Goal: Task Accomplishment & Management: Complete application form

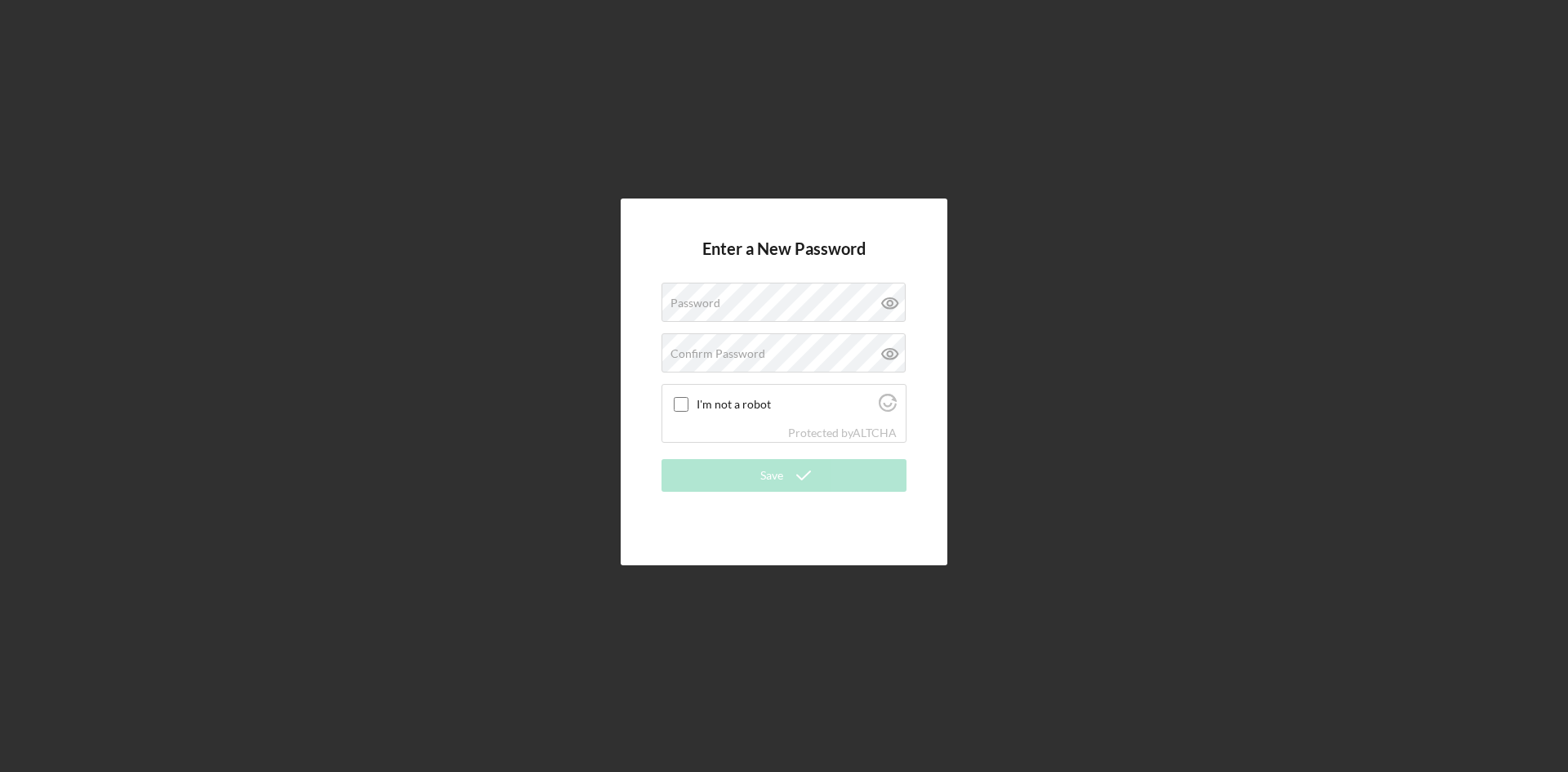
click at [671, 143] on div "Enter a New Password Password Confirm Password I'm not a robot Protected by ALT…" at bounding box center [784, 381] width 1551 height 764
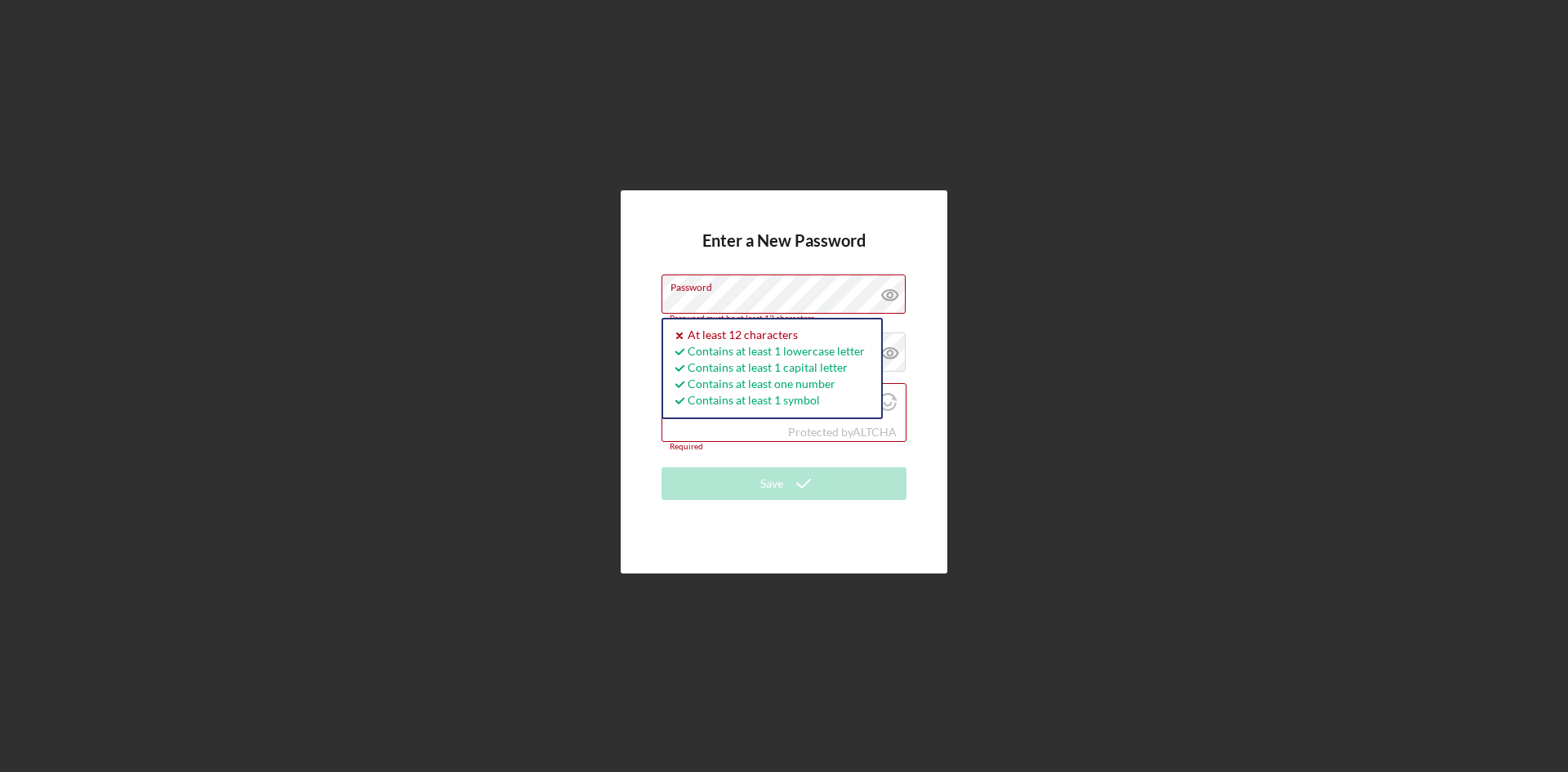
click at [889, 262] on form "Enter a New Password Password Password must be at least 12 characters. Icon/ico…" at bounding box center [784, 381] width 245 height 302
click at [886, 293] on icon at bounding box center [890, 294] width 41 height 41
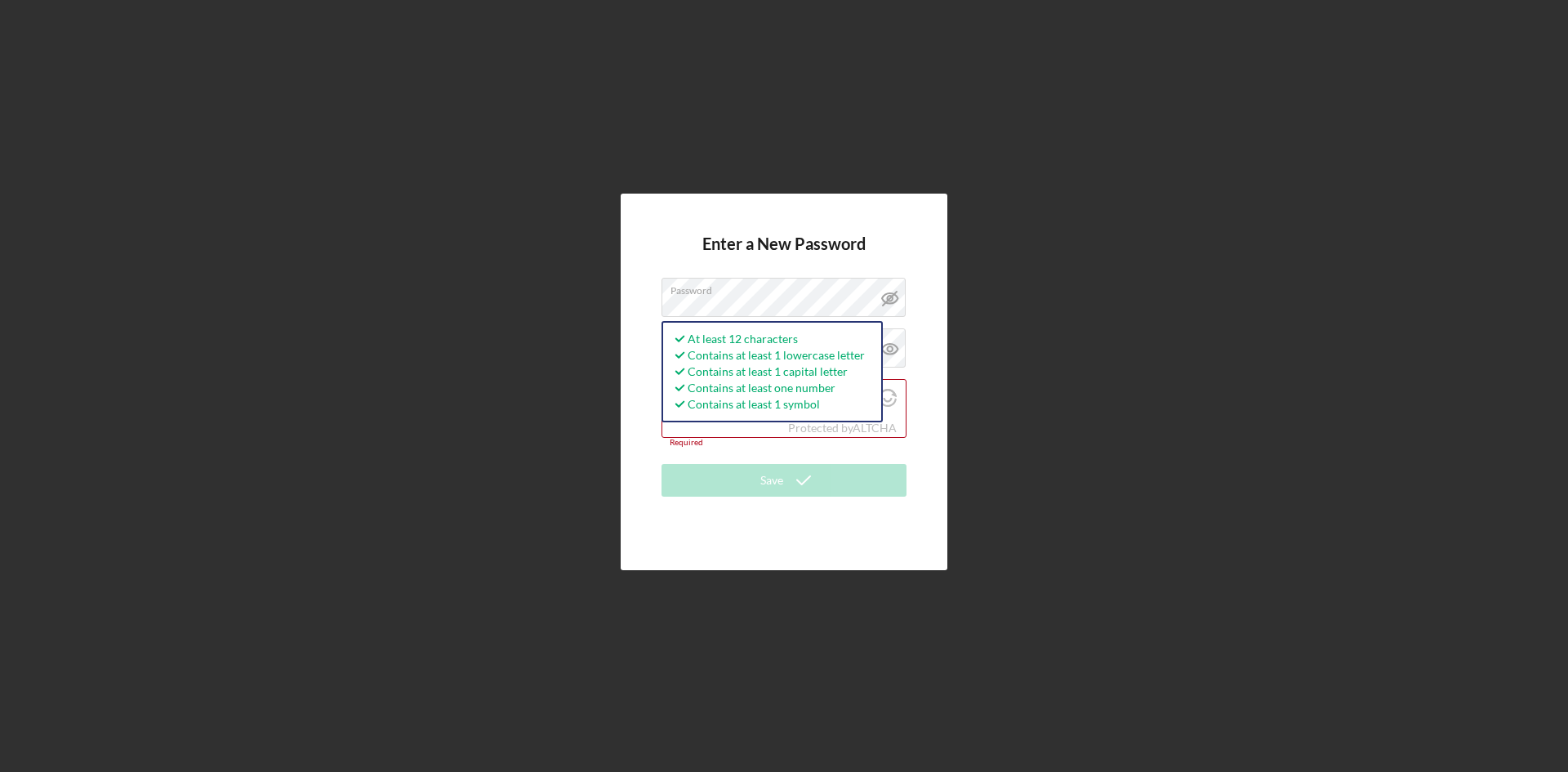
click at [1006, 158] on div "Enter a New Password Password At least 12 characters Contains at least 1 lowerc…" at bounding box center [784, 381] width 1551 height 764
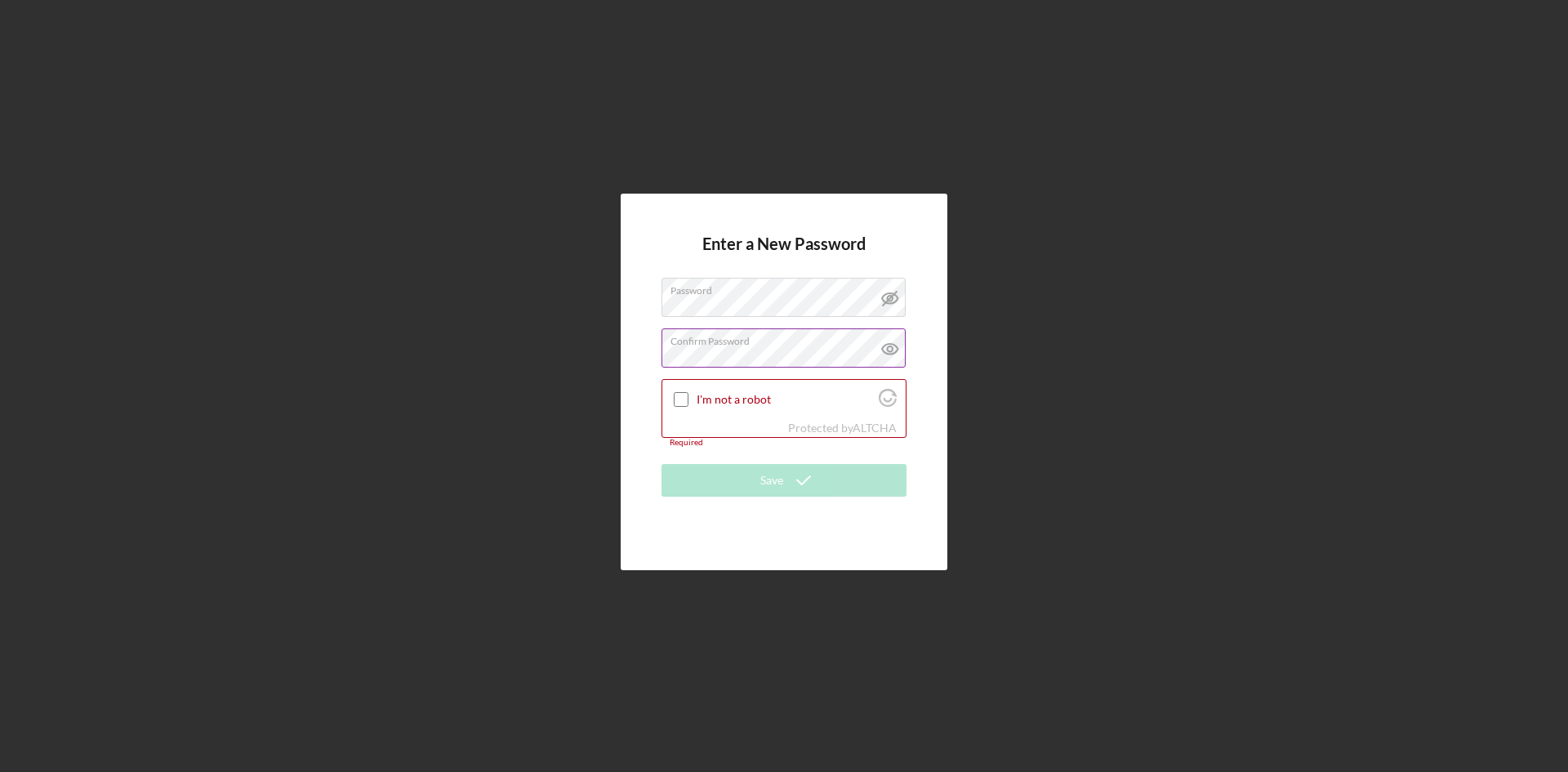
click at [886, 352] on icon at bounding box center [890, 349] width 41 height 41
click at [686, 404] on input "I'm not a robot" at bounding box center [682, 400] width 15 height 15
checkbox input "true"
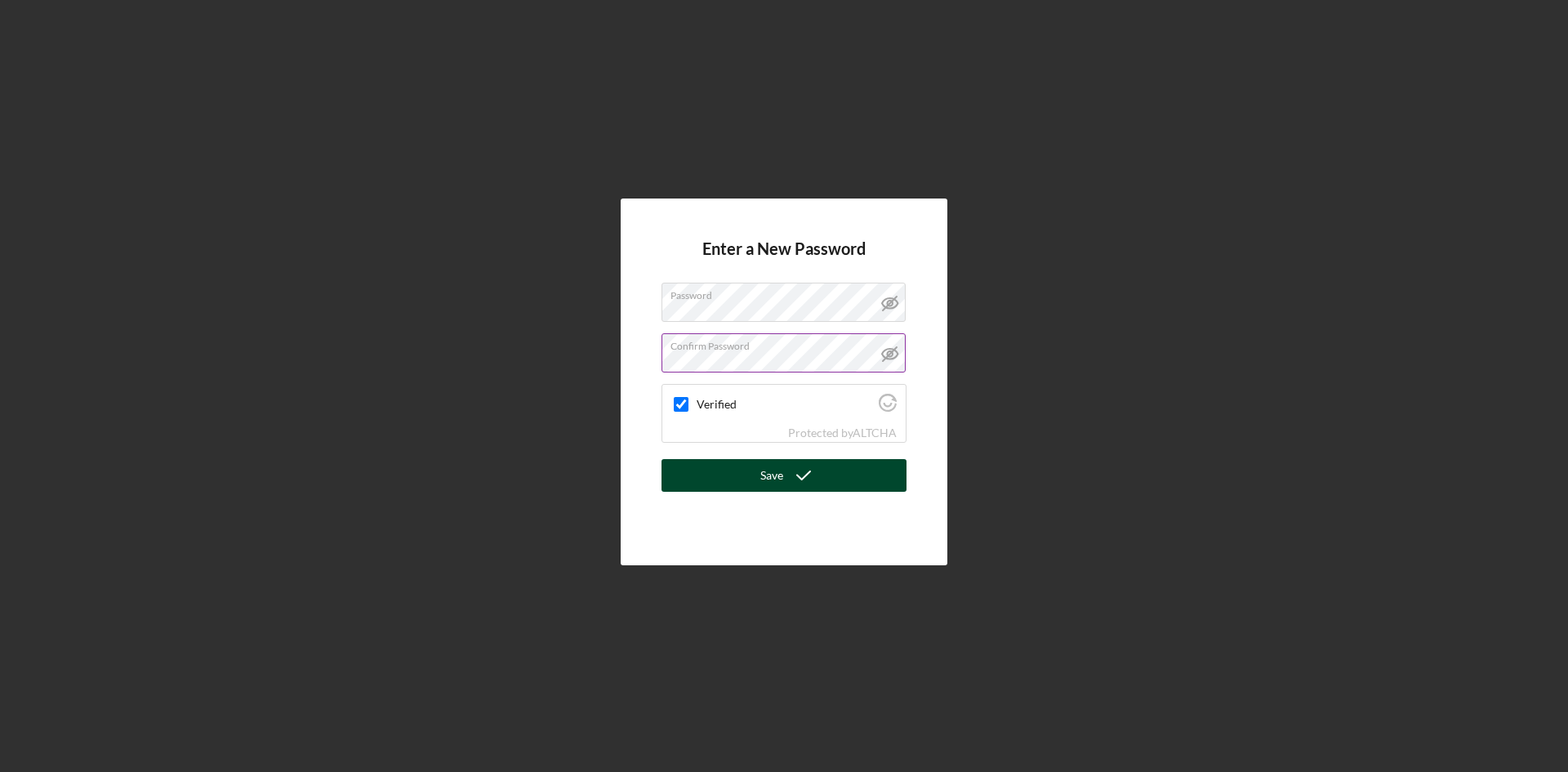
click at [737, 474] on button "Save" at bounding box center [784, 475] width 245 height 33
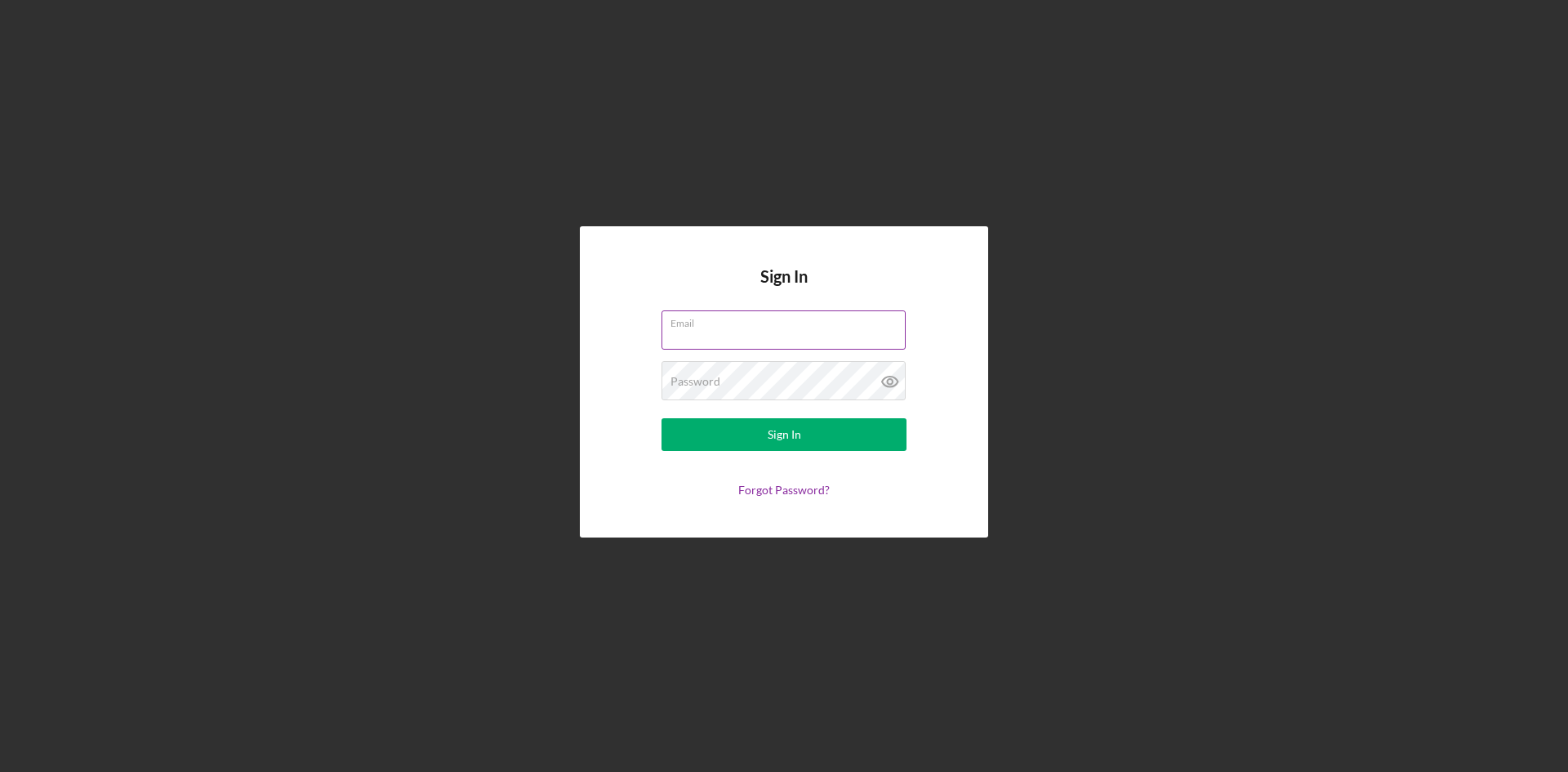
click at [724, 335] on input "Email" at bounding box center [784, 330] width 244 height 39
click at [707, 381] on label "Password" at bounding box center [696, 381] width 50 height 13
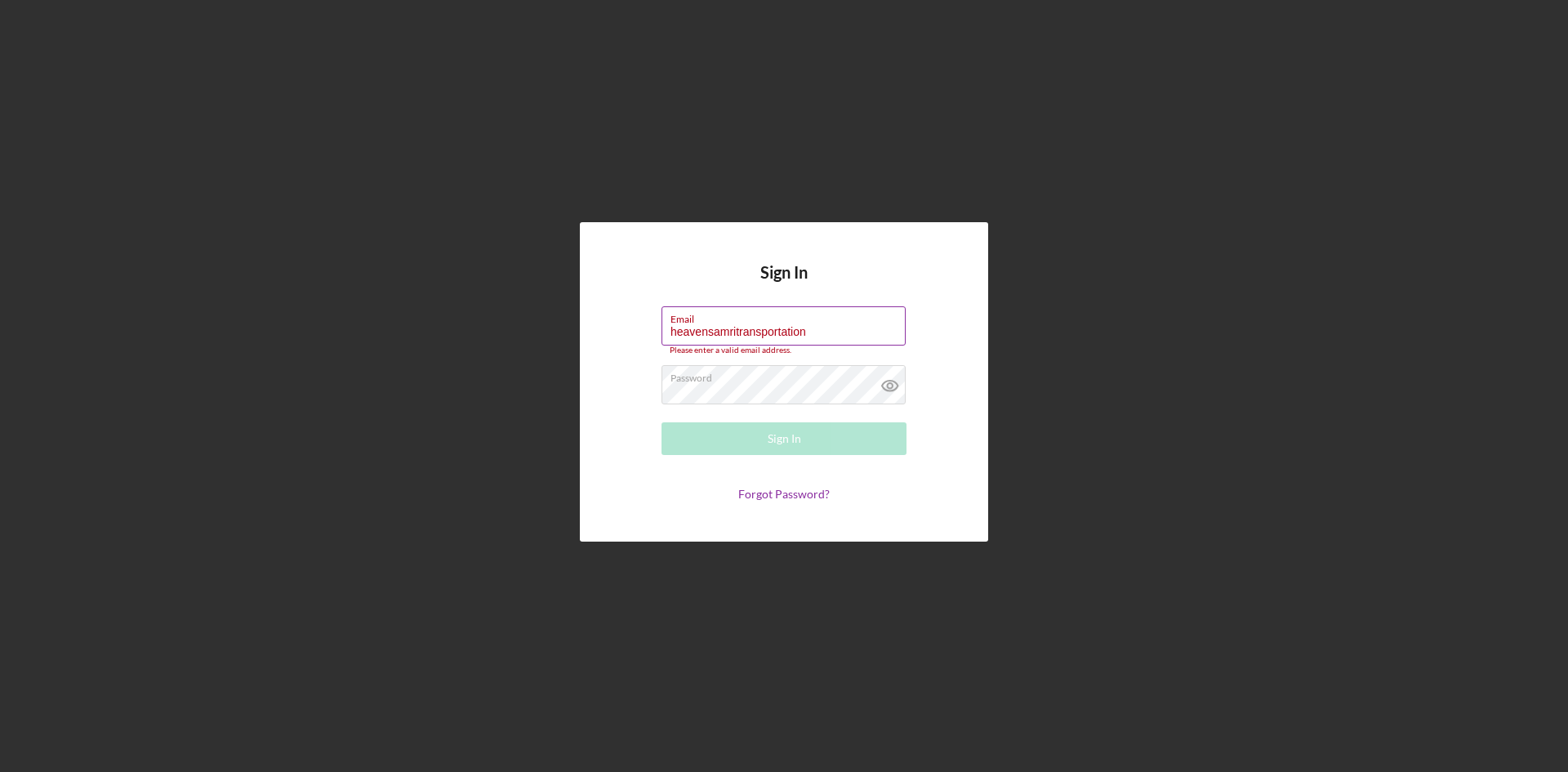
click at [819, 331] on input "heavensamritransportation" at bounding box center [784, 325] width 244 height 39
type input "heavensamritransportation@gmail.com"
click at [734, 375] on div "Password Required" at bounding box center [784, 381] width 245 height 49
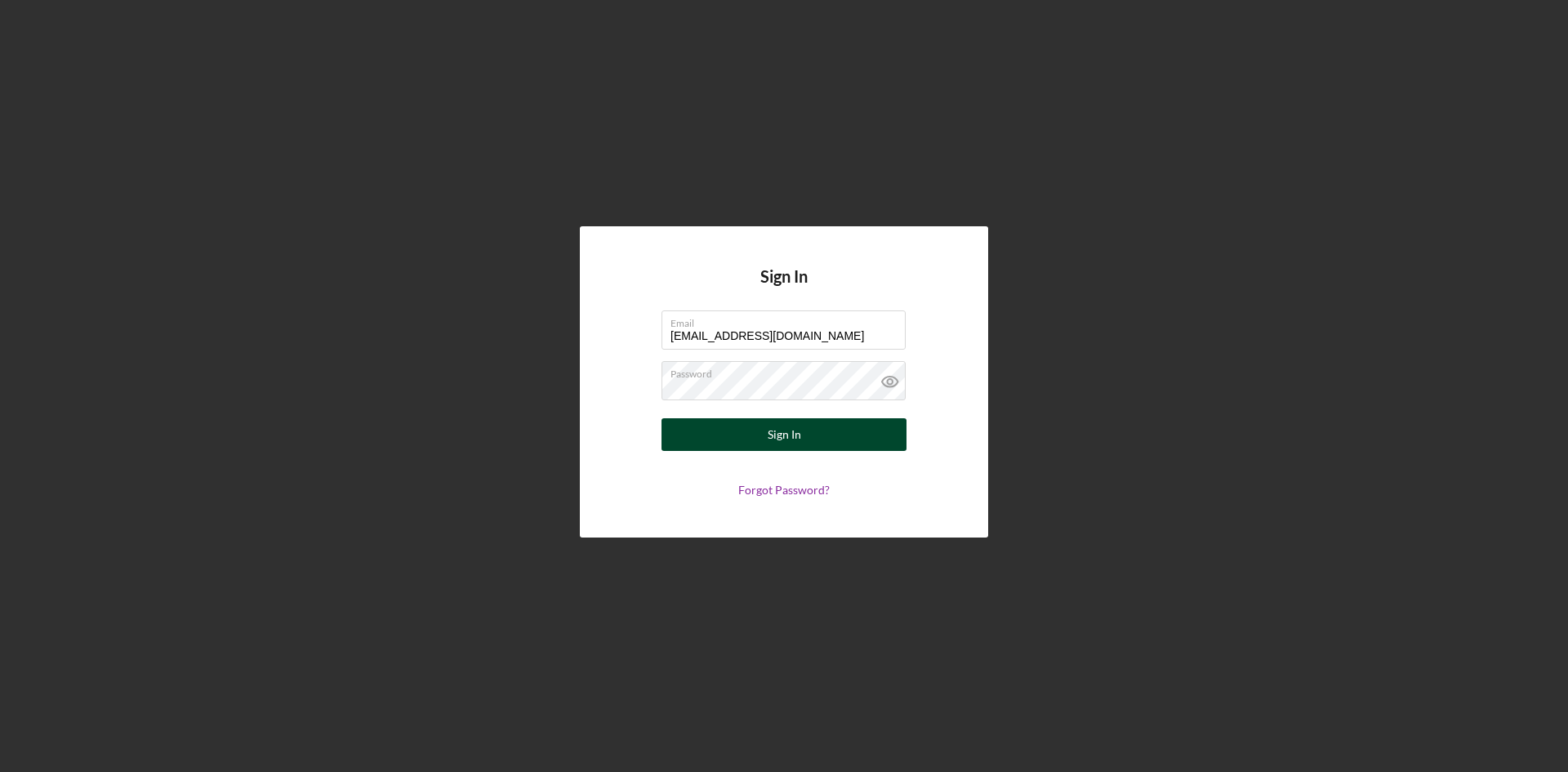
click at [866, 418] on button "Sign In" at bounding box center [784, 434] width 245 height 33
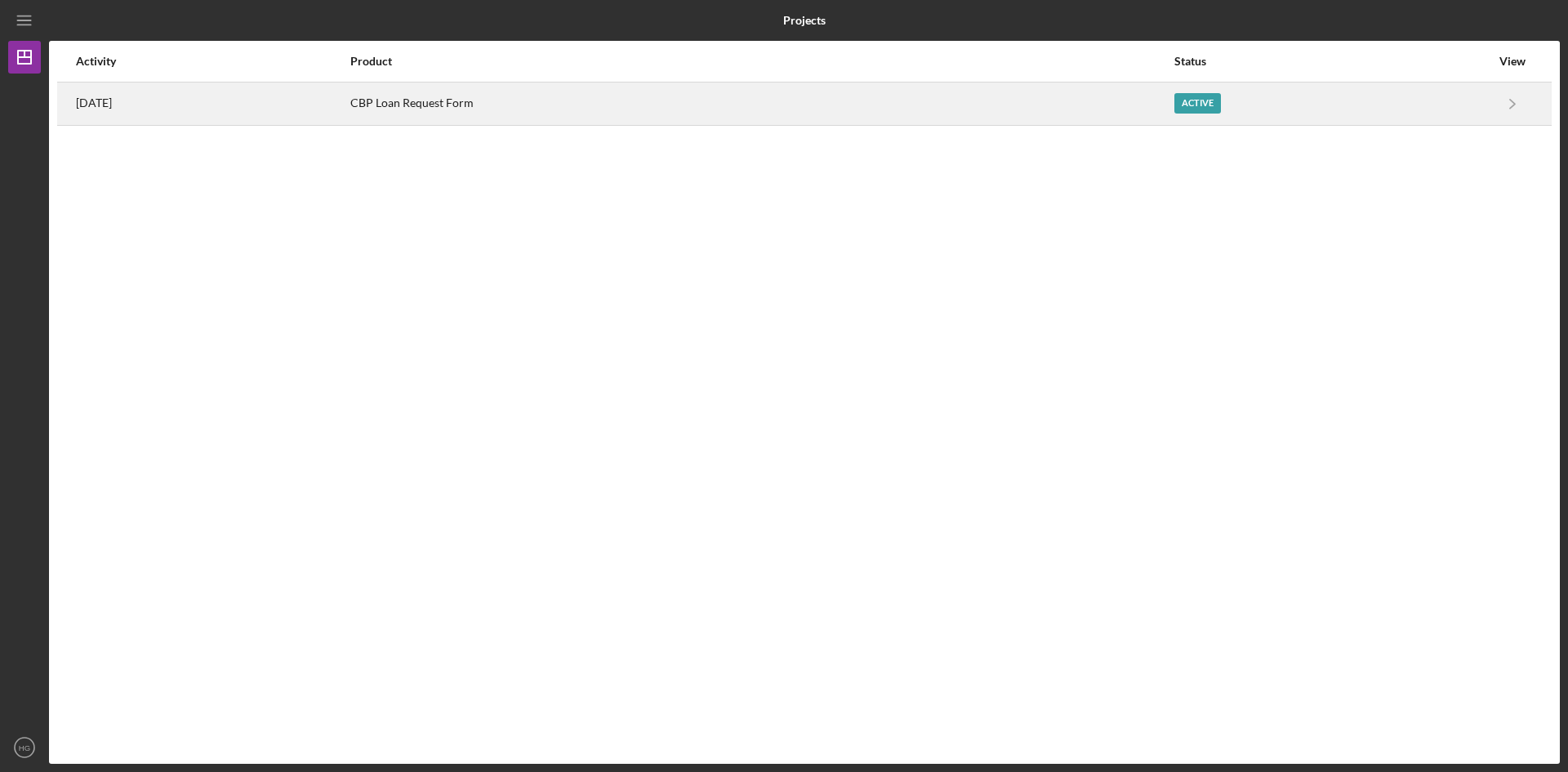
click at [599, 114] on div "CBP Loan Request Form" at bounding box center [761, 104] width 822 height 41
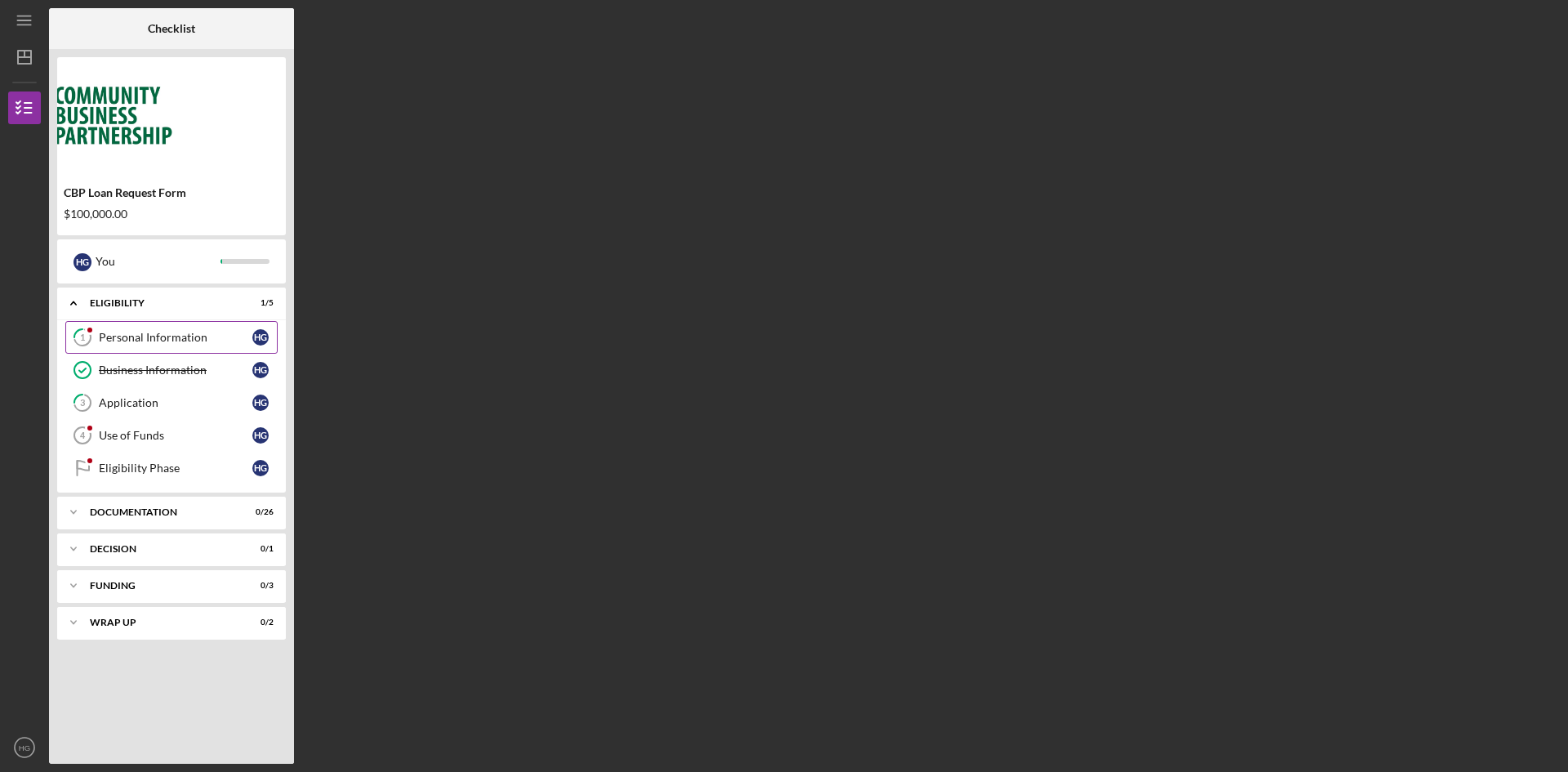
click at [227, 339] on div "Personal Information" at bounding box center [176, 338] width 154 height 13
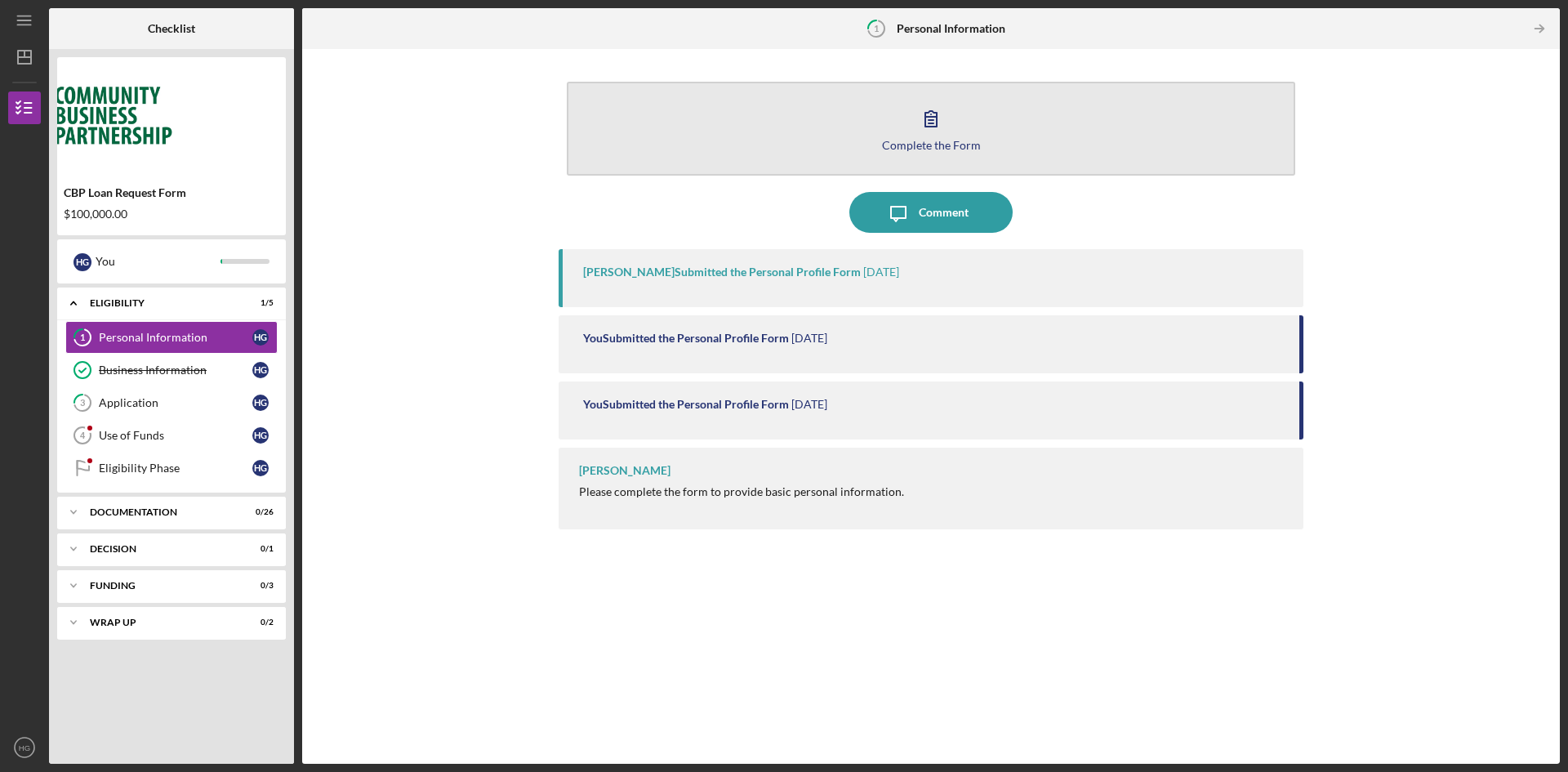
click at [944, 146] on div "Complete the Form" at bounding box center [932, 145] width 99 height 13
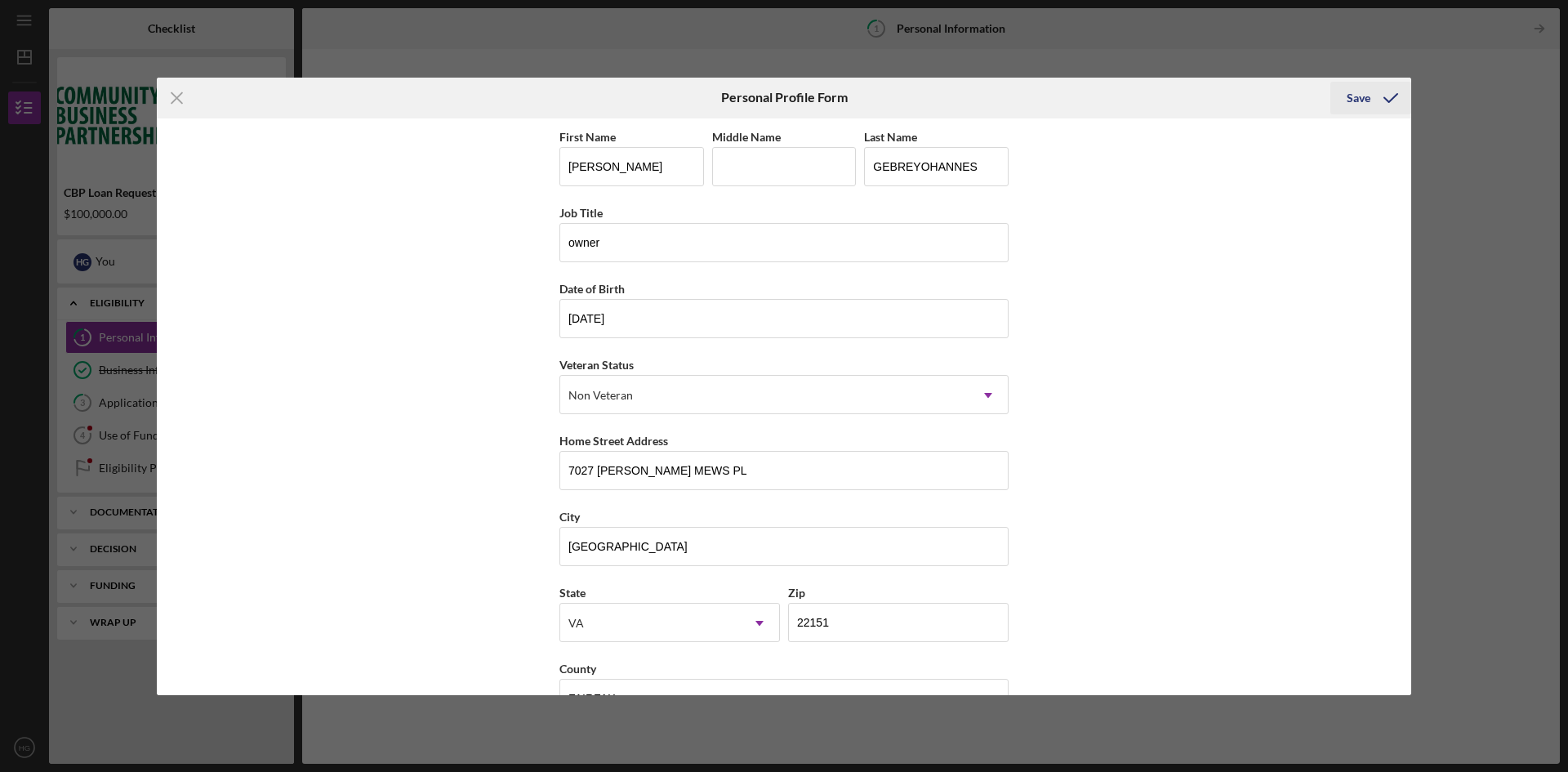
click at [1395, 90] on icon "submit" at bounding box center [1391, 98] width 41 height 41
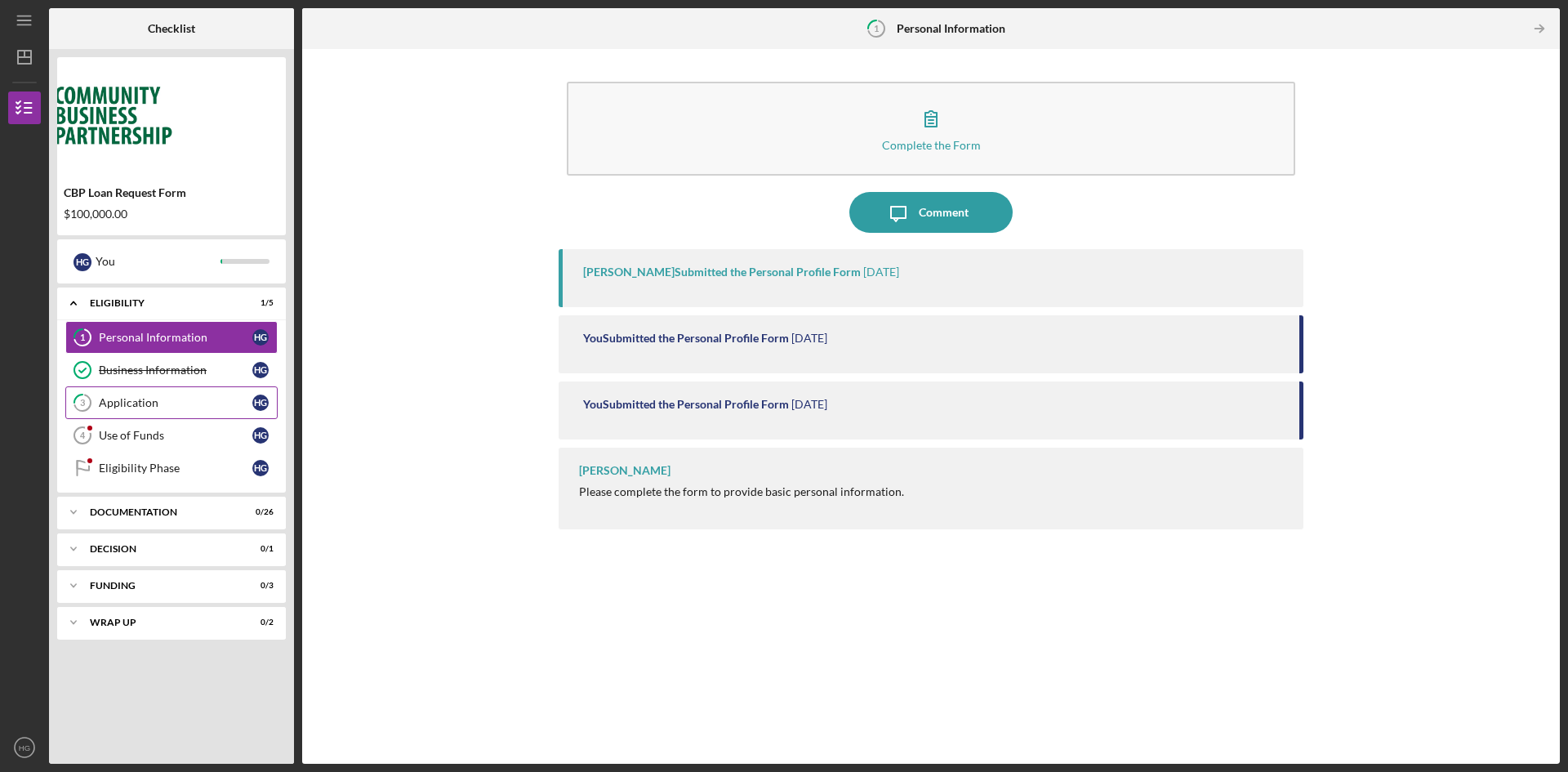
click at [125, 400] on div "Application" at bounding box center [176, 403] width 154 height 13
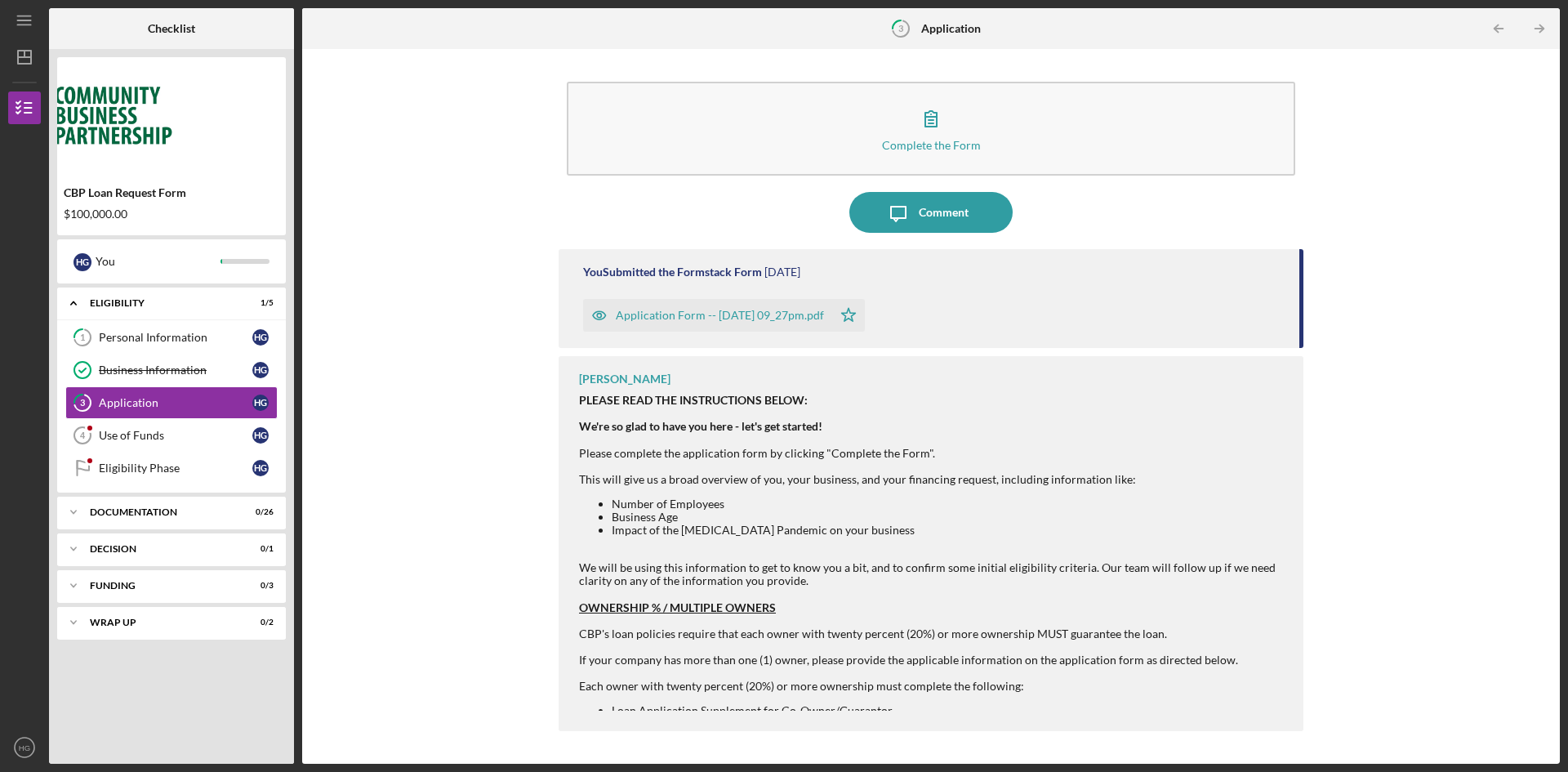
click at [734, 311] on div "Application Form -- 2025-07-10 09_27pm.pdf" at bounding box center [719, 315] width 208 height 13
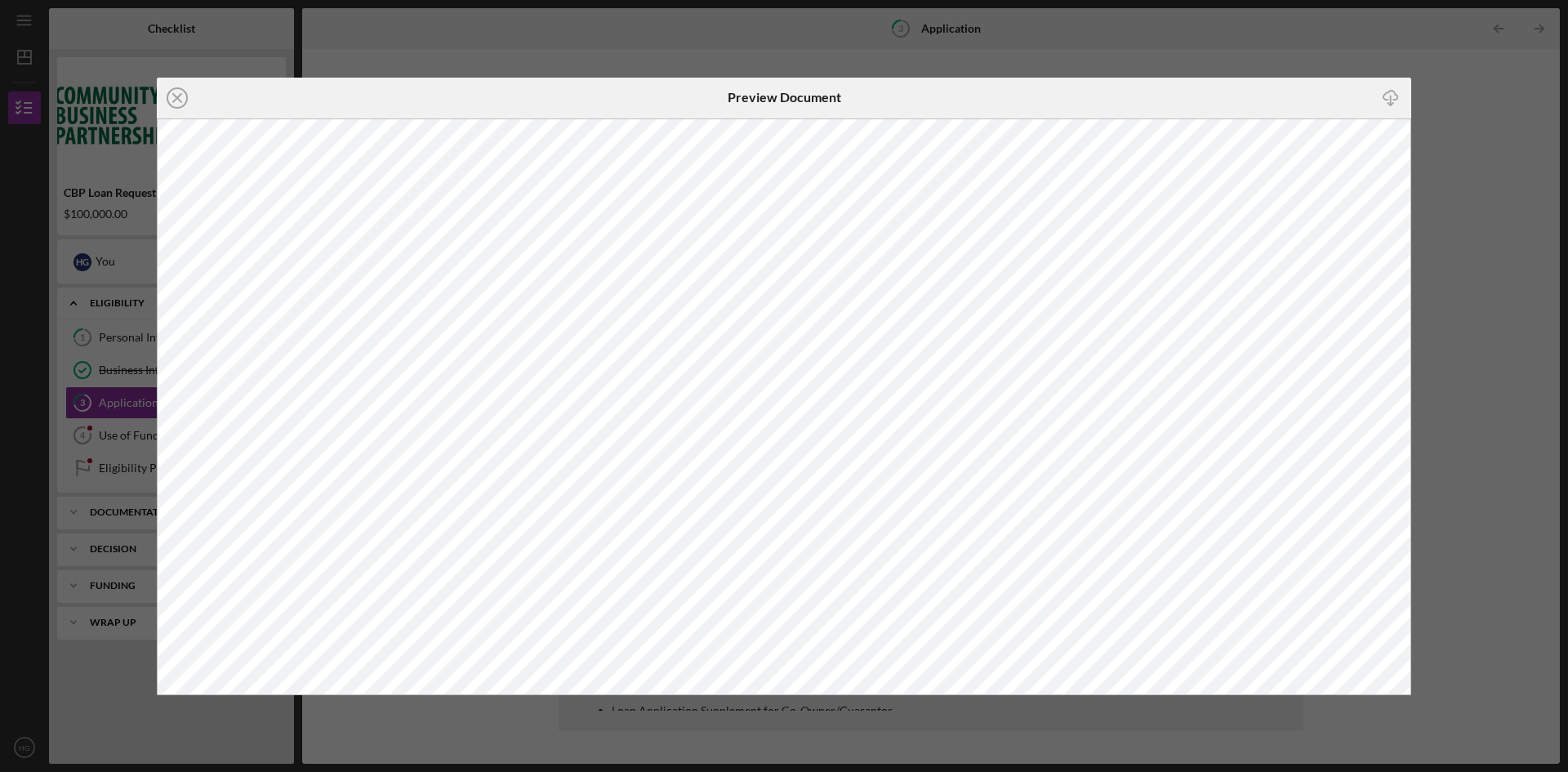
click at [1479, 253] on div "Icon/Close Preview Document Icon/Download" at bounding box center [784, 386] width 1568 height 772
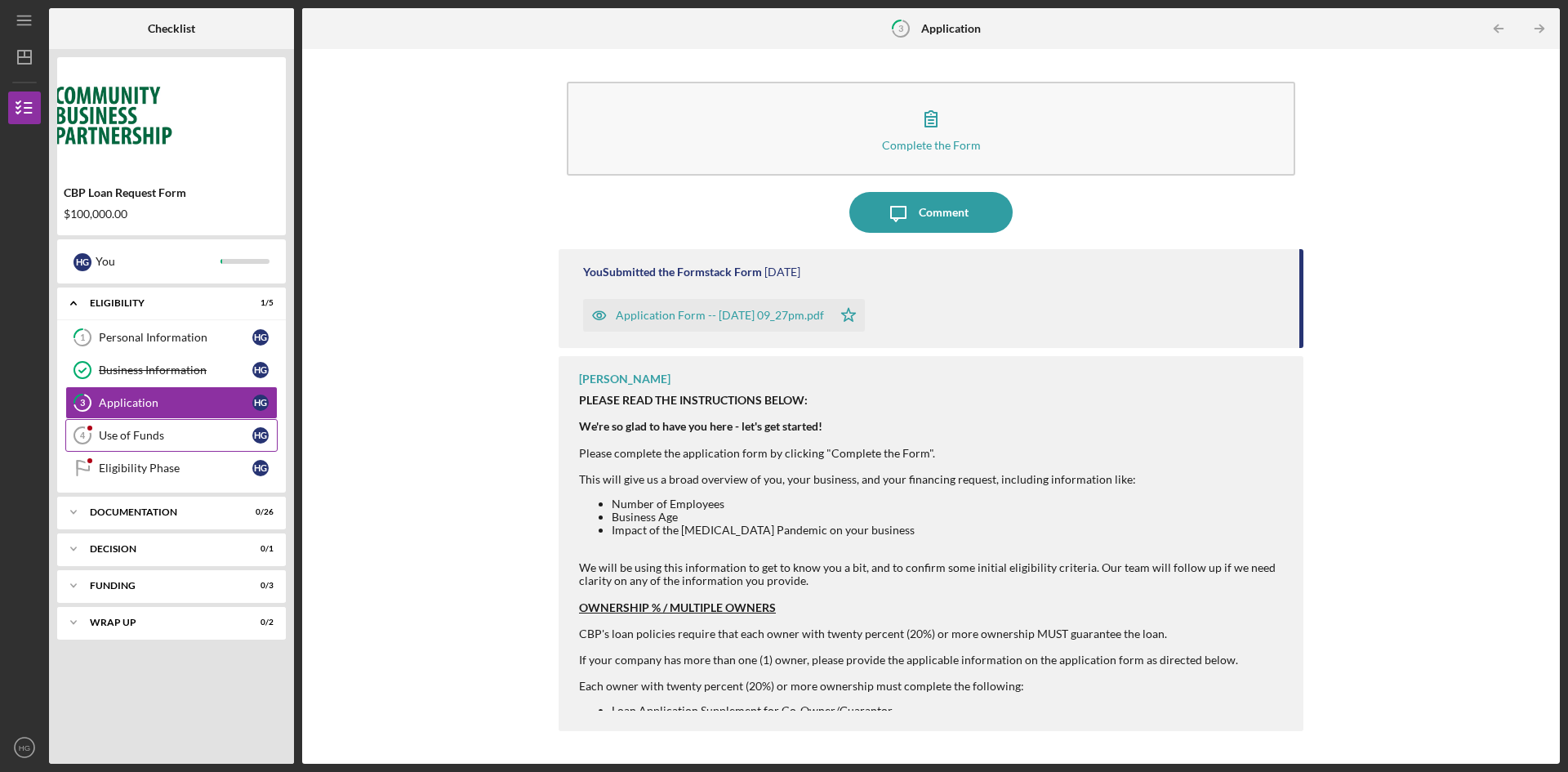
click at [232, 442] on link "Use of Funds 4 Use of Funds H G" at bounding box center [171, 435] width 212 height 33
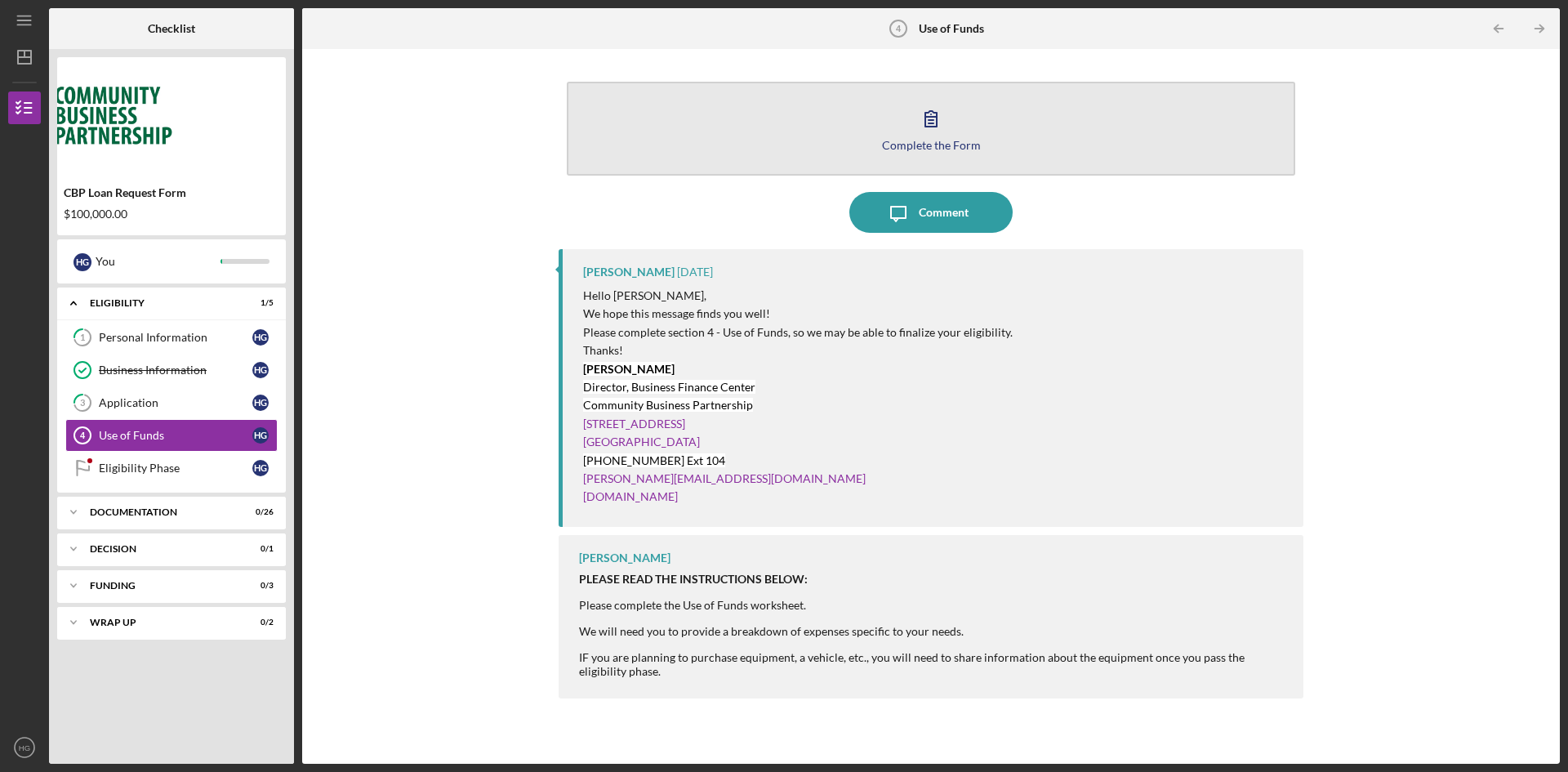
click at [892, 150] on div "Complete the Form" at bounding box center [932, 145] width 99 height 13
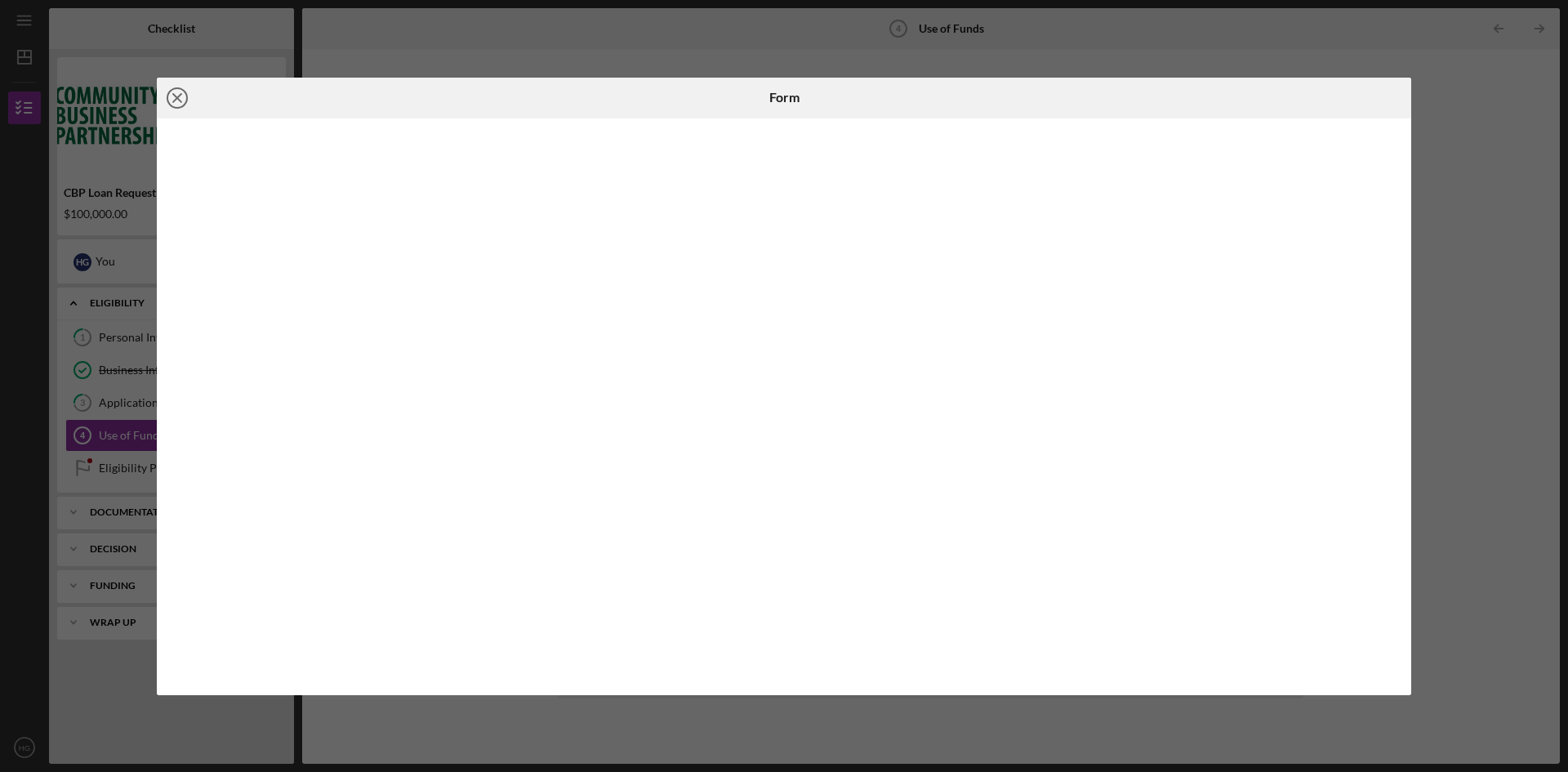
click at [172, 103] on icon "Icon/Close" at bounding box center [177, 98] width 41 height 41
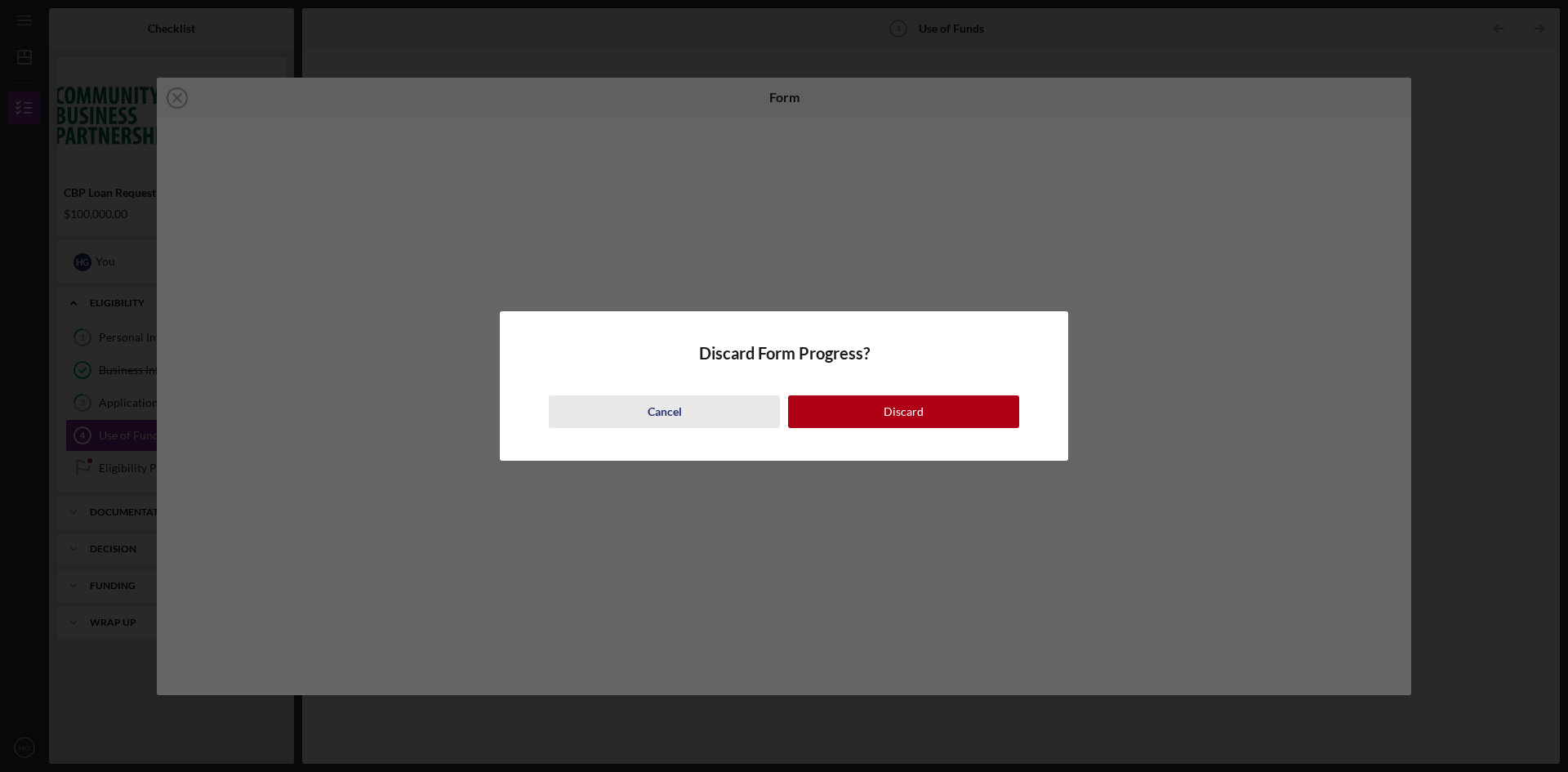
click at [677, 418] on div "Cancel" at bounding box center [664, 412] width 34 height 33
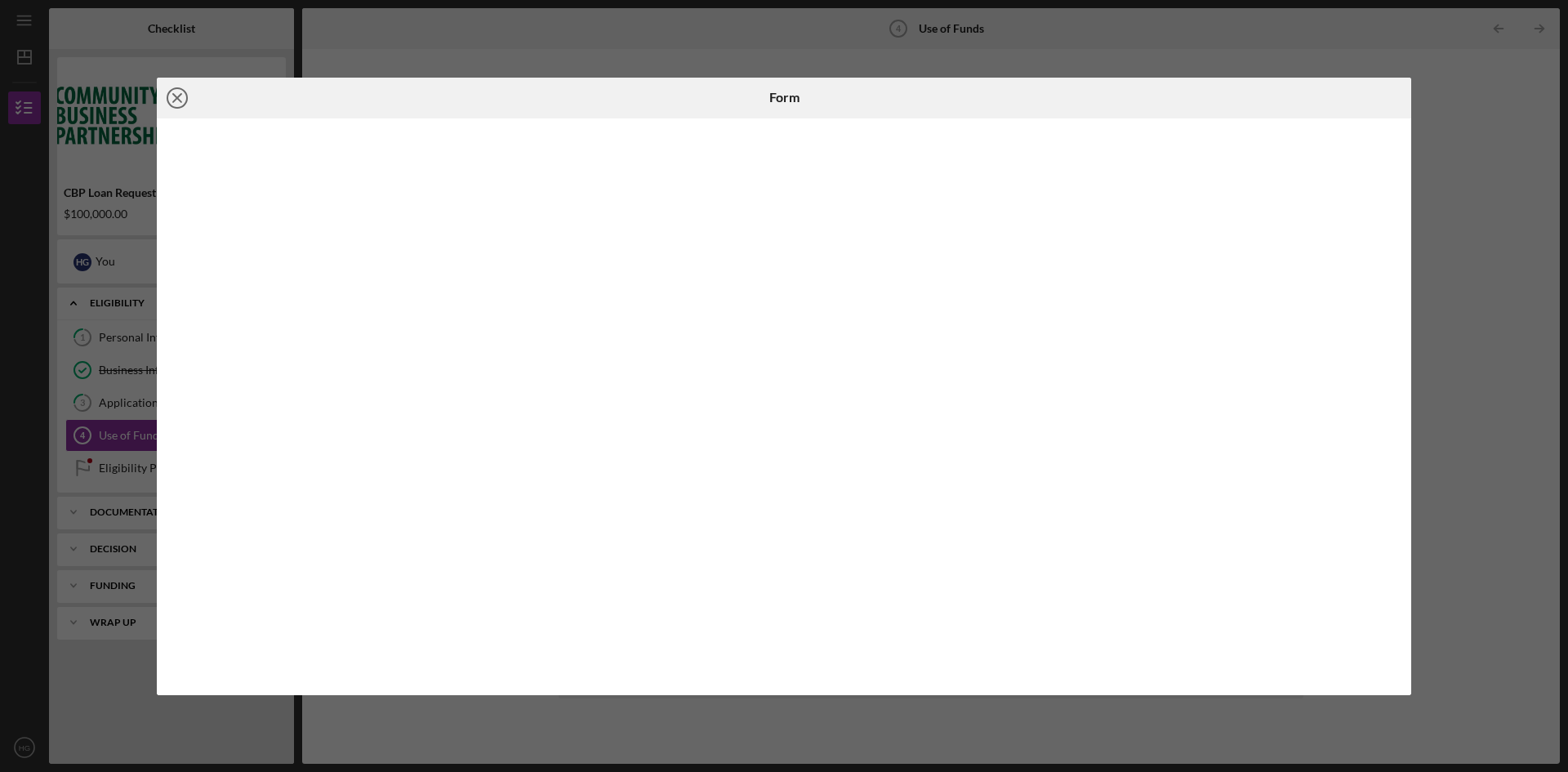
click at [176, 103] on icon "Icon/Close" at bounding box center [177, 98] width 41 height 41
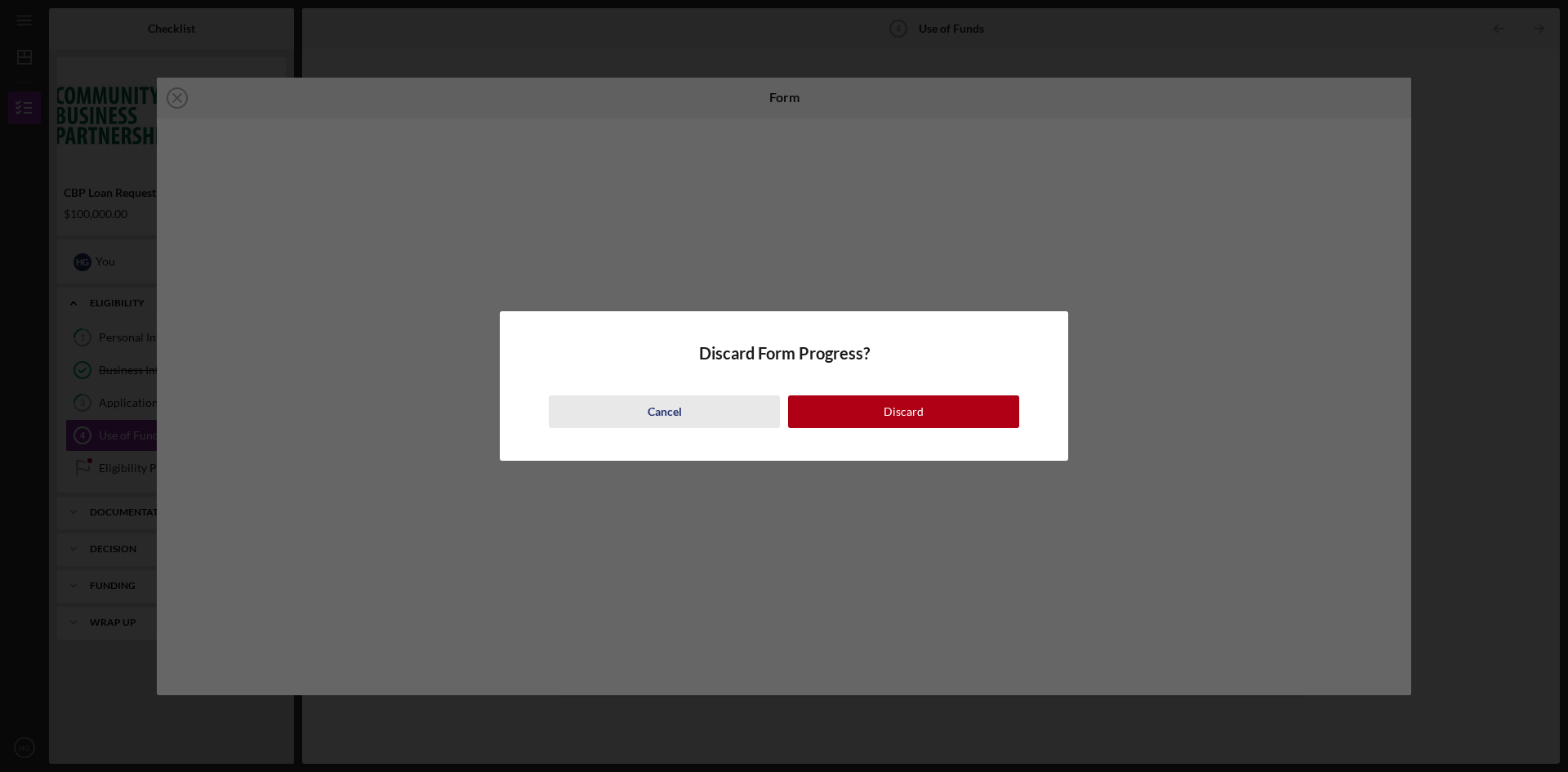
click at [644, 417] on button "Cancel" at bounding box center [664, 412] width 231 height 33
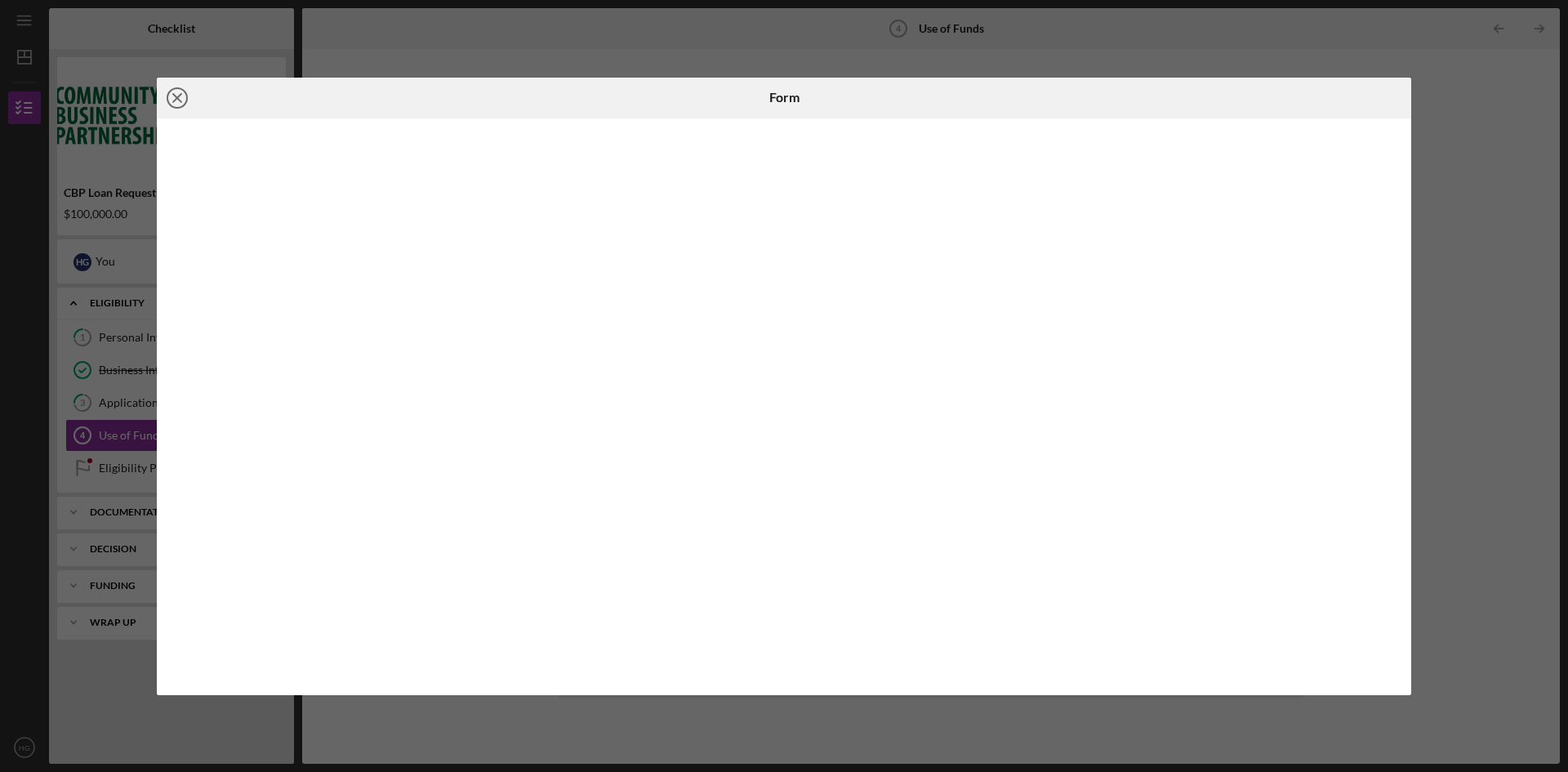
click at [180, 111] on icon "Icon/Close" at bounding box center [177, 98] width 41 height 41
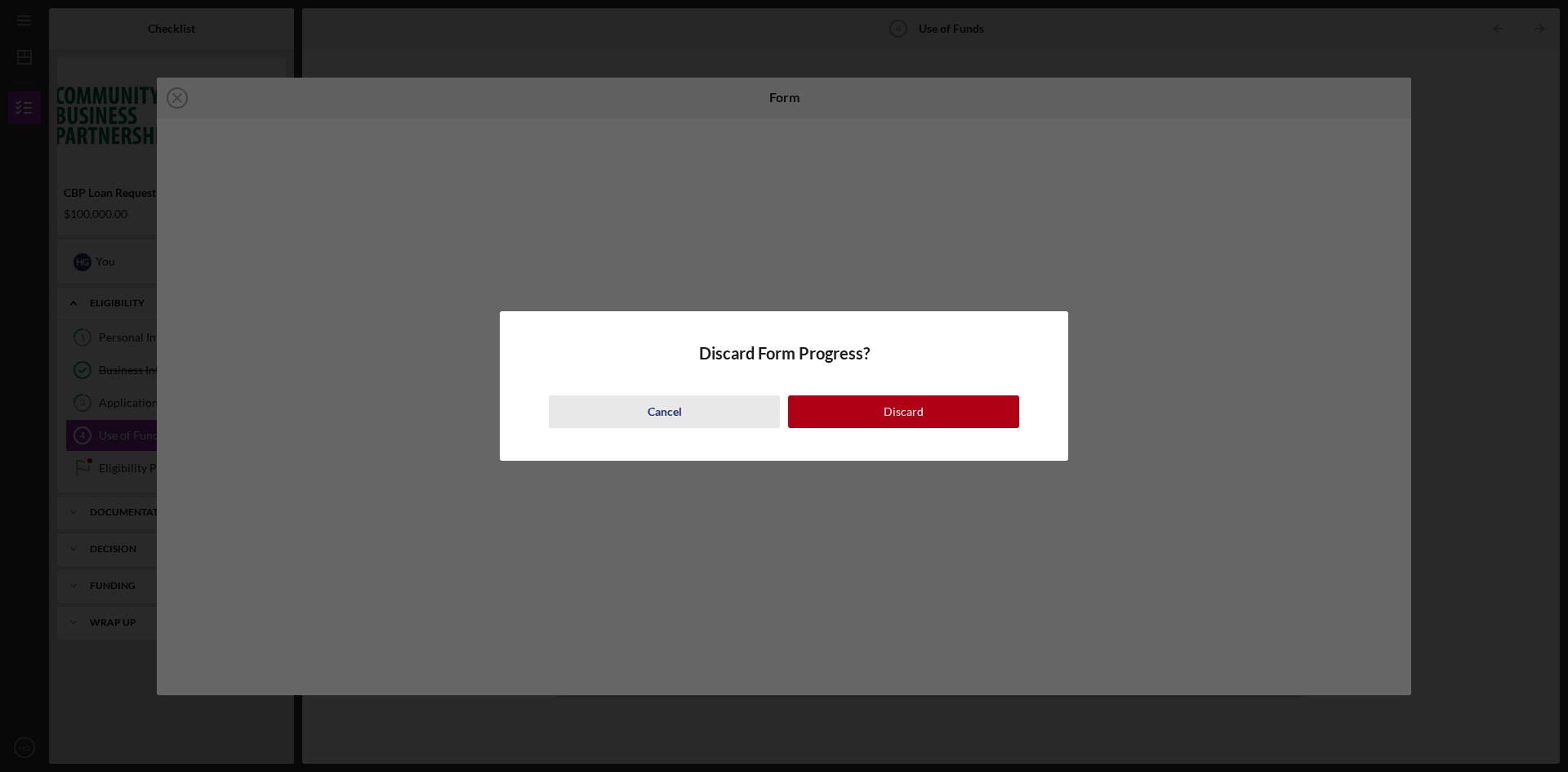
click at [648, 419] on div "Cancel" at bounding box center [664, 412] width 34 height 33
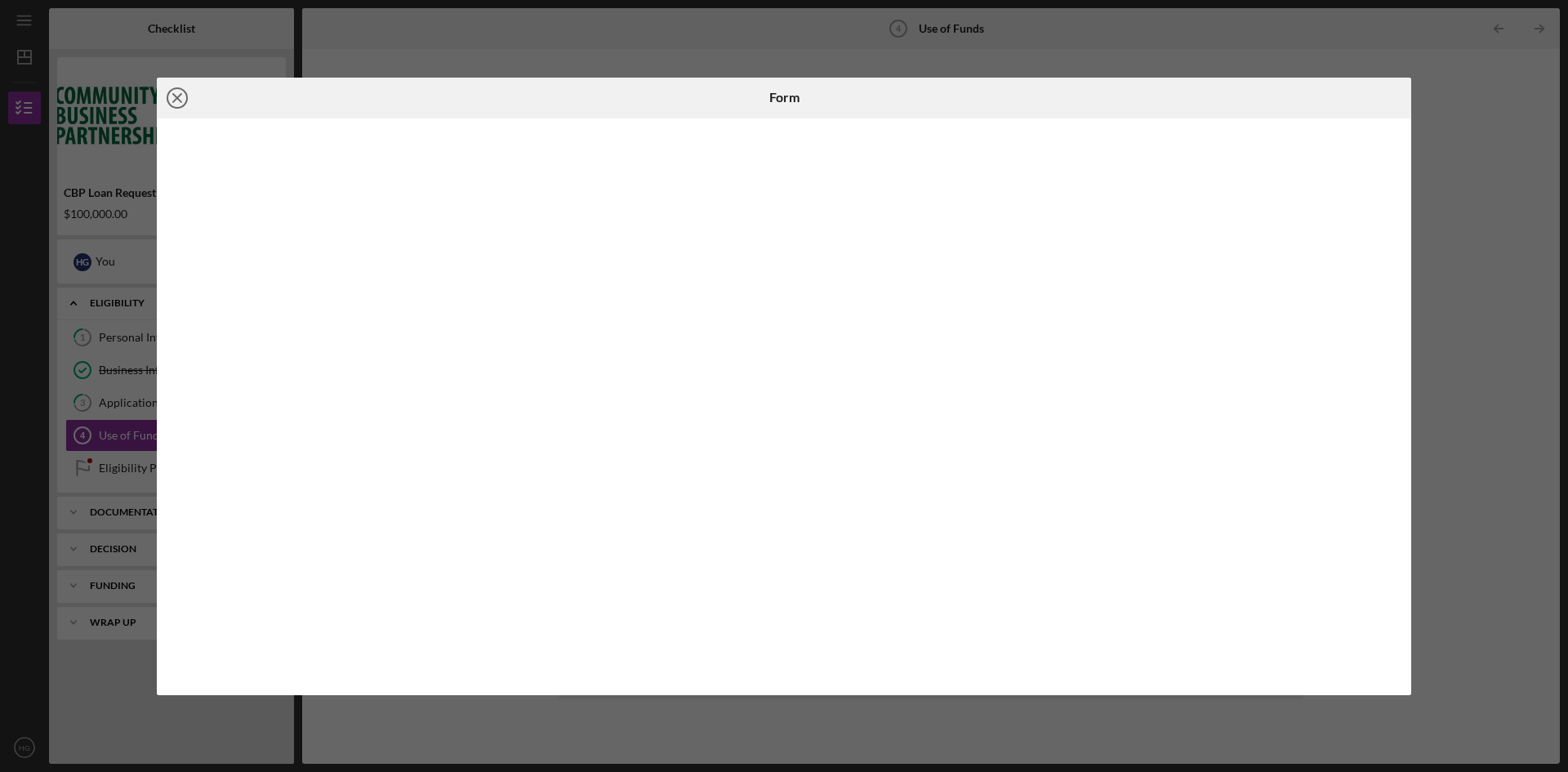
click at [173, 95] on icon "Icon/Close" at bounding box center [177, 98] width 41 height 41
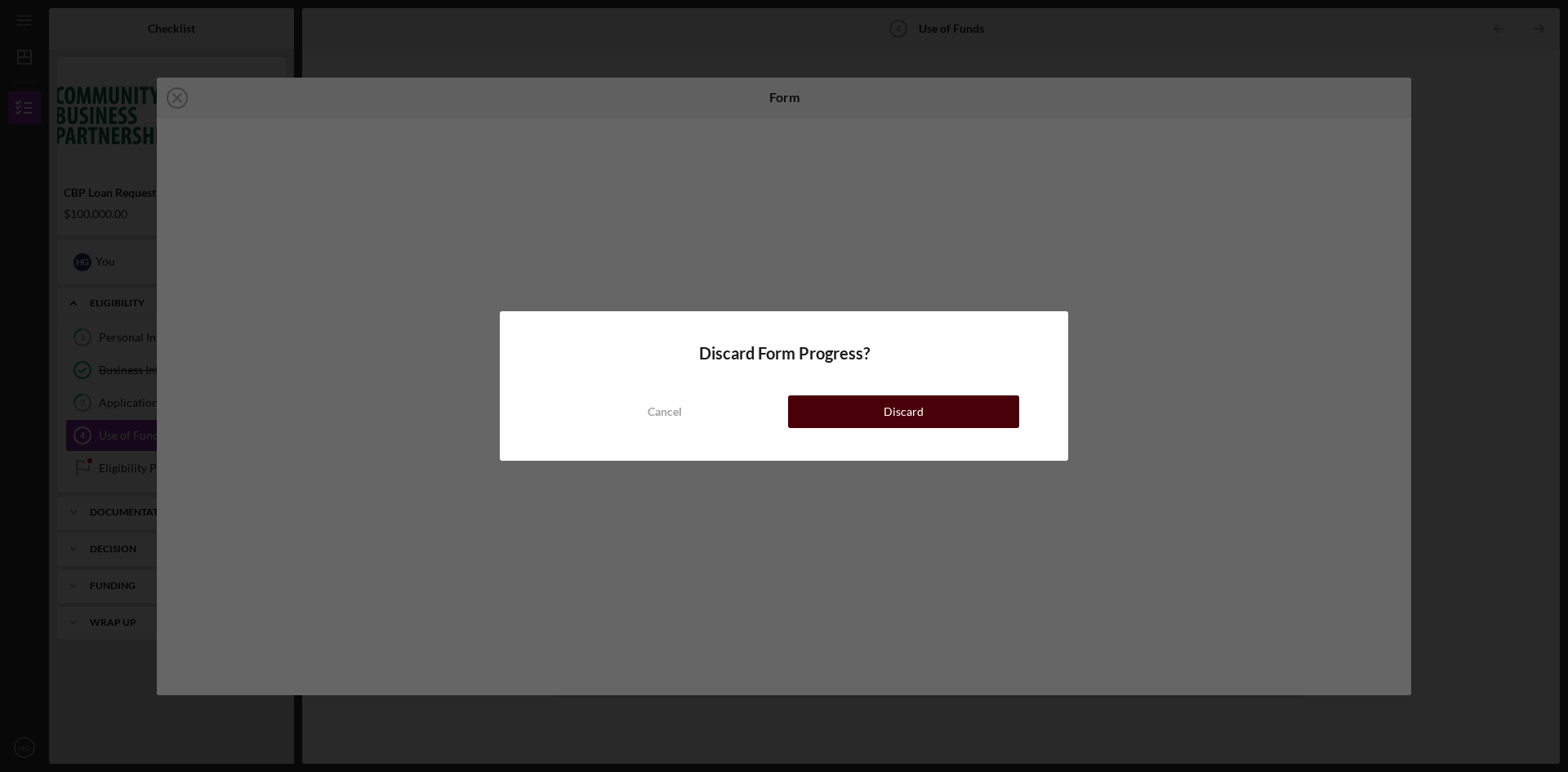
click at [944, 417] on button "Discard" at bounding box center [903, 412] width 231 height 33
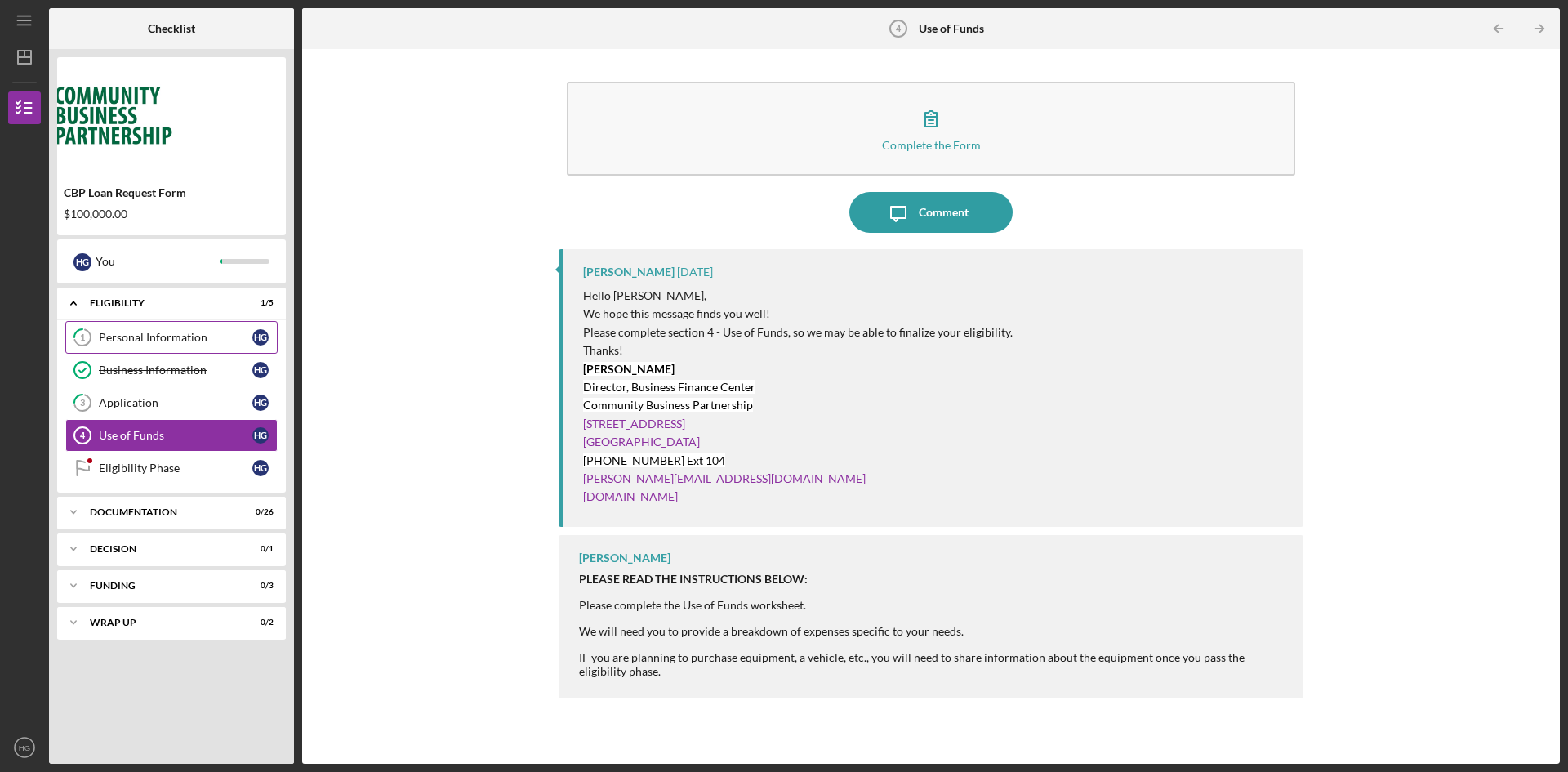
click at [151, 340] on div "Personal Information" at bounding box center [176, 338] width 154 height 13
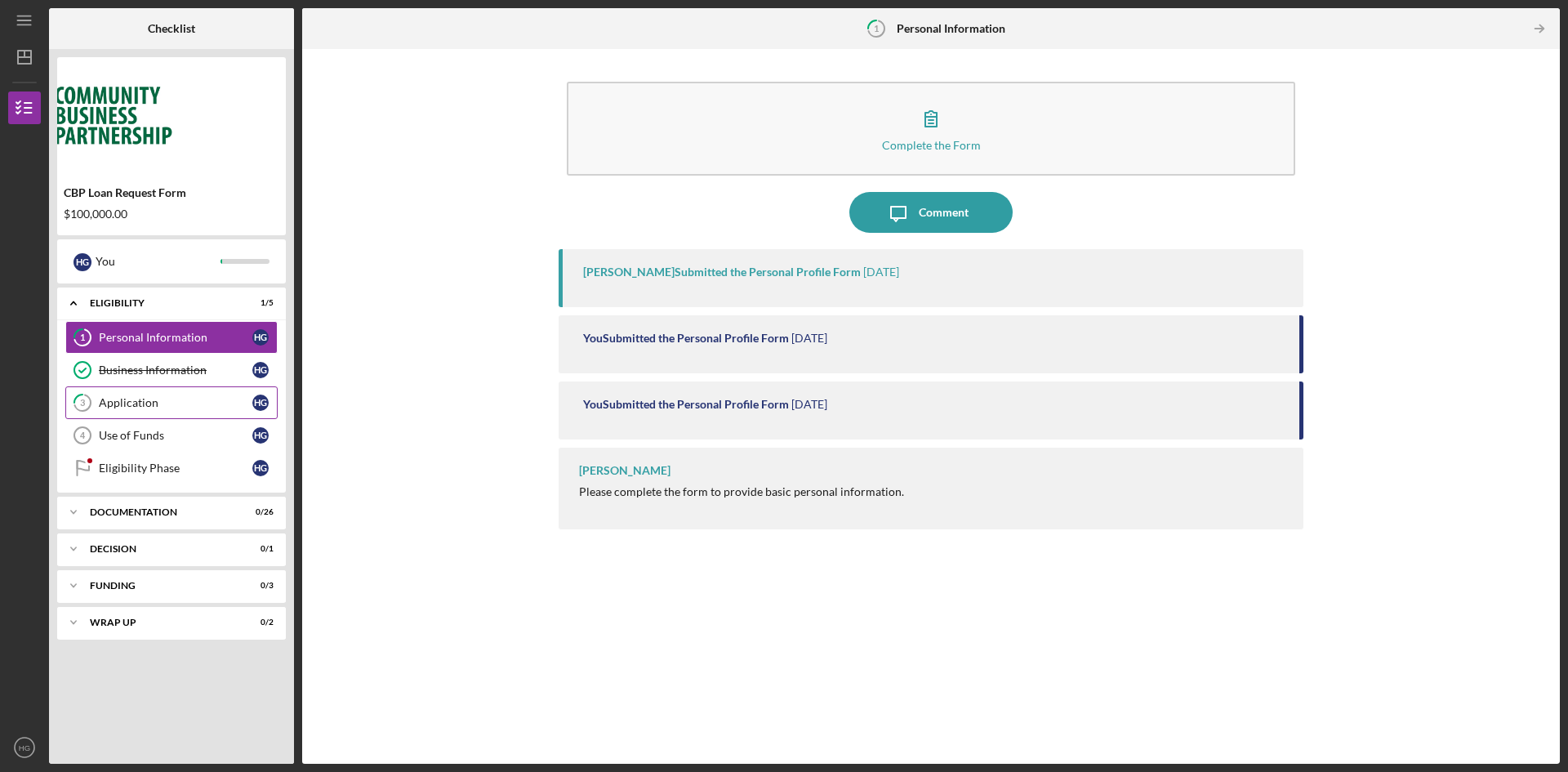
click at [193, 415] on link "3 Application H G" at bounding box center [171, 402] width 212 height 33
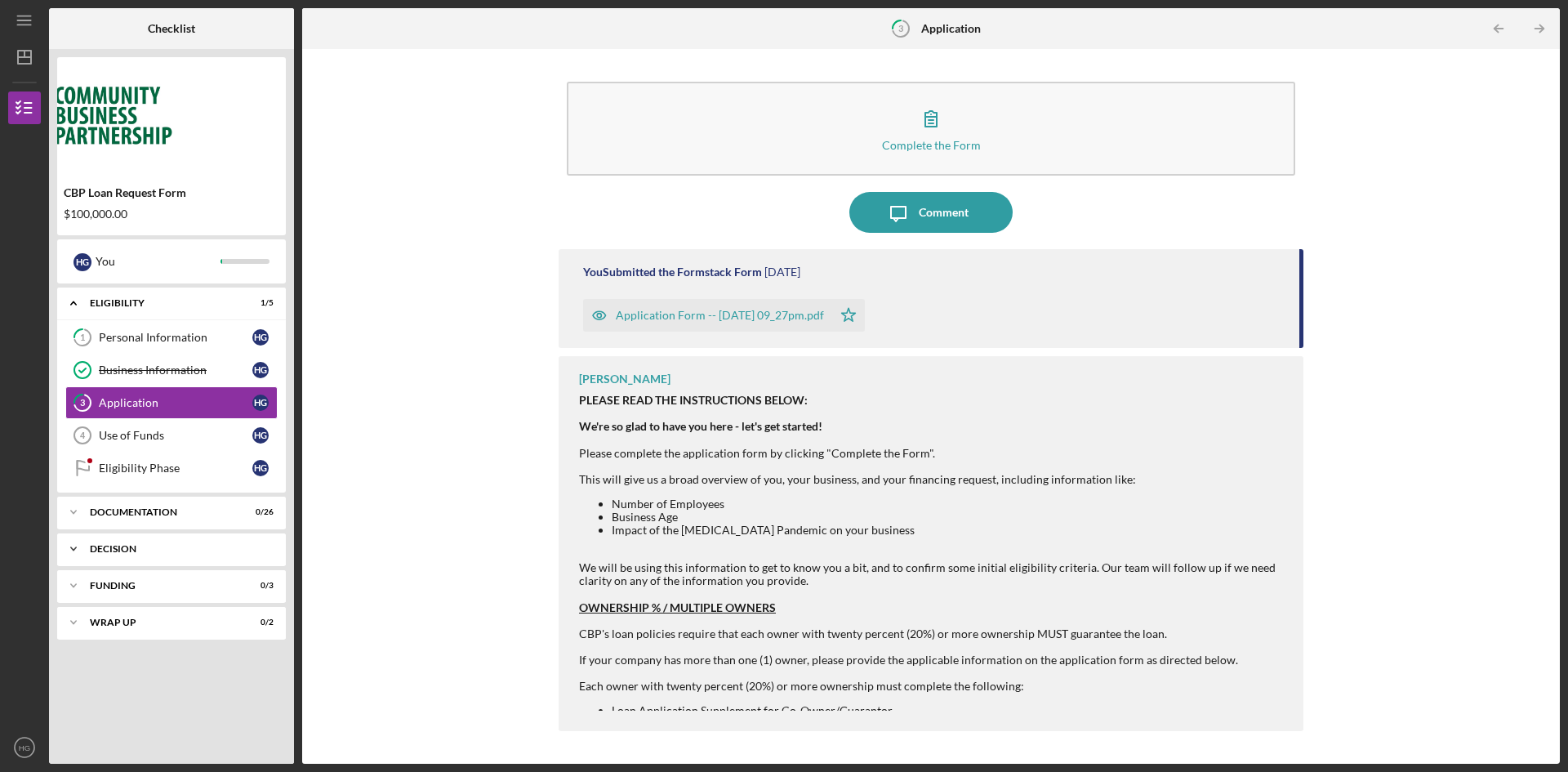
click at [217, 560] on div "Icon/Expander Decision 0 / 1" at bounding box center [171, 549] width 228 height 33
click at [184, 580] on div "Decision" at bounding box center [176, 583] width 154 height 13
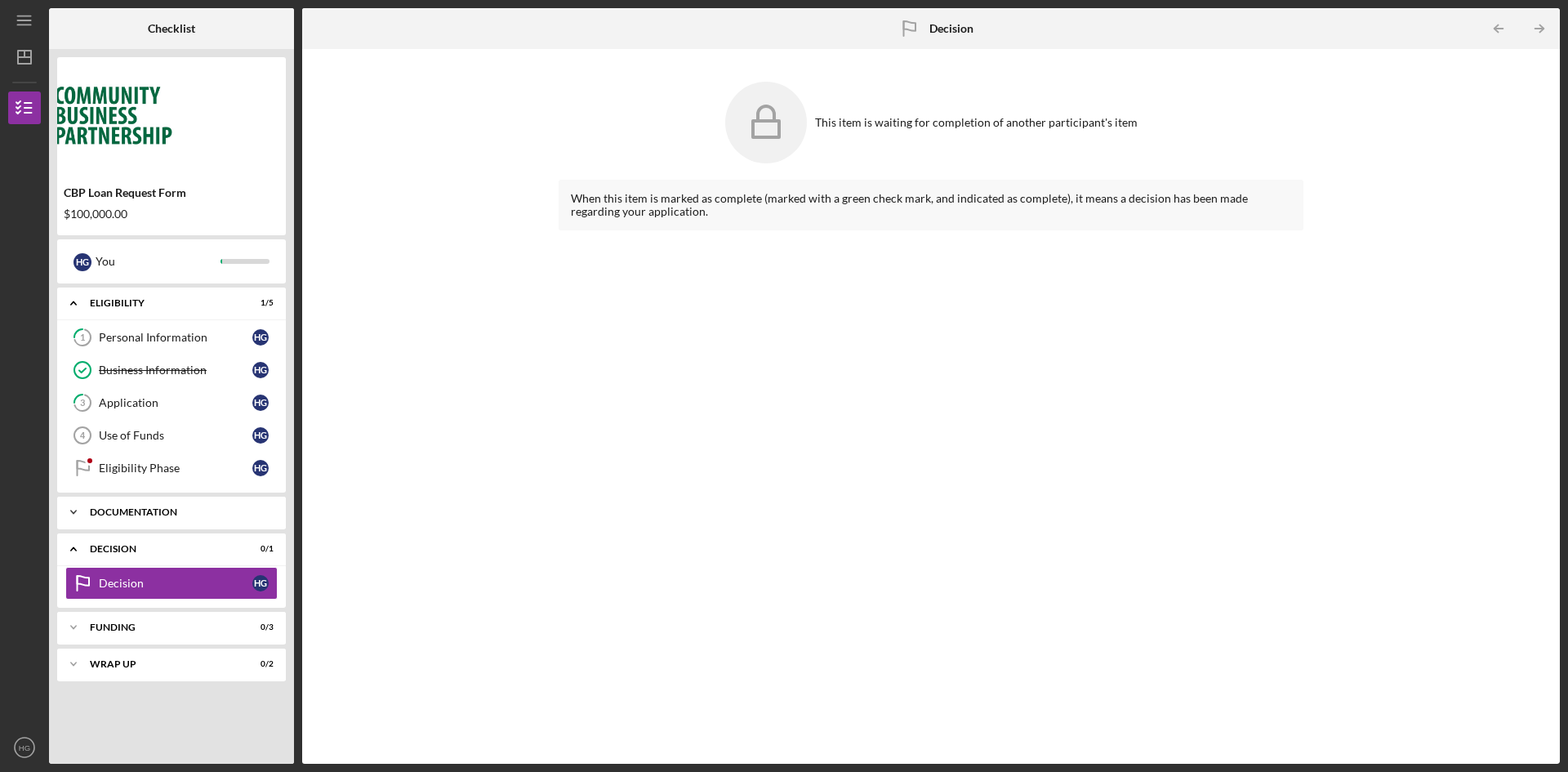
click at [206, 526] on div "Icon/Expander Documentation 0 / 26" at bounding box center [171, 512] width 228 height 33
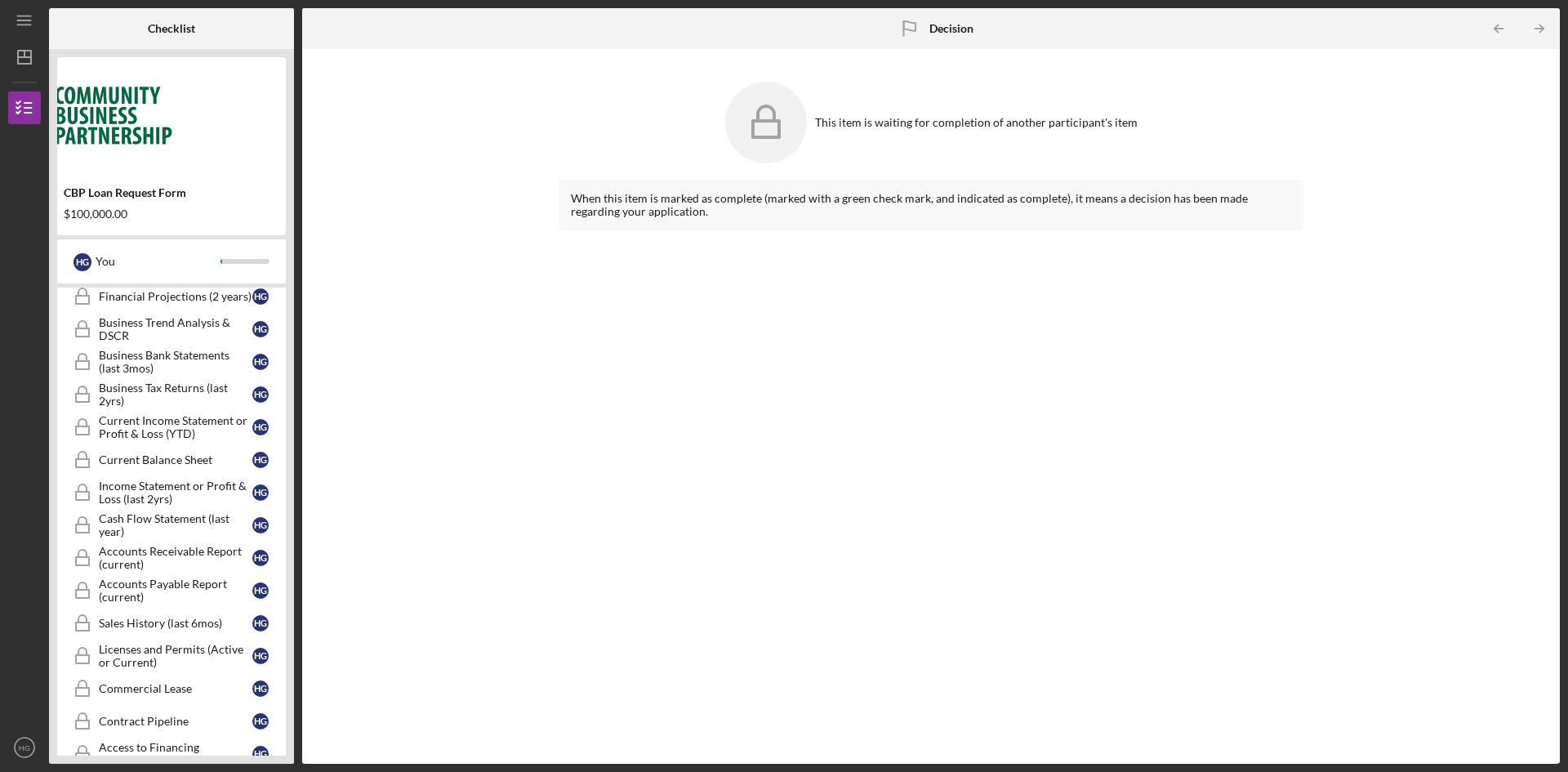
scroll to position [516, 0]
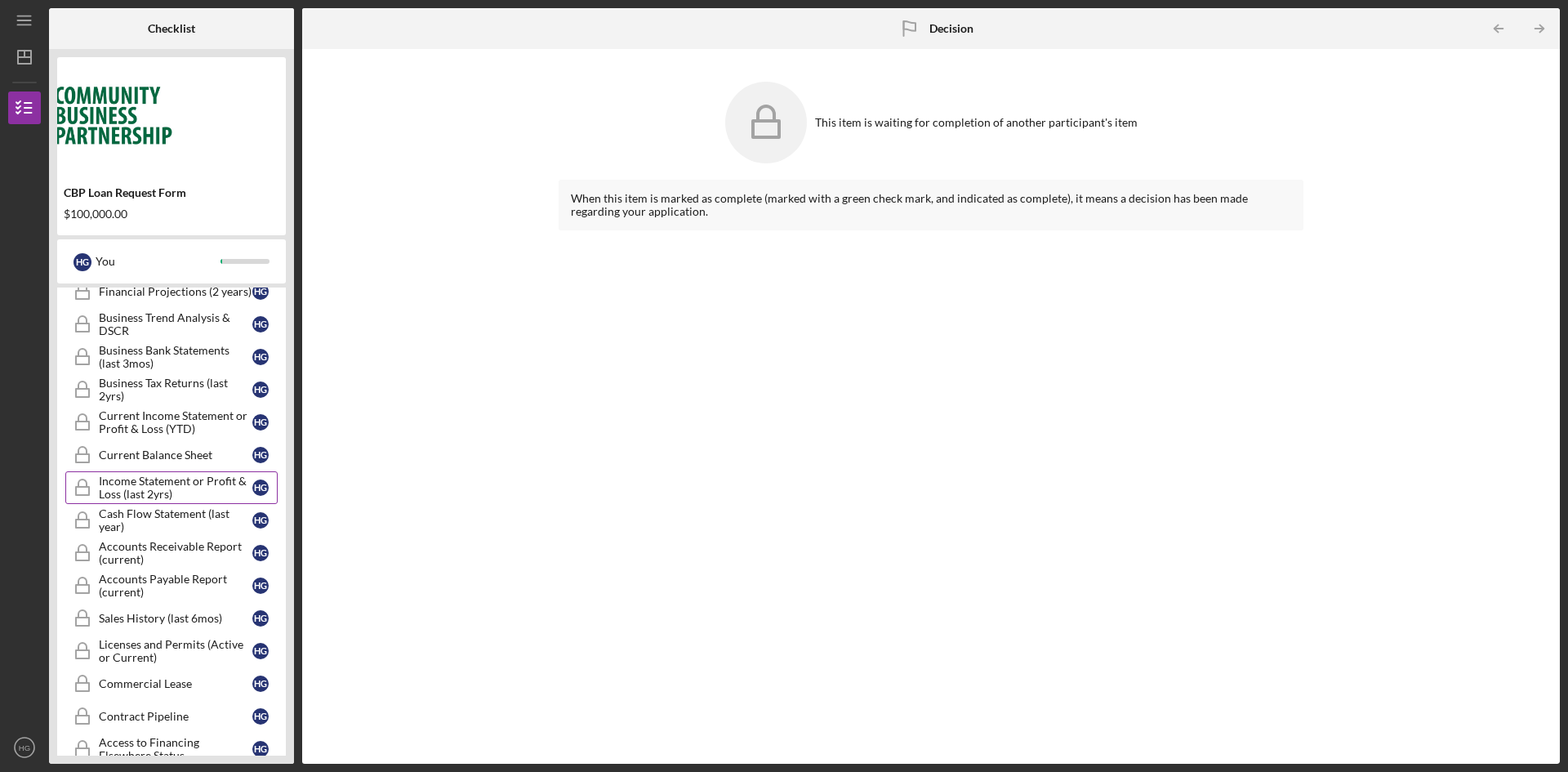
click at [200, 503] on link "Income Statement or Profit & Loss (last 2yrs) Income Statement or Profit & Loss…" at bounding box center [171, 487] width 212 height 33
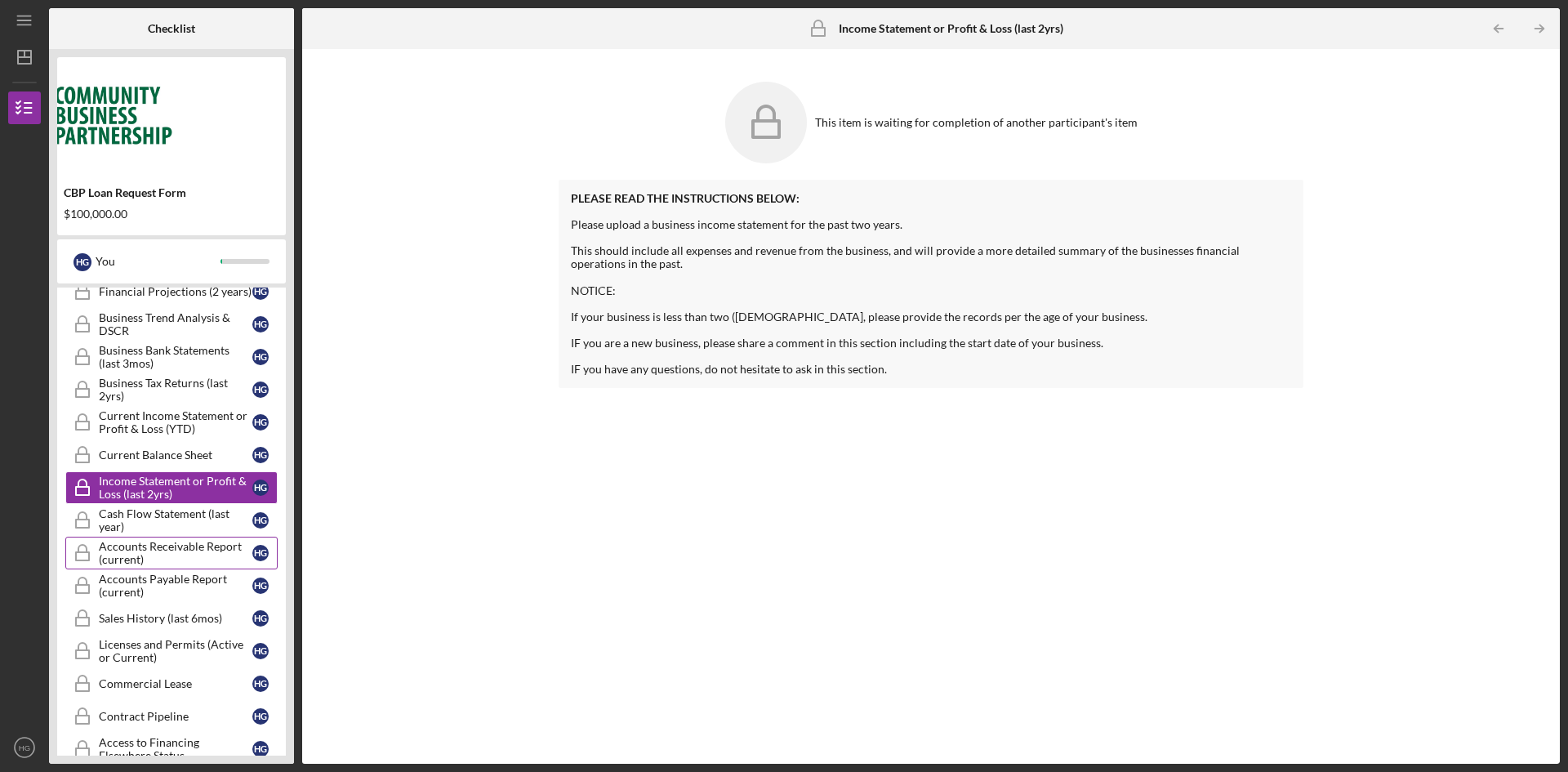
click at [163, 545] on div "Accounts Receivable Report (current)" at bounding box center [176, 553] width 154 height 26
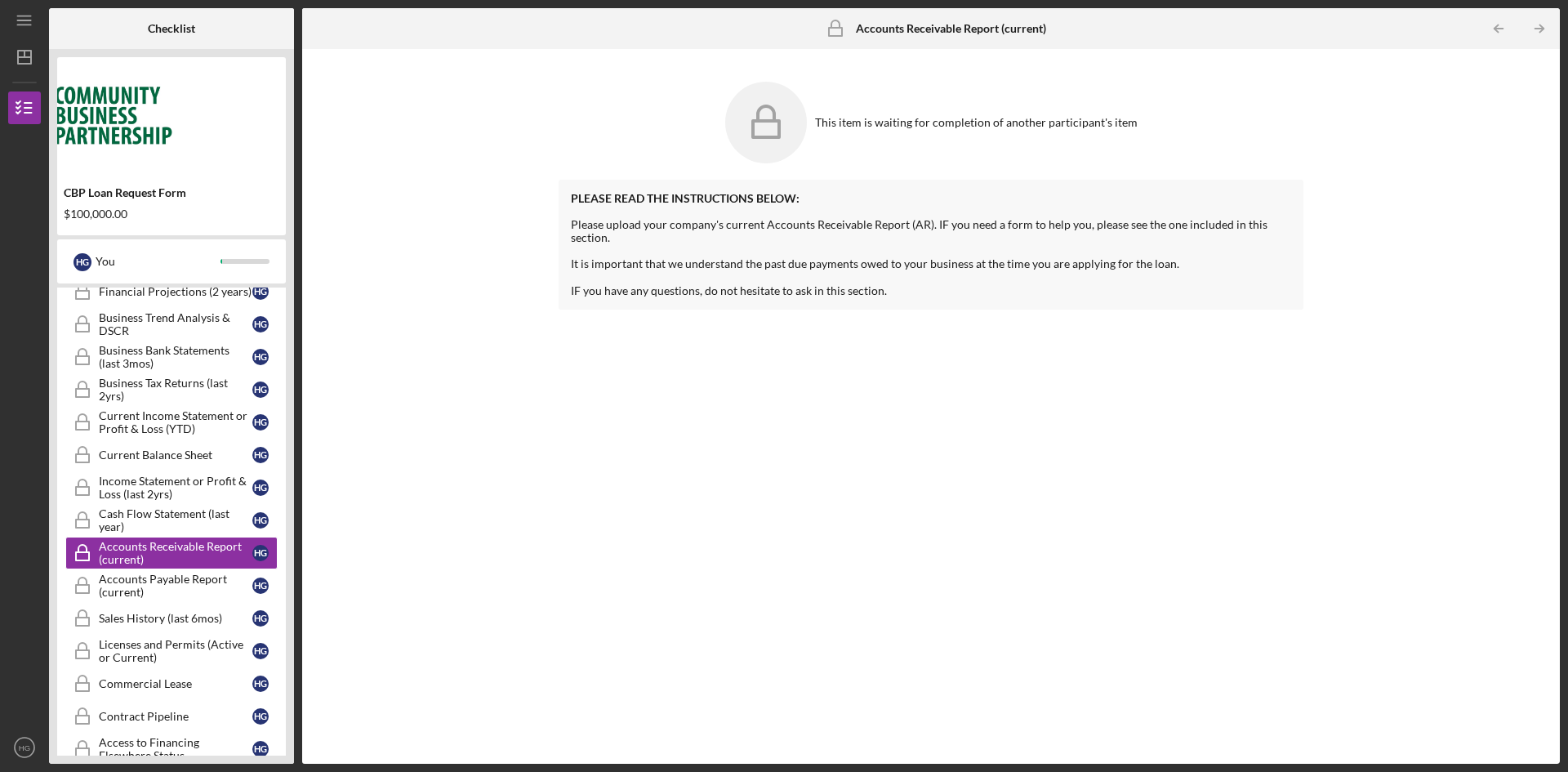
click at [253, 146] on div at bounding box center [171, 114] width 228 height 98
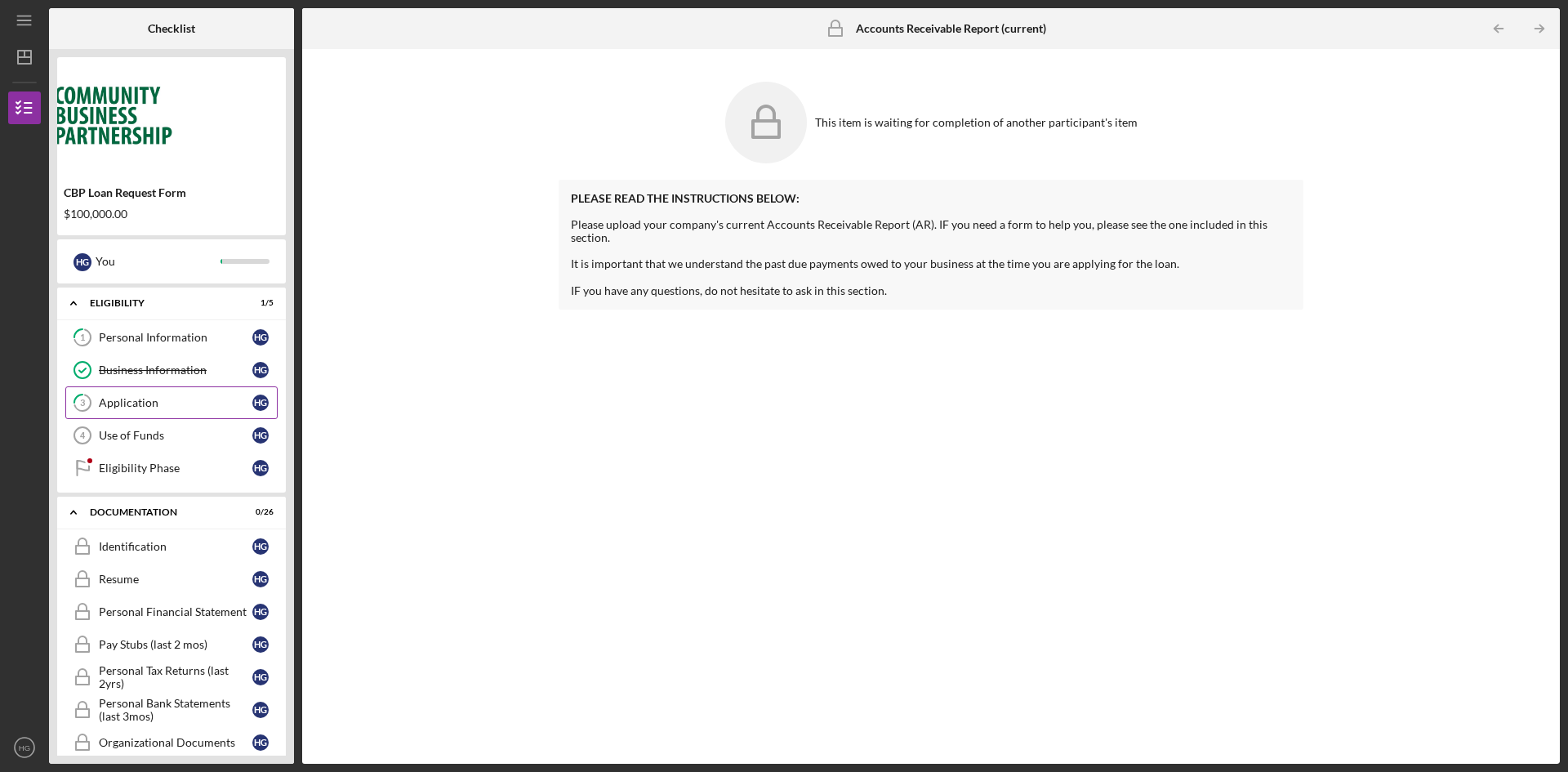
click at [143, 403] on div "Application" at bounding box center [176, 403] width 154 height 13
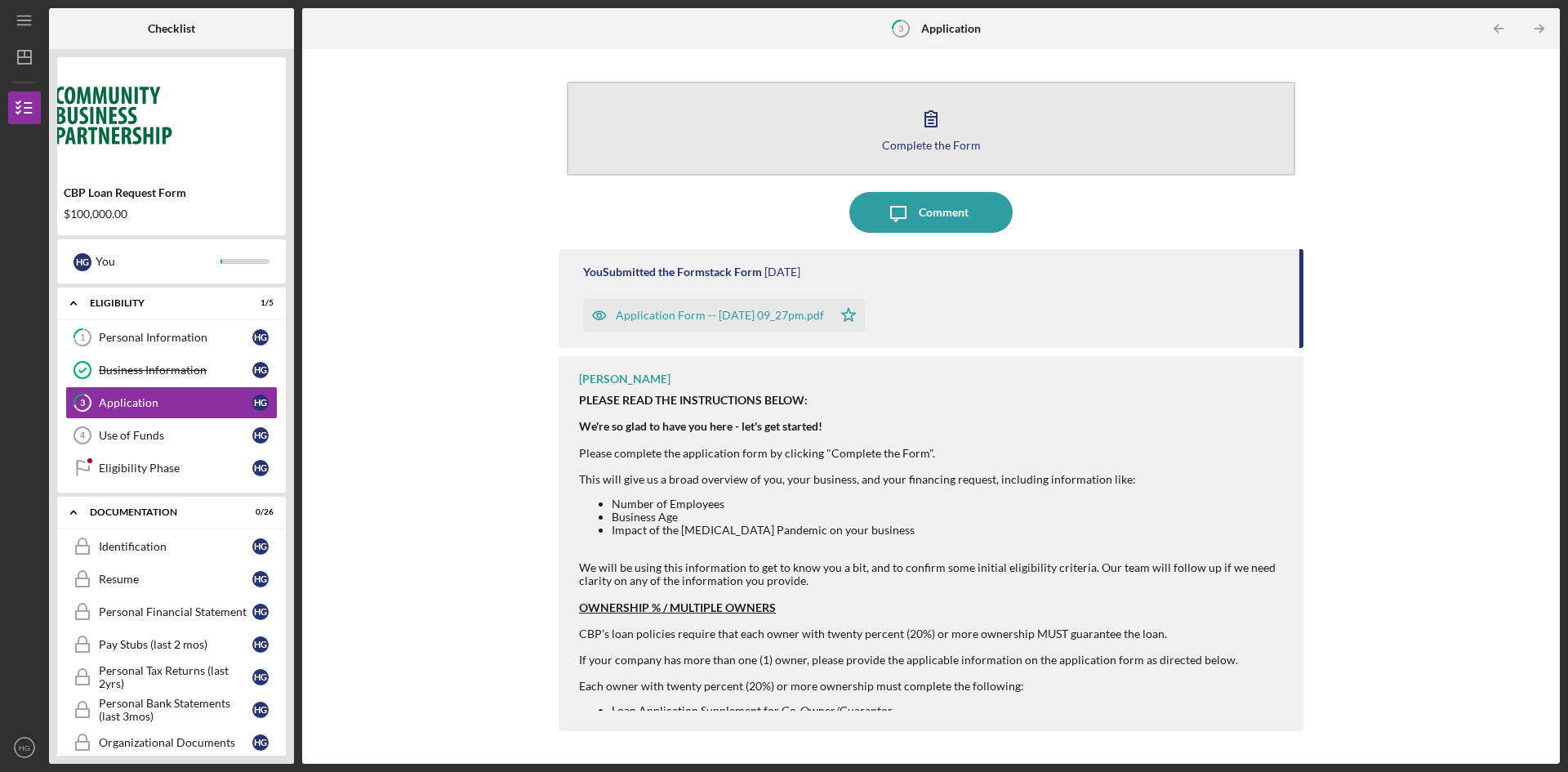
click at [946, 114] on icon "button" at bounding box center [931, 118] width 41 height 41
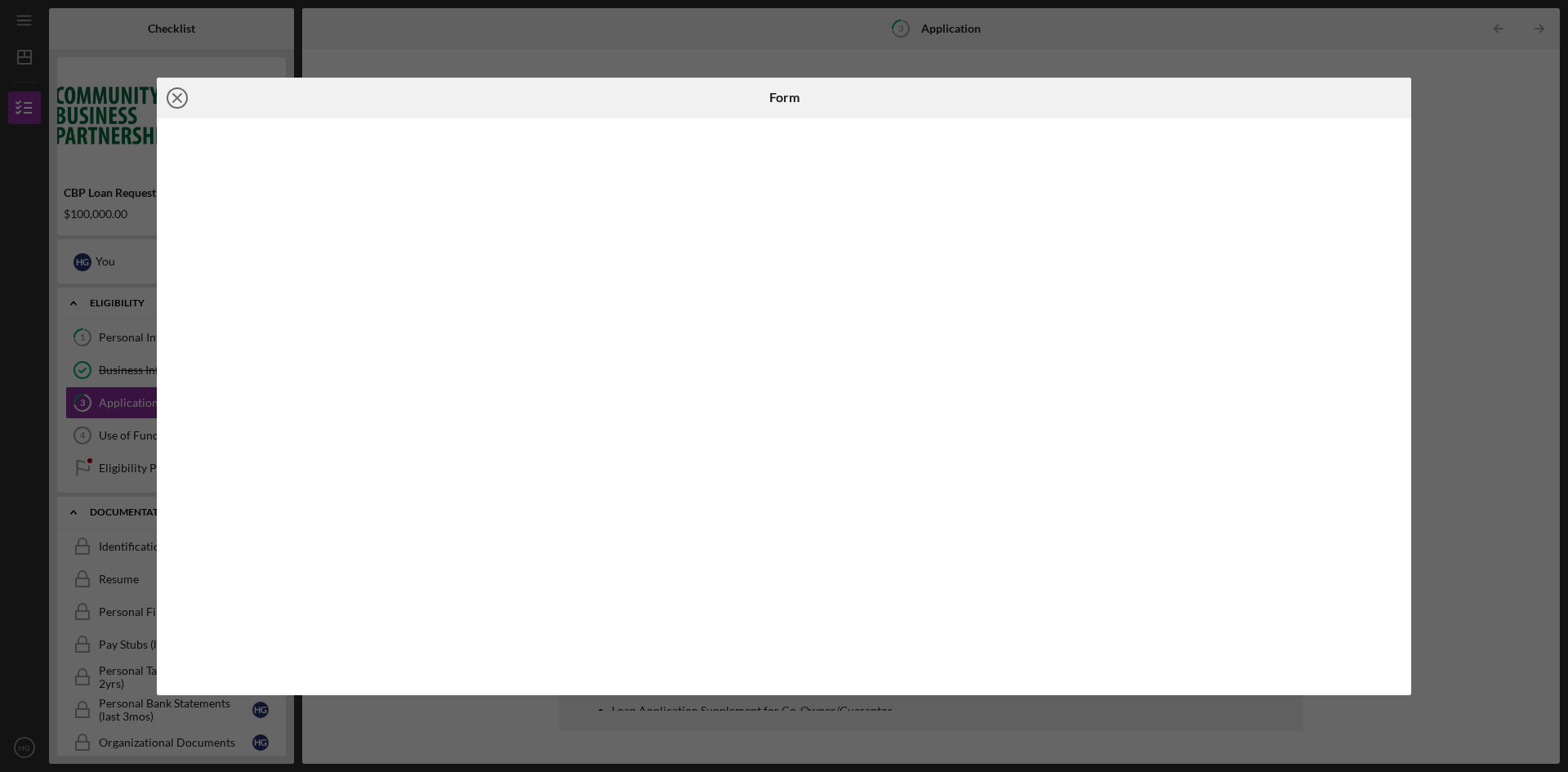
click at [182, 95] on icon "Icon/Close" at bounding box center [177, 98] width 41 height 41
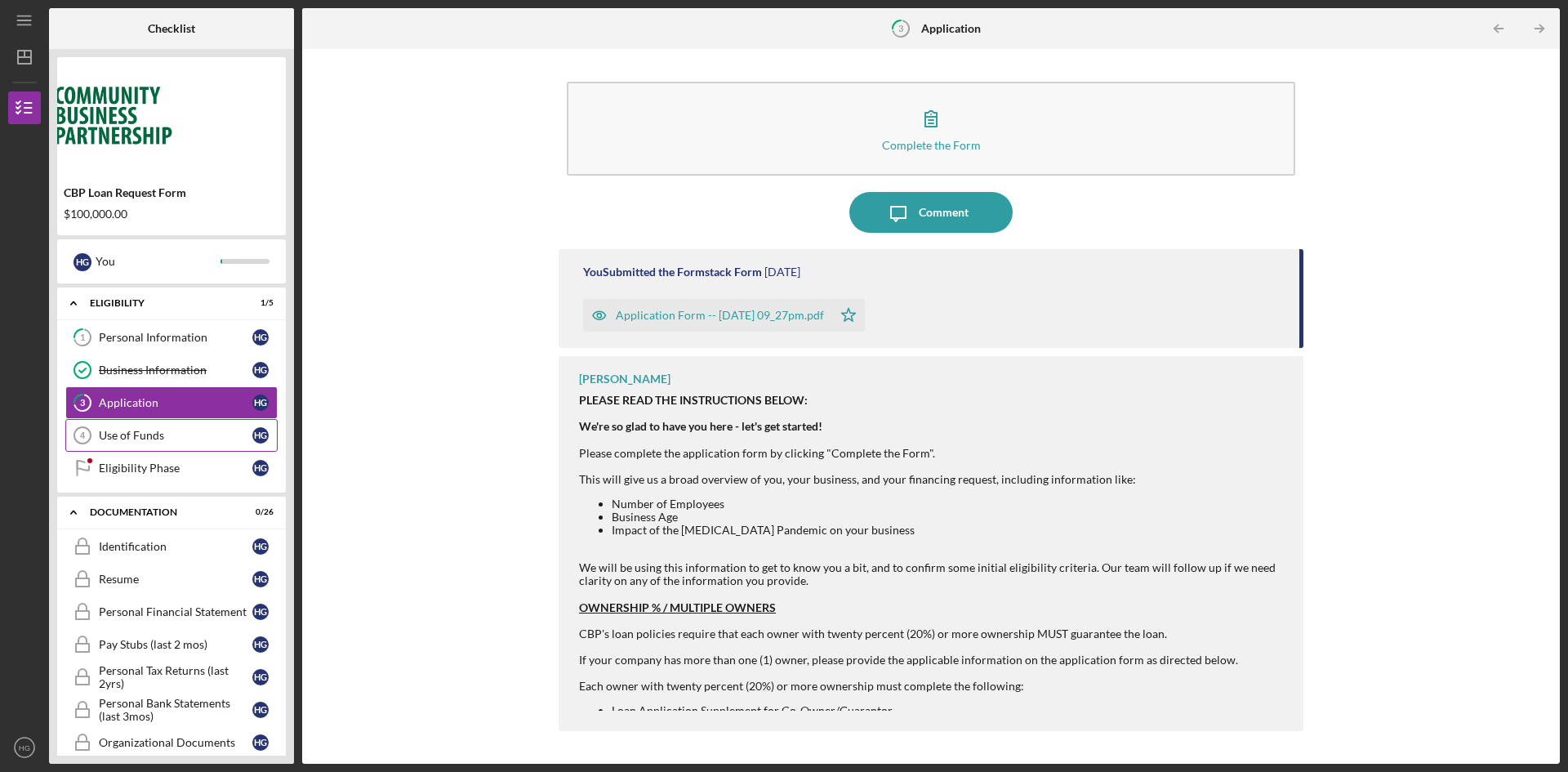
click at [122, 429] on div "Use of Funds" at bounding box center [176, 436] width 154 height 13
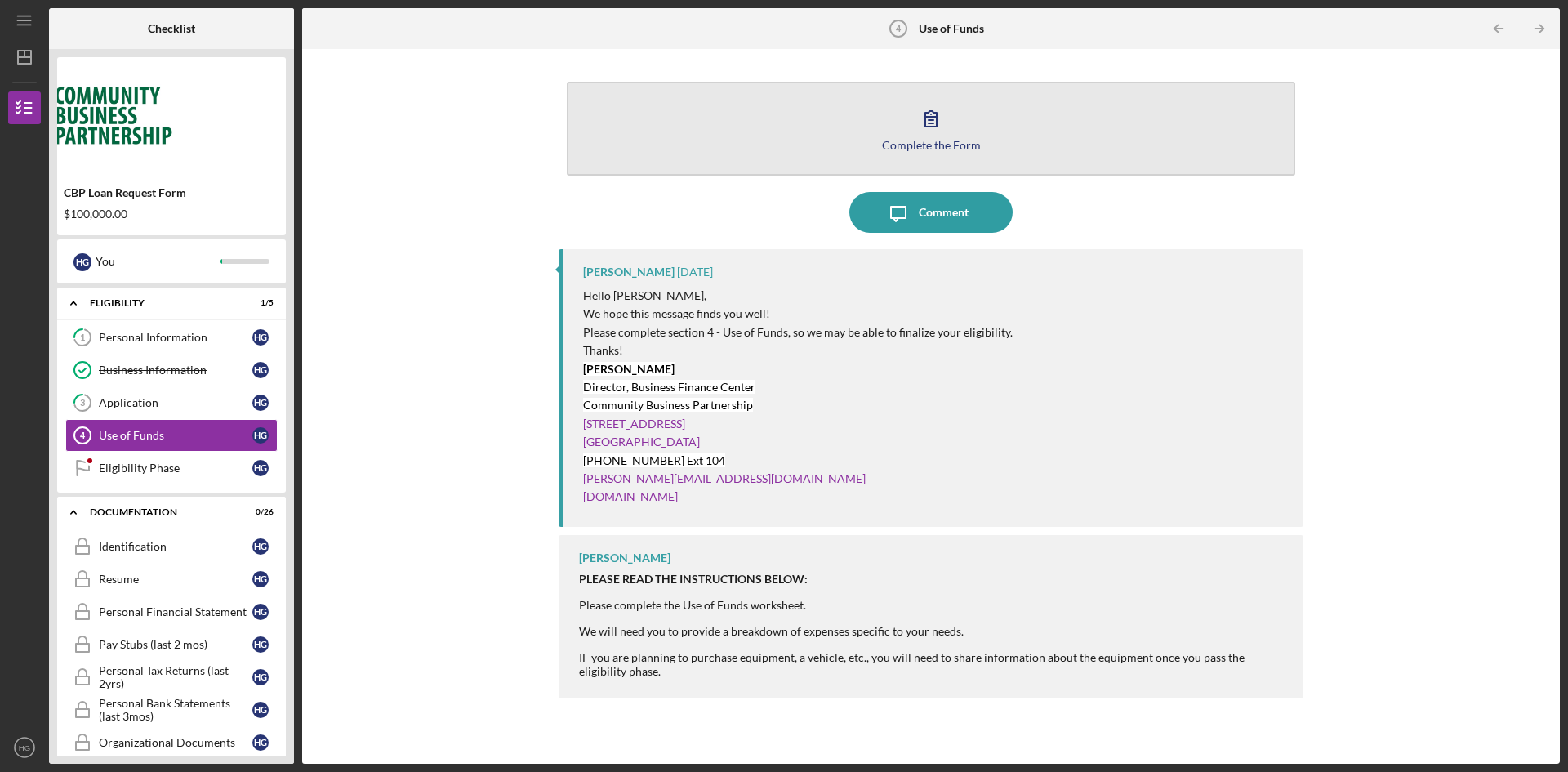
click at [892, 123] on button "Complete the Form Form" at bounding box center [931, 129] width 728 height 94
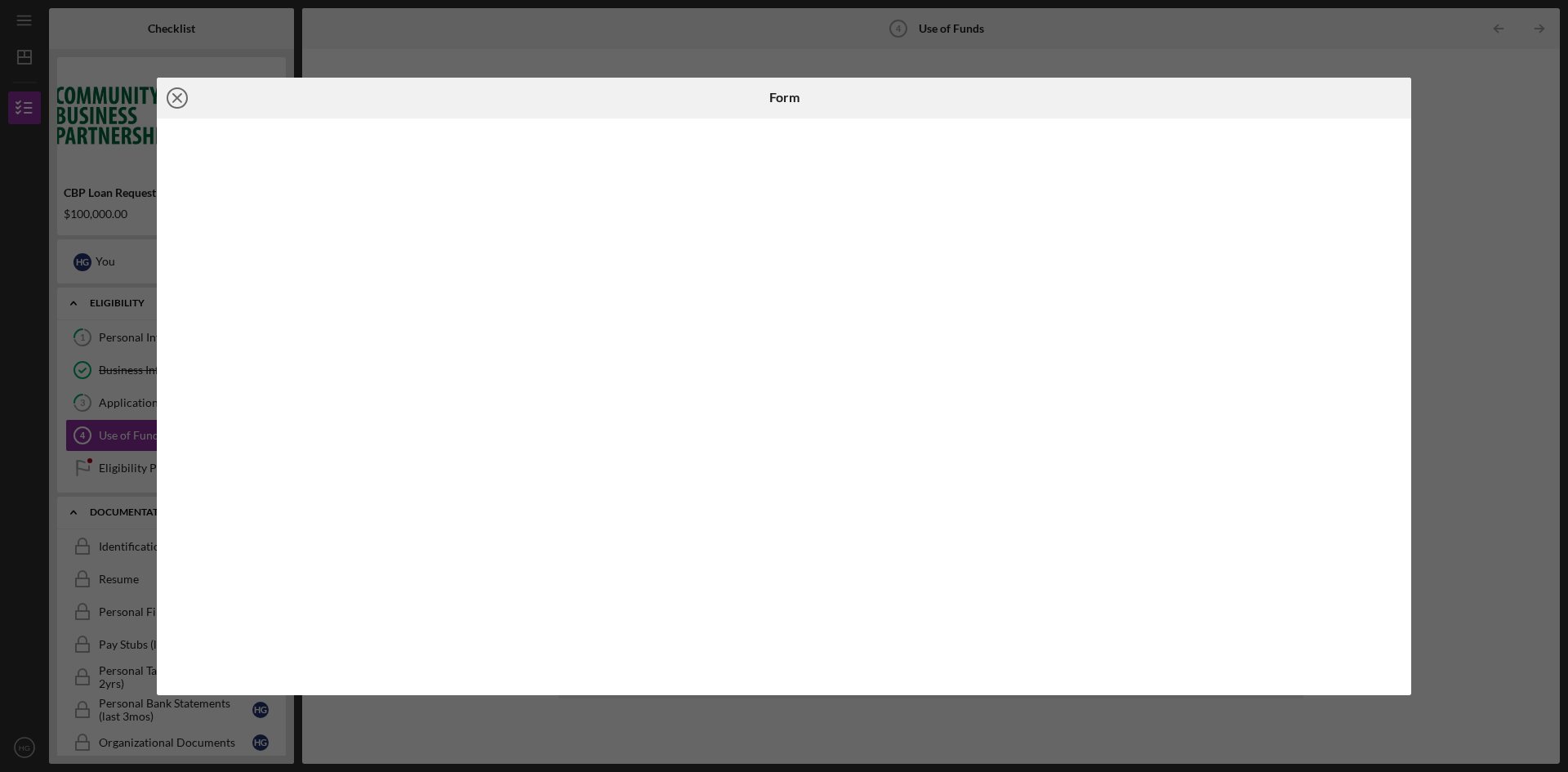
click at [171, 100] on icon "Icon/Close" at bounding box center [177, 98] width 41 height 41
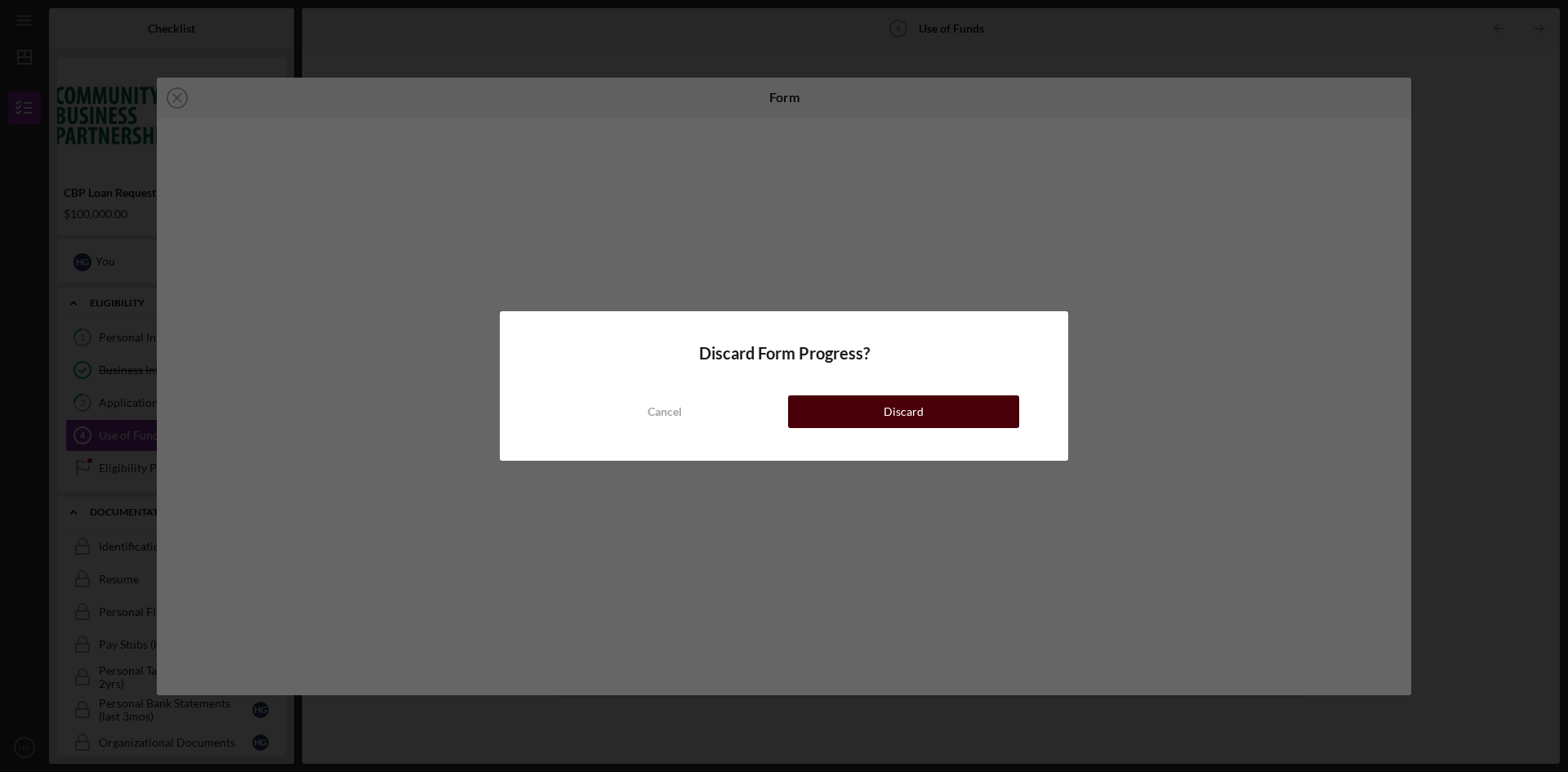
click at [862, 425] on button "Discard" at bounding box center [903, 412] width 231 height 33
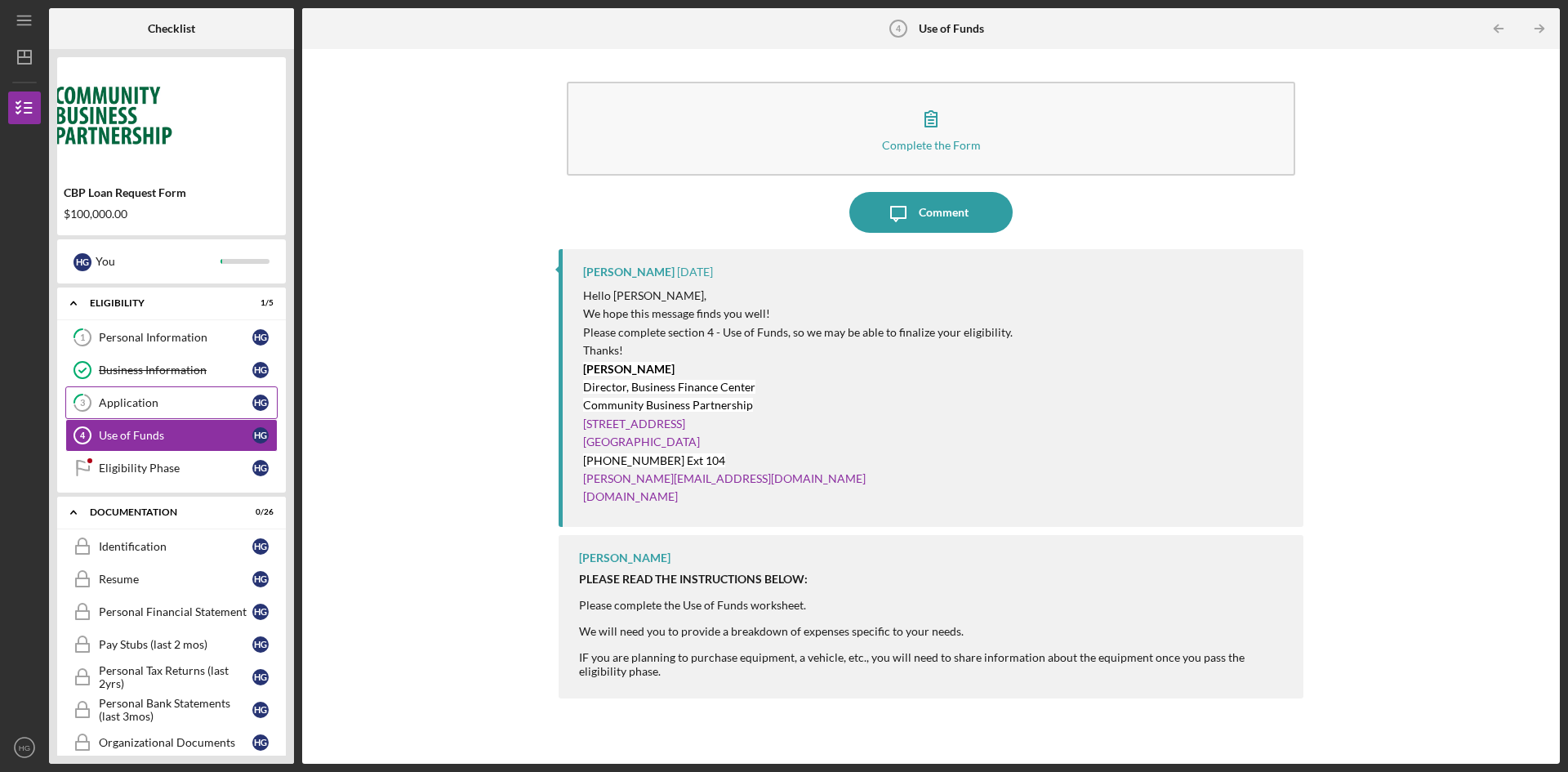
click at [164, 399] on div "Application" at bounding box center [176, 403] width 154 height 13
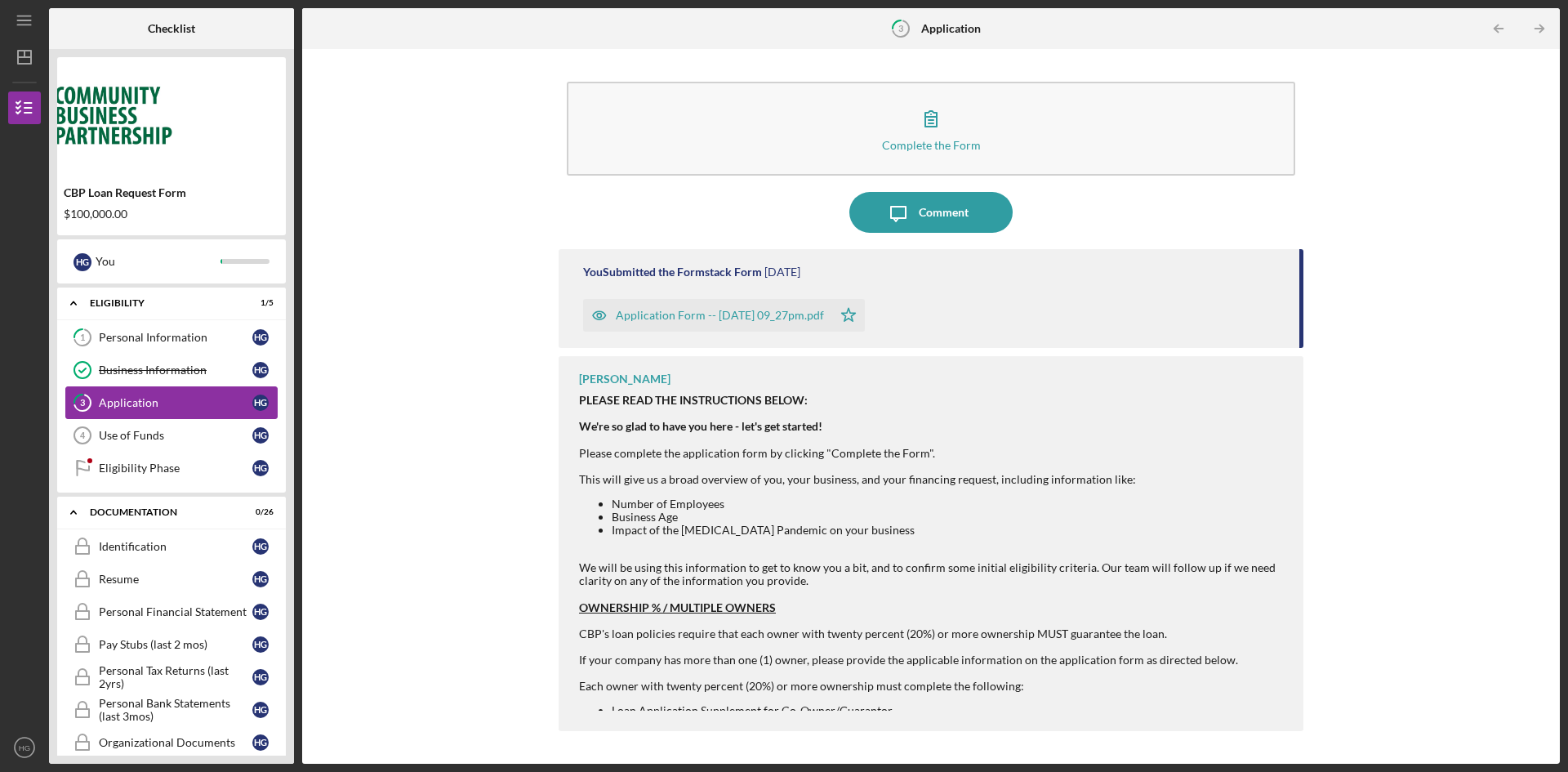
click at [164, 399] on div "Application" at bounding box center [176, 403] width 154 height 13
click at [167, 413] on link "3 Application H G" at bounding box center [171, 402] width 212 height 33
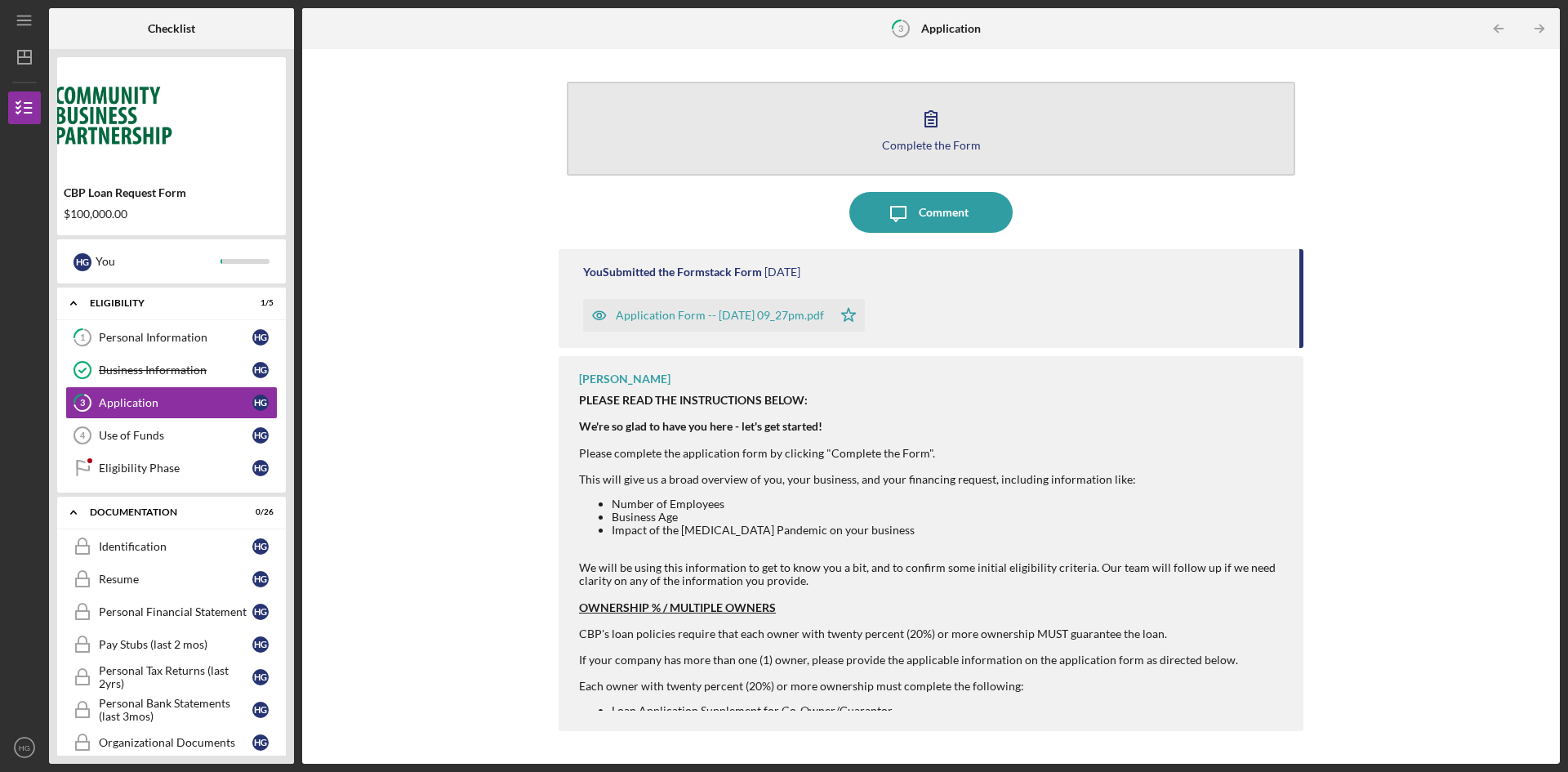
click at [867, 156] on button "Complete the Form Form" at bounding box center [931, 129] width 728 height 94
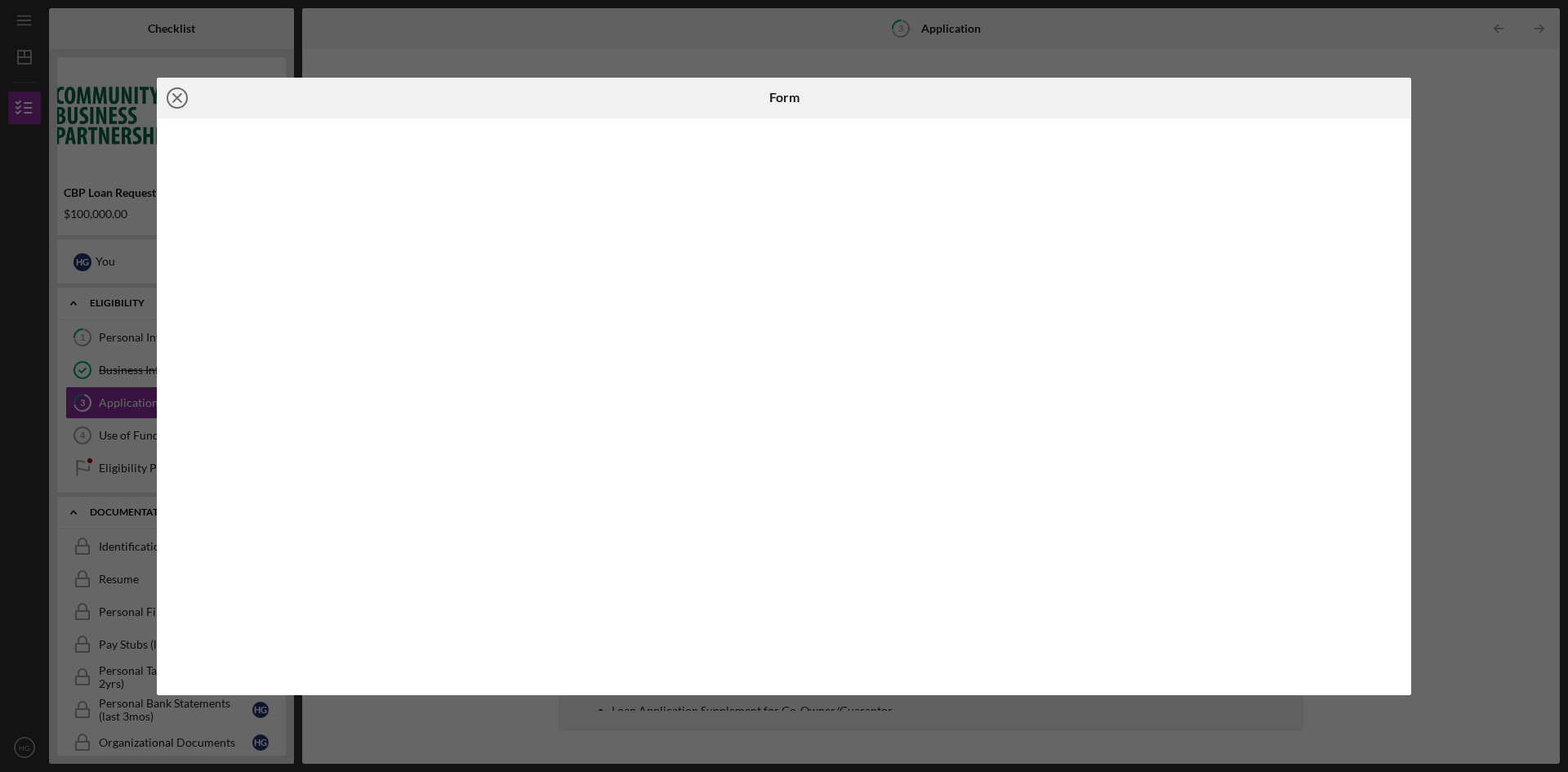
click at [176, 99] on line at bounding box center [177, 98] width 8 height 8
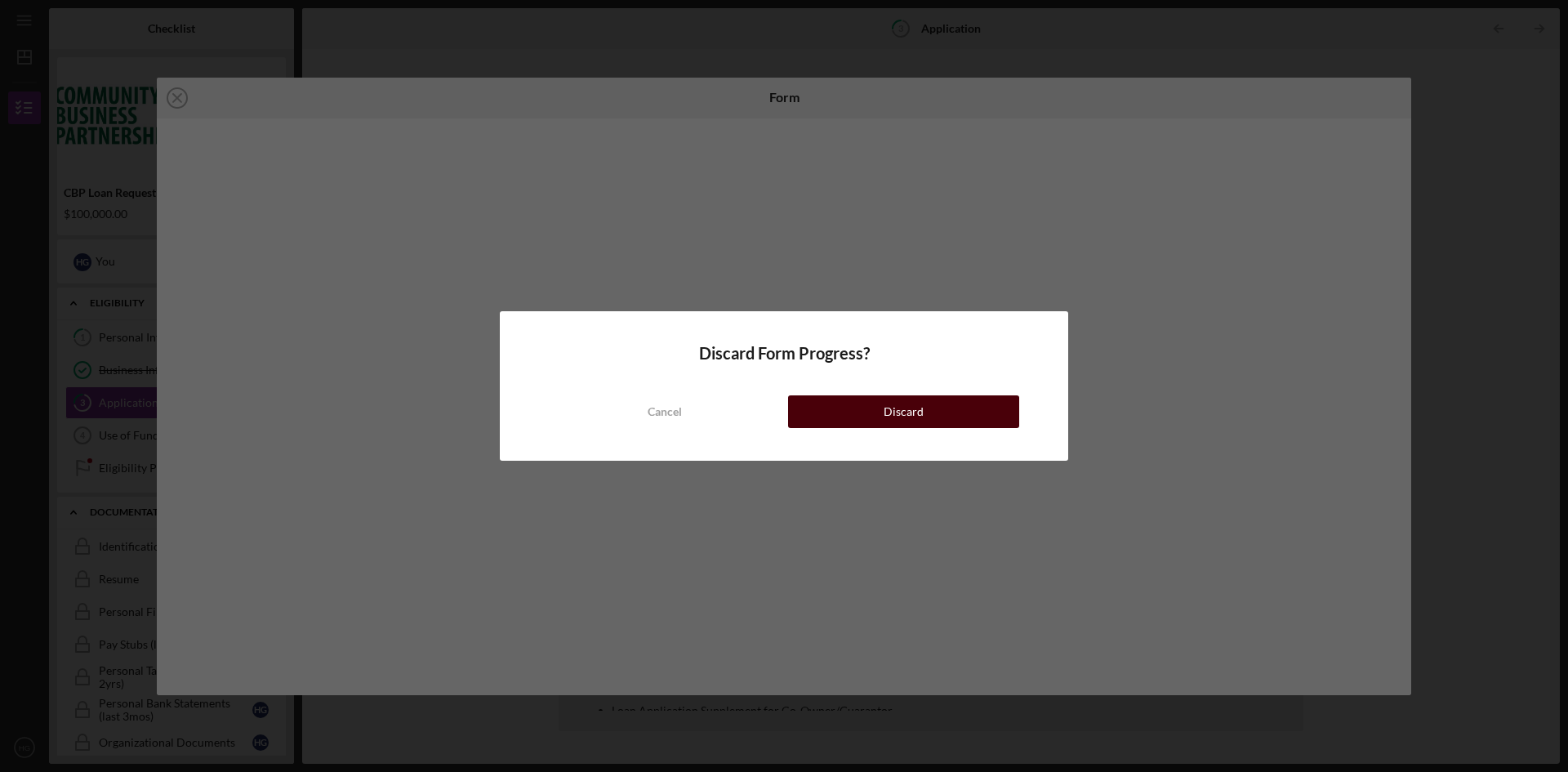
click at [937, 422] on button "Discard" at bounding box center [903, 412] width 231 height 33
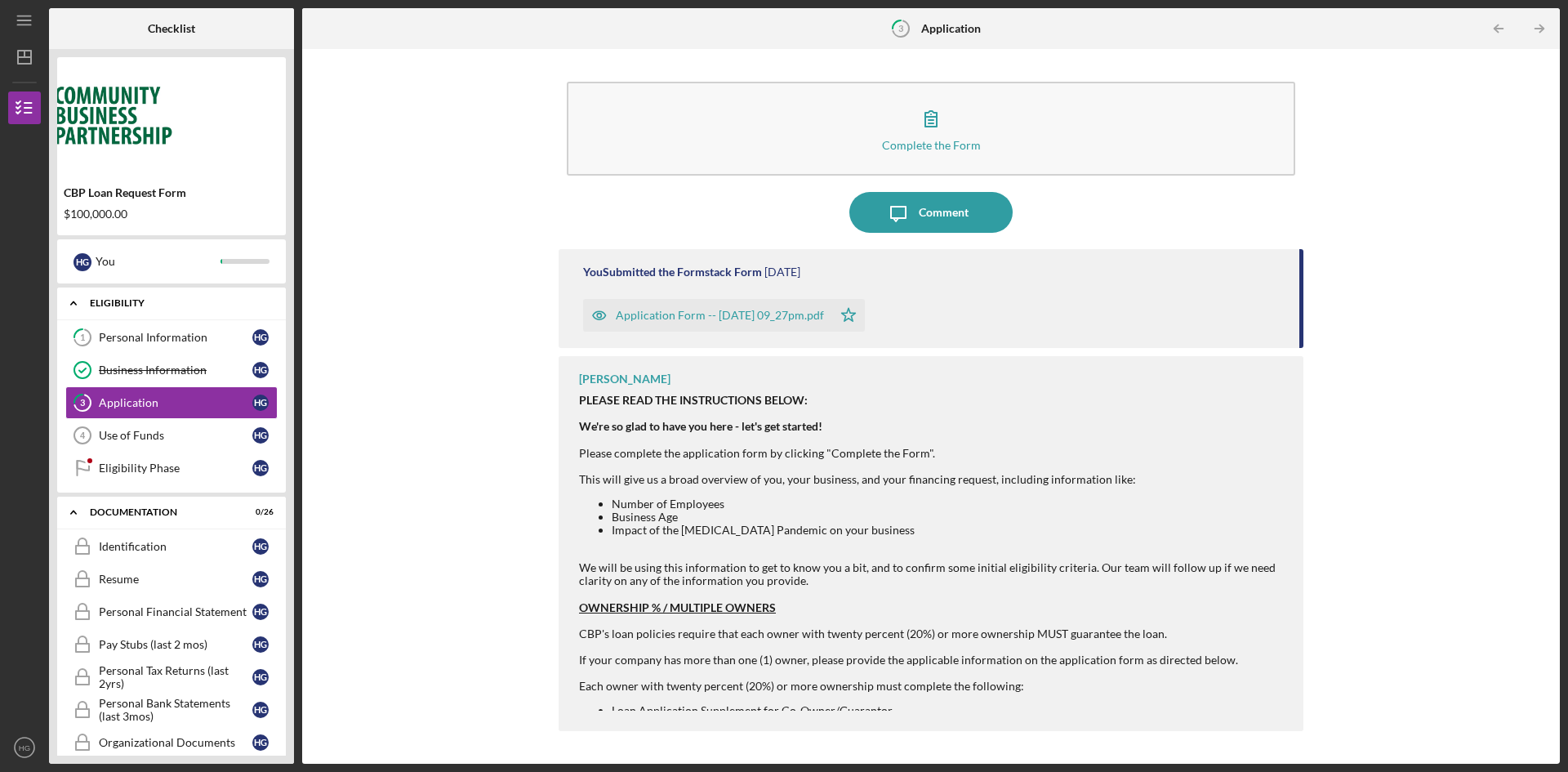
click at [172, 304] on div "Eligibility" at bounding box center [177, 303] width 176 height 10
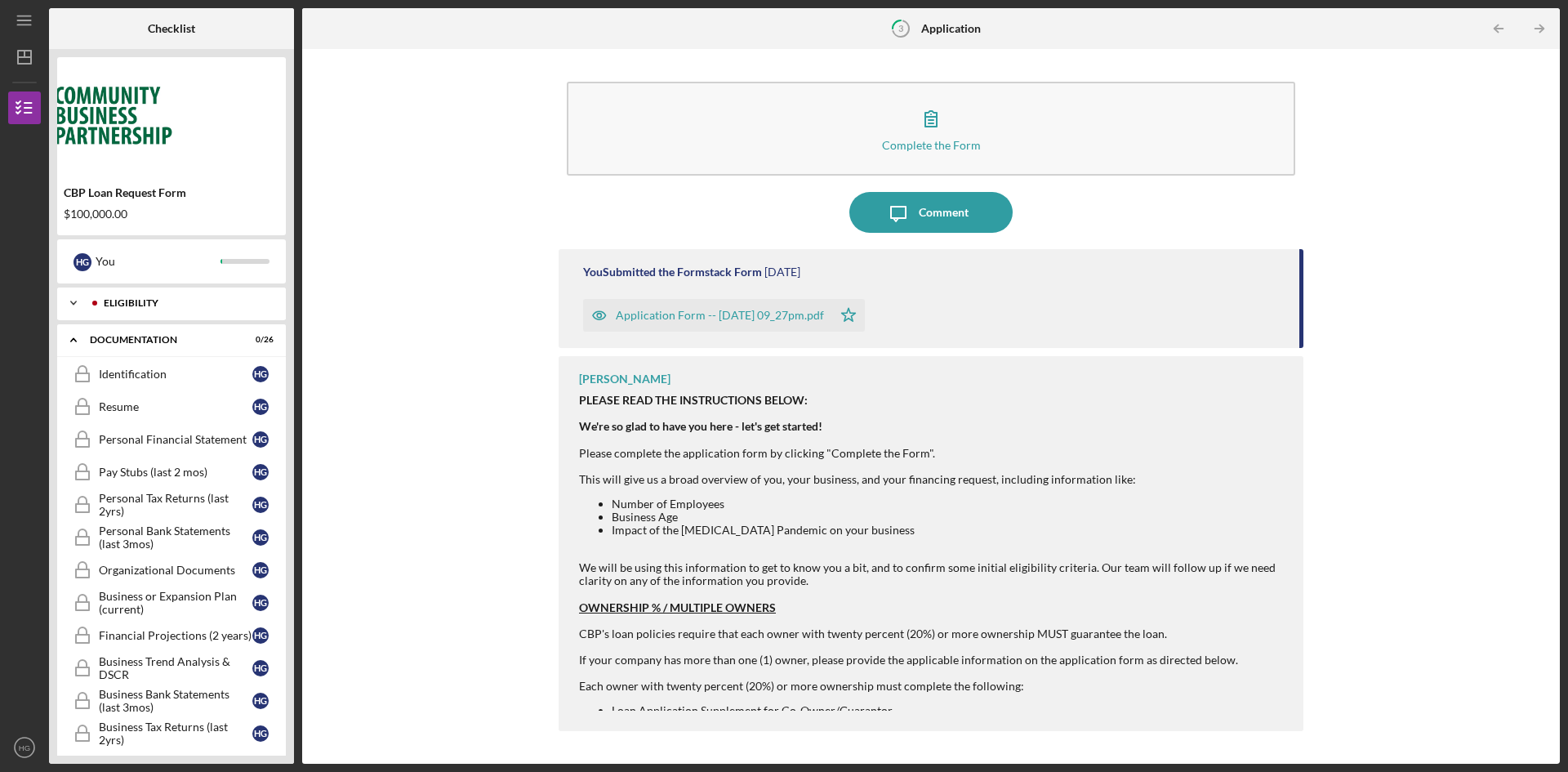
click at [172, 304] on div "Eligibility" at bounding box center [184, 303] width 161 height 10
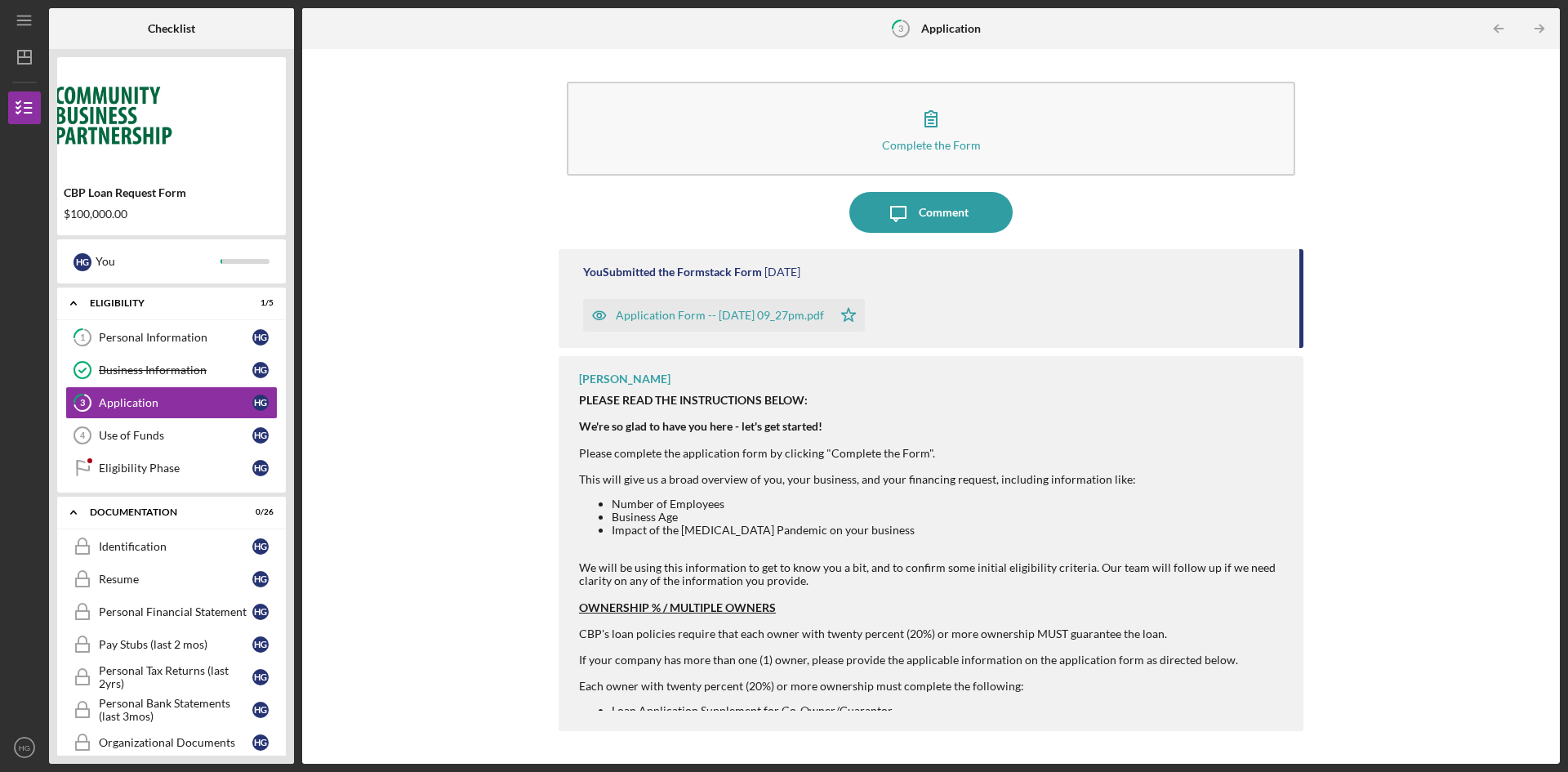
click at [1478, 411] on div "Complete the Form Form Icon/Message Comment You Submitted the Formstack Form 2 …" at bounding box center [931, 406] width 1241 height 698
click at [1422, 683] on div "Complete the Form Form Icon/Message Comment You Submitted the Formstack Form 2 …" at bounding box center [931, 406] width 1241 height 698
click at [1300, 610] on div "Karlene Sinclair-Robinson PLEASE READ THE INSTRUCTIONS BELOW: We're so glad to …" at bounding box center [931, 544] width 745 height 375
click at [218, 414] on link "3 Application H G" at bounding box center [171, 402] width 212 height 33
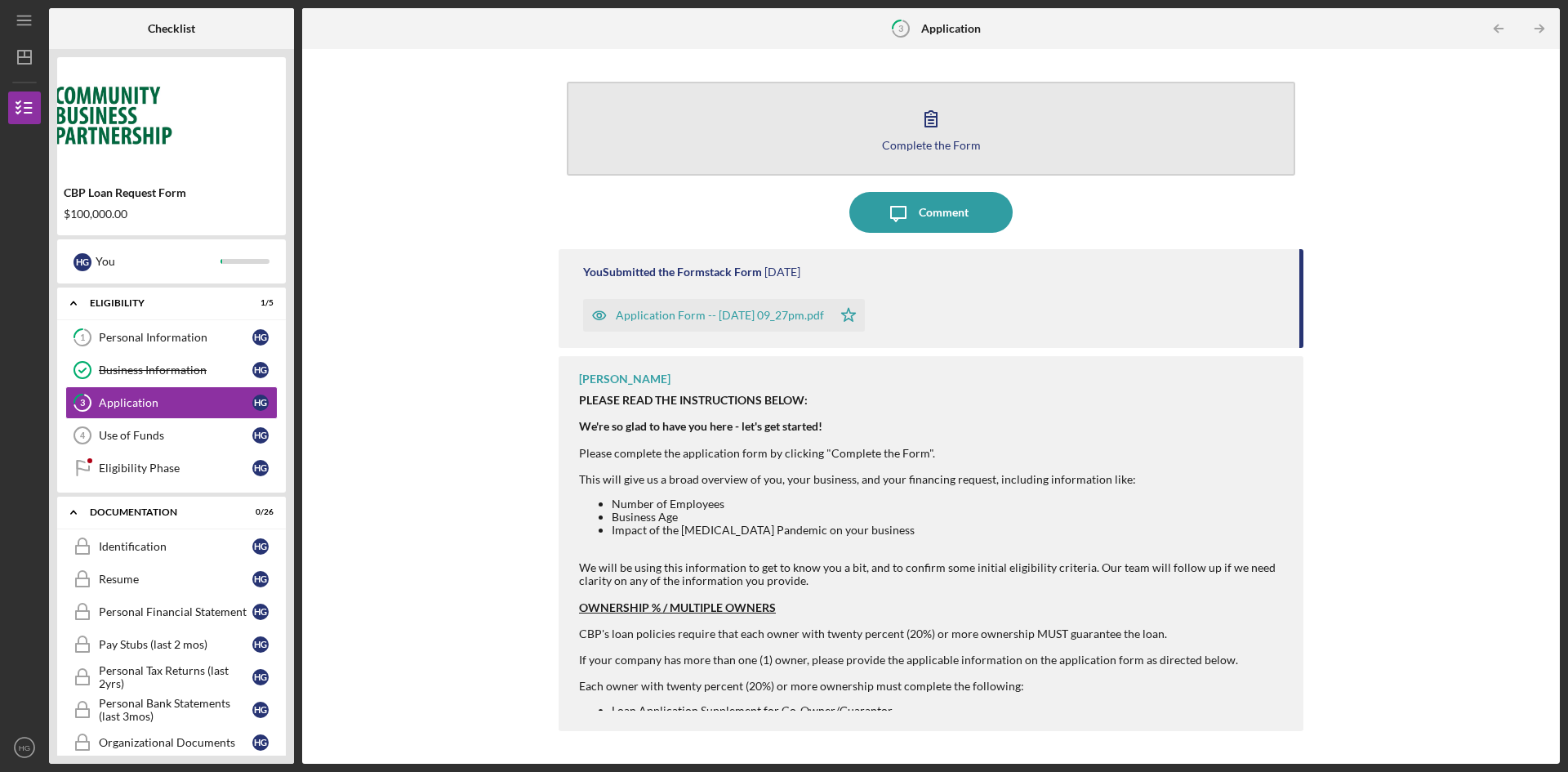
click at [899, 139] on div "Complete the Form" at bounding box center [932, 145] width 99 height 13
click at [893, 163] on button "Complete the Form Form" at bounding box center [931, 129] width 728 height 94
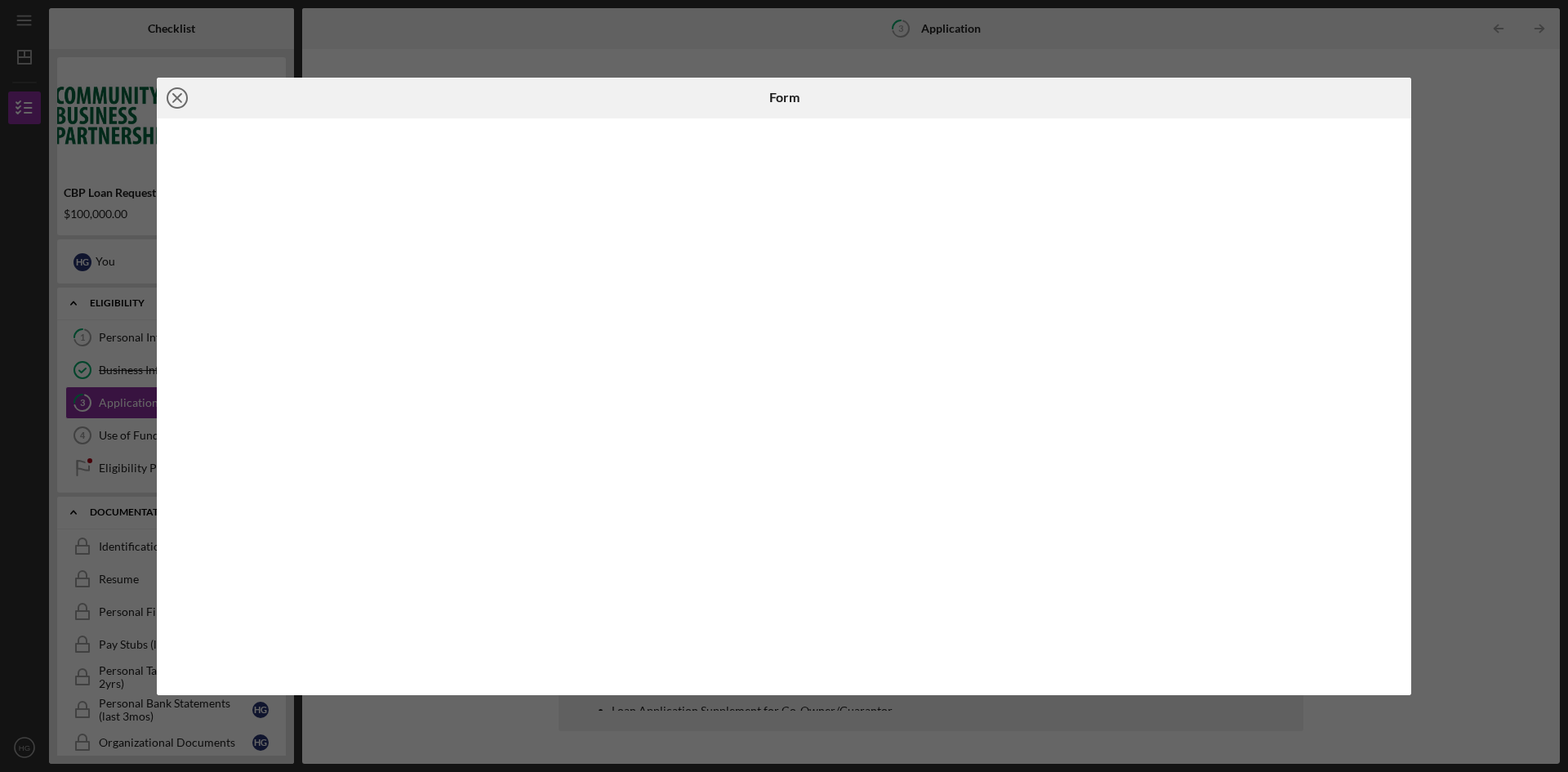
click at [185, 95] on icon "Icon/Close" at bounding box center [177, 98] width 41 height 41
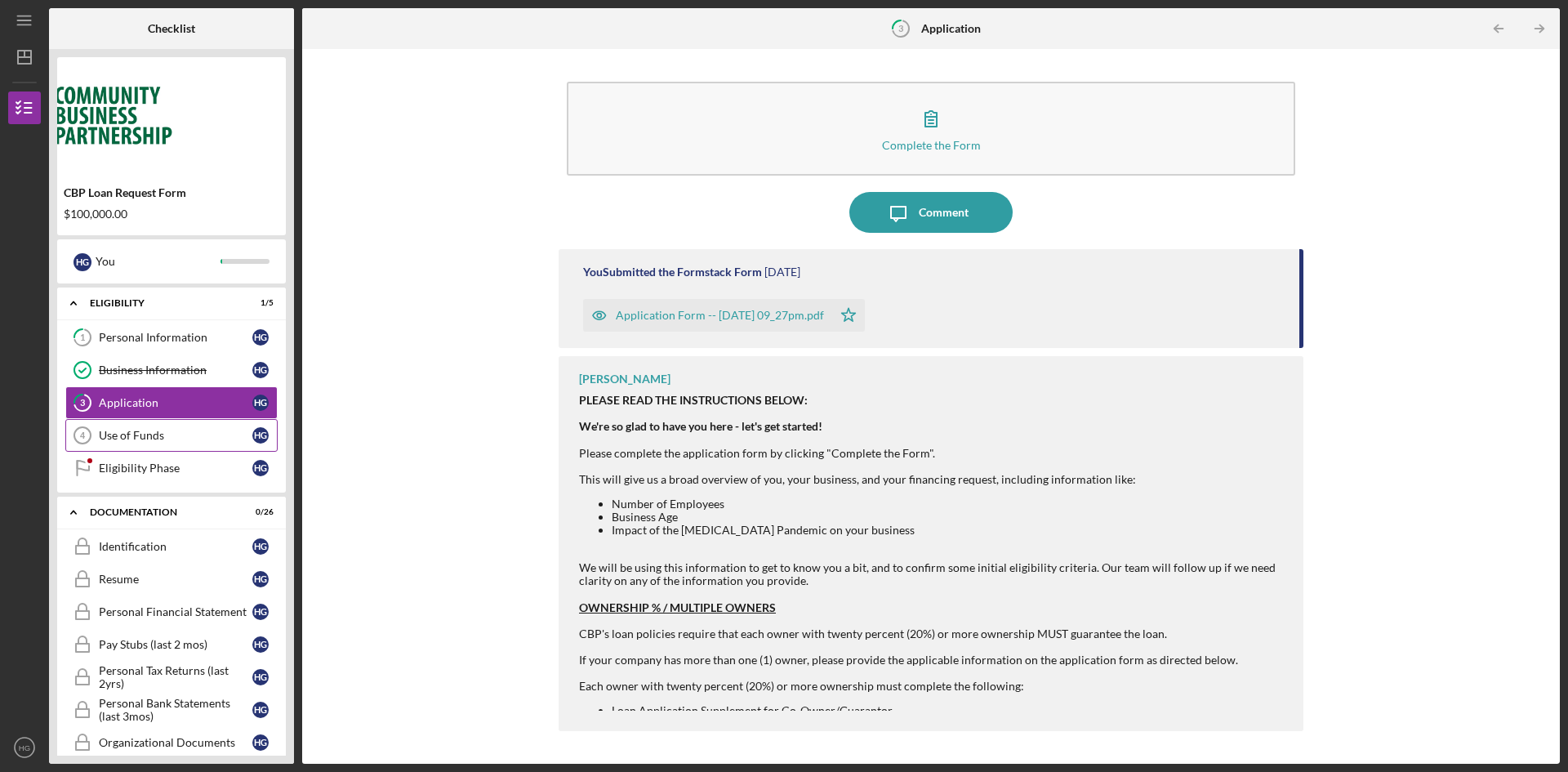
click at [167, 442] on link "Use of Funds 4 Use of Funds H G" at bounding box center [171, 435] width 212 height 33
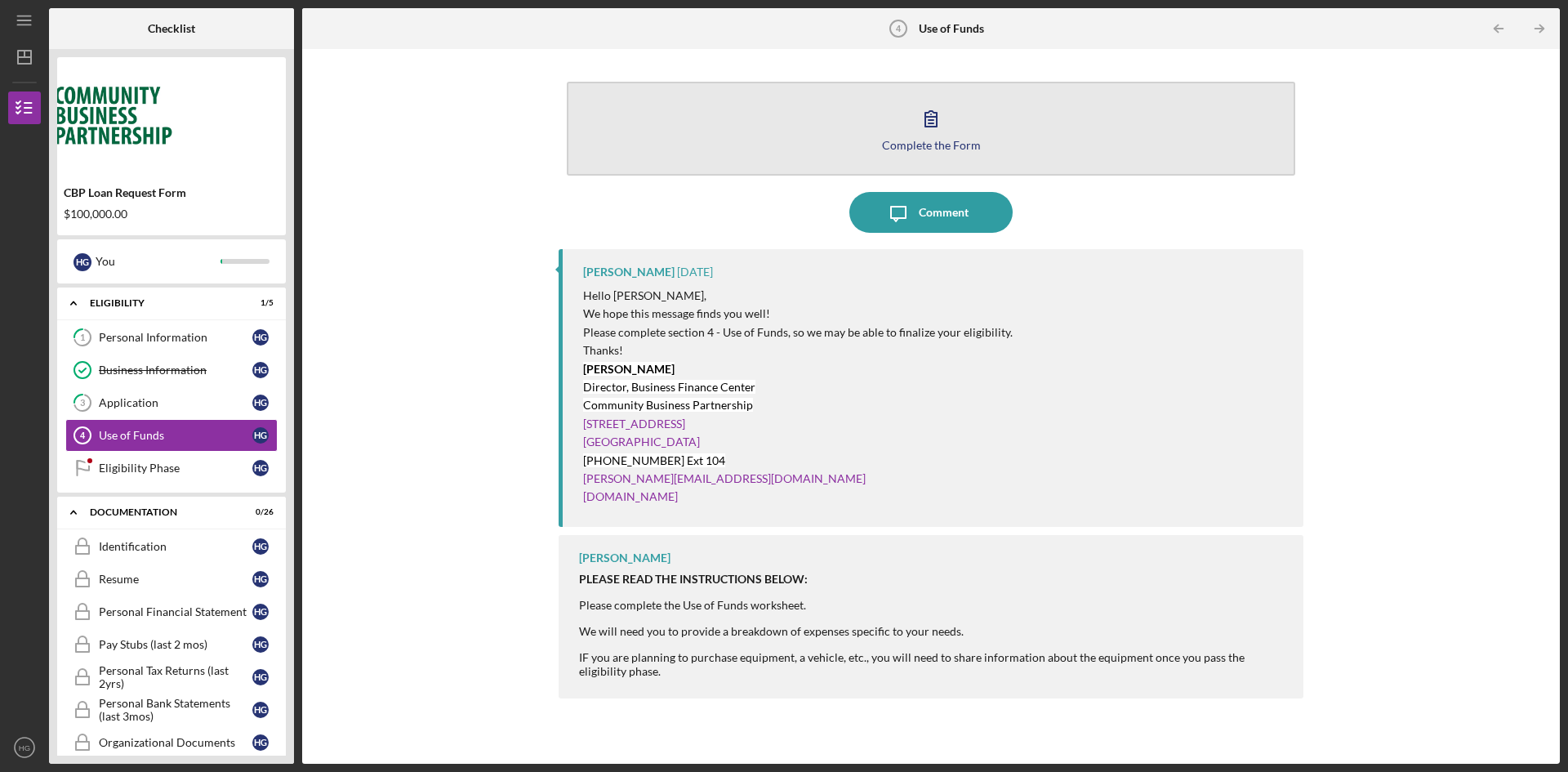
click at [916, 127] on icon "button" at bounding box center [931, 118] width 41 height 41
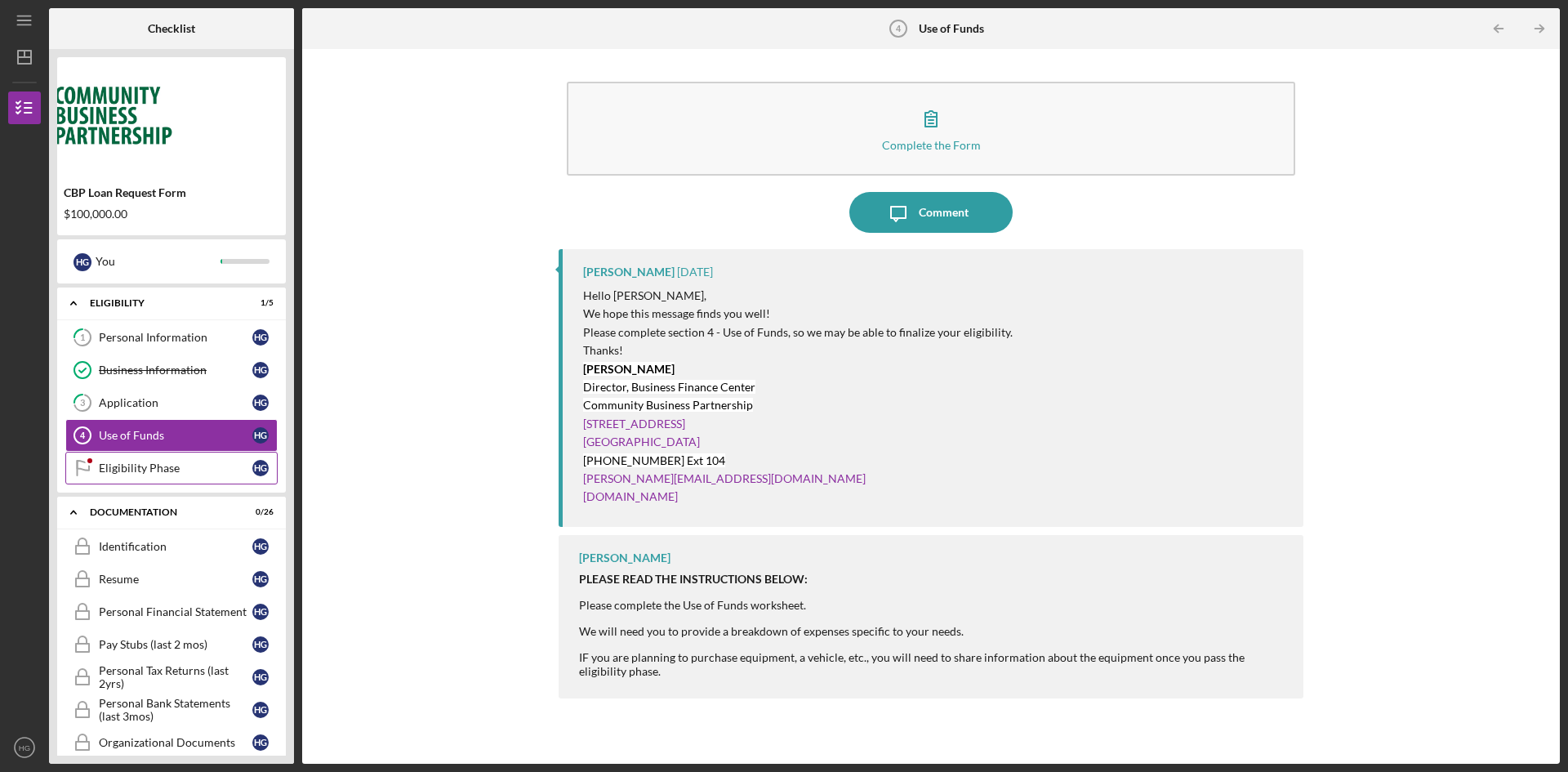
click at [218, 468] on div "Eligibility Phase" at bounding box center [176, 468] width 154 height 13
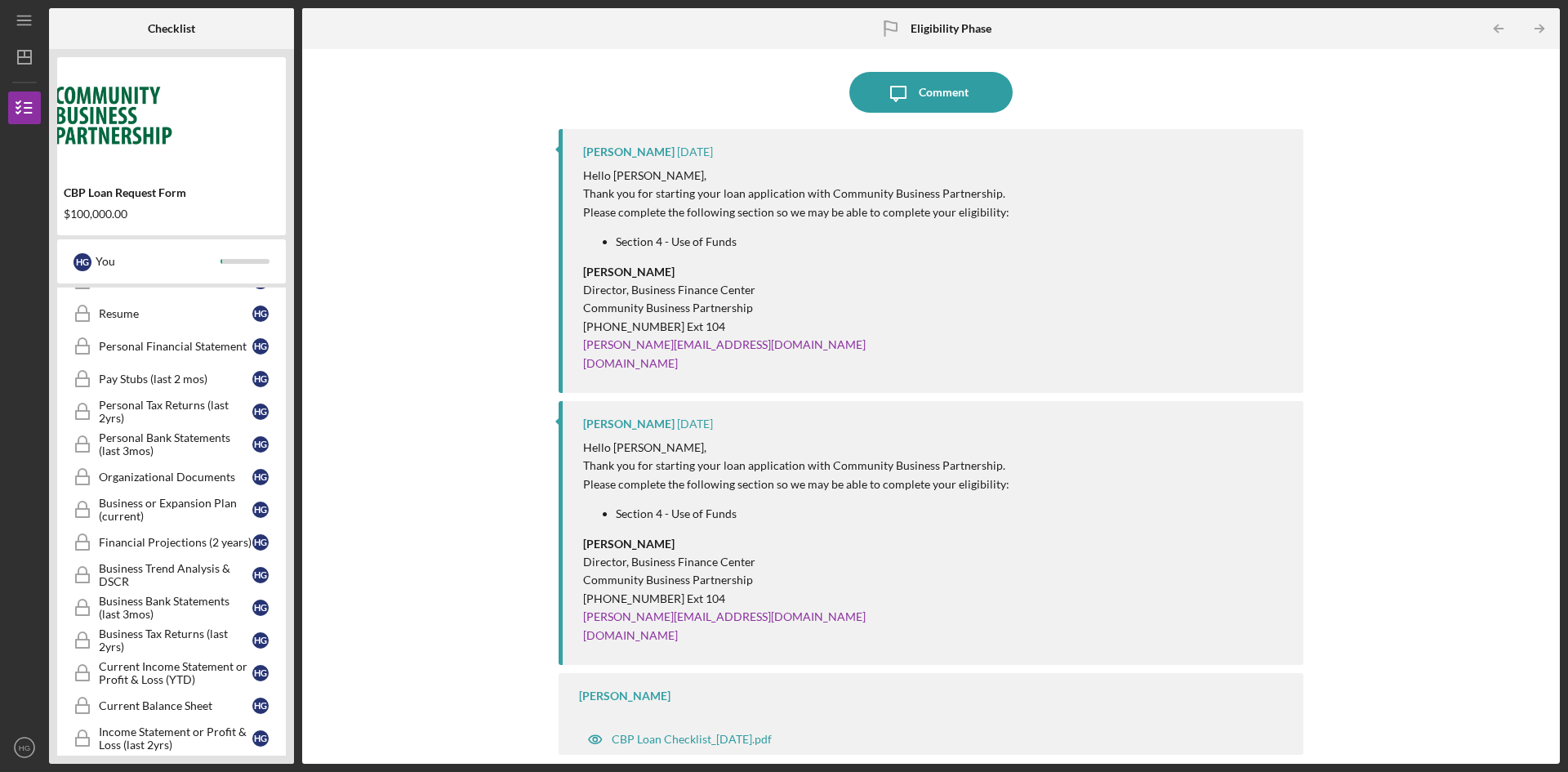
scroll to position [268, 0]
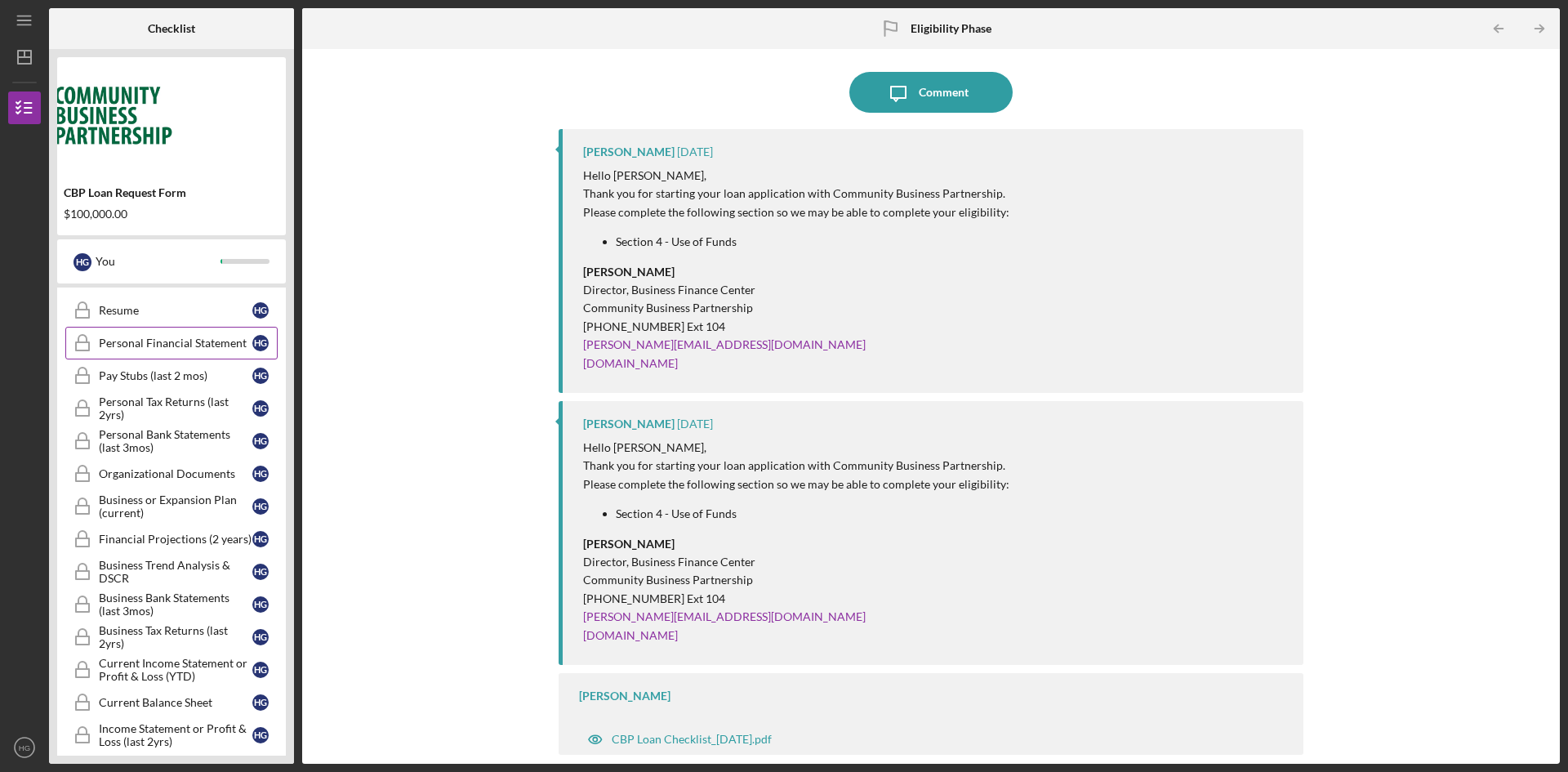
click at [157, 351] on link "Personal Financial Statement Personal Financial Statement H G" at bounding box center [171, 343] width 212 height 33
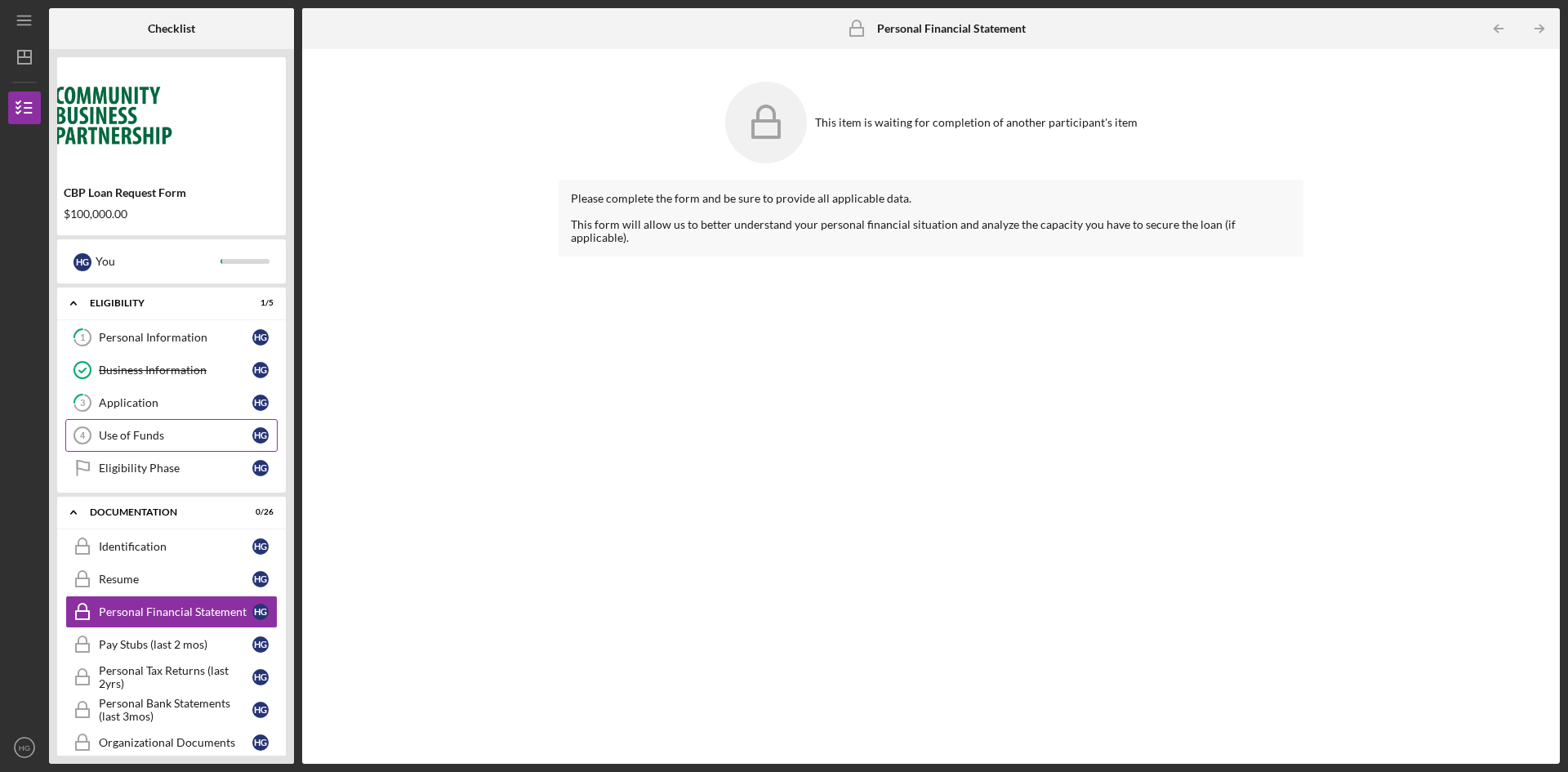
click at [140, 441] on div "Use of Funds" at bounding box center [176, 436] width 154 height 13
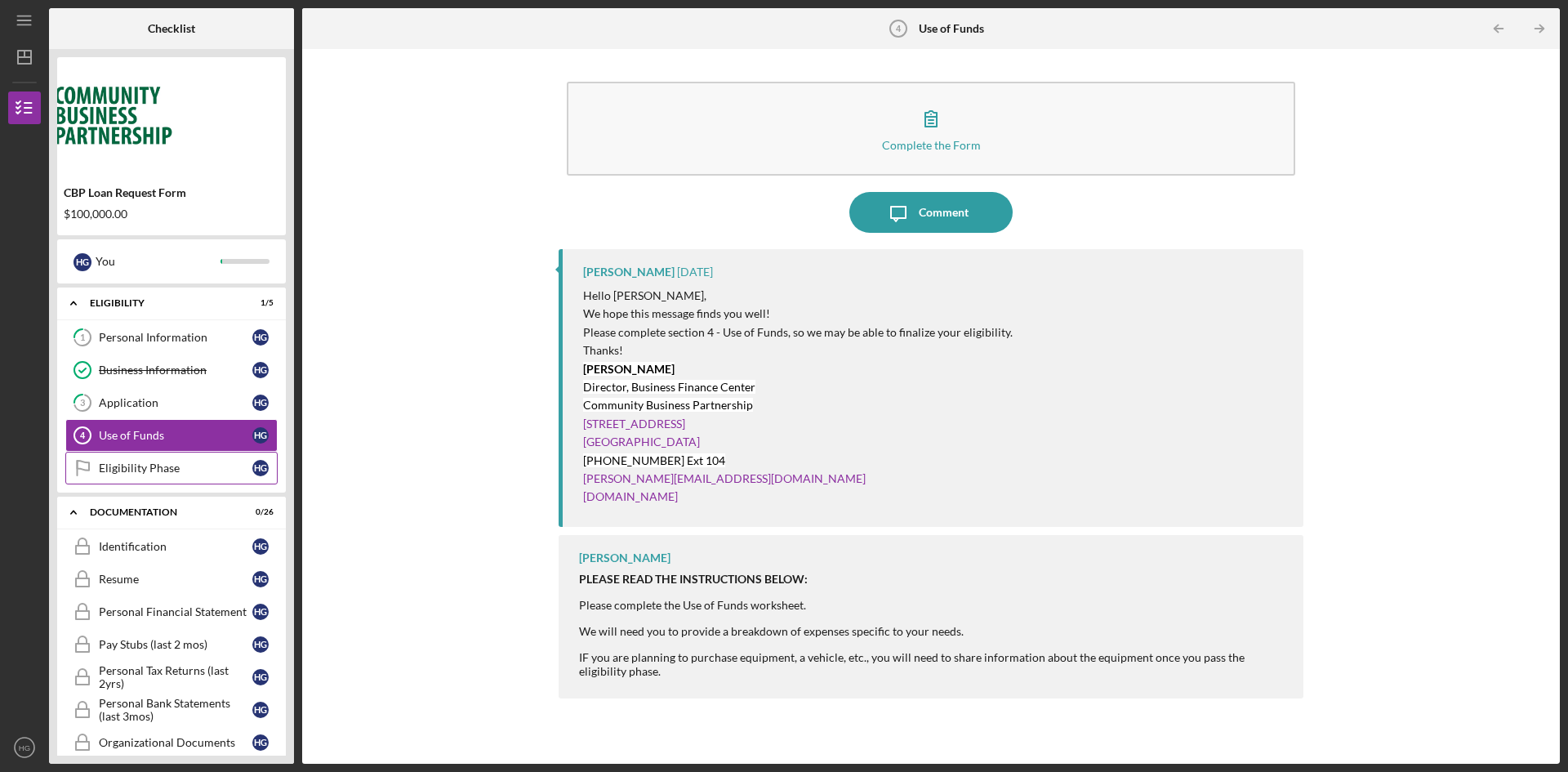
click at [133, 474] on link "Eligibility Phase Eligibility Phase H G" at bounding box center [171, 468] width 212 height 33
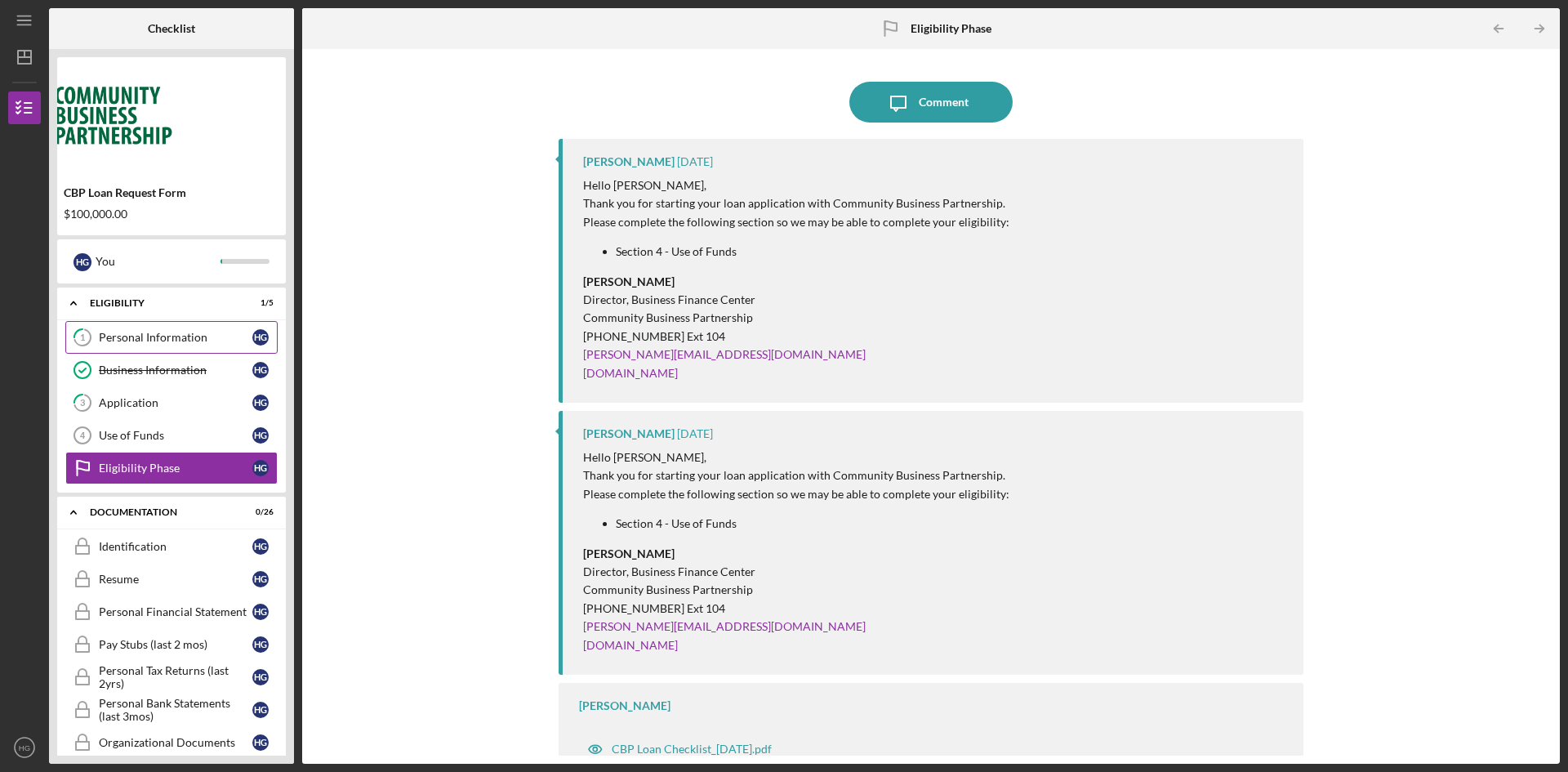
click at [180, 343] on div "Personal Information" at bounding box center [176, 338] width 154 height 13
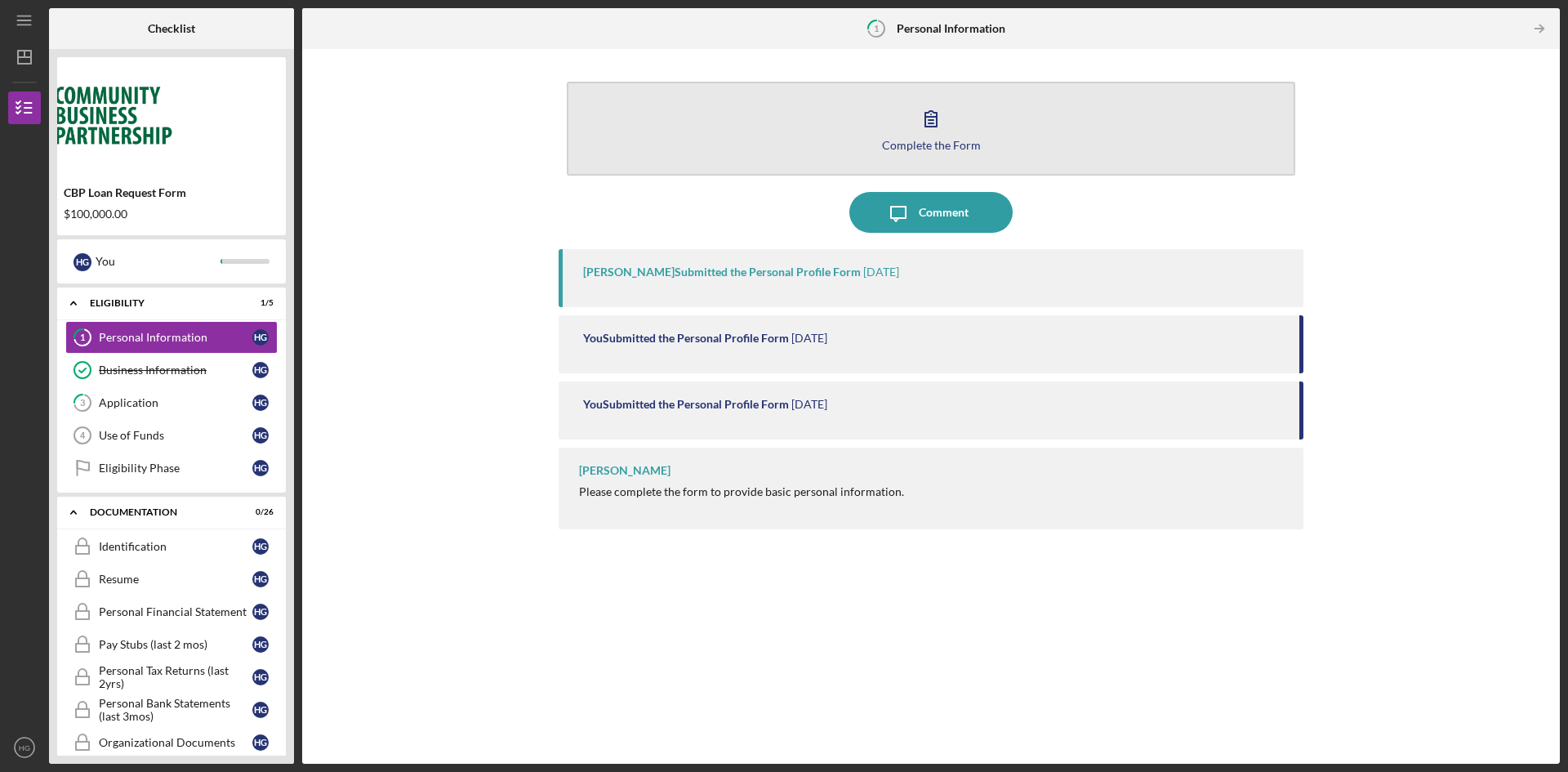
click at [896, 133] on button "Complete the Form Form" at bounding box center [931, 129] width 728 height 94
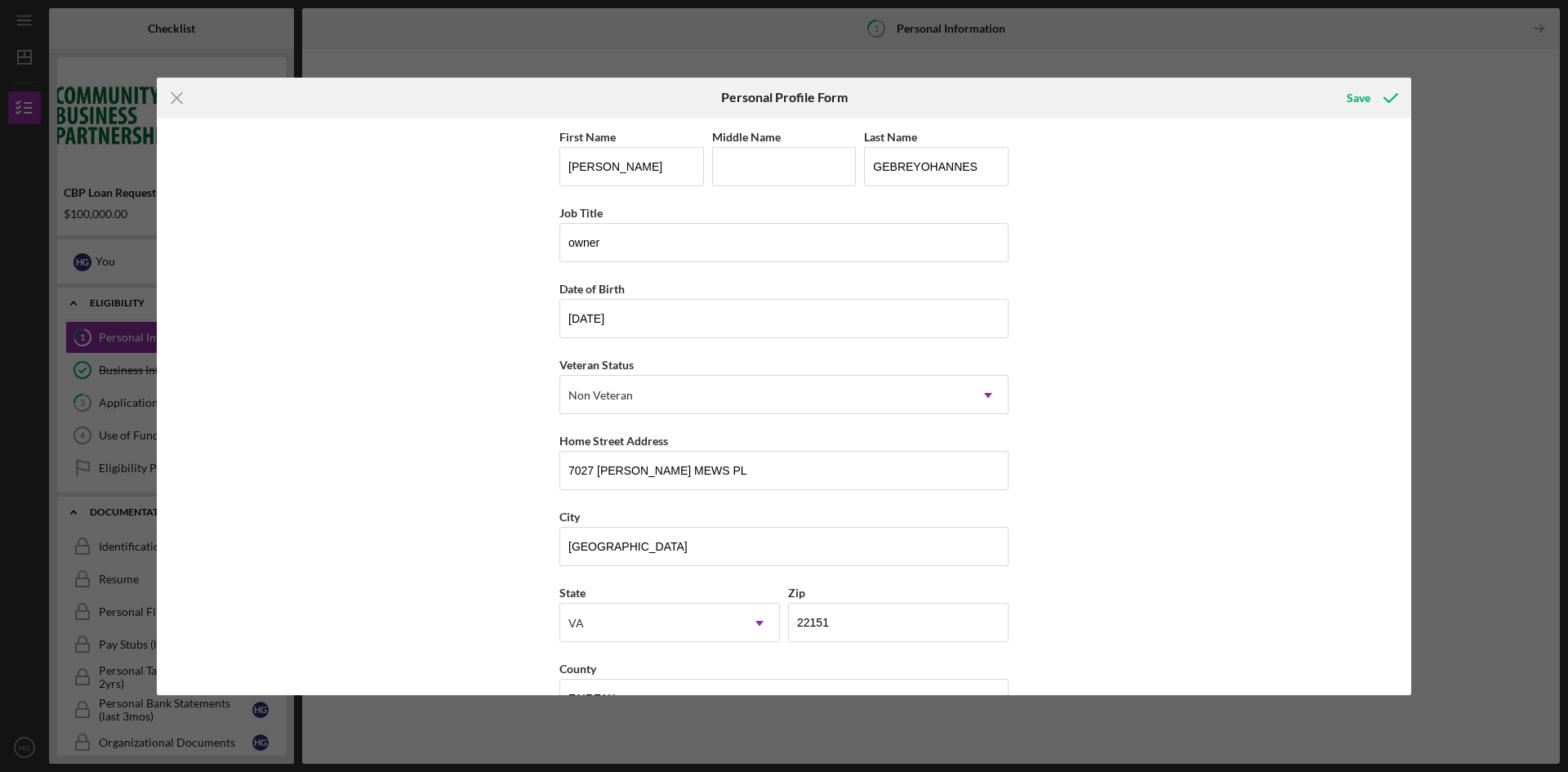
scroll to position [48, 0]
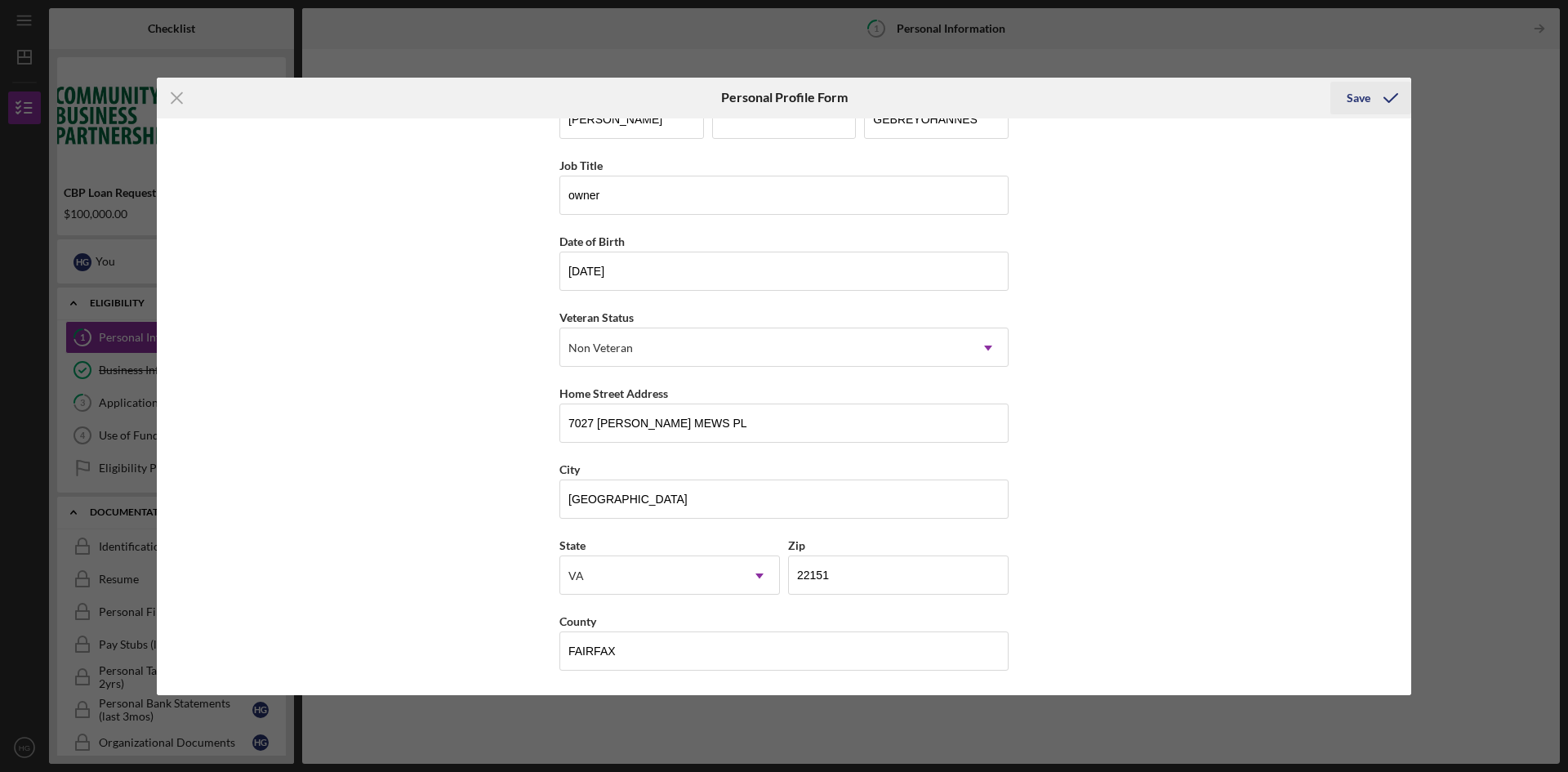
click at [1394, 92] on icon "submit" at bounding box center [1391, 98] width 41 height 41
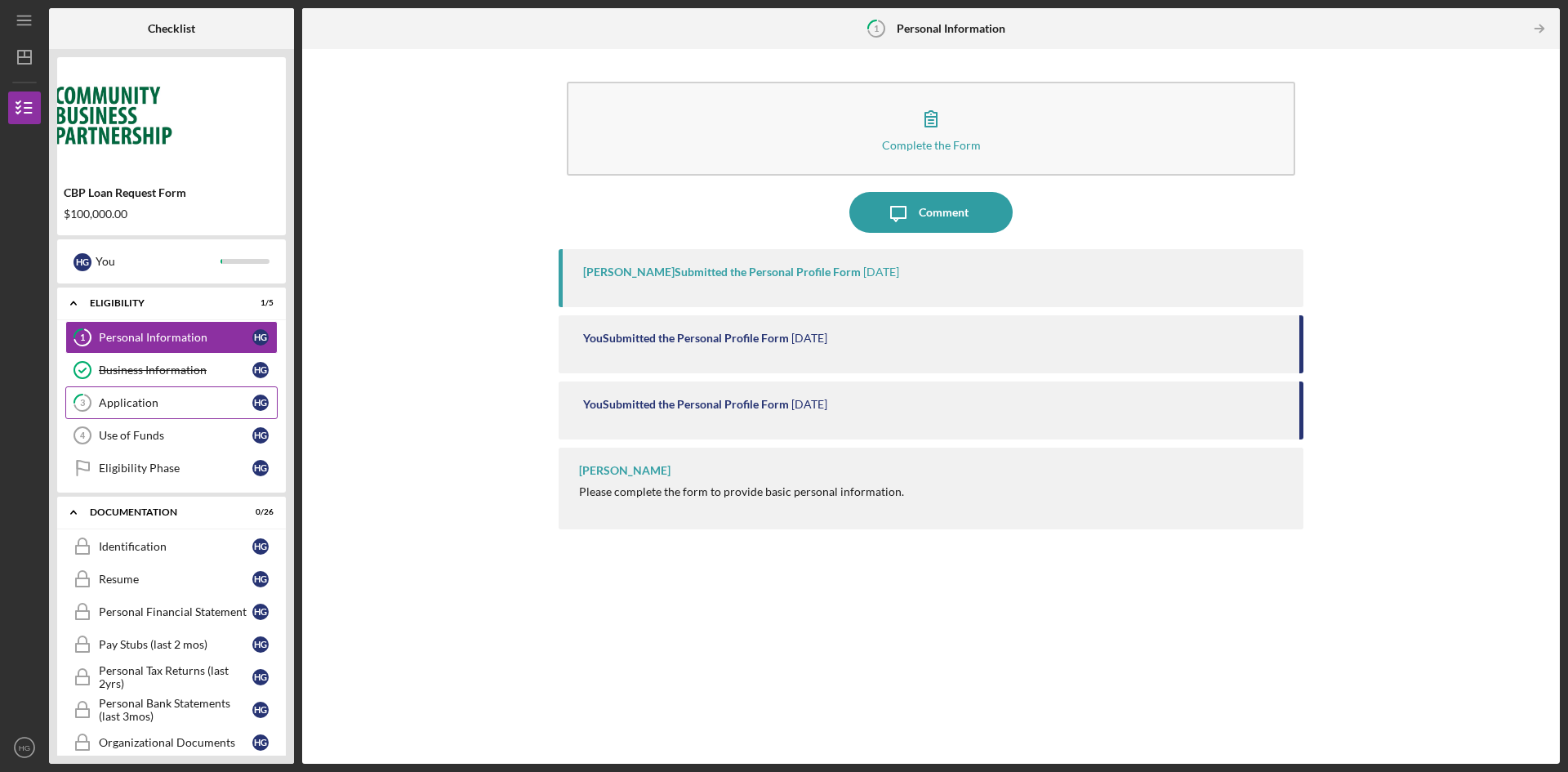
click at [215, 413] on link "3 Application H G" at bounding box center [171, 402] width 212 height 33
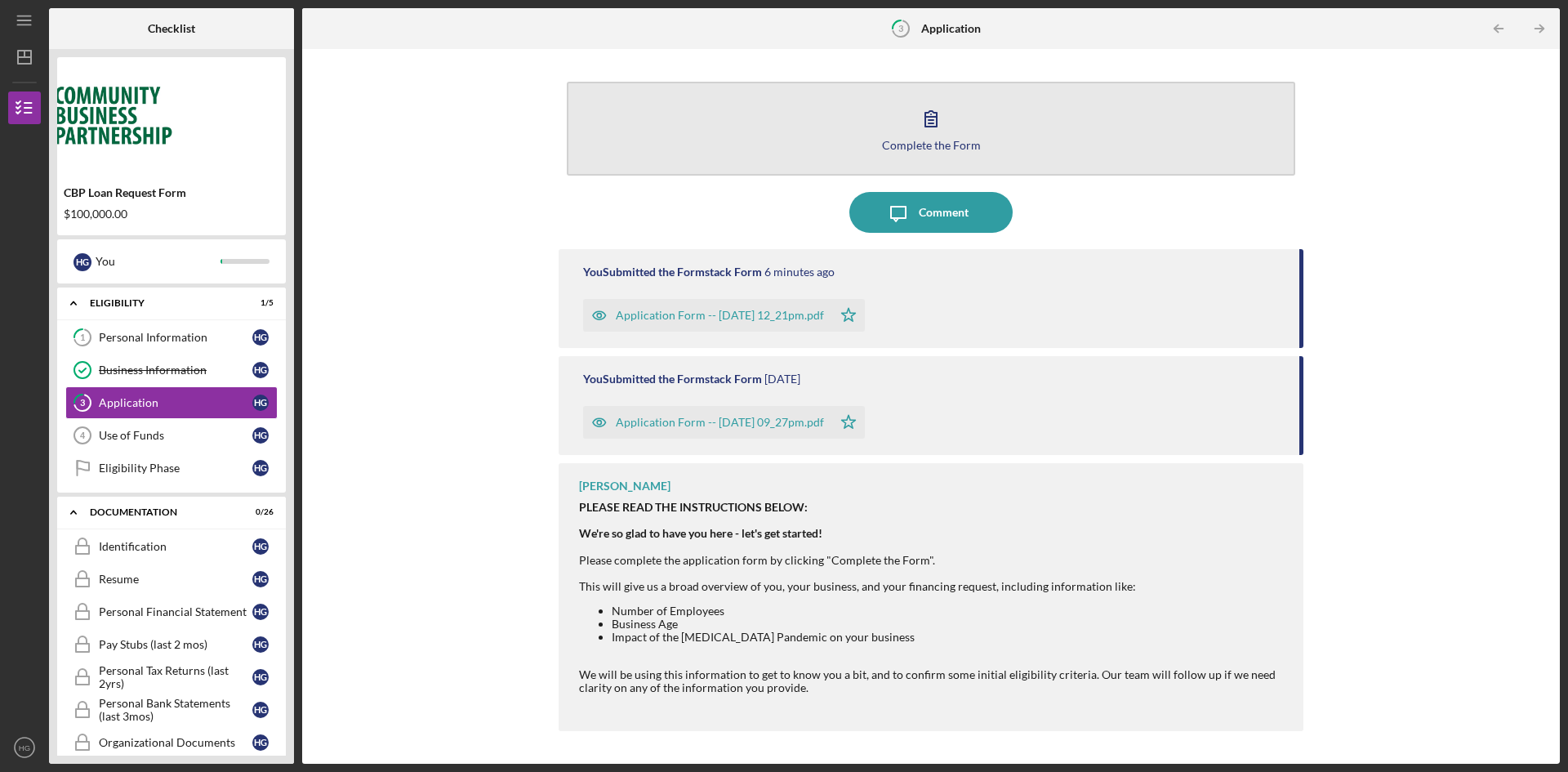
click at [944, 143] on div "Complete the Form" at bounding box center [932, 145] width 99 height 13
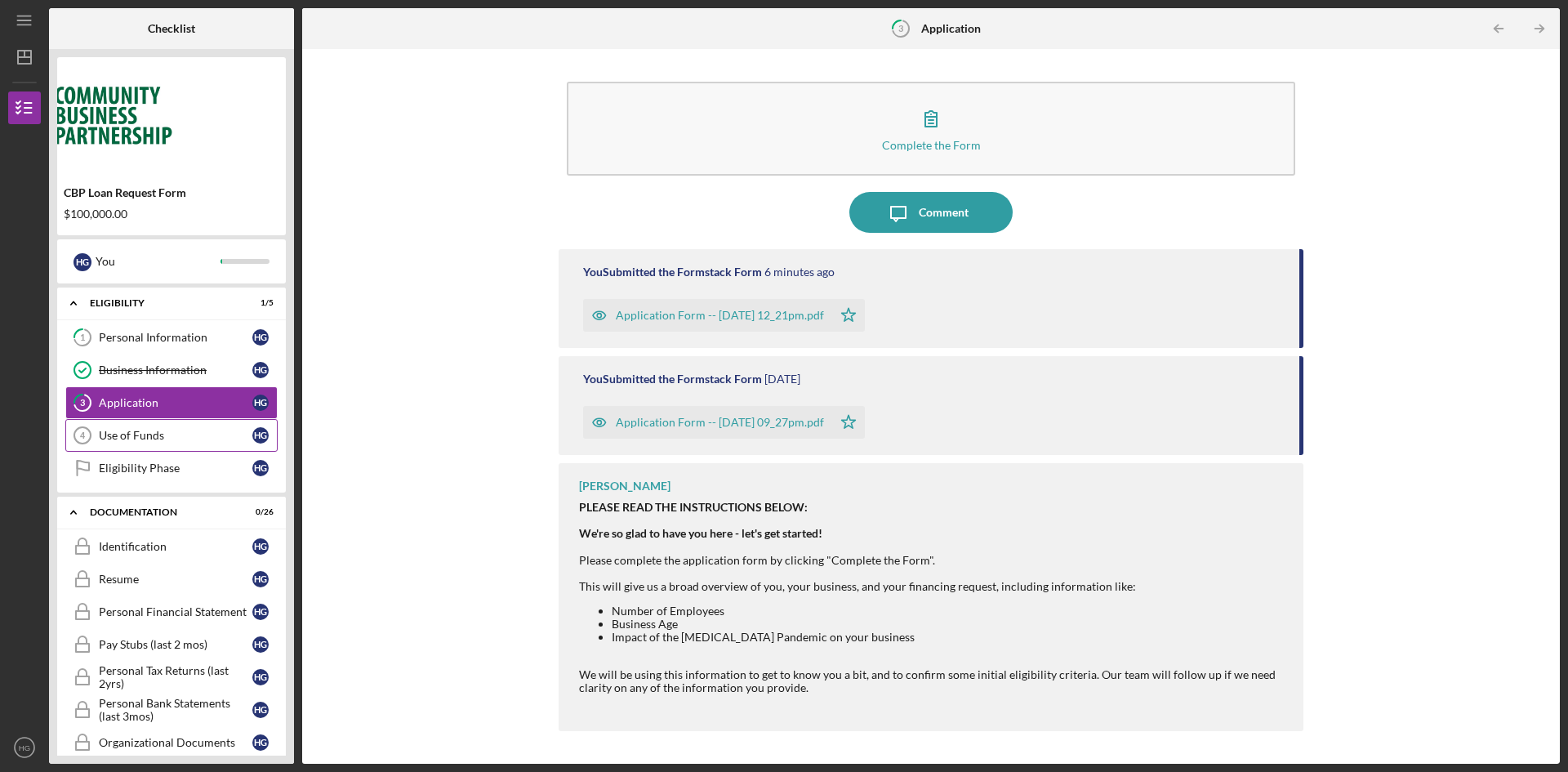
click at [202, 439] on div "Use of Funds" at bounding box center [176, 436] width 154 height 13
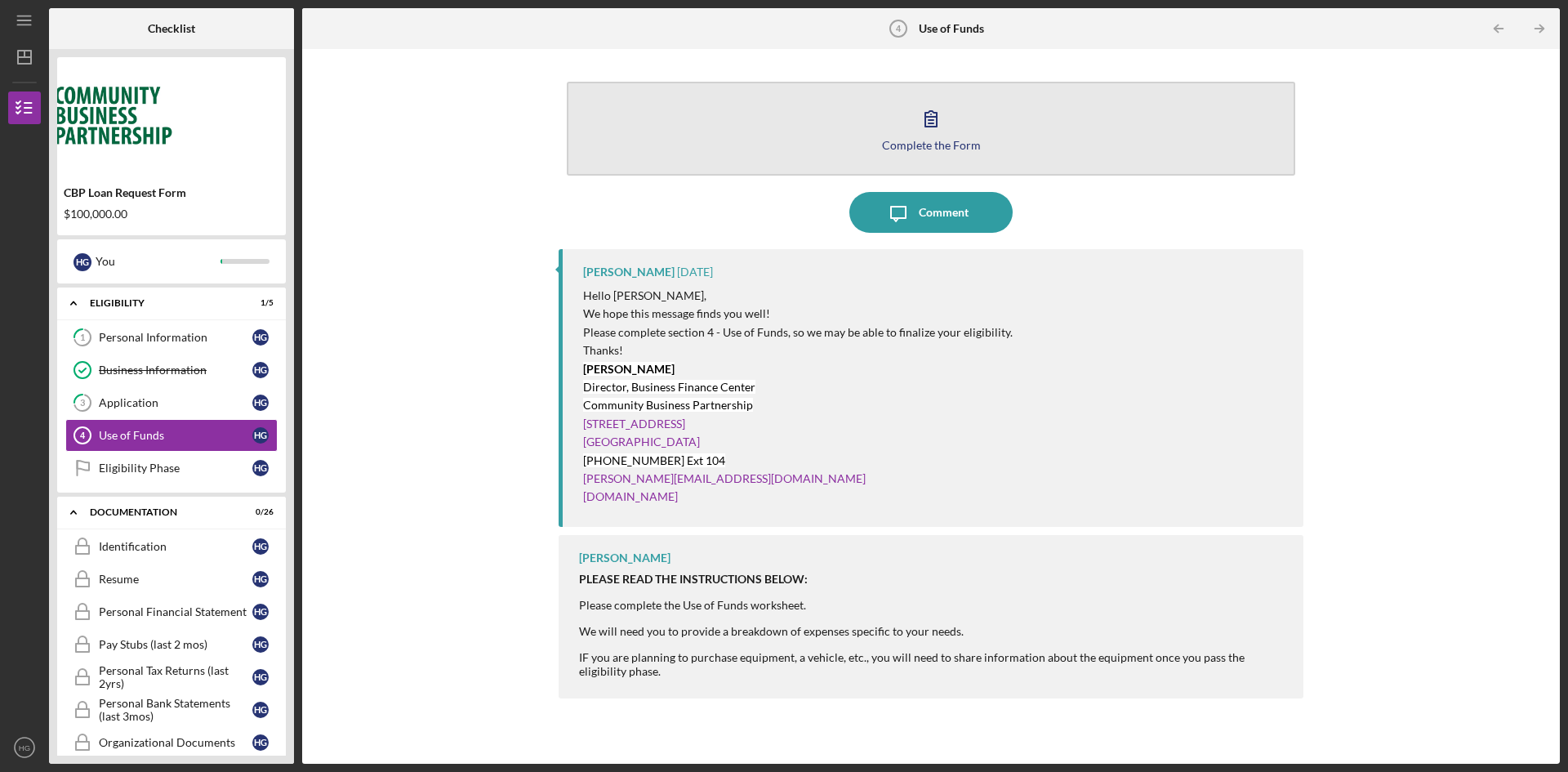
click at [994, 121] on button "Complete the Form Form" at bounding box center [931, 129] width 728 height 94
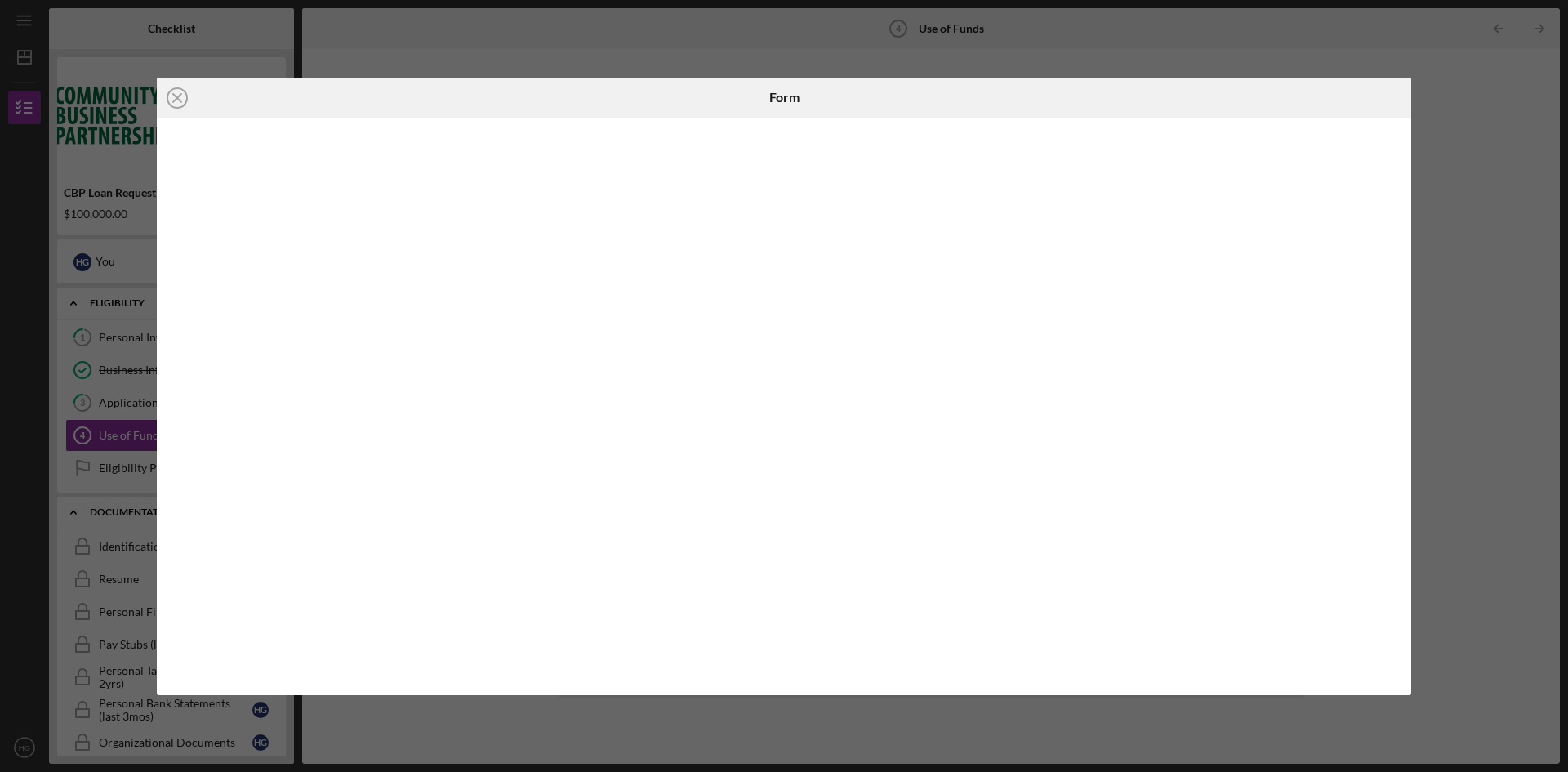
click at [1521, 288] on div "Icon/Close Form" at bounding box center [784, 386] width 1568 height 772
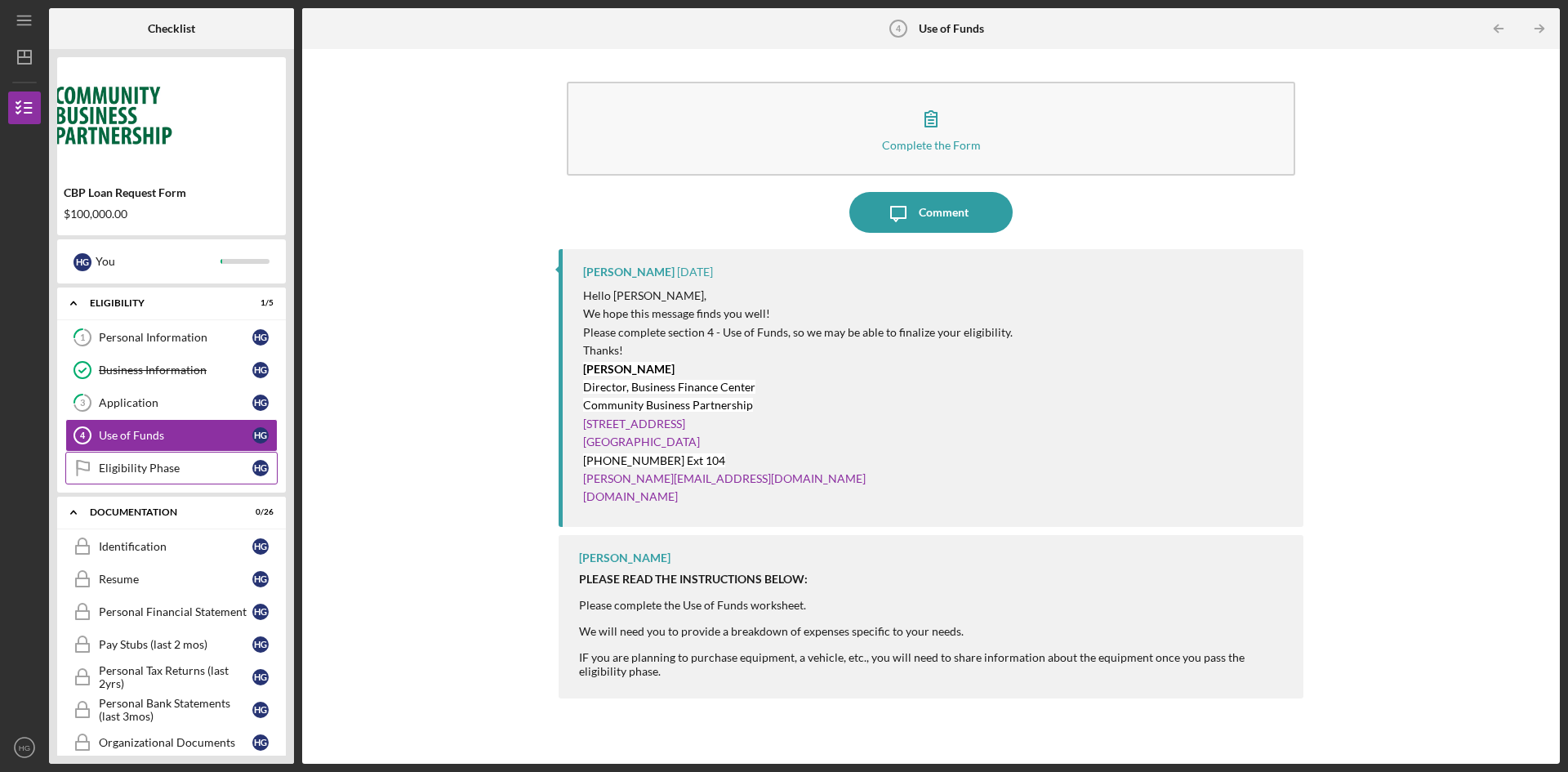
click at [153, 478] on link "Eligibility Phase Eligibility Phase H G" at bounding box center [171, 468] width 212 height 33
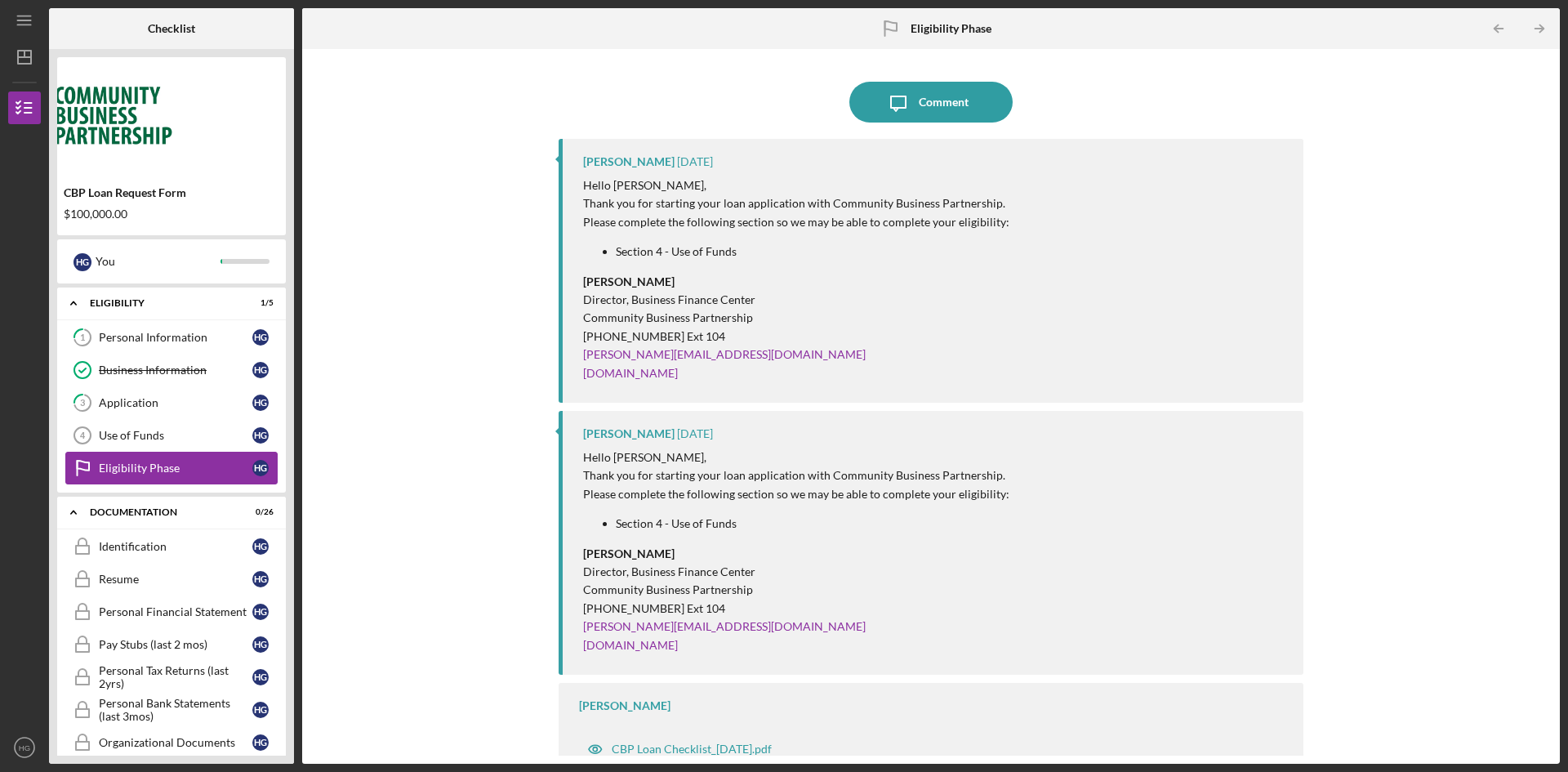
click at [153, 478] on link "Eligibility Phase Eligibility Phase H G" at bounding box center [171, 468] width 212 height 33
click at [165, 464] on div "Eligibility Phase" at bounding box center [176, 468] width 154 height 13
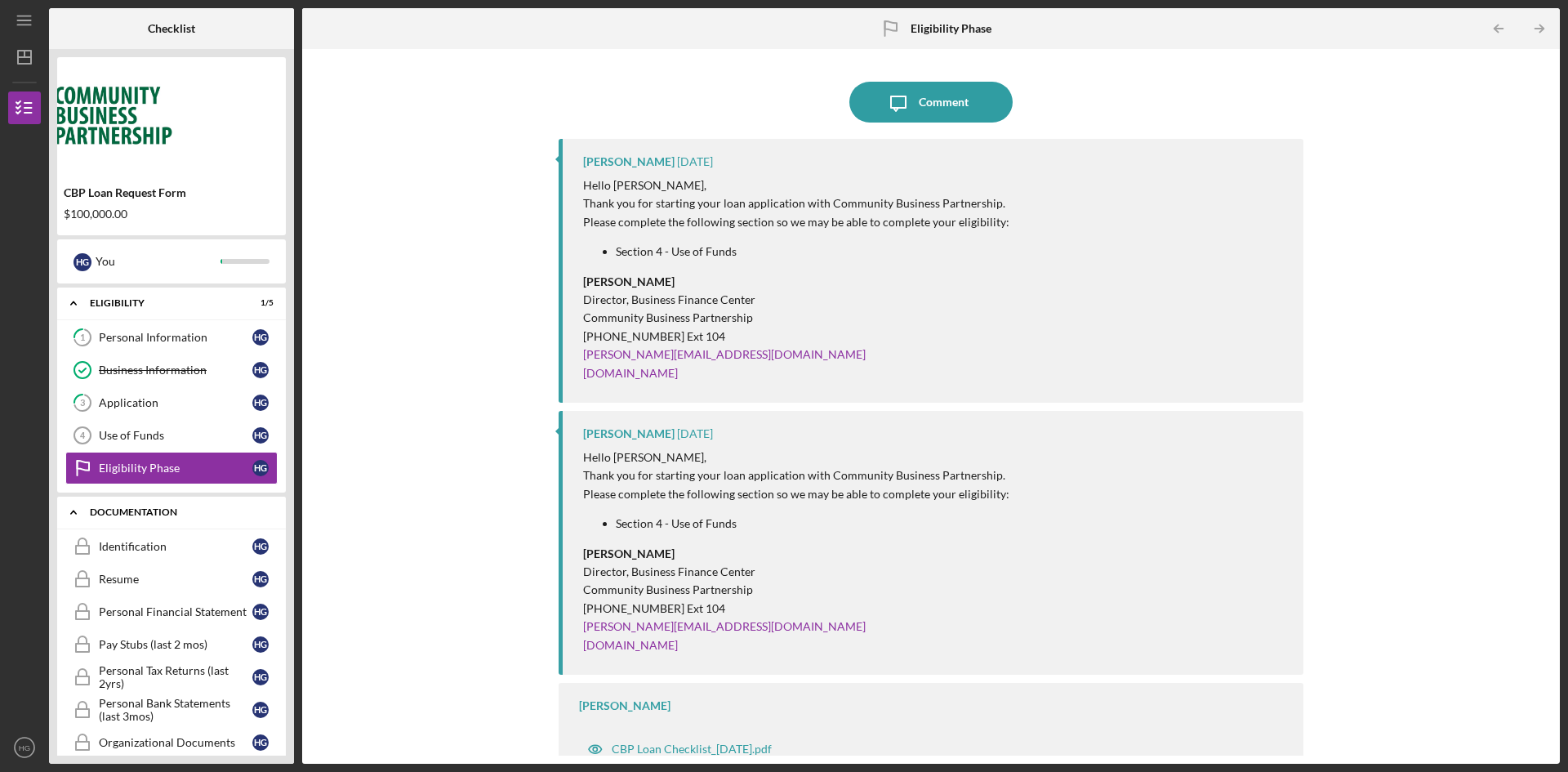
click at [151, 507] on div "Documentation" at bounding box center [177, 512] width 176 height 10
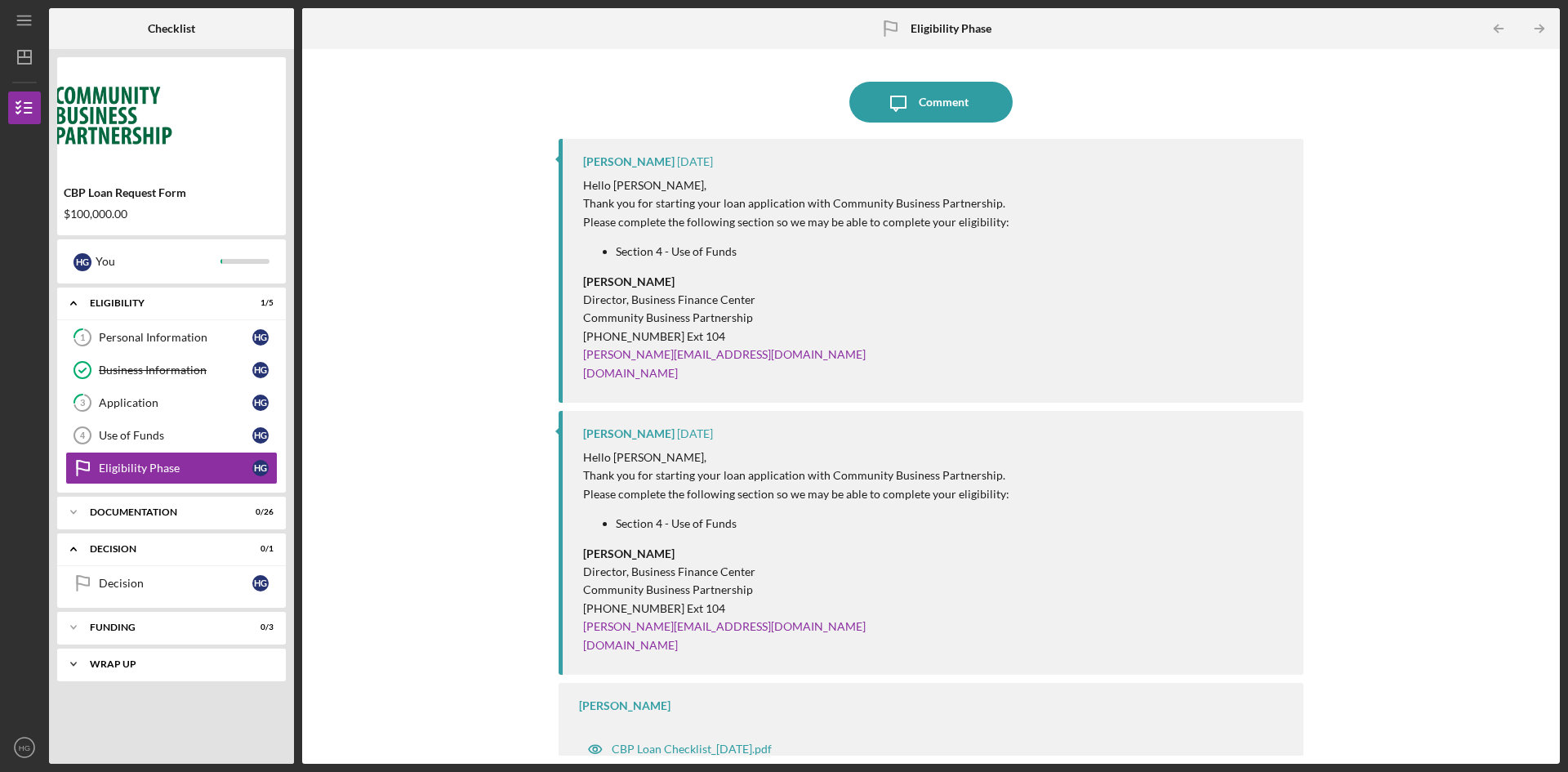
click at [131, 659] on div "Wrap up" at bounding box center [177, 664] width 176 height 10
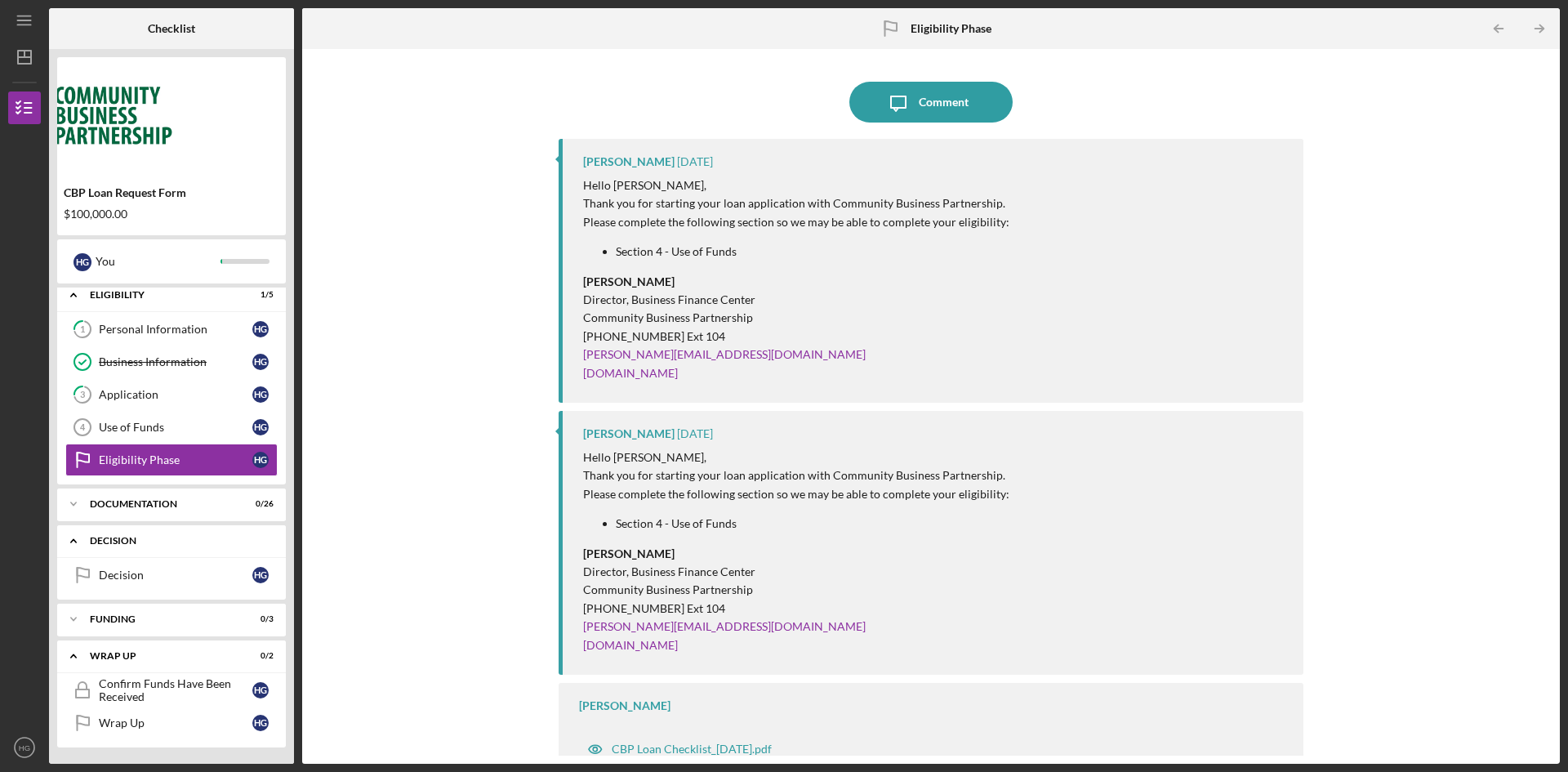
click at [204, 546] on div "Icon/Expander Decision 0 / 1" at bounding box center [171, 541] width 228 height 33
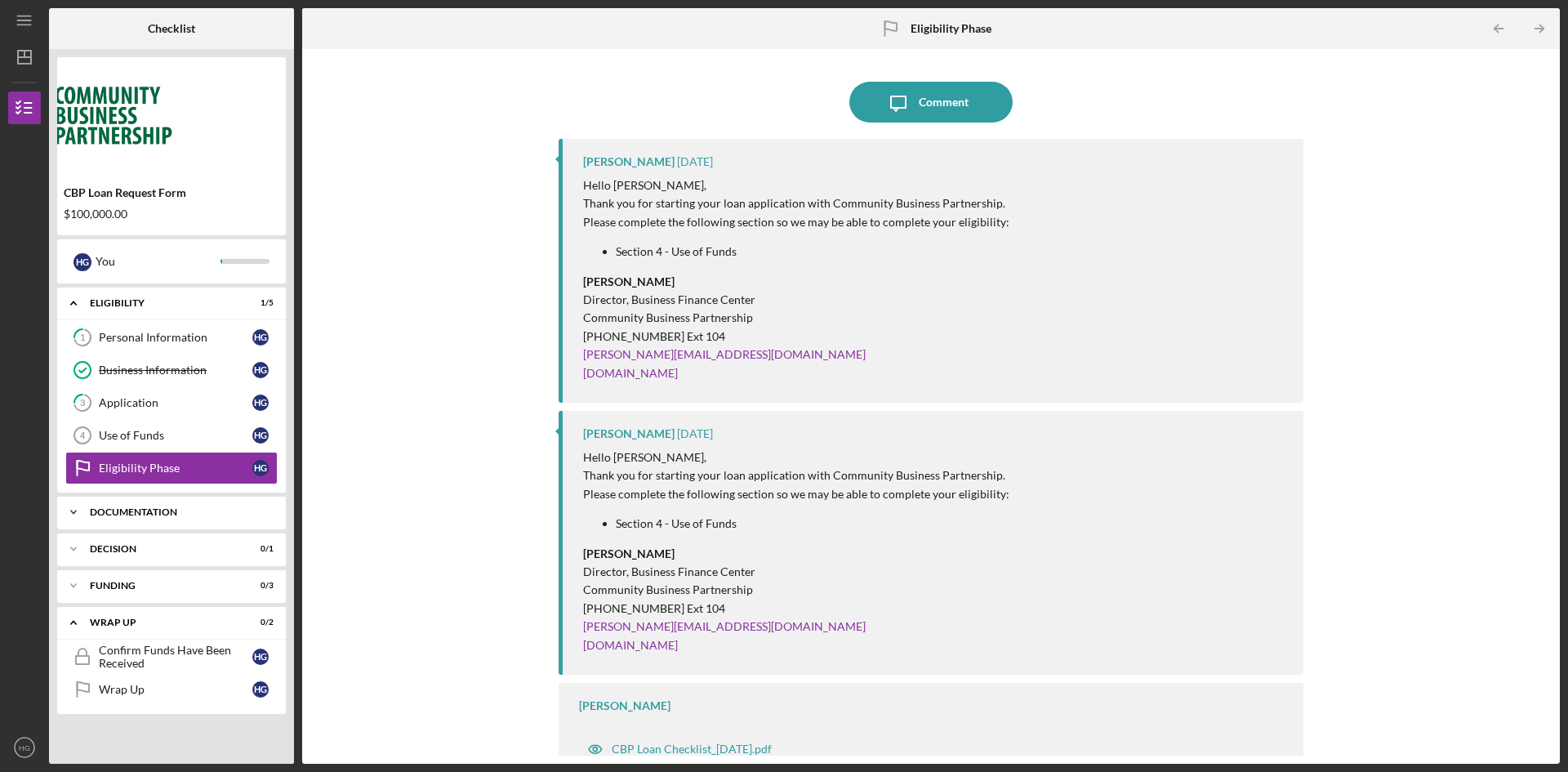
click at [201, 513] on div "Documentation" at bounding box center [177, 512] width 176 height 10
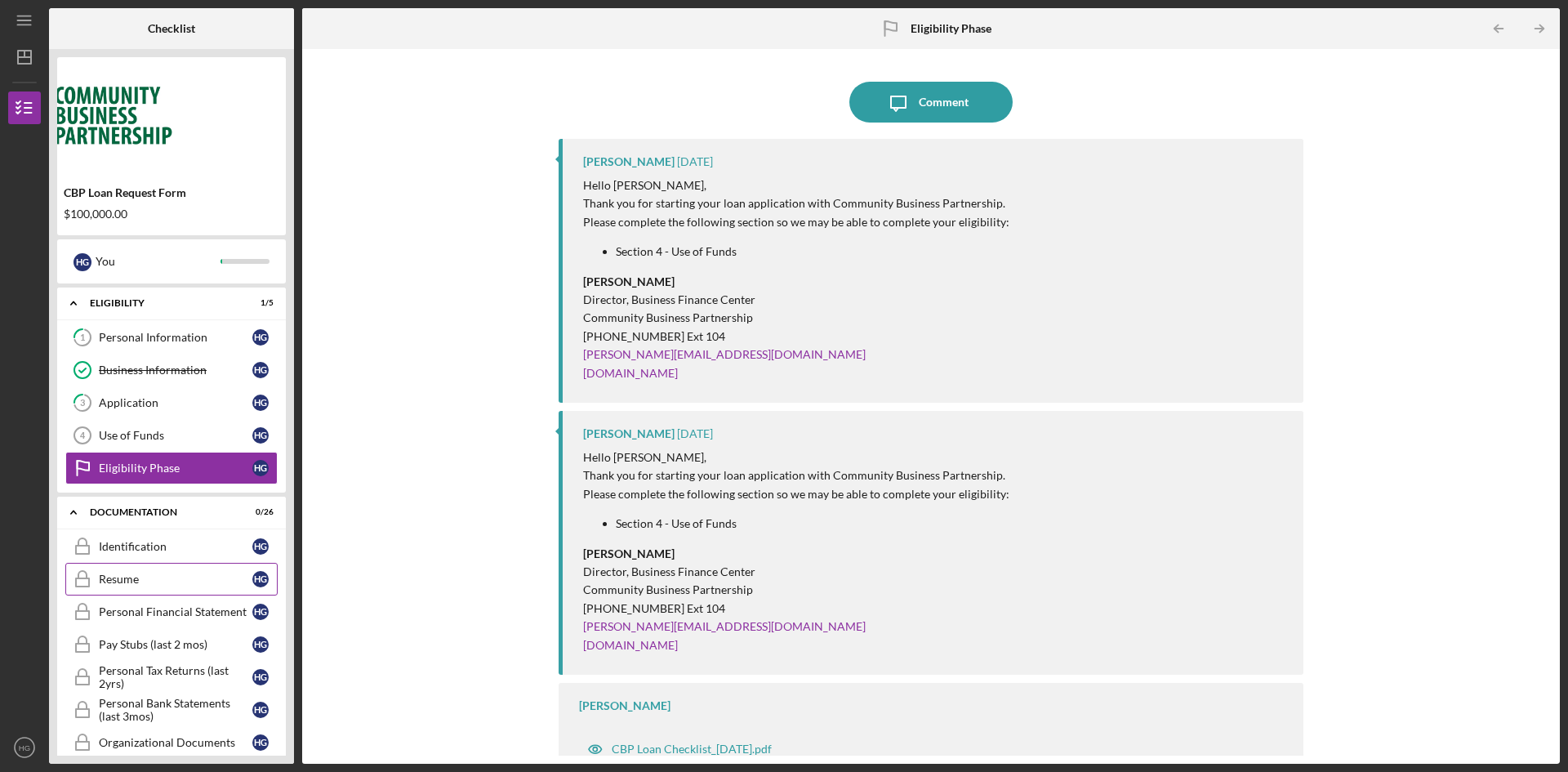
click at [171, 568] on link "Resume Resume H G" at bounding box center [171, 579] width 212 height 33
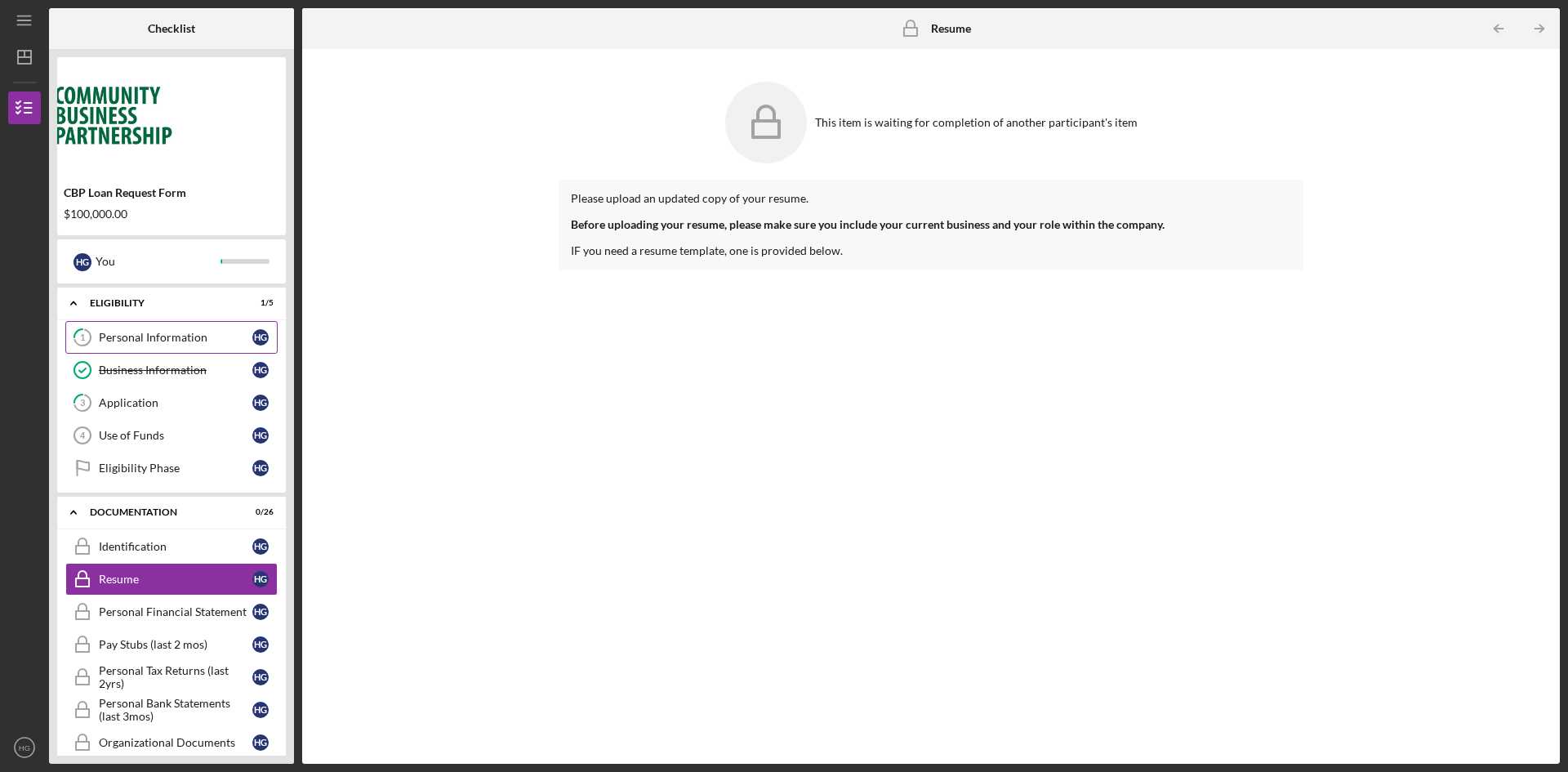
click at [176, 332] on div "Personal Information" at bounding box center [176, 338] width 154 height 13
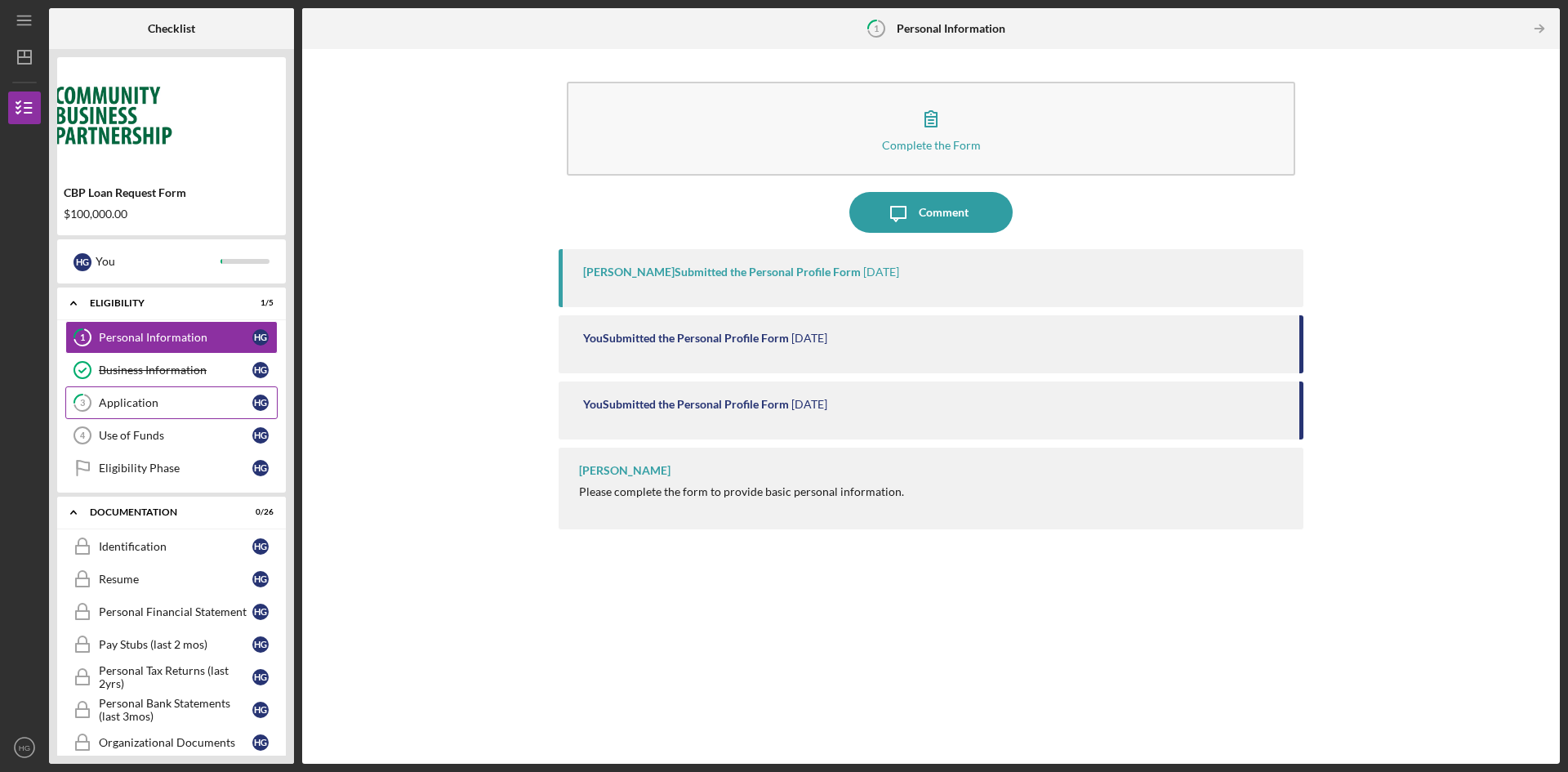
click at [151, 401] on div "Application" at bounding box center [176, 403] width 154 height 13
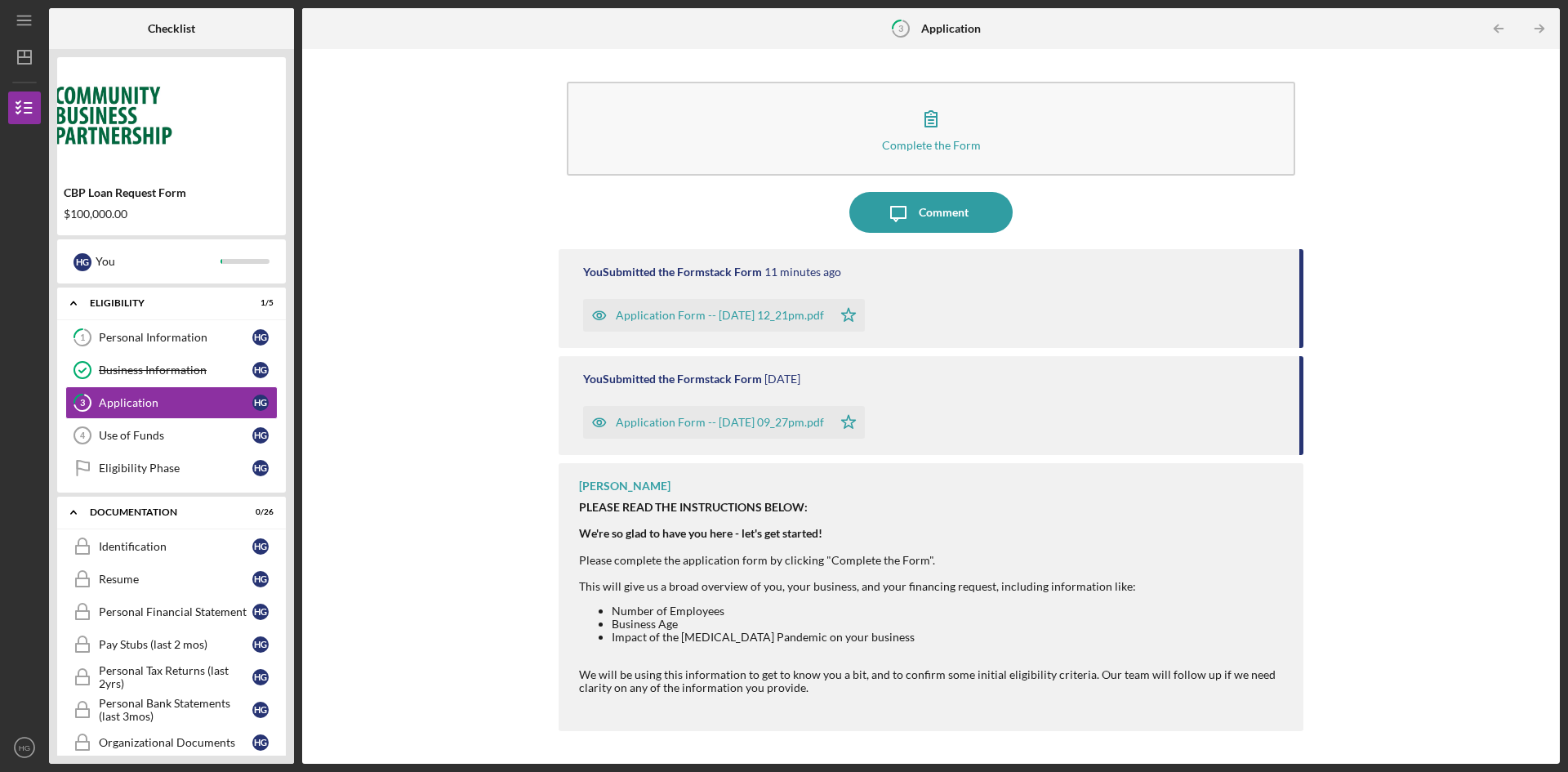
click at [686, 327] on div "Application Form -- 2025-09-23 12_21pm.pdf" at bounding box center [707, 314] width 249 height 33
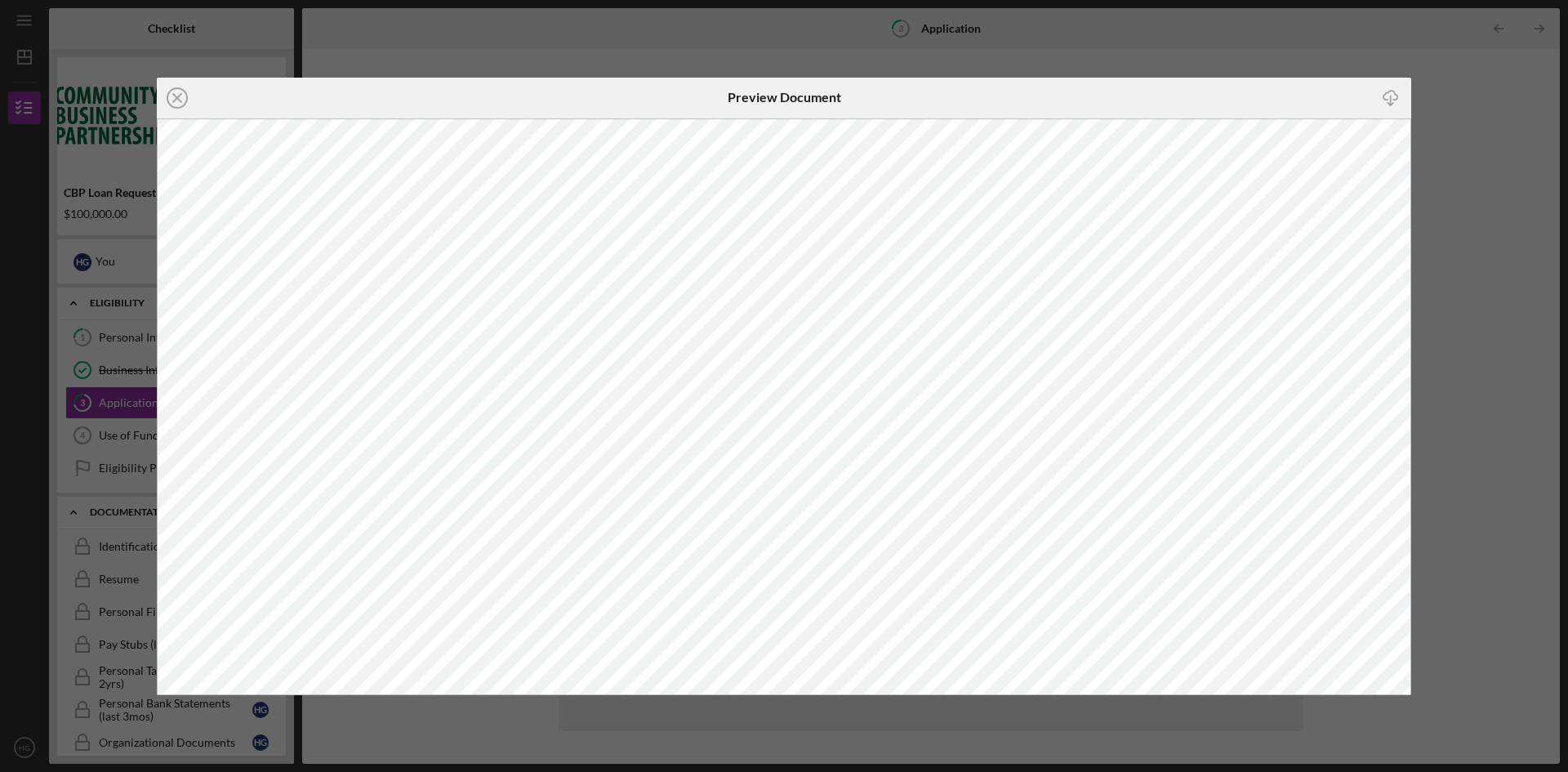
click at [1454, 195] on div "Icon/Close Preview Document Icon/Download" at bounding box center [784, 386] width 1568 height 772
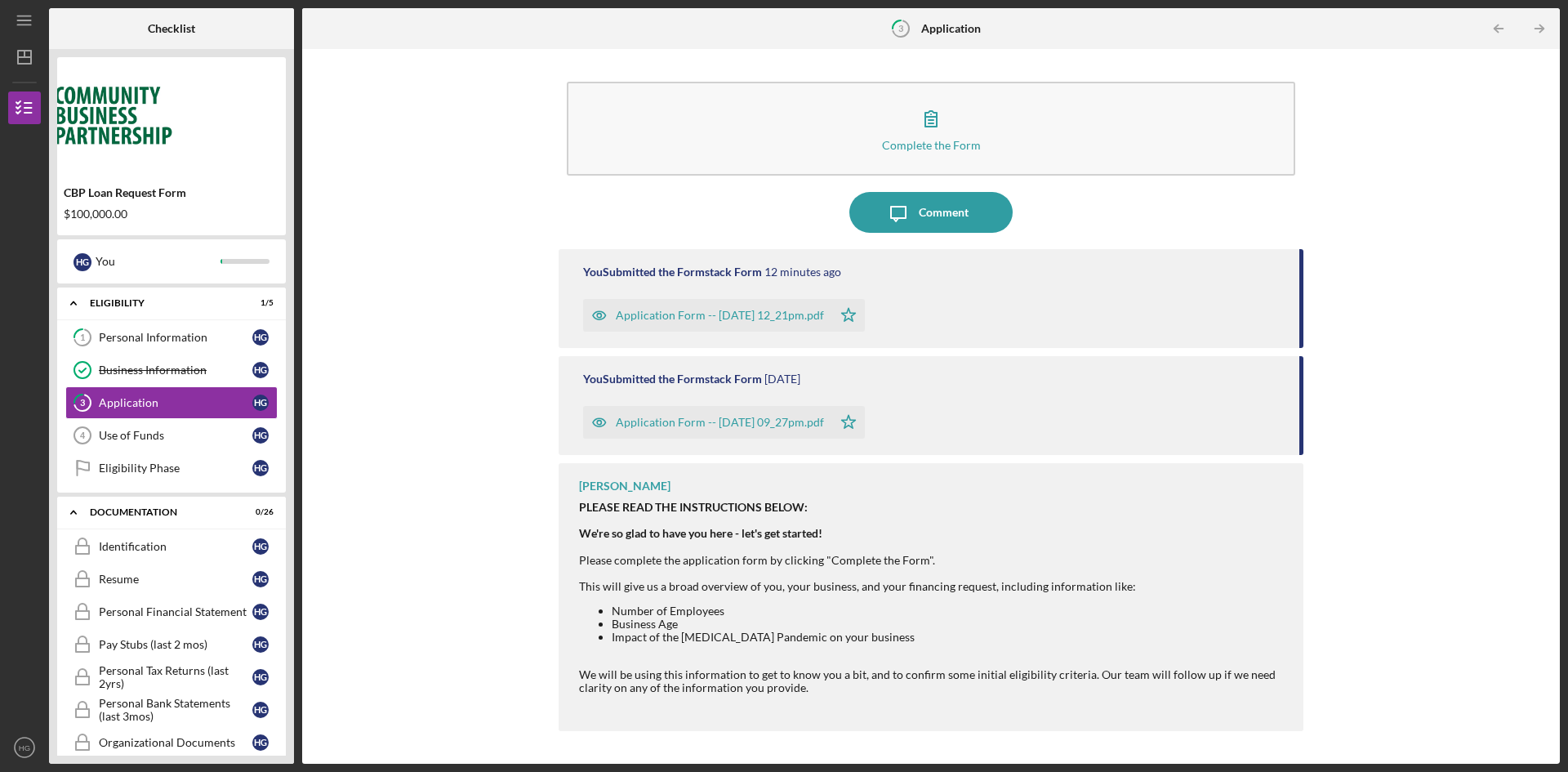
click at [677, 421] on div "Application Form -- 2025-07-10 09_27pm.pdf" at bounding box center [719, 422] width 208 height 13
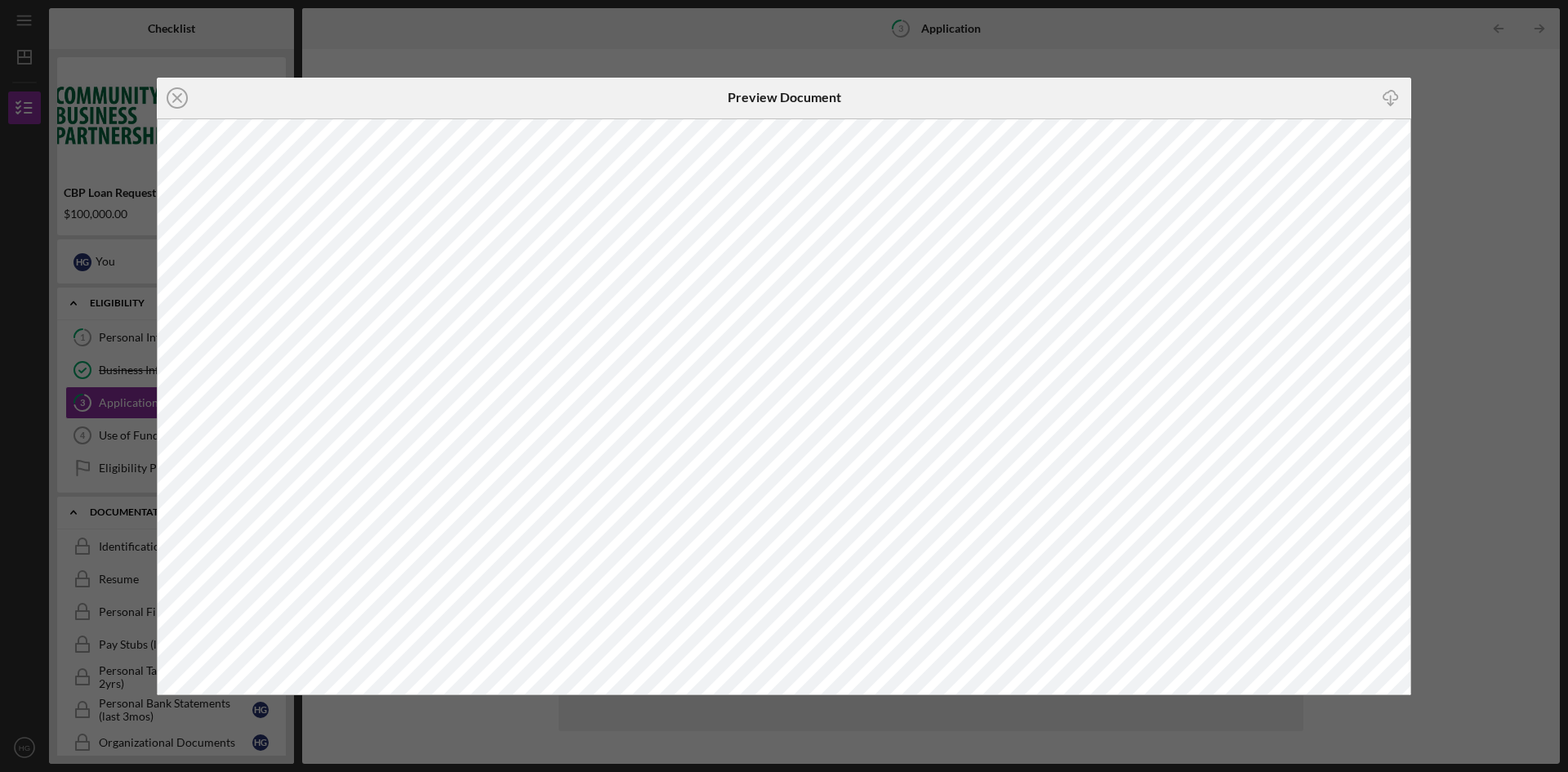
click at [1494, 129] on div "Icon/Close Preview Document Icon/Download" at bounding box center [784, 386] width 1568 height 772
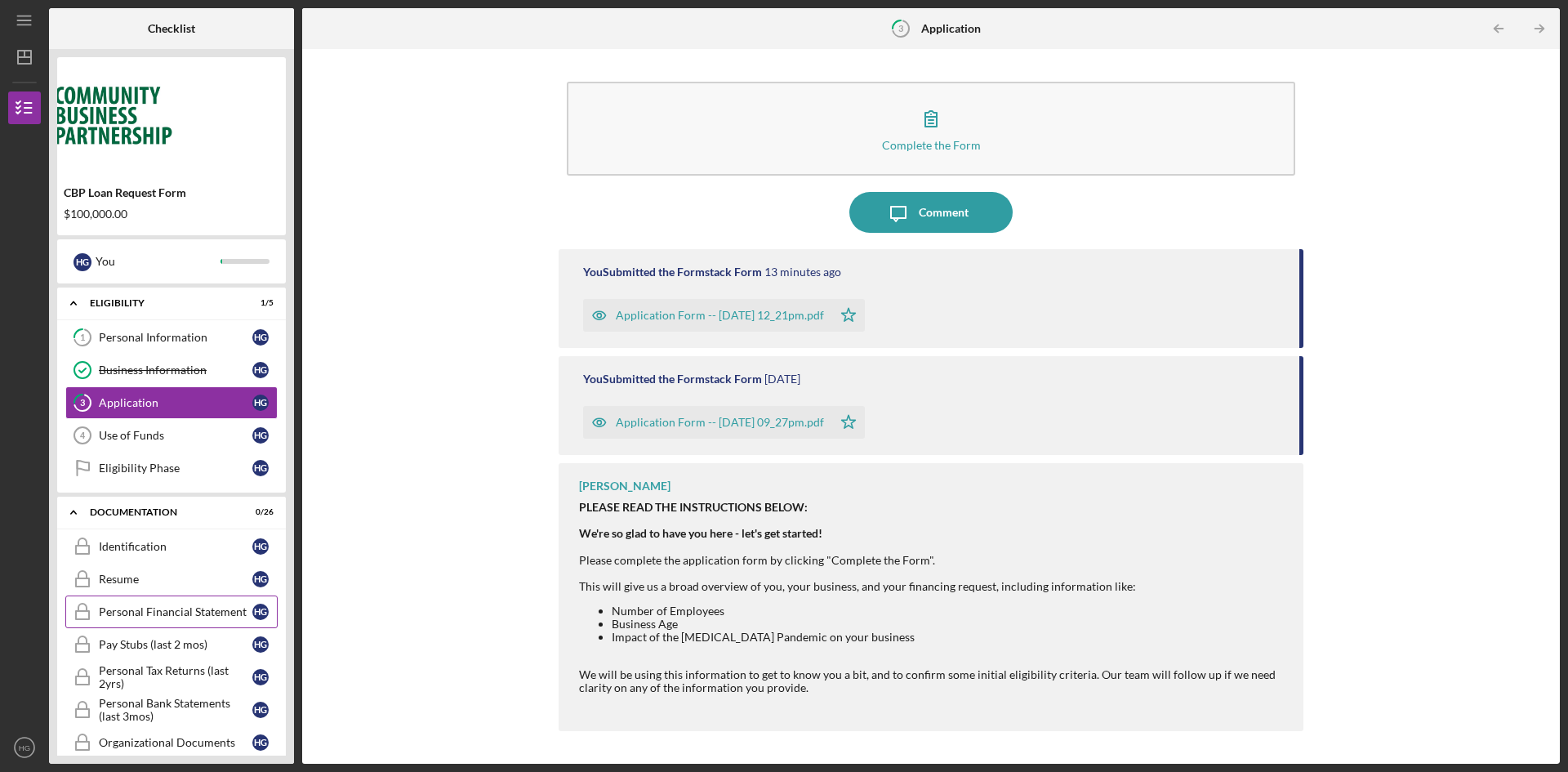
click at [182, 620] on link "Personal Financial Statement Personal Financial Statement H G" at bounding box center [171, 611] width 212 height 33
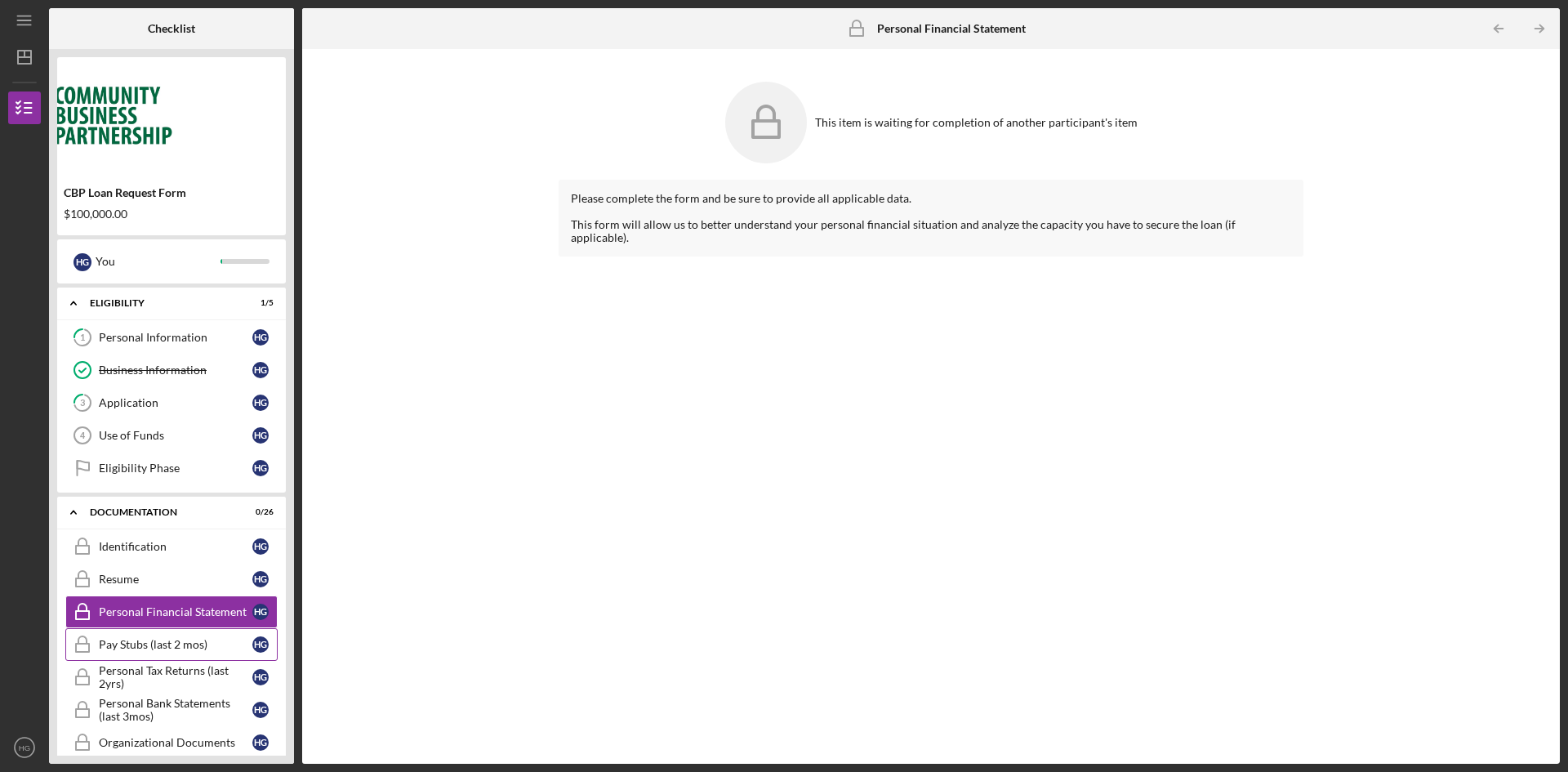
click at [170, 642] on div "Pay Stubs (last 2 mos)" at bounding box center [176, 645] width 154 height 13
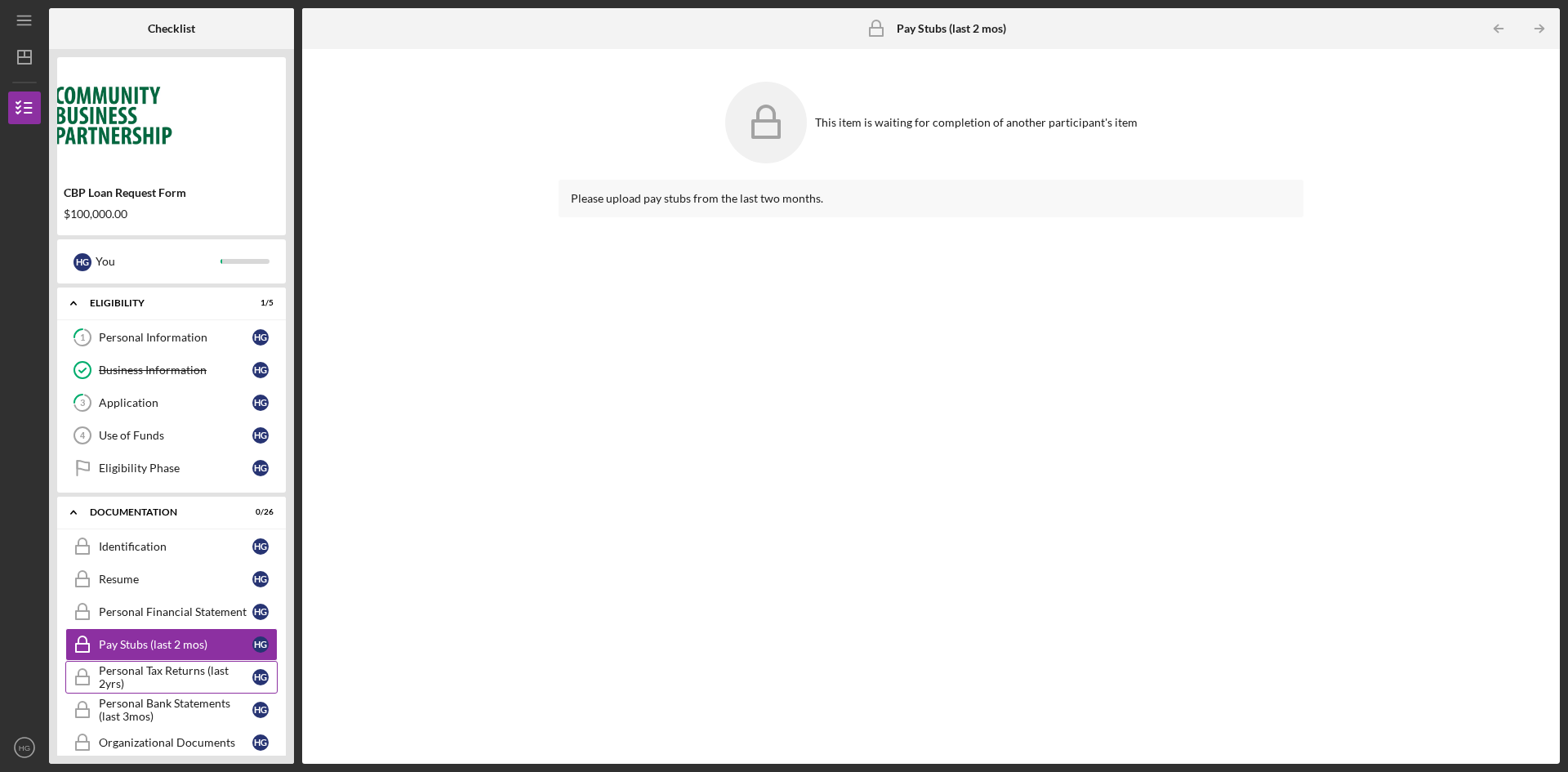
click at [156, 676] on div "Personal Tax Returns (last 2yrs)" at bounding box center [176, 677] width 154 height 26
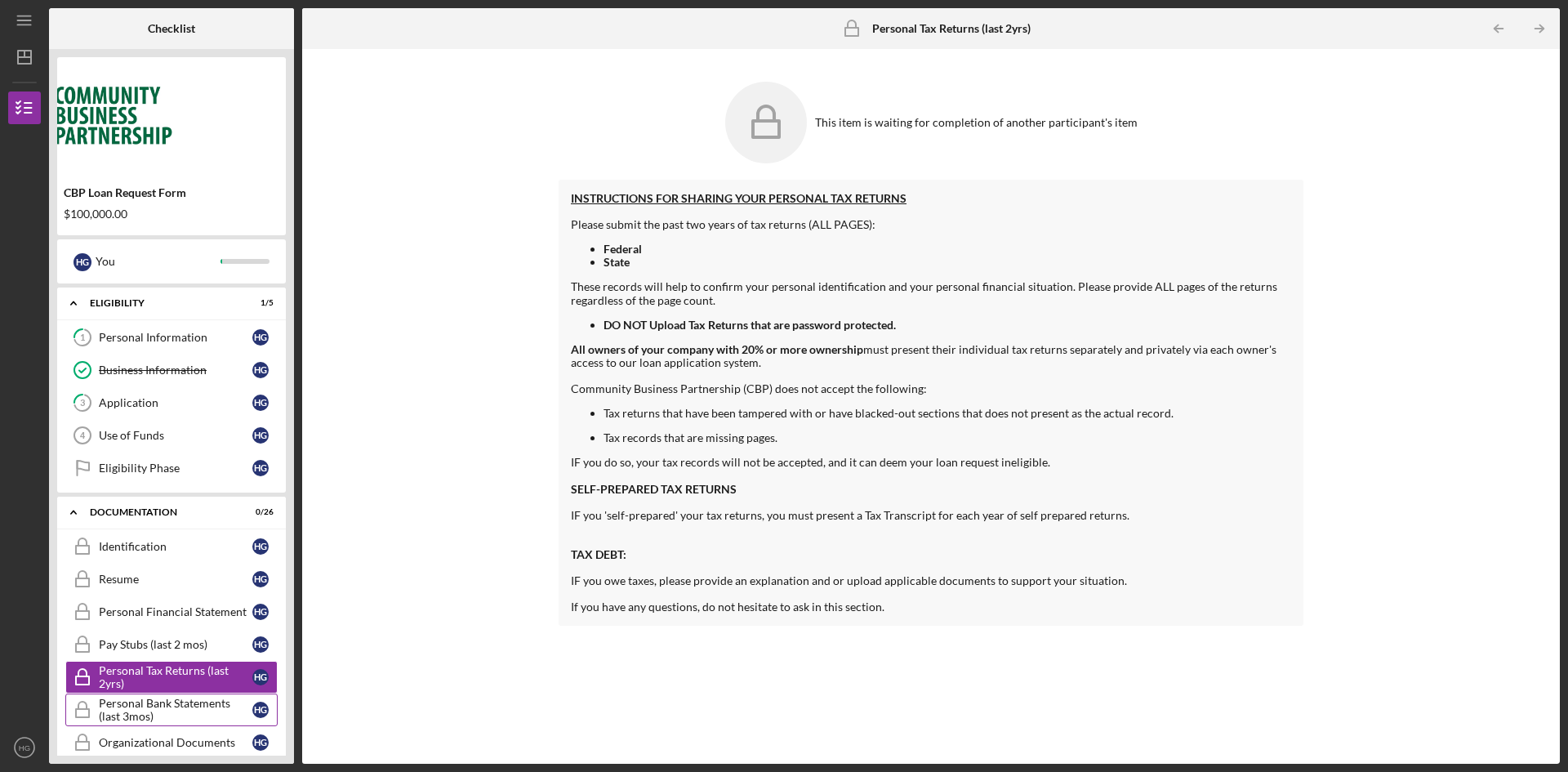
click at [140, 715] on div "Personal Bank Statements (last 3mos)" at bounding box center [176, 709] width 154 height 26
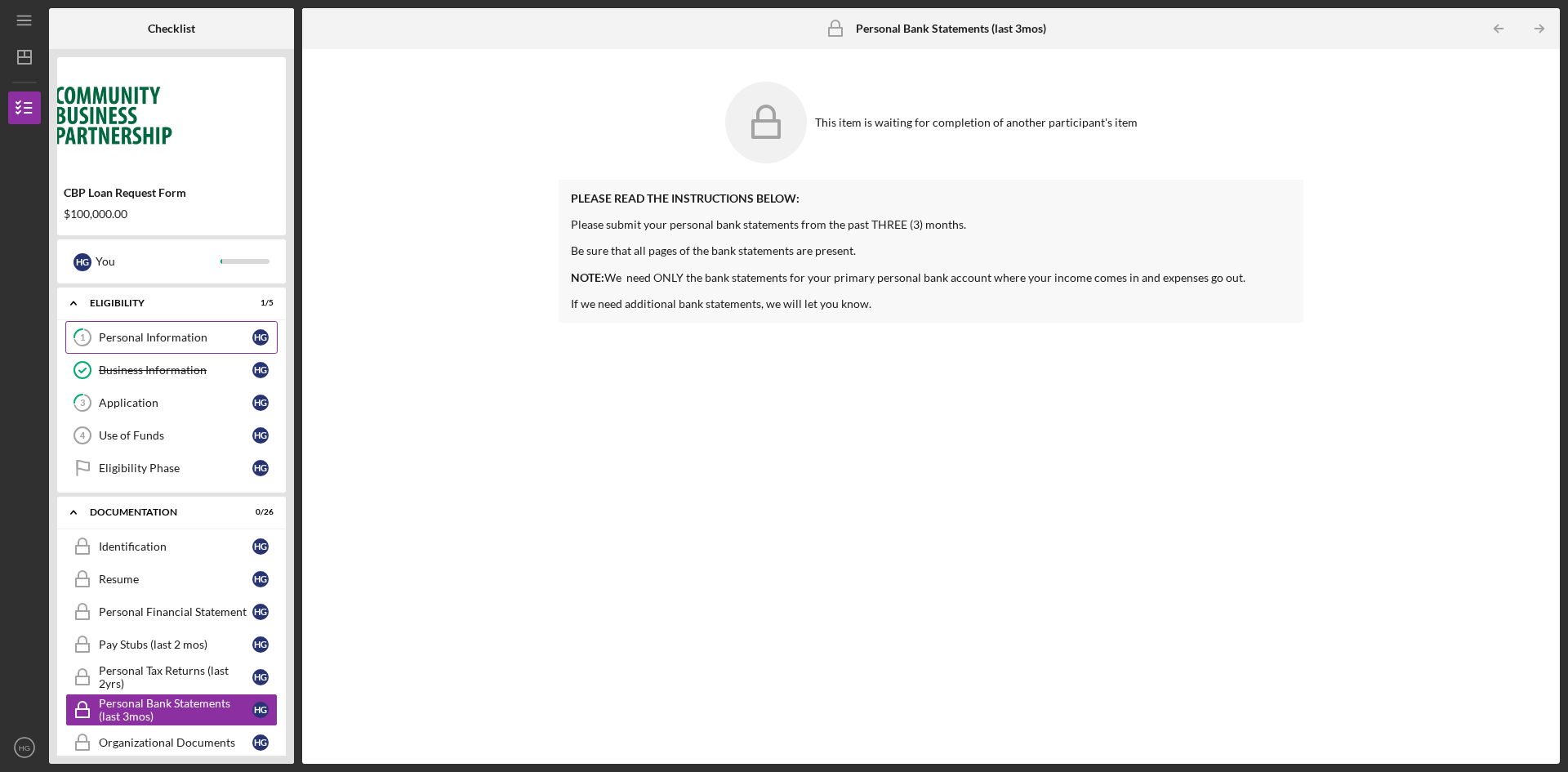
click at [220, 336] on div "Personal Information" at bounding box center [176, 338] width 154 height 13
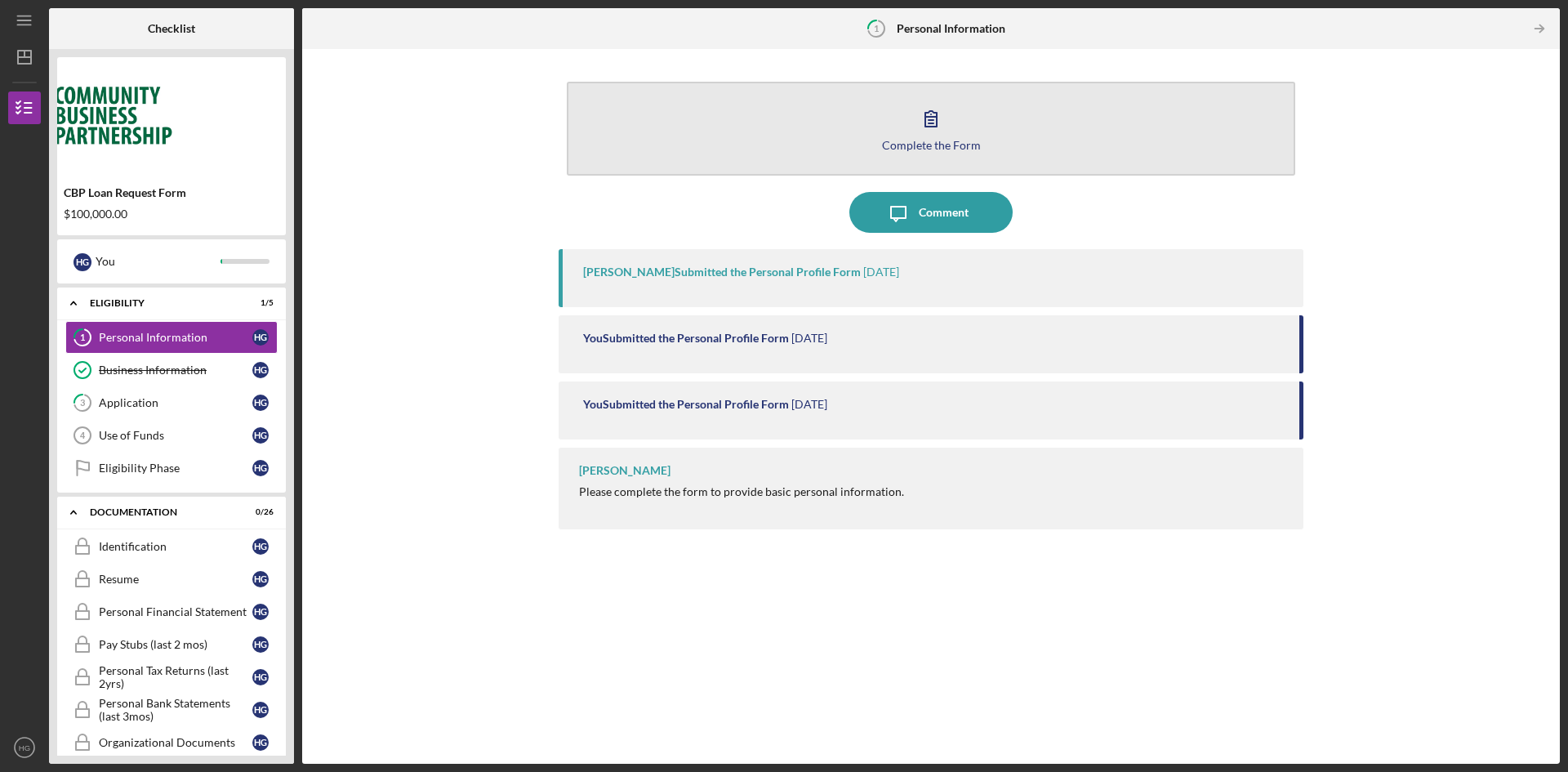
click at [918, 128] on icon "button" at bounding box center [931, 118] width 41 height 41
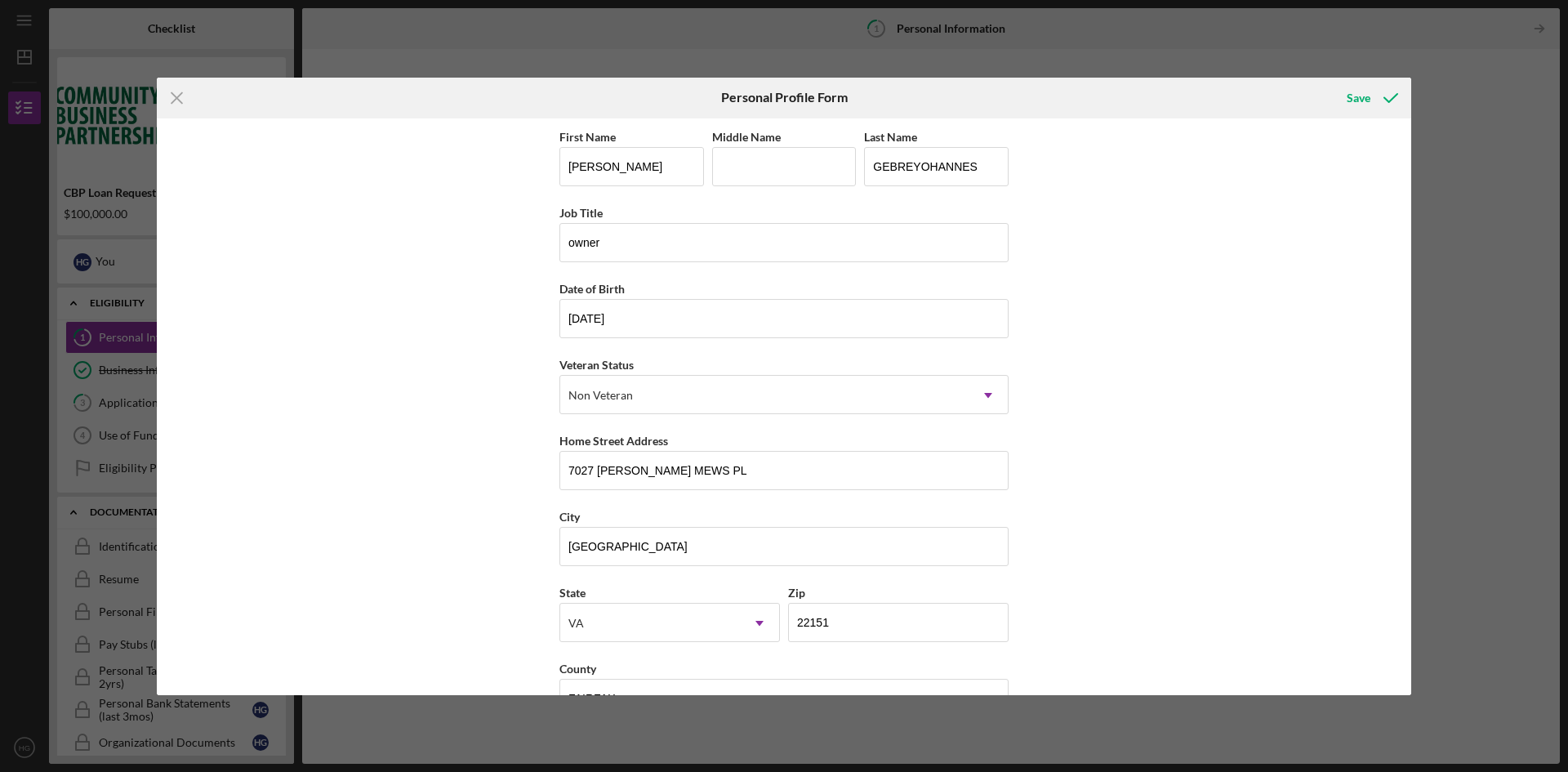
click at [1219, 283] on div "First Name HAILU Middle Name Last Name GEBREYOHANNES Job Title owner Date of Bi…" at bounding box center [784, 406] width 1254 height 576
click at [1402, 271] on div "First Name HAILU Middle Name Last Name GEBREYOHANNES Job Title owner Date of Bi…" at bounding box center [784, 406] width 1254 height 576
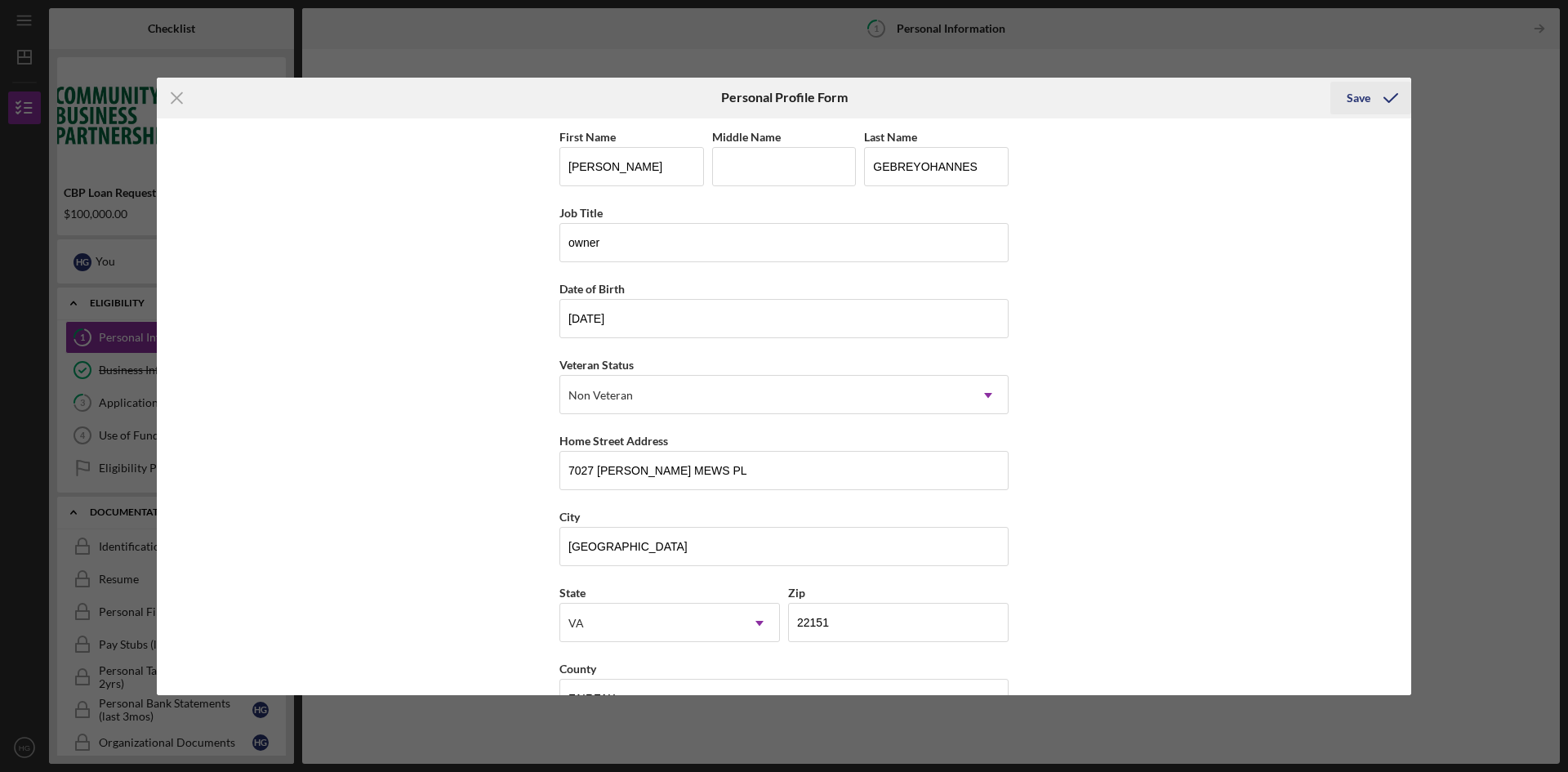
click at [1389, 98] on icon "submit" at bounding box center [1391, 98] width 41 height 41
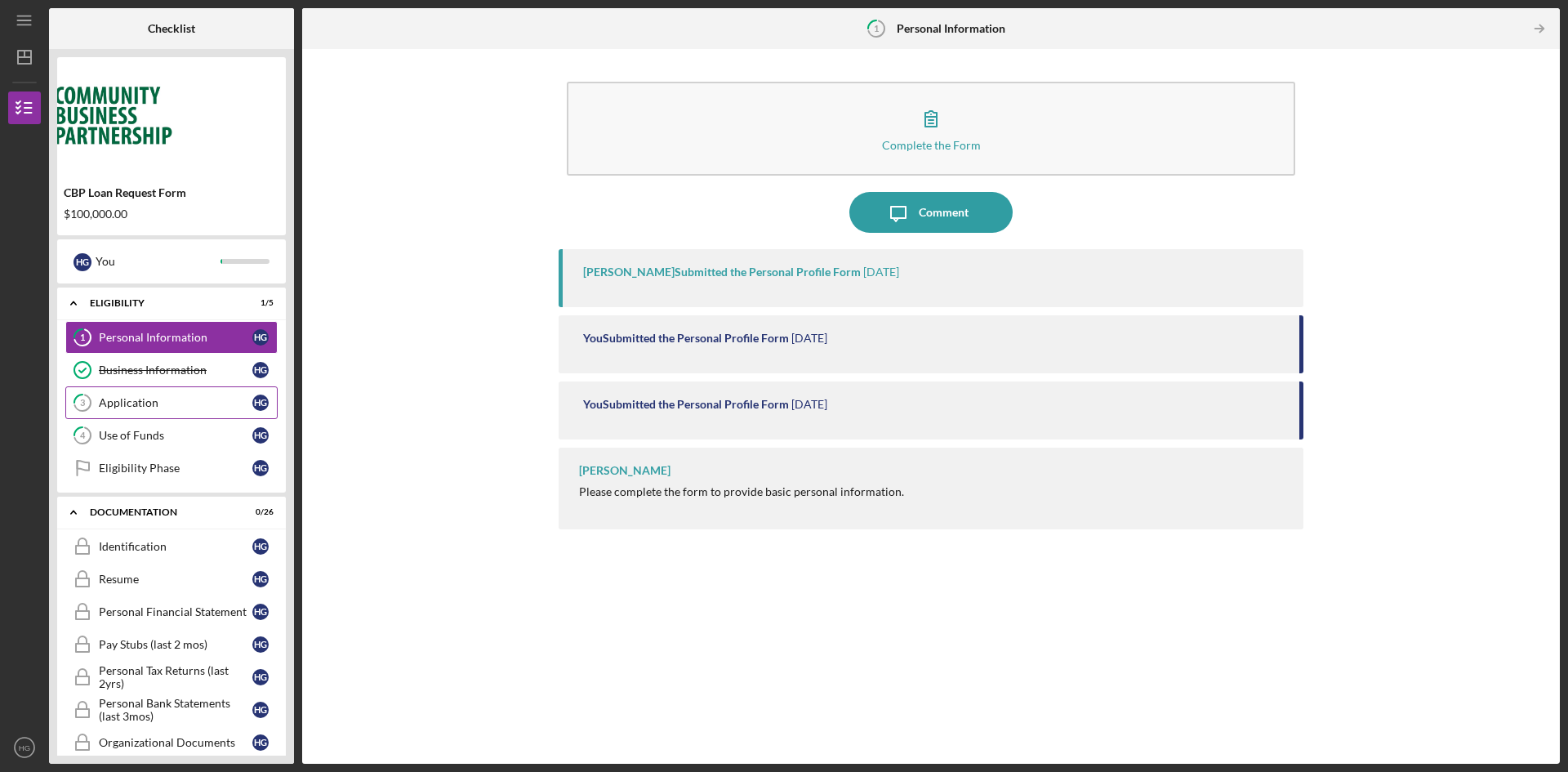
click at [157, 416] on link "3 Application H G" at bounding box center [171, 402] width 212 height 33
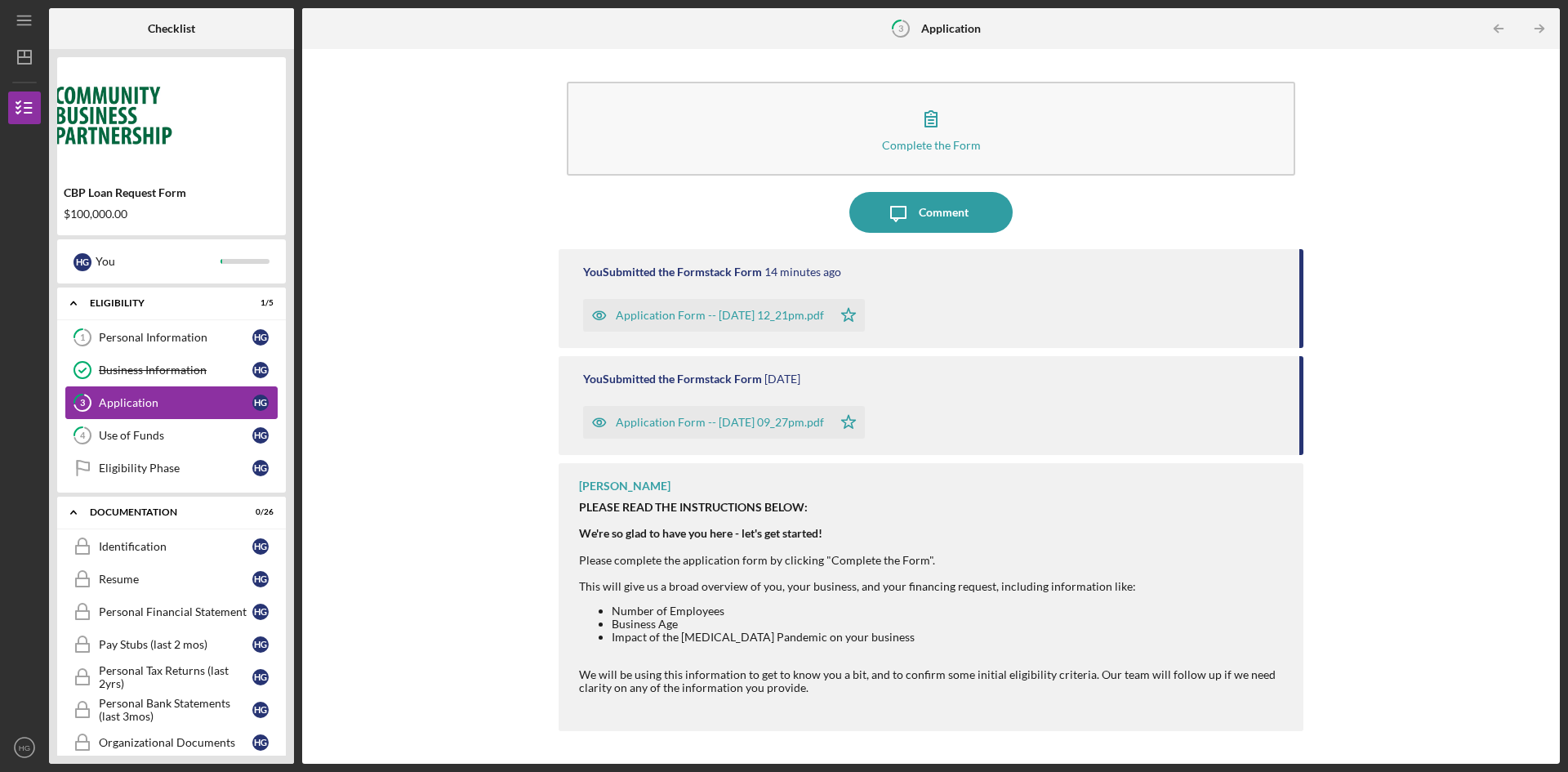
click at [157, 416] on link "3 Application H G" at bounding box center [171, 402] width 212 height 33
click at [166, 405] on div "Application" at bounding box center [176, 403] width 154 height 13
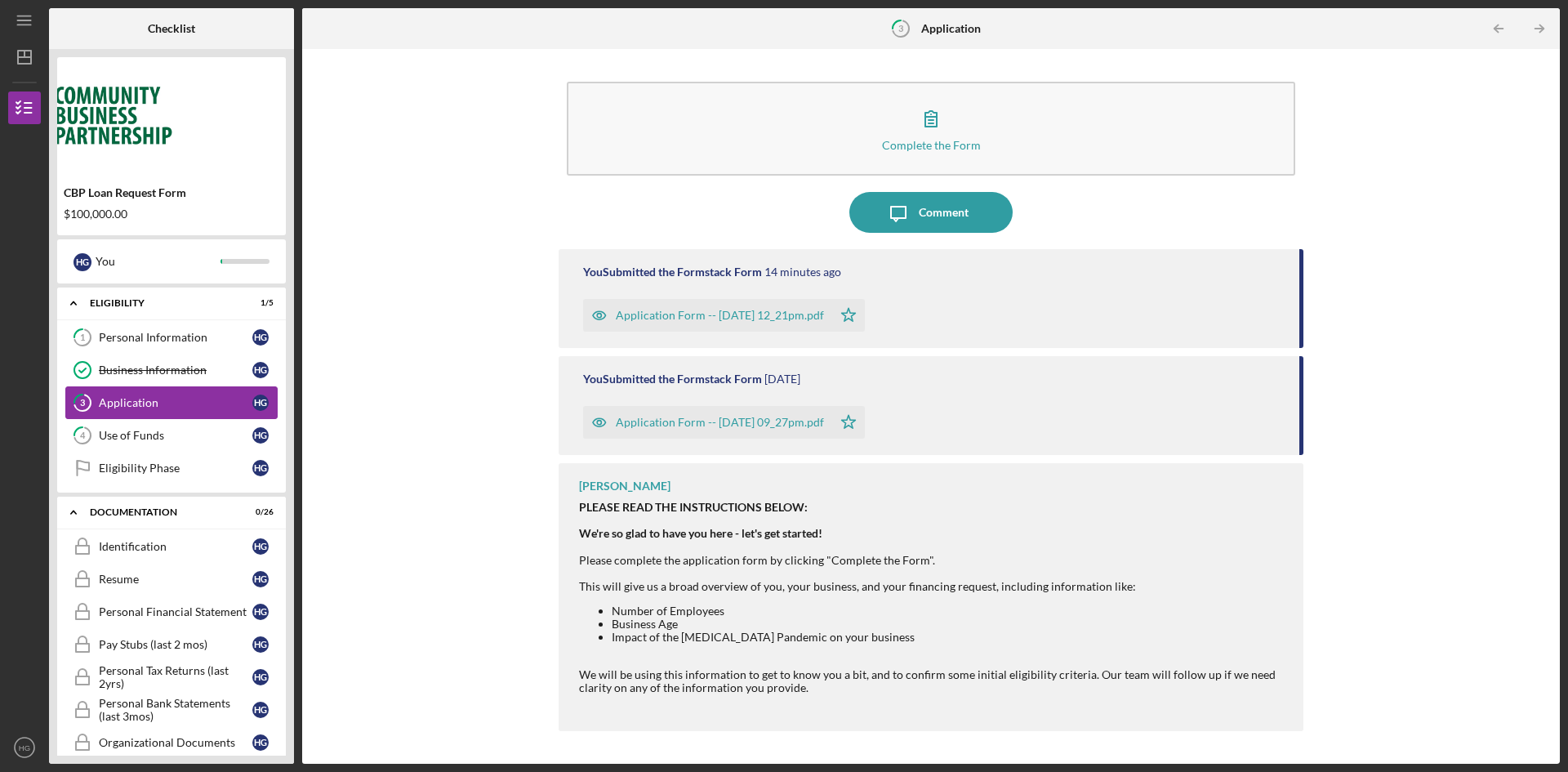
click at [166, 405] on div "Application" at bounding box center [176, 403] width 154 height 13
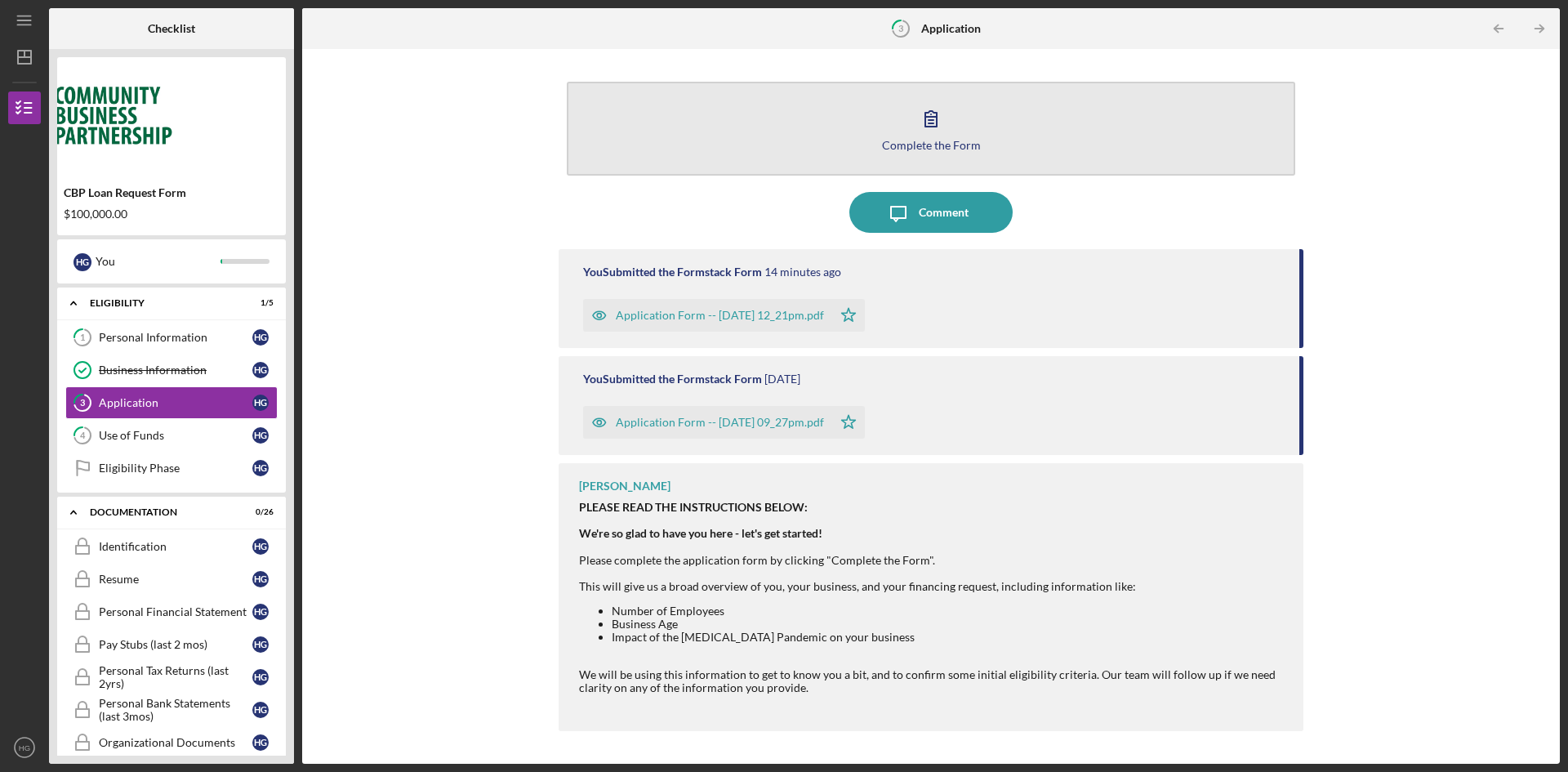
click at [826, 139] on button "Complete the Form Form" at bounding box center [931, 129] width 728 height 94
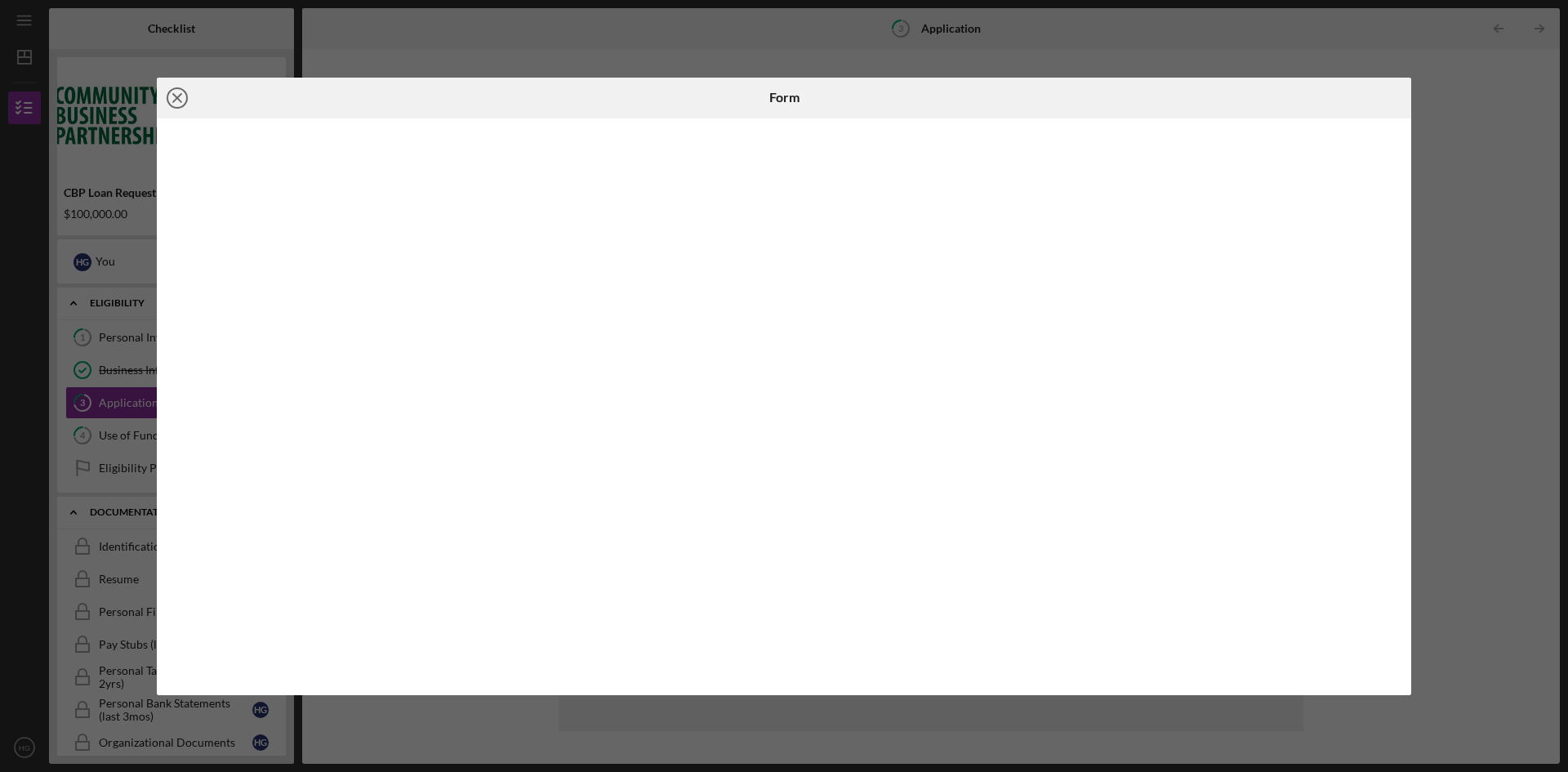
click at [181, 97] on icon "Icon/Close" at bounding box center [177, 98] width 41 height 41
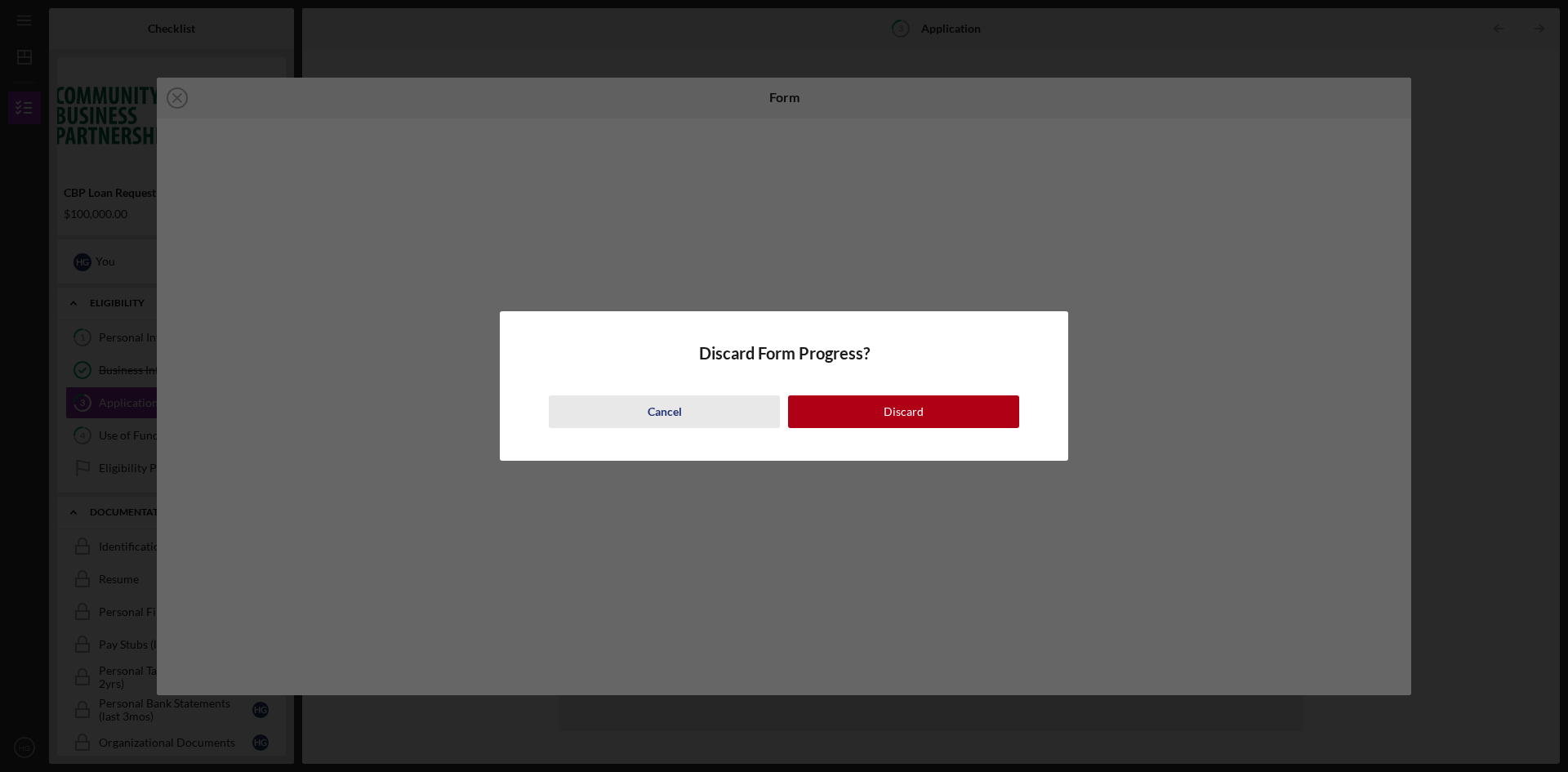
click at [628, 422] on button "Cancel" at bounding box center [664, 412] width 231 height 33
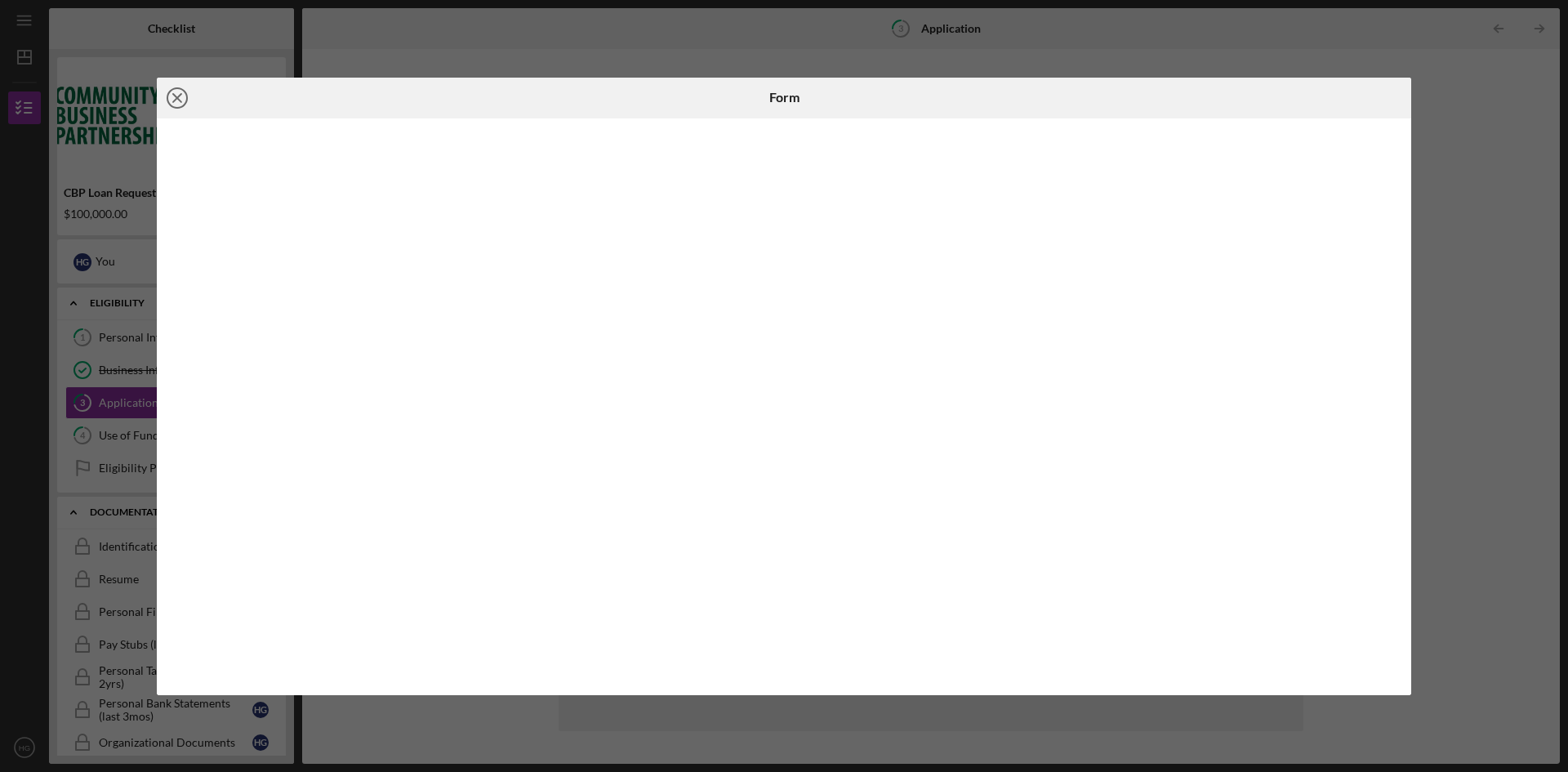
click at [180, 108] on icon "Icon/Close" at bounding box center [177, 98] width 41 height 41
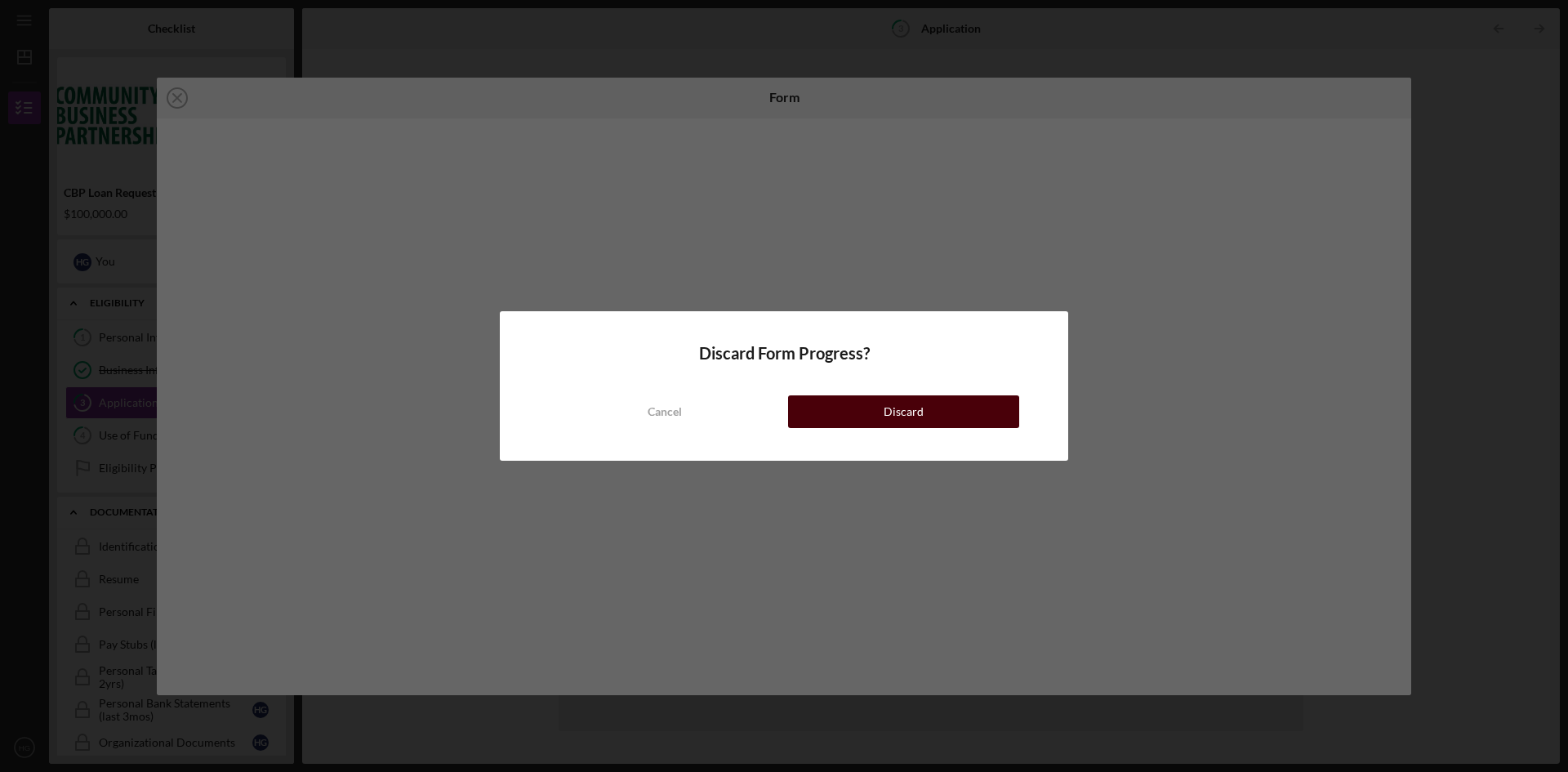
click at [933, 406] on button "Discard" at bounding box center [903, 412] width 231 height 33
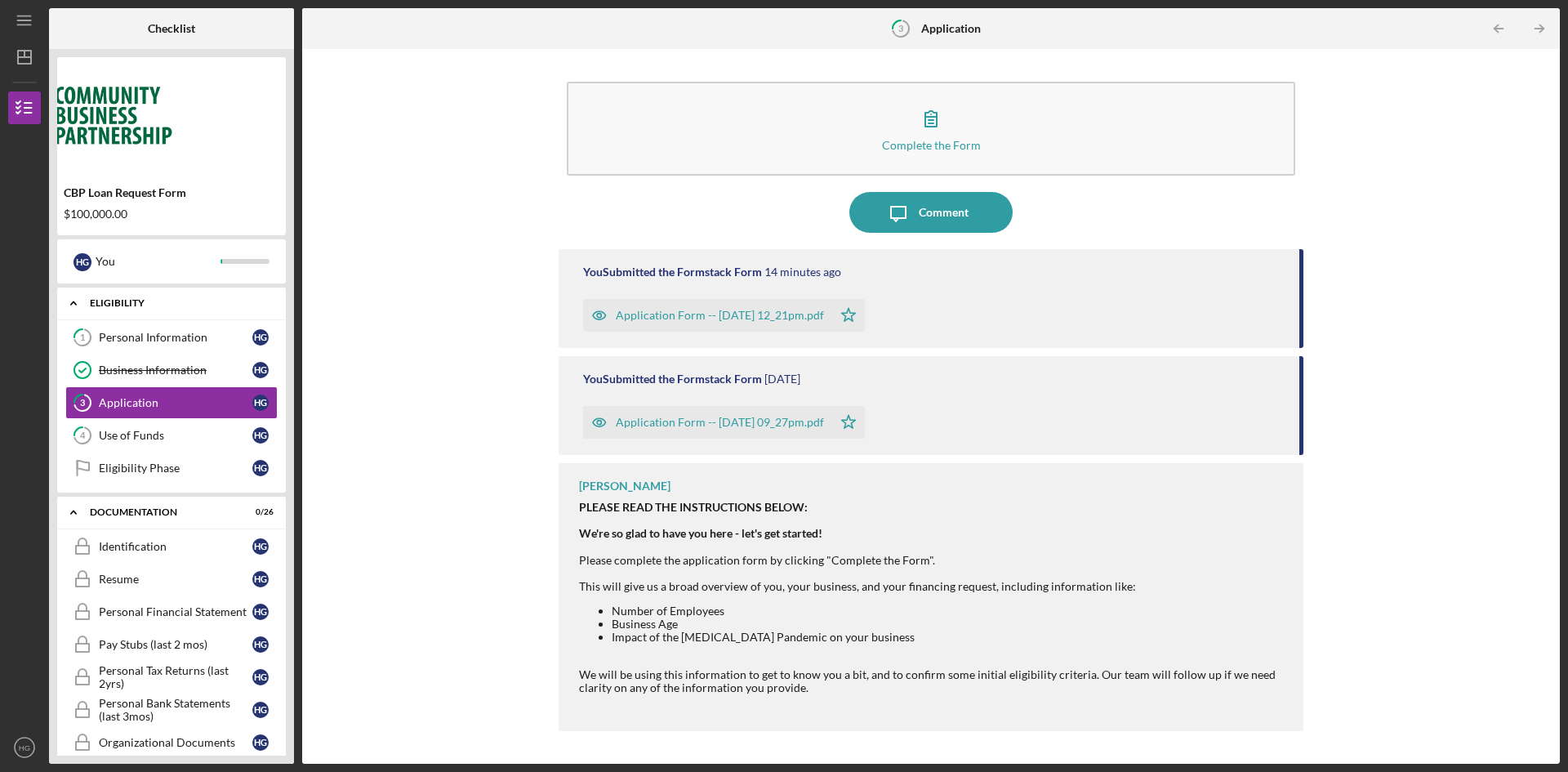
click at [108, 294] on div "Icon/Expander Eligibility 1 / 5" at bounding box center [171, 304] width 228 height 33
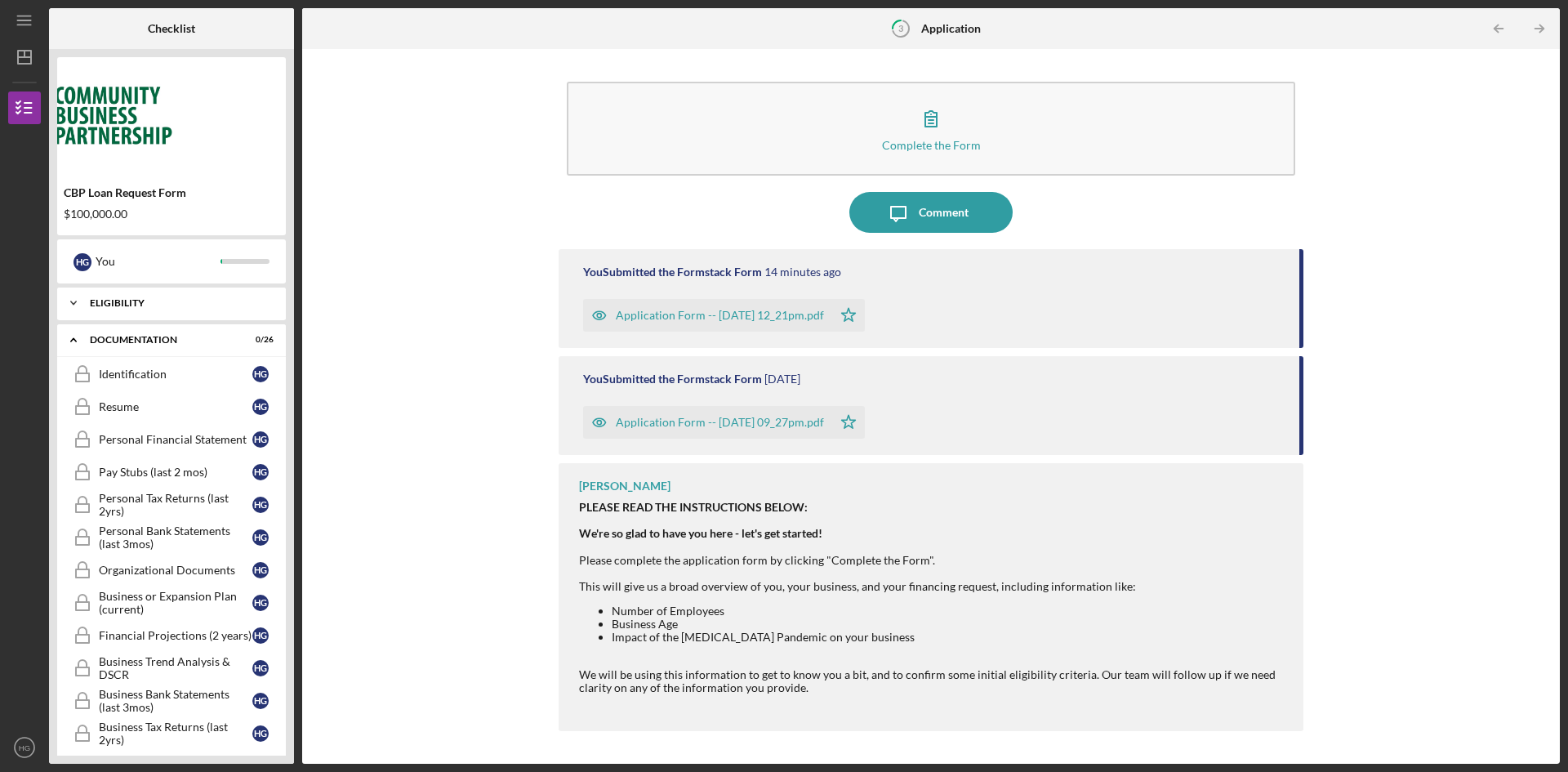
click at [155, 306] on div "Eligibility" at bounding box center [177, 303] width 176 height 10
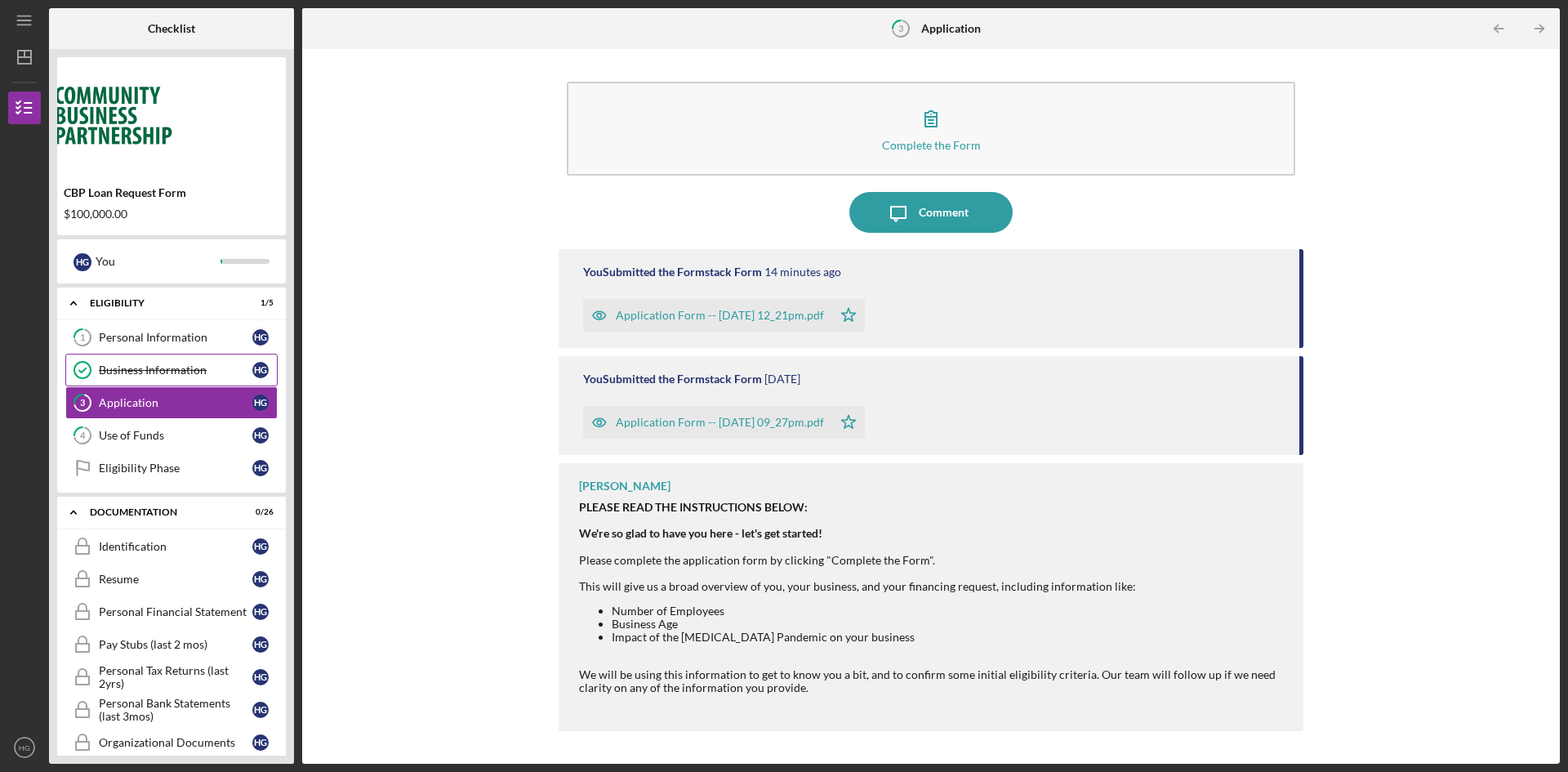
click at [130, 373] on div "Business Information" at bounding box center [176, 371] width 154 height 13
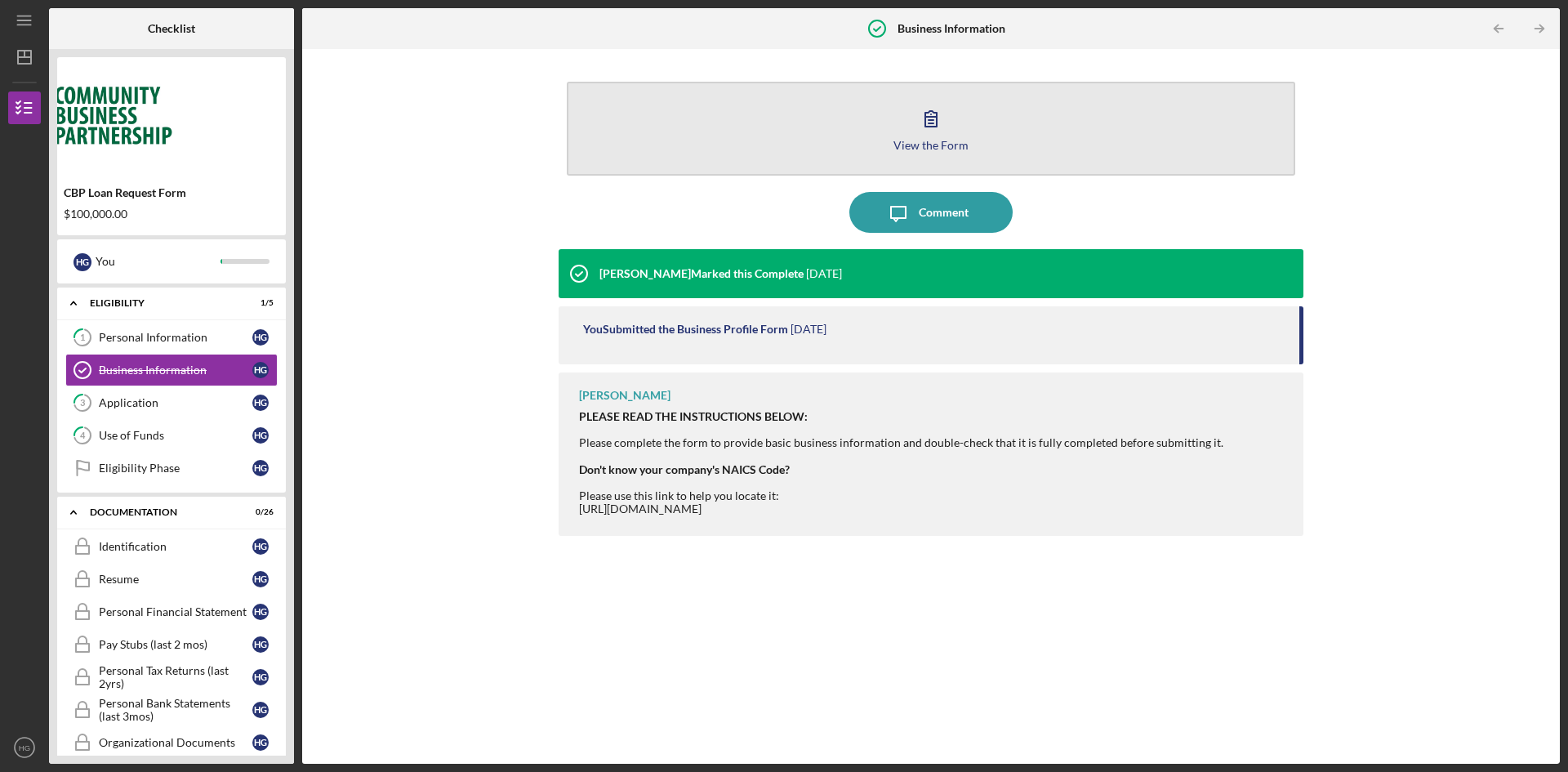
click at [917, 124] on icon "button" at bounding box center [931, 118] width 41 height 41
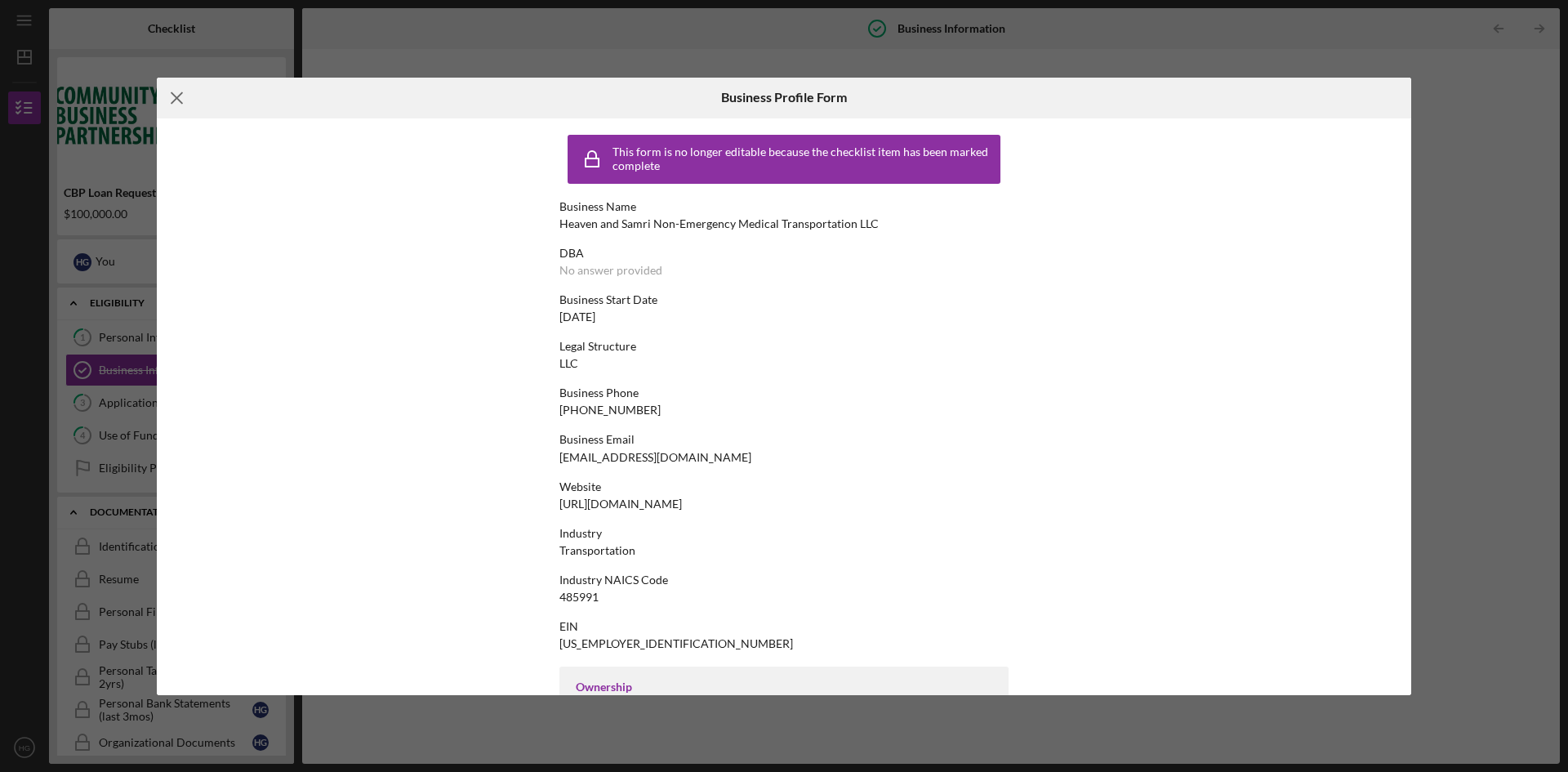
click at [184, 101] on icon "Icon/Menu Close" at bounding box center [177, 98] width 41 height 41
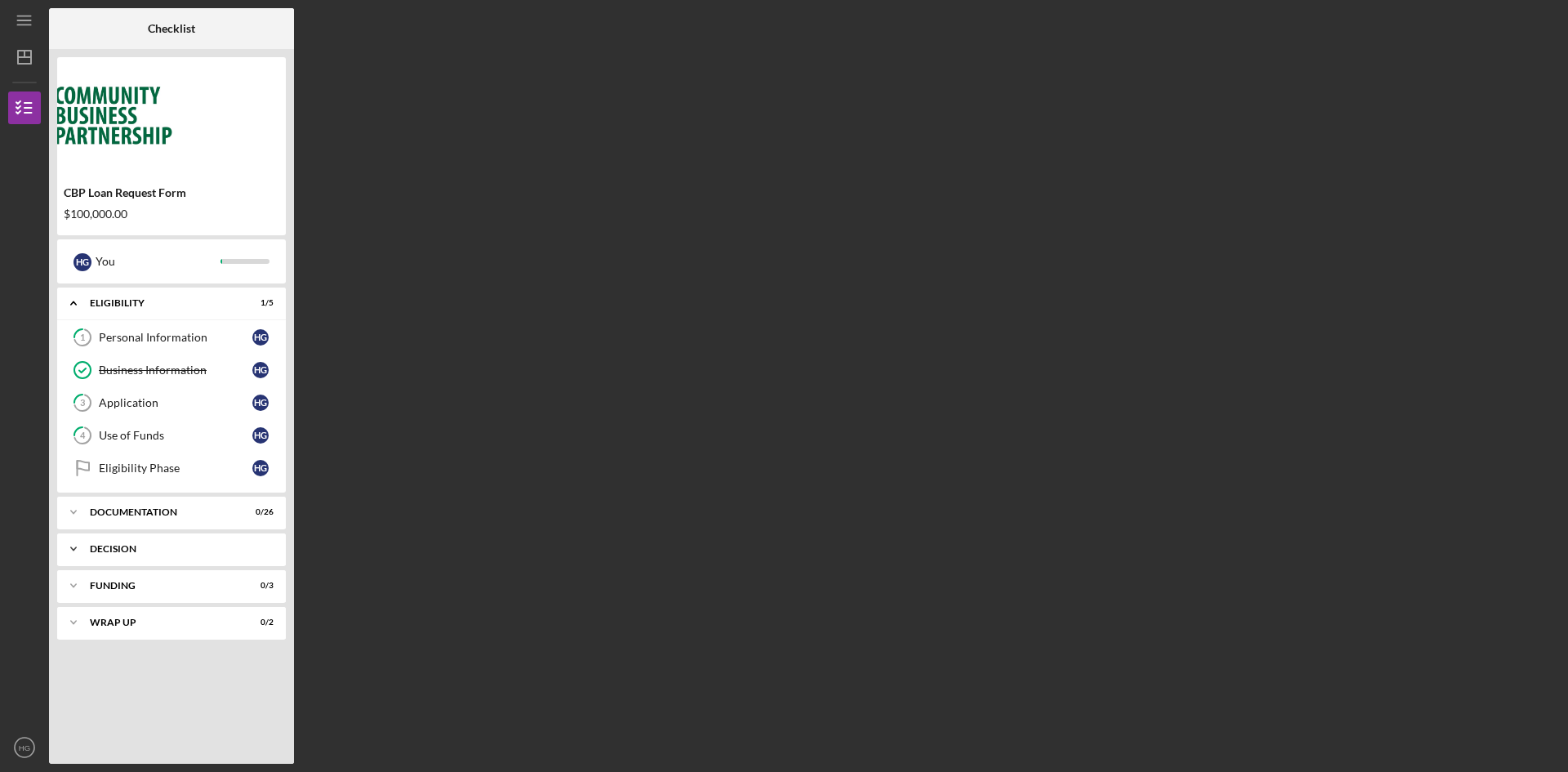
click at [196, 549] on div "Decision" at bounding box center [177, 549] width 176 height 10
click at [165, 581] on div "Decision" at bounding box center [176, 583] width 154 height 13
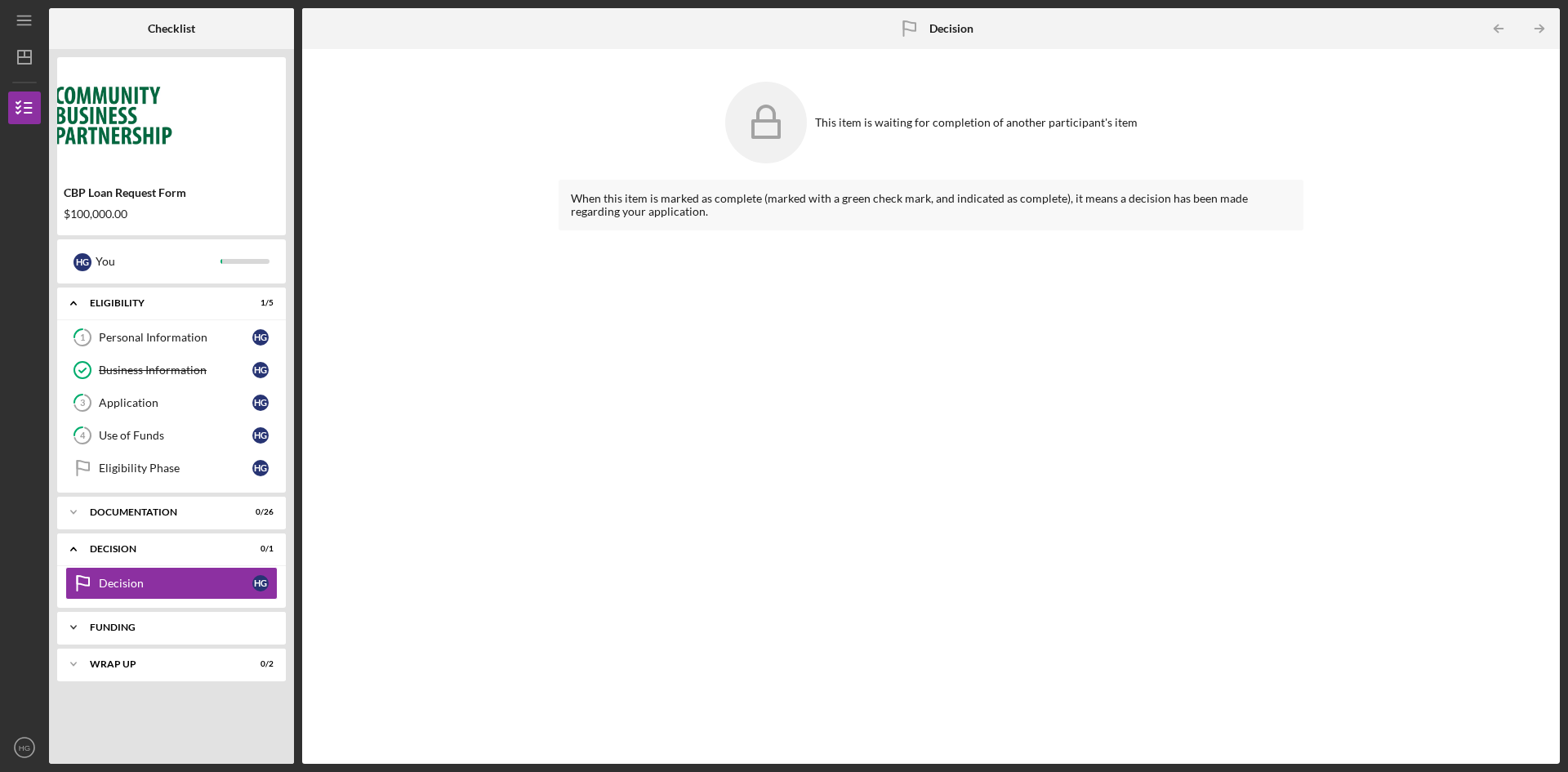
click at [143, 622] on div "Funding" at bounding box center [177, 627] width 176 height 10
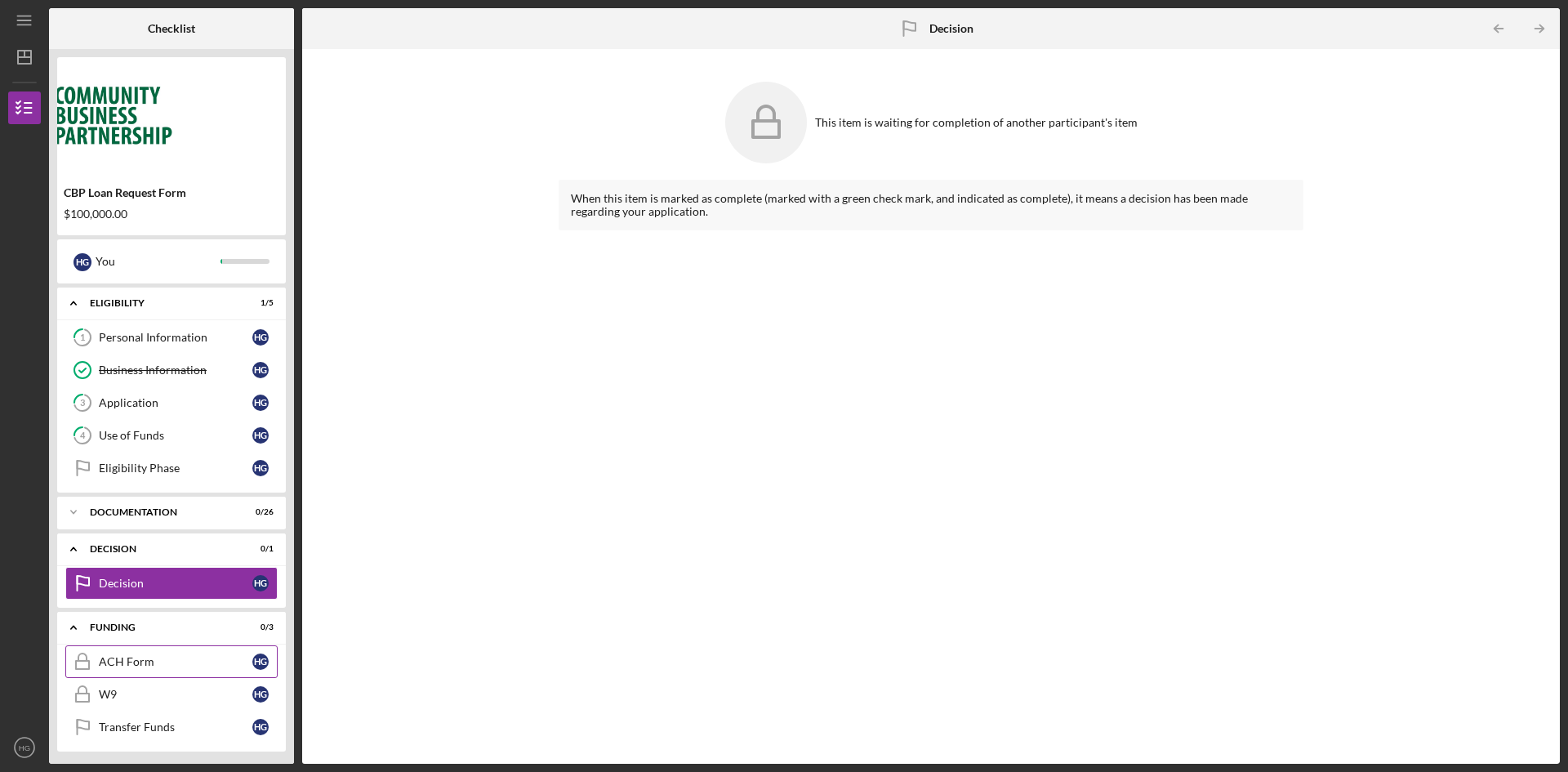
click at [134, 669] on link "ACH Form ACH Form H G" at bounding box center [171, 661] width 212 height 33
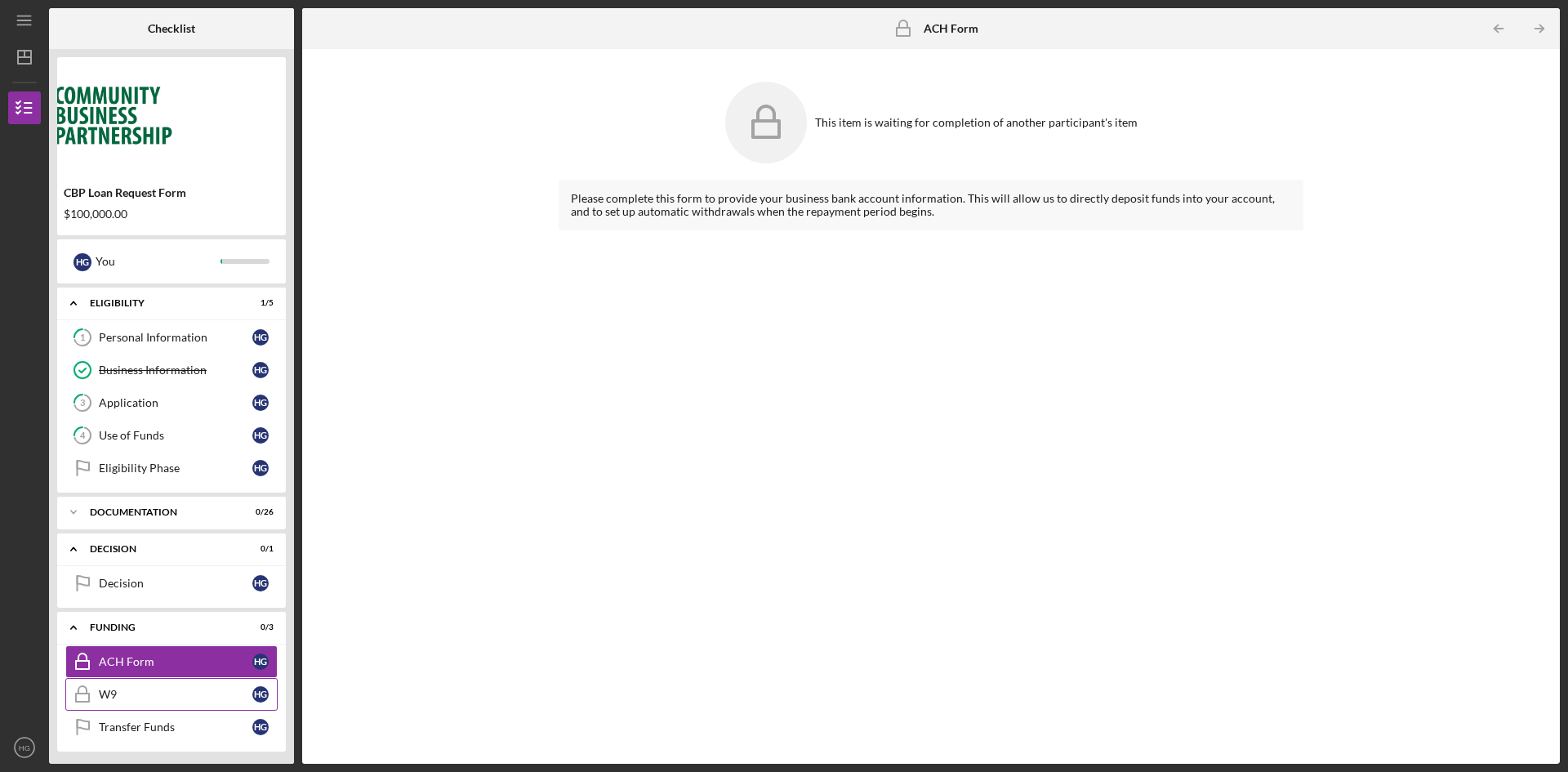
click at [126, 706] on link "W9 W9 H G" at bounding box center [171, 694] width 212 height 33
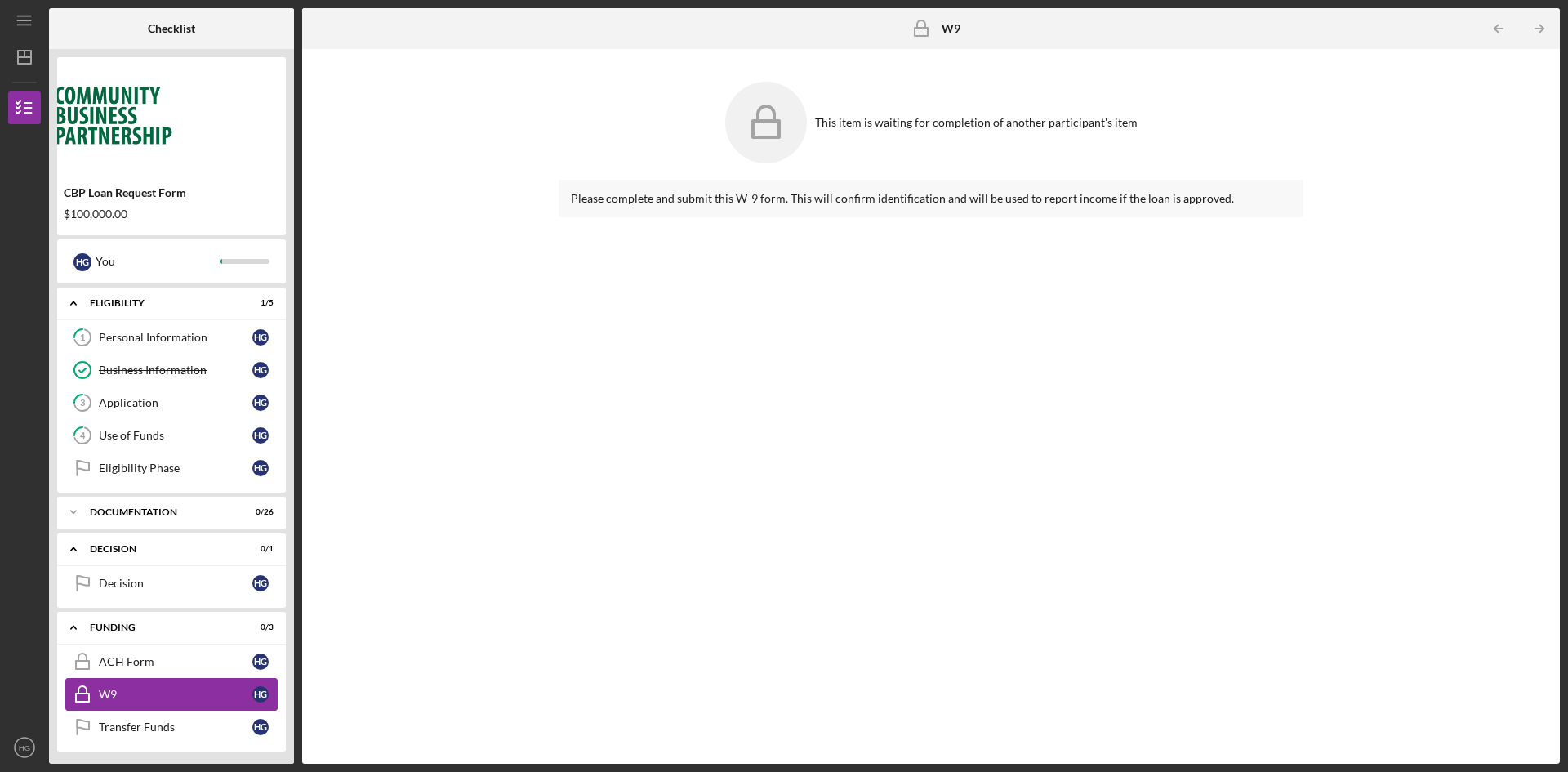
scroll to position [41, 0]
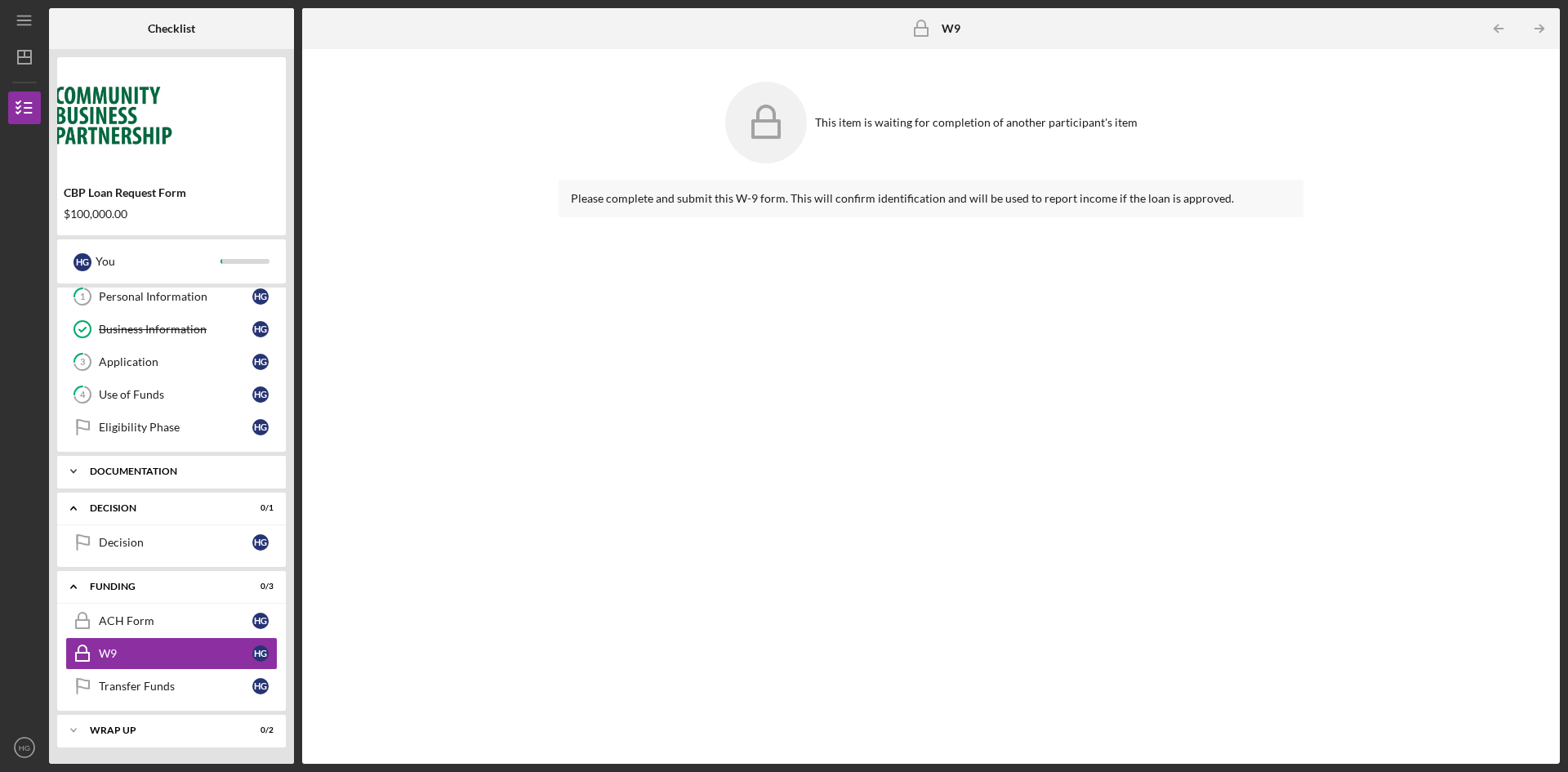
click at [147, 467] on div "Documentation" at bounding box center [177, 472] width 176 height 10
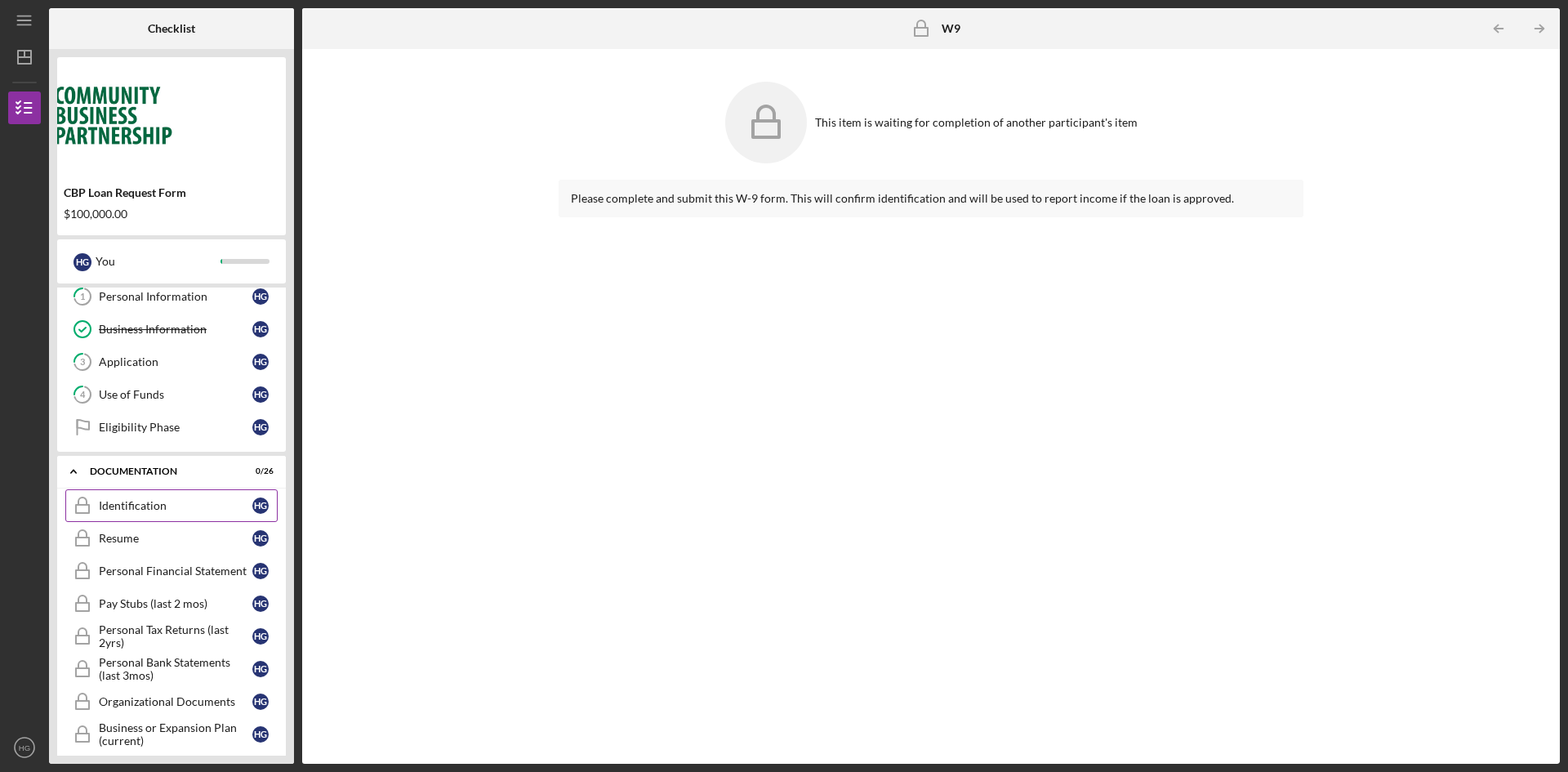
click at [136, 499] on div "Identification" at bounding box center [176, 506] width 154 height 13
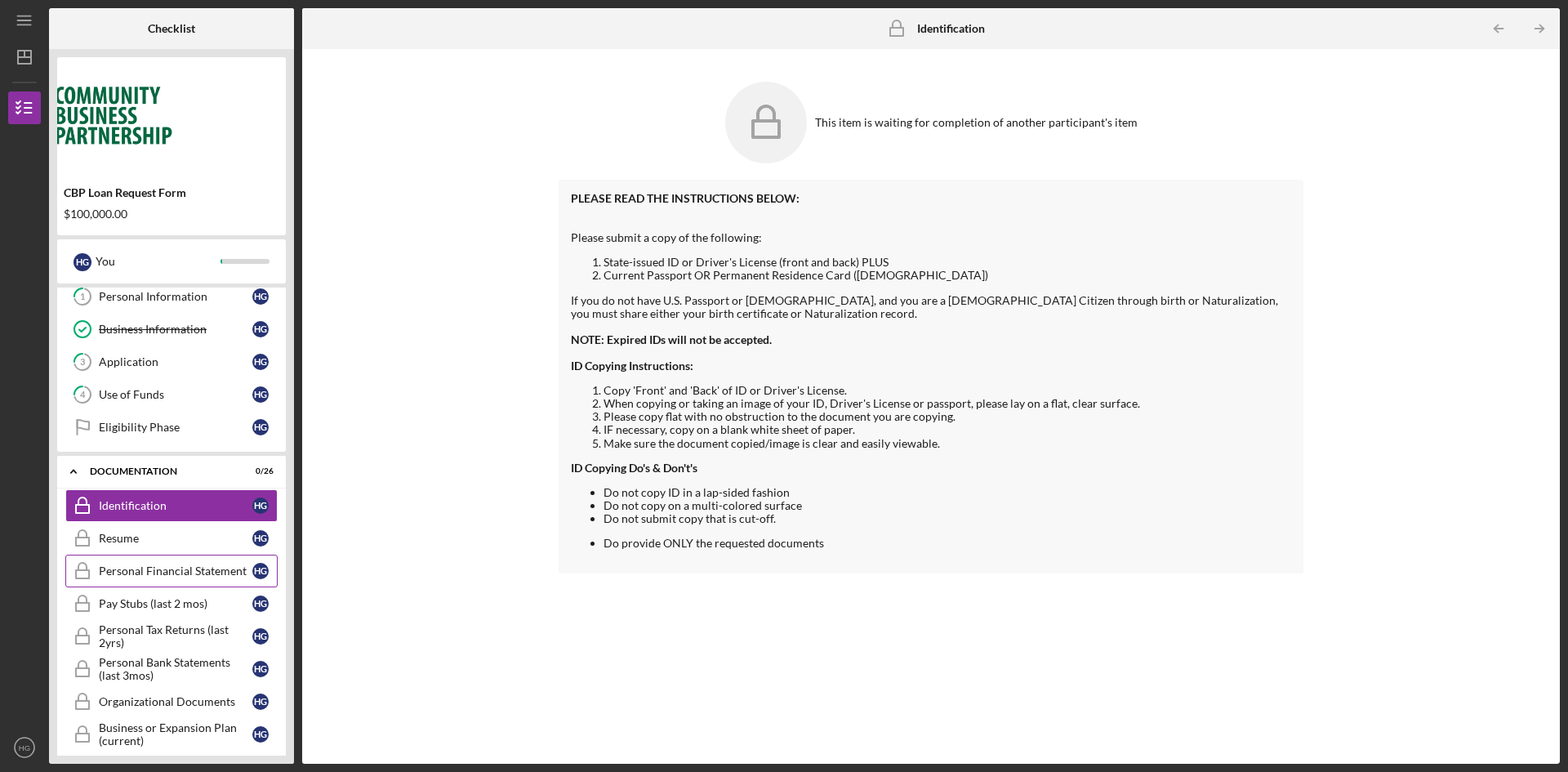
click at [136, 579] on link "Personal Financial Statement Personal Financial Statement H G" at bounding box center [171, 570] width 212 height 33
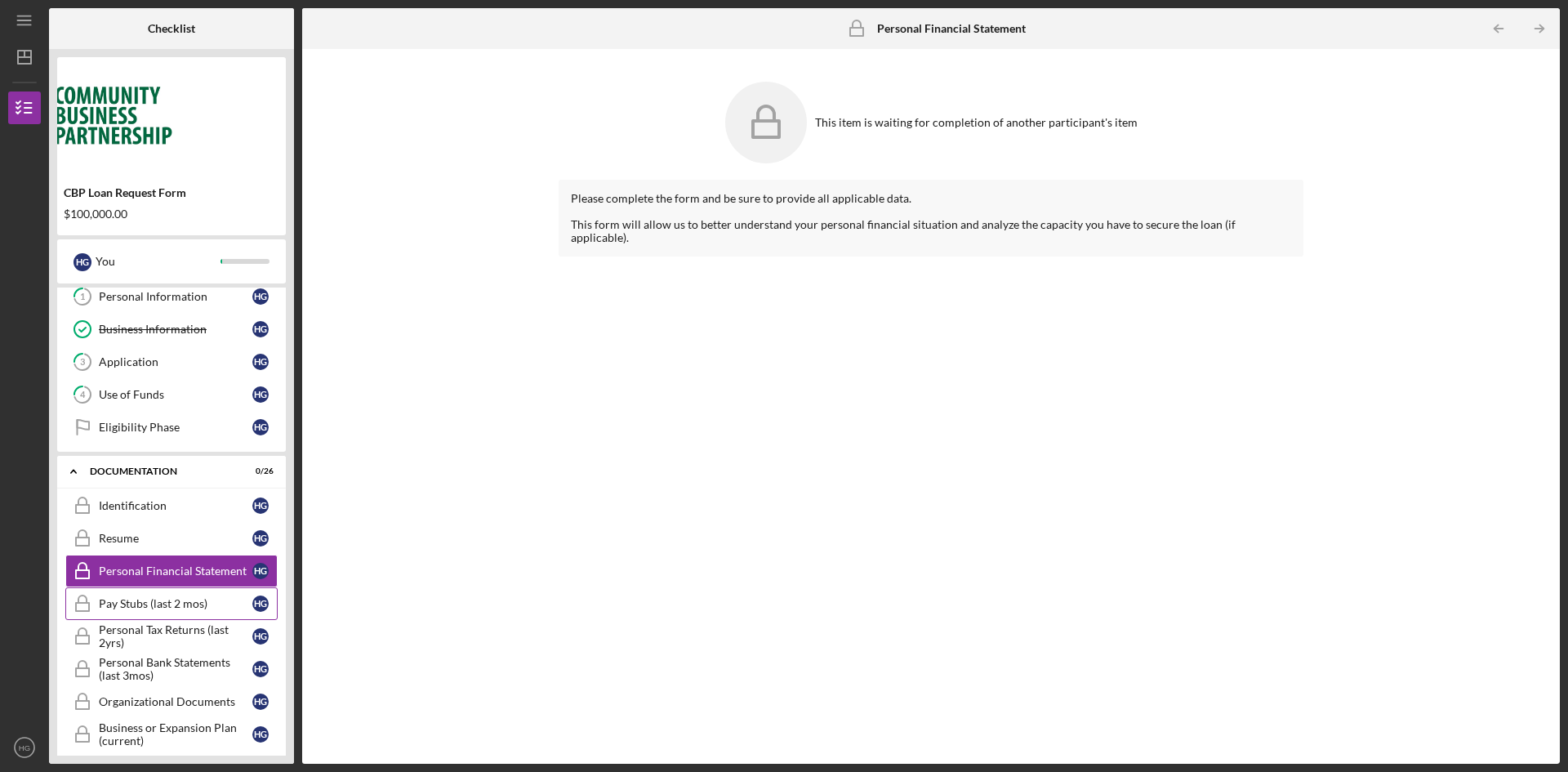
click at [157, 616] on link "Pay Stubs (last 2 mos) Pay Stubs (last 2 mos) H G" at bounding box center [171, 603] width 212 height 33
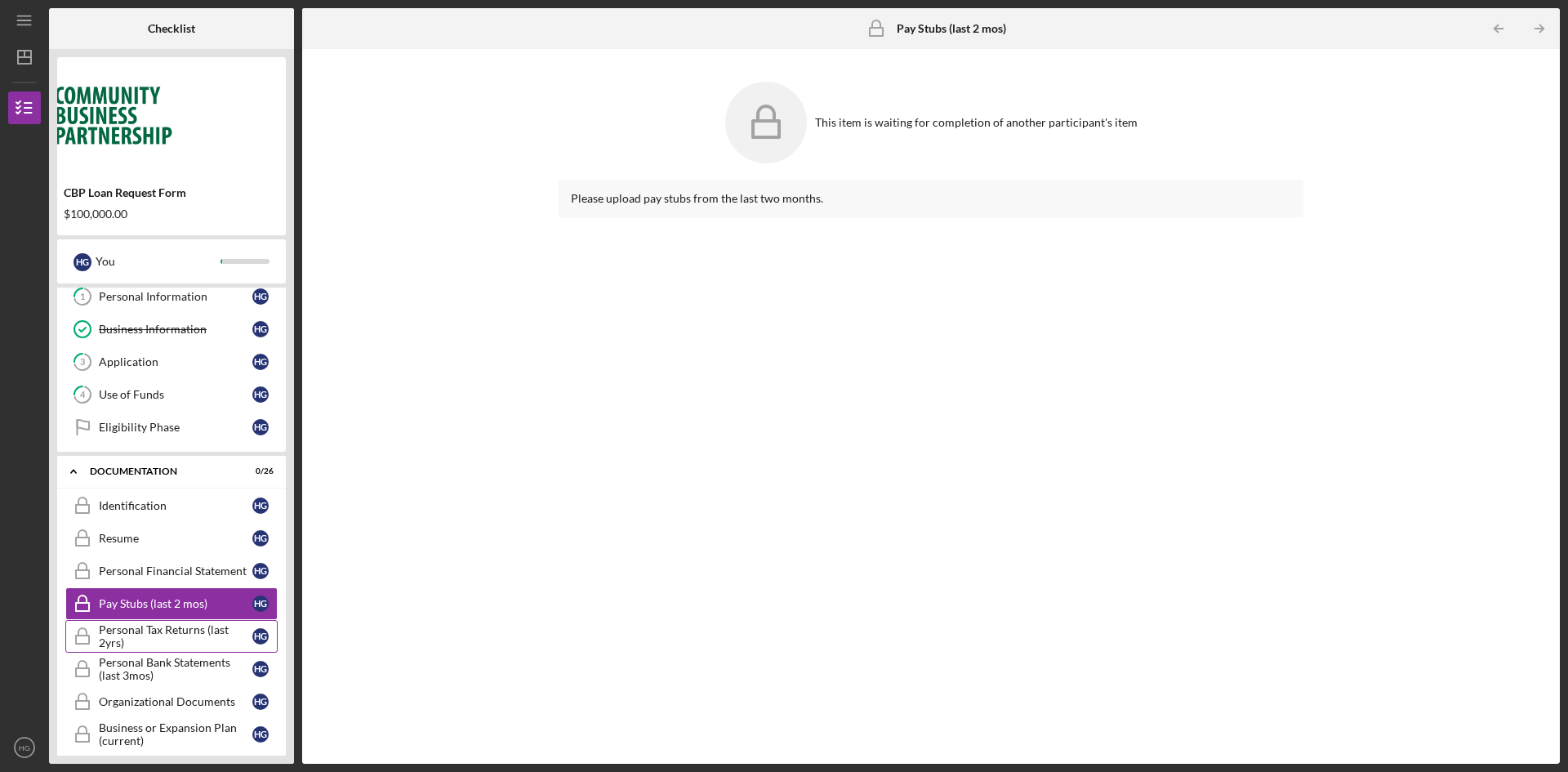
click at [154, 631] on div "Personal Tax Returns (last 2yrs)" at bounding box center [176, 636] width 154 height 26
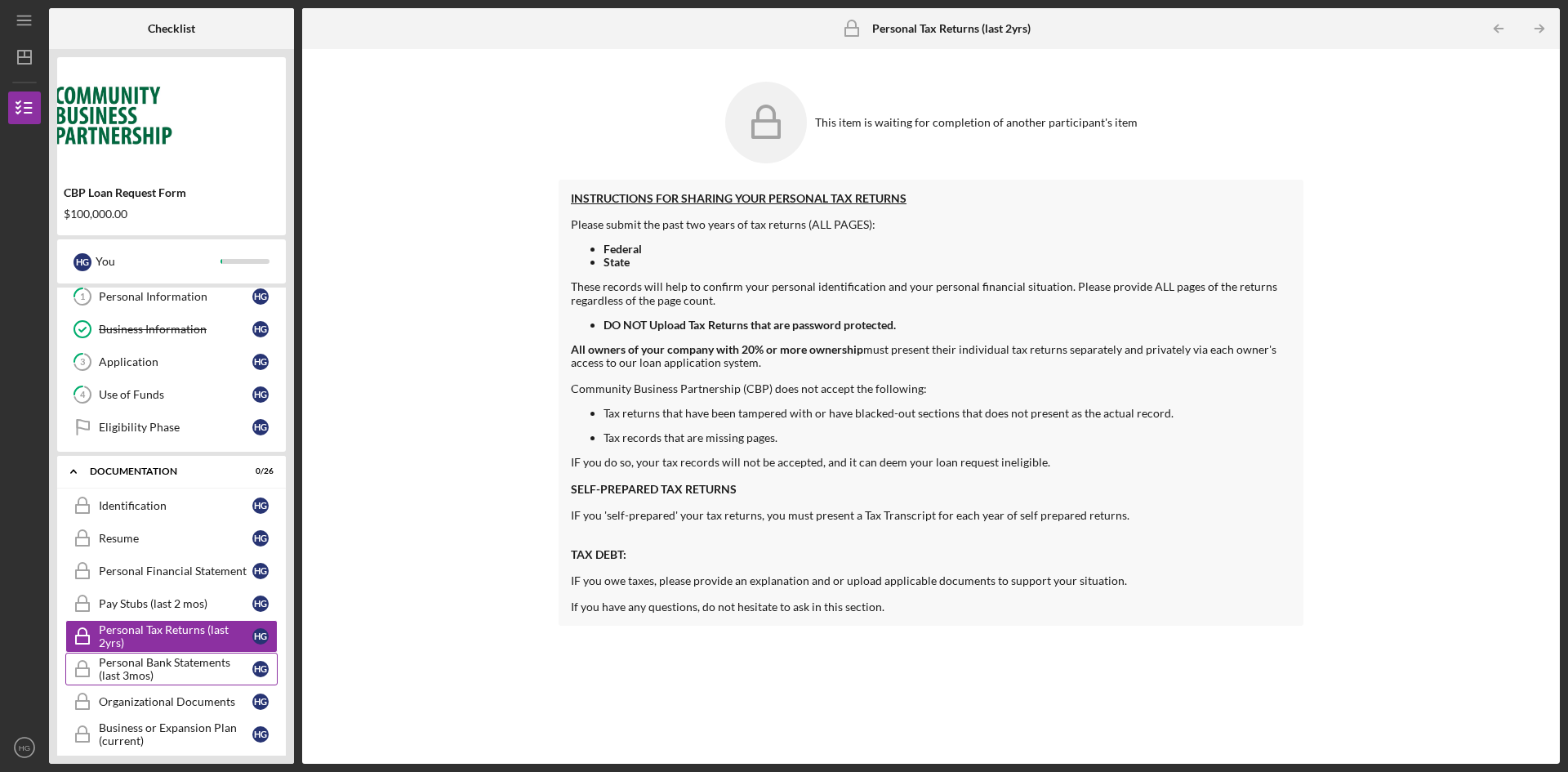
click at [132, 677] on div "Personal Bank Statements (last 3mos)" at bounding box center [176, 668] width 154 height 26
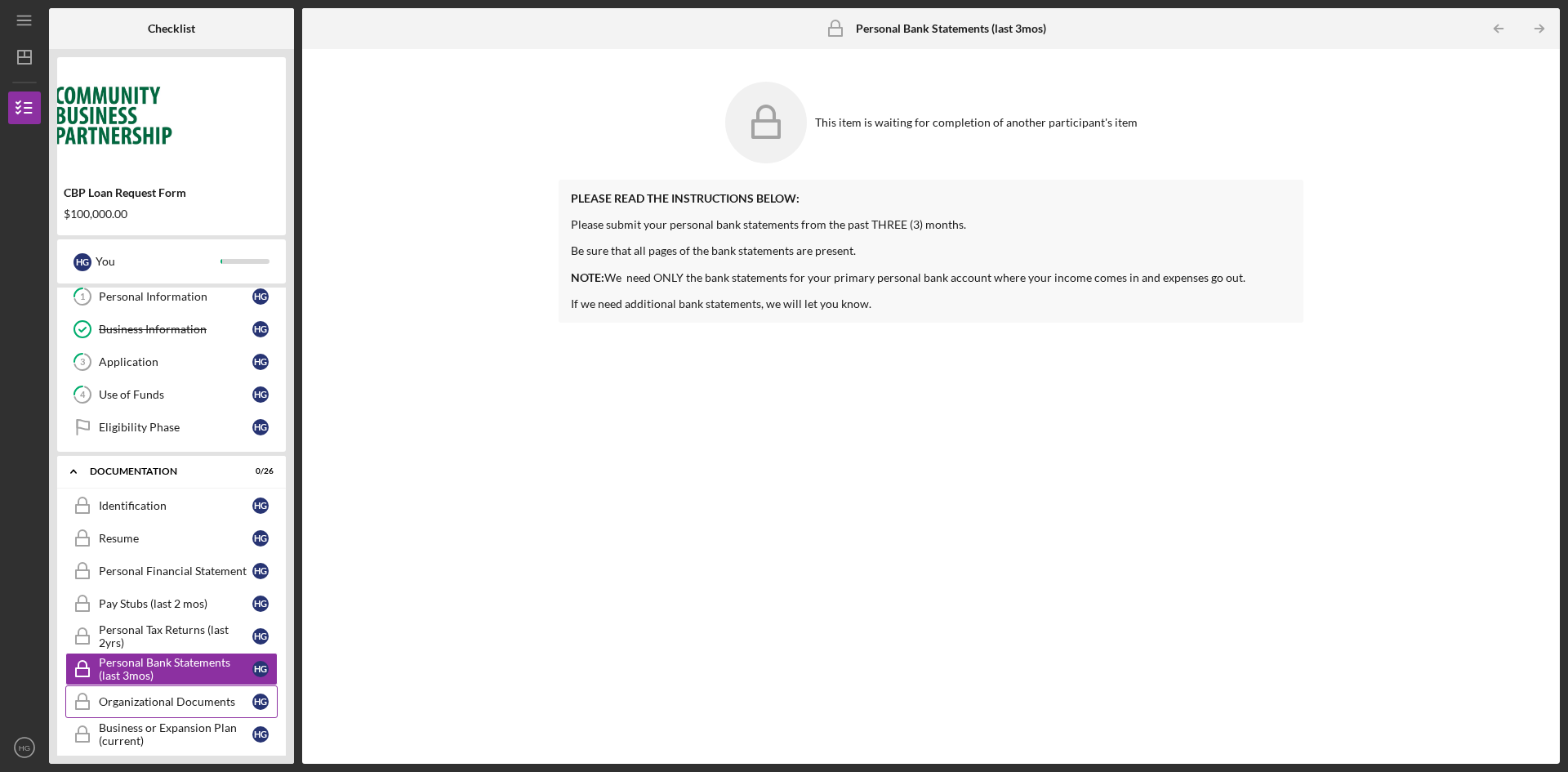
click at [134, 702] on div "Organizational Documents" at bounding box center [176, 702] width 154 height 13
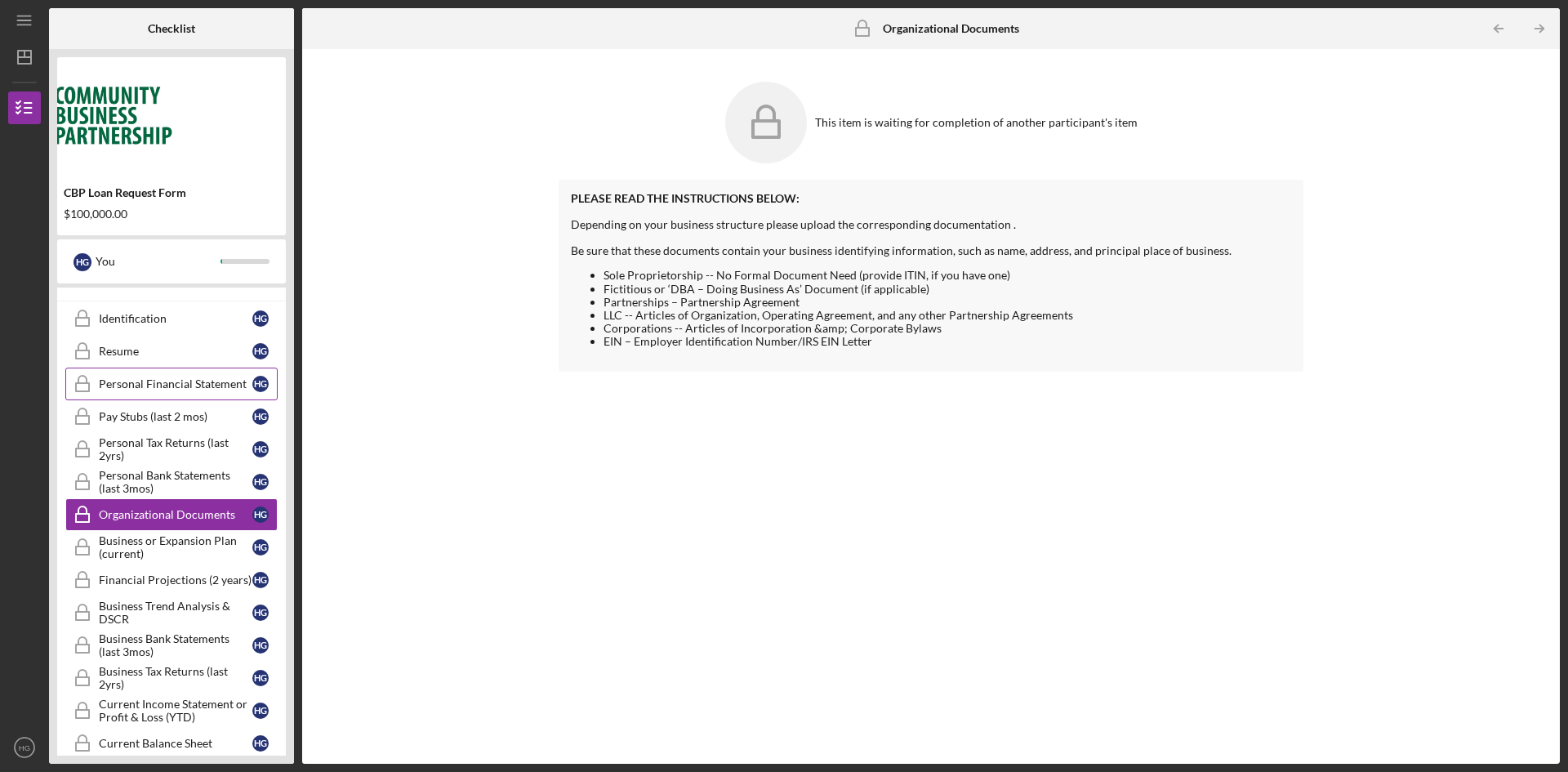
scroll to position [229, 0]
click at [179, 576] on div "Financial Projections (2 years)" at bounding box center [176, 579] width 154 height 13
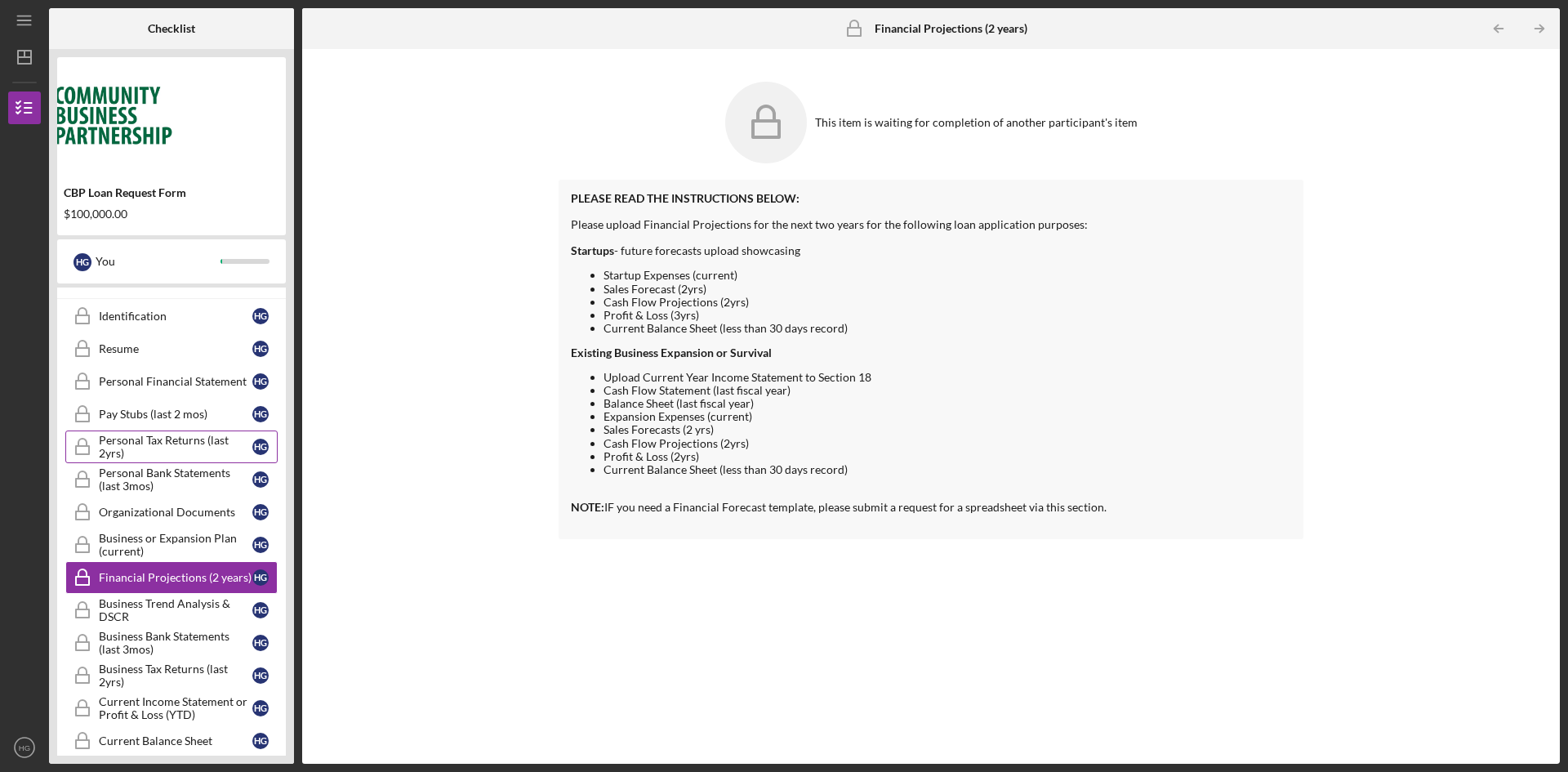
scroll to position [234, 0]
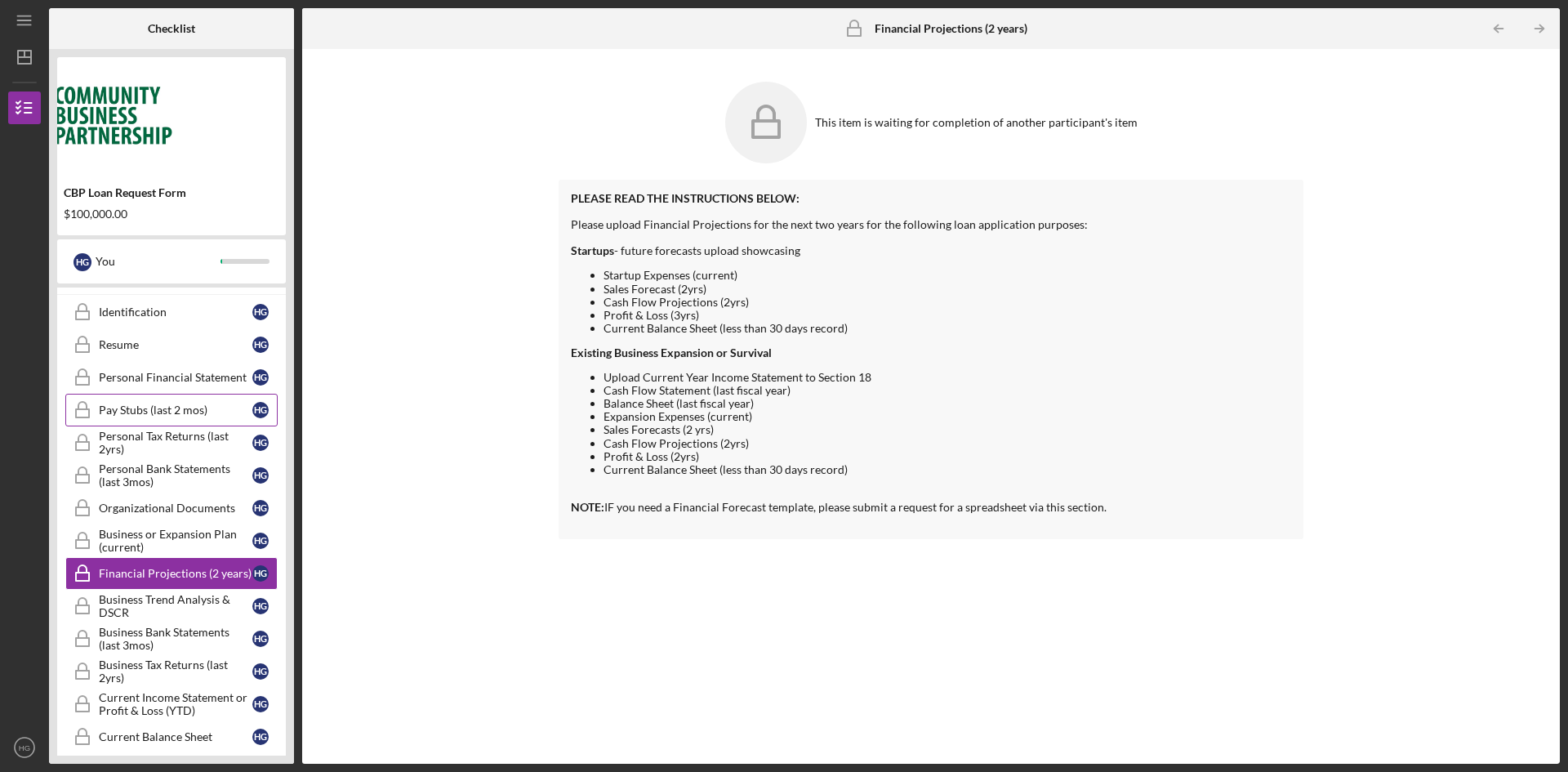
click at [202, 403] on div "Pay Stubs (last 2 mos)" at bounding box center [176, 410] width 154 height 13
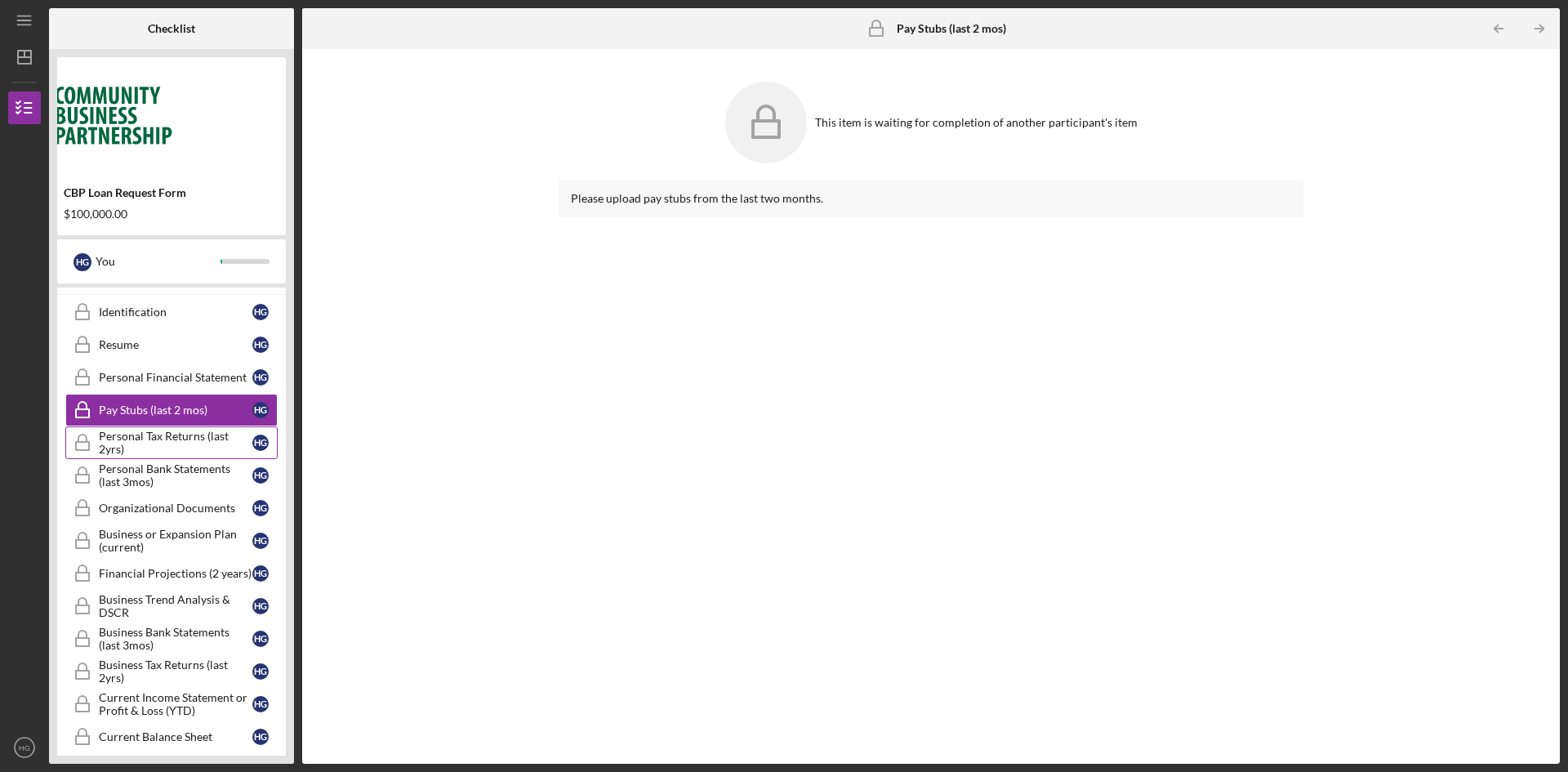
click at [148, 440] on div "Personal Tax Returns (last 2yrs)" at bounding box center [176, 442] width 154 height 26
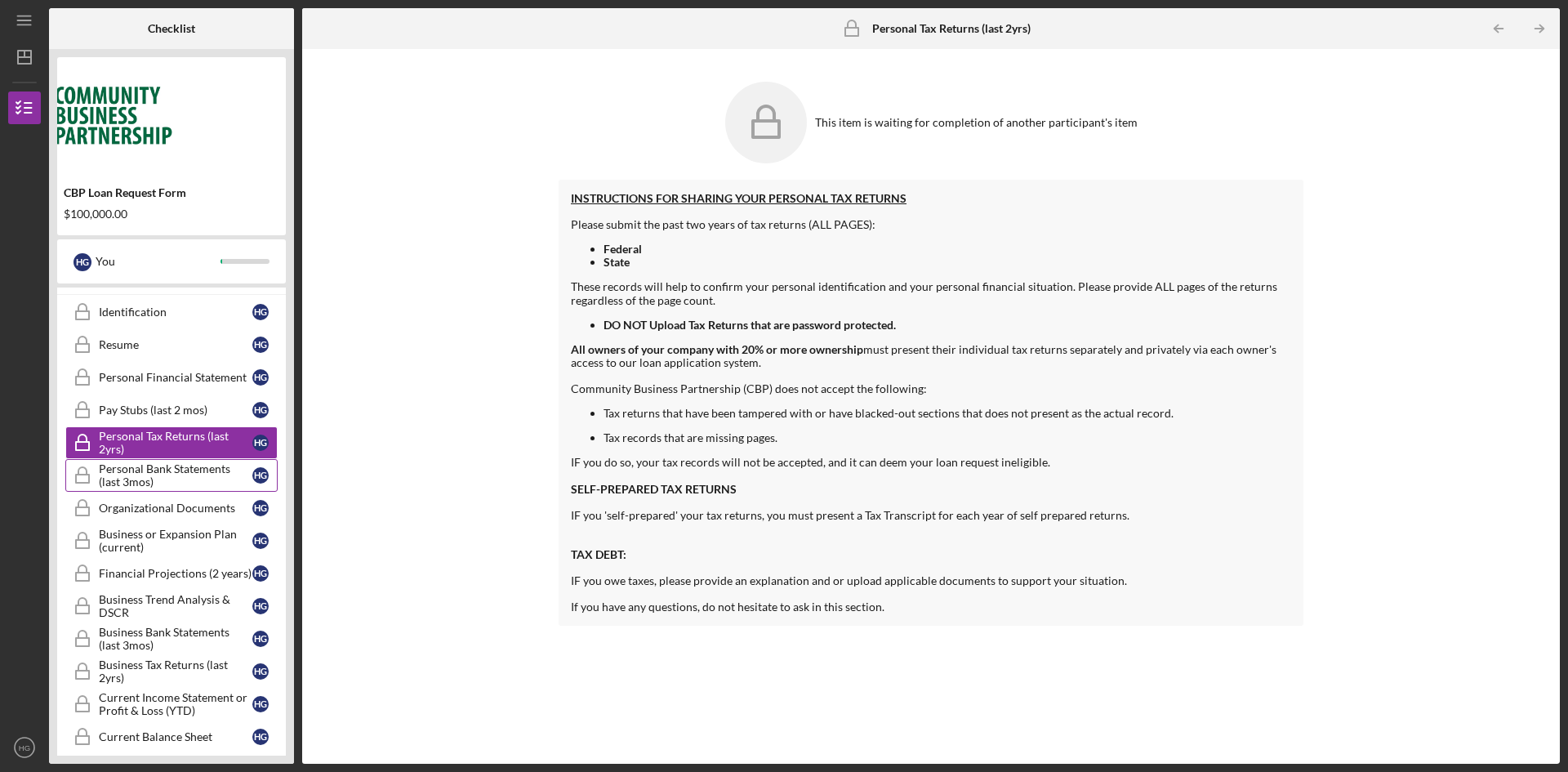
click at [149, 468] on div "Personal Bank Statements (last 3mos)" at bounding box center [176, 475] width 154 height 26
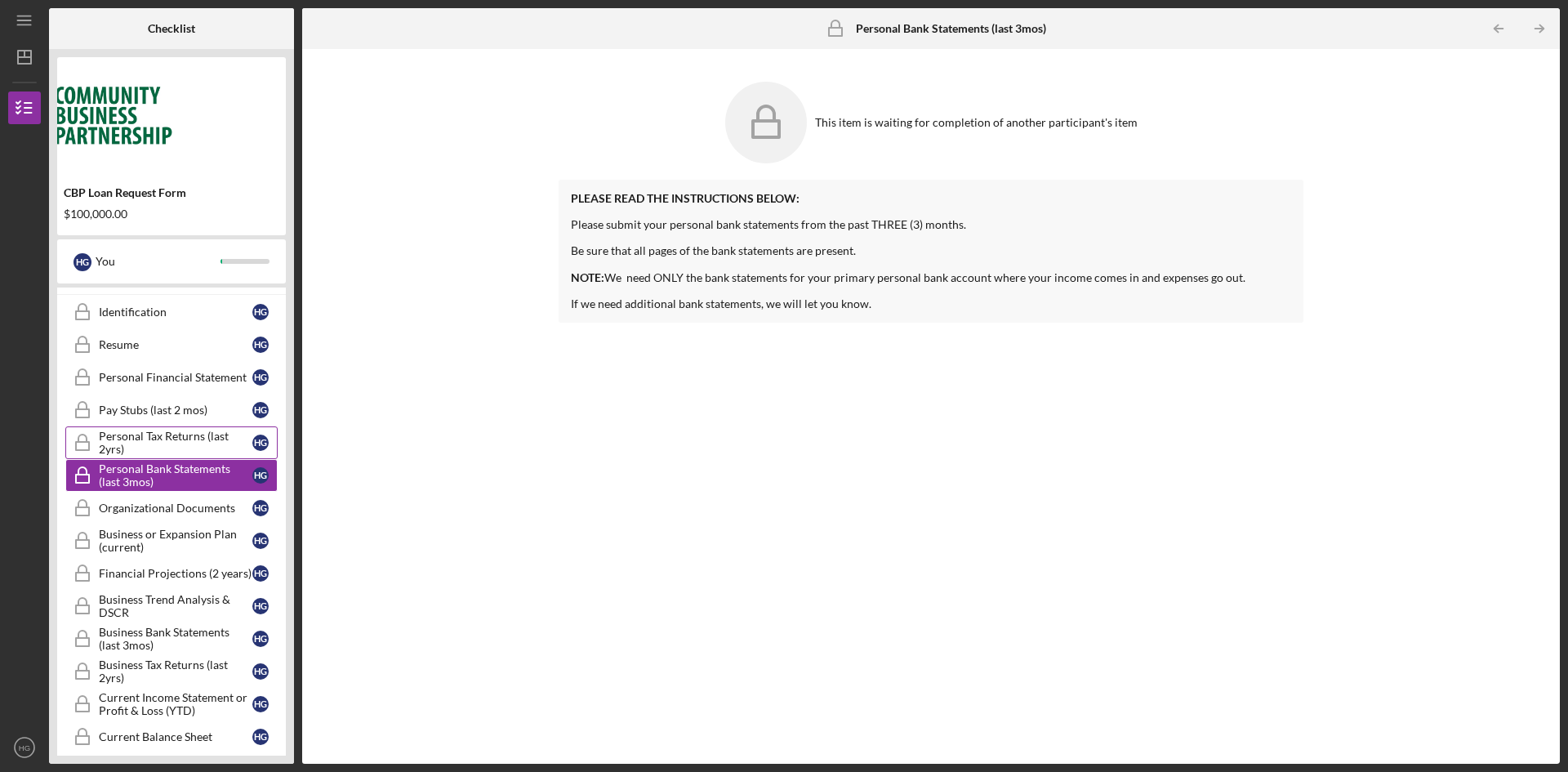
click at [165, 444] on div "Personal Tax Returns (last 2yrs)" at bounding box center [176, 442] width 154 height 26
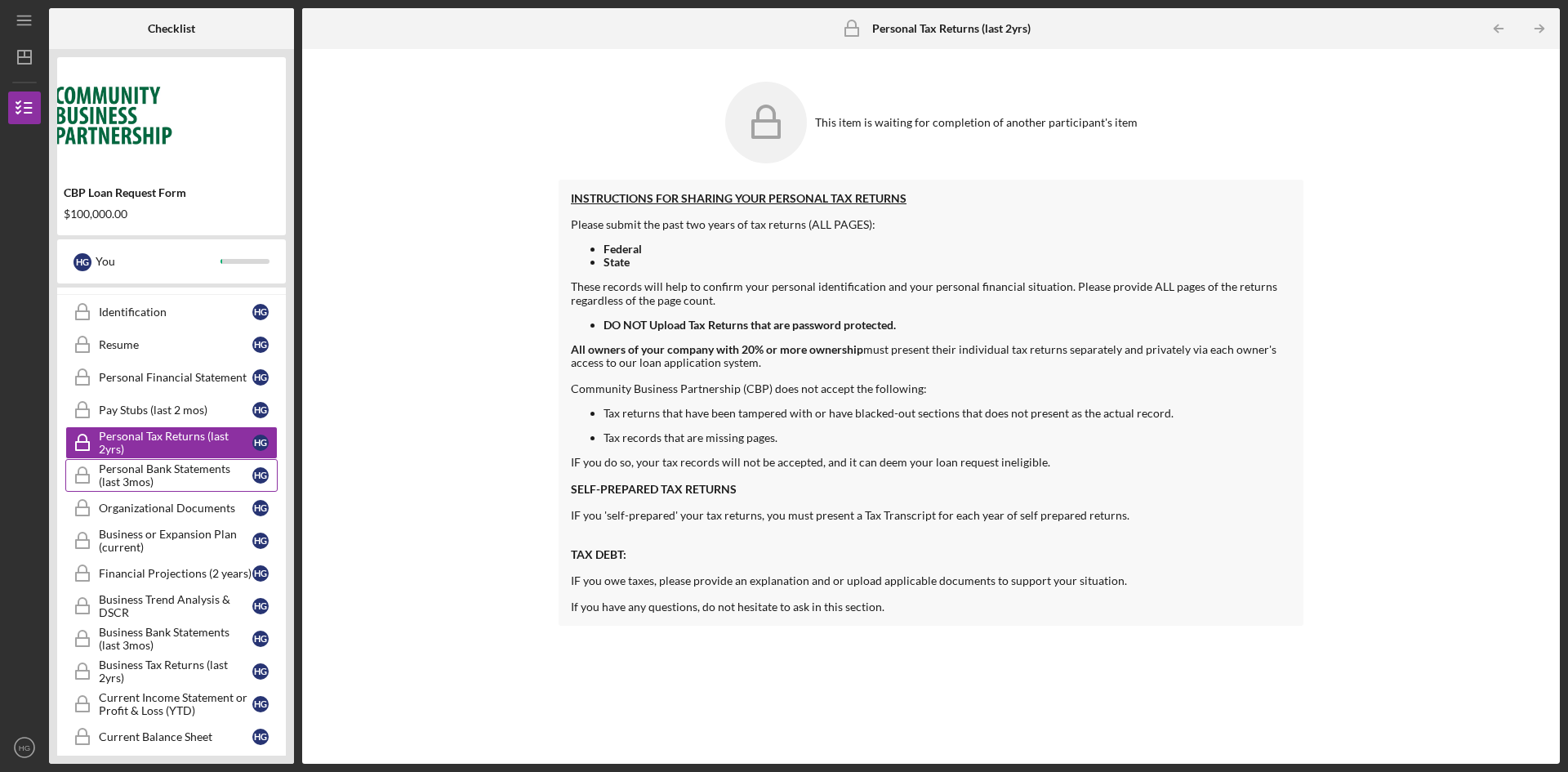
click at [156, 471] on div "Personal Bank Statements (last 3mos)" at bounding box center [176, 475] width 154 height 26
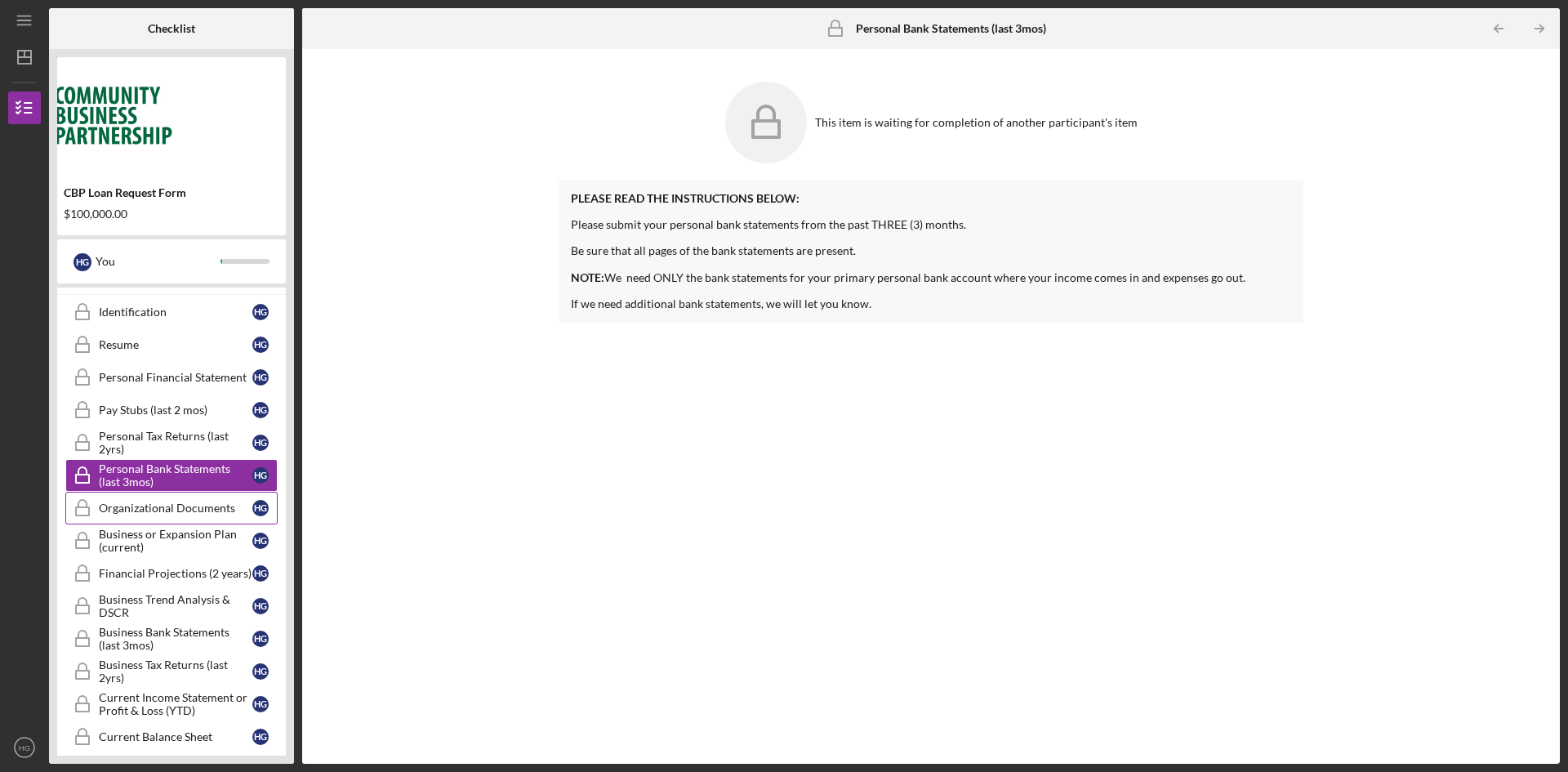
click at [161, 506] on div "Organizational Documents" at bounding box center [176, 509] width 154 height 13
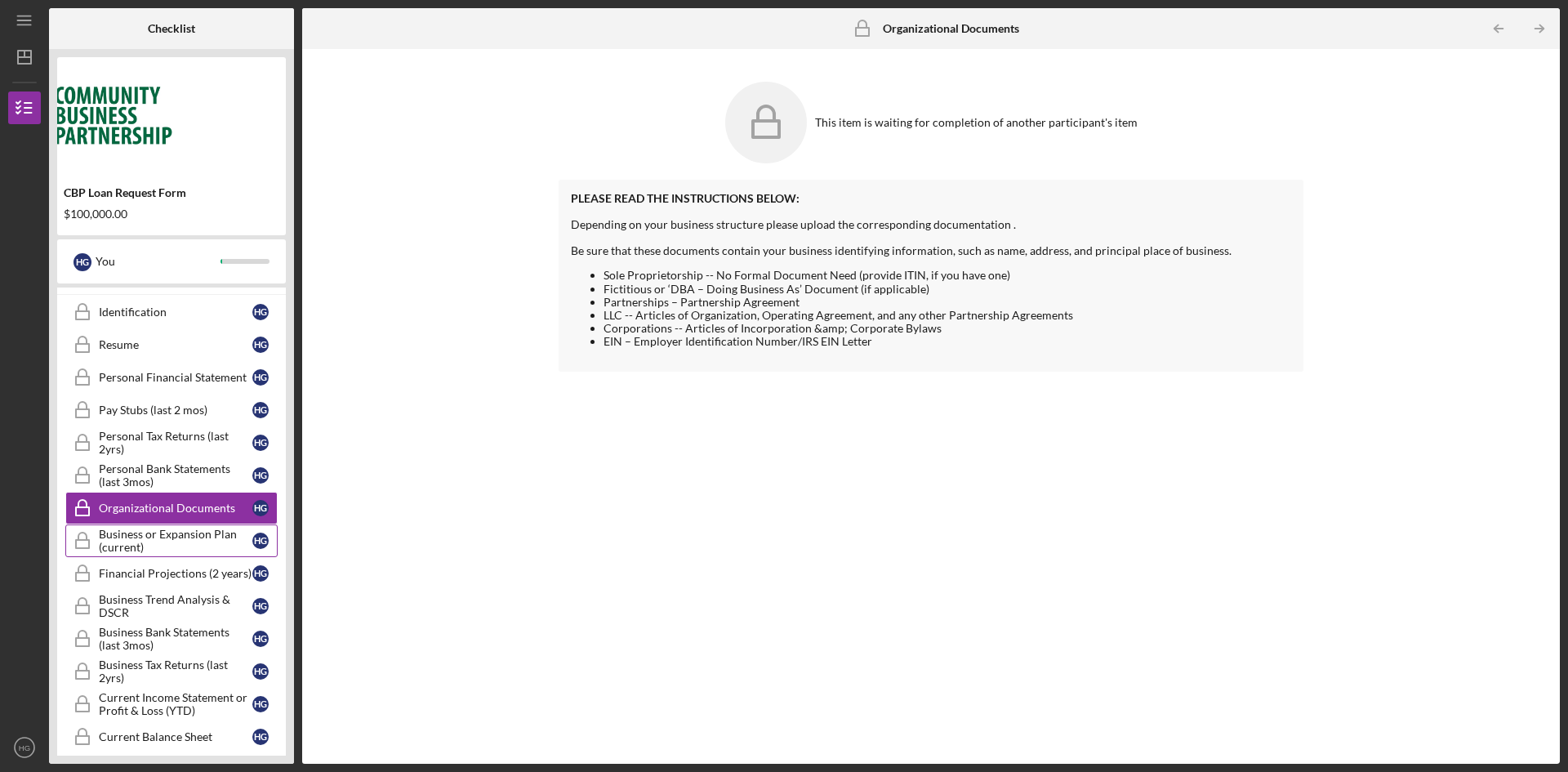
click at [144, 532] on div "Business or Expansion Plan (current)" at bounding box center [176, 540] width 154 height 26
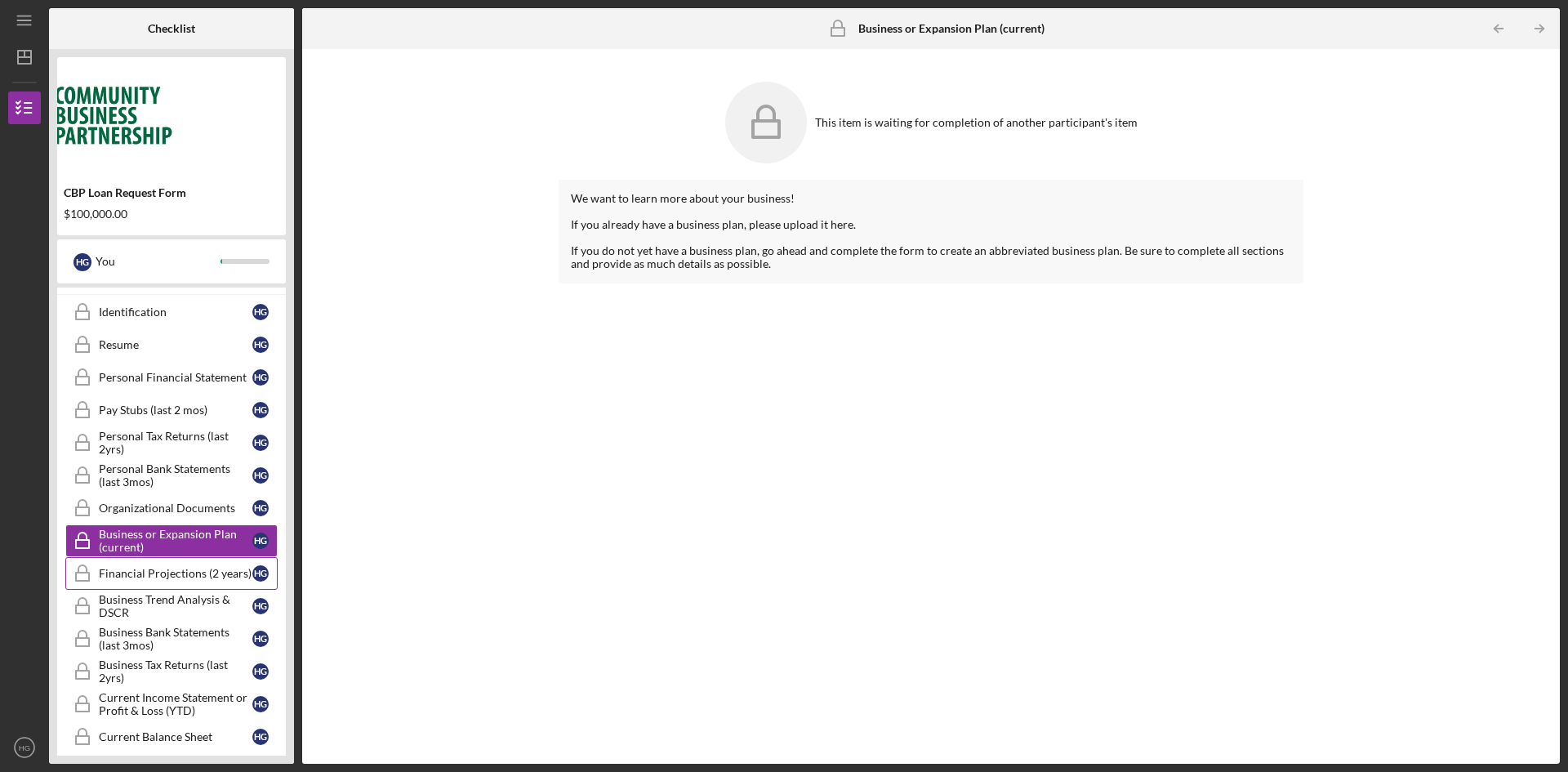
click at [130, 573] on div "Financial Projections (2 years)" at bounding box center [176, 574] width 154 height 13
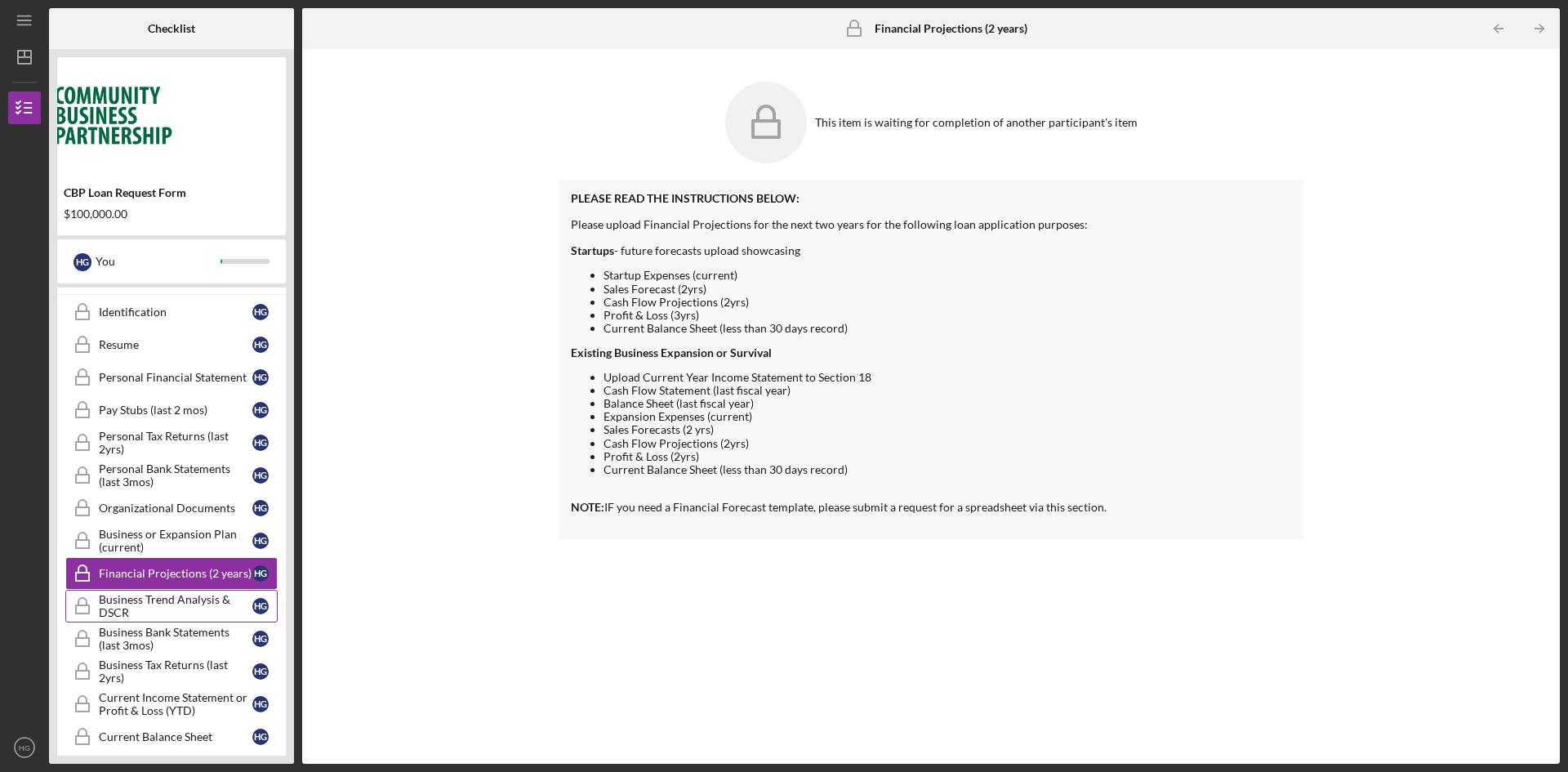
click at [110, 612] on div "Business Trend Analysis & DSCR" at bounding box center [176, 606] width 154 height 26
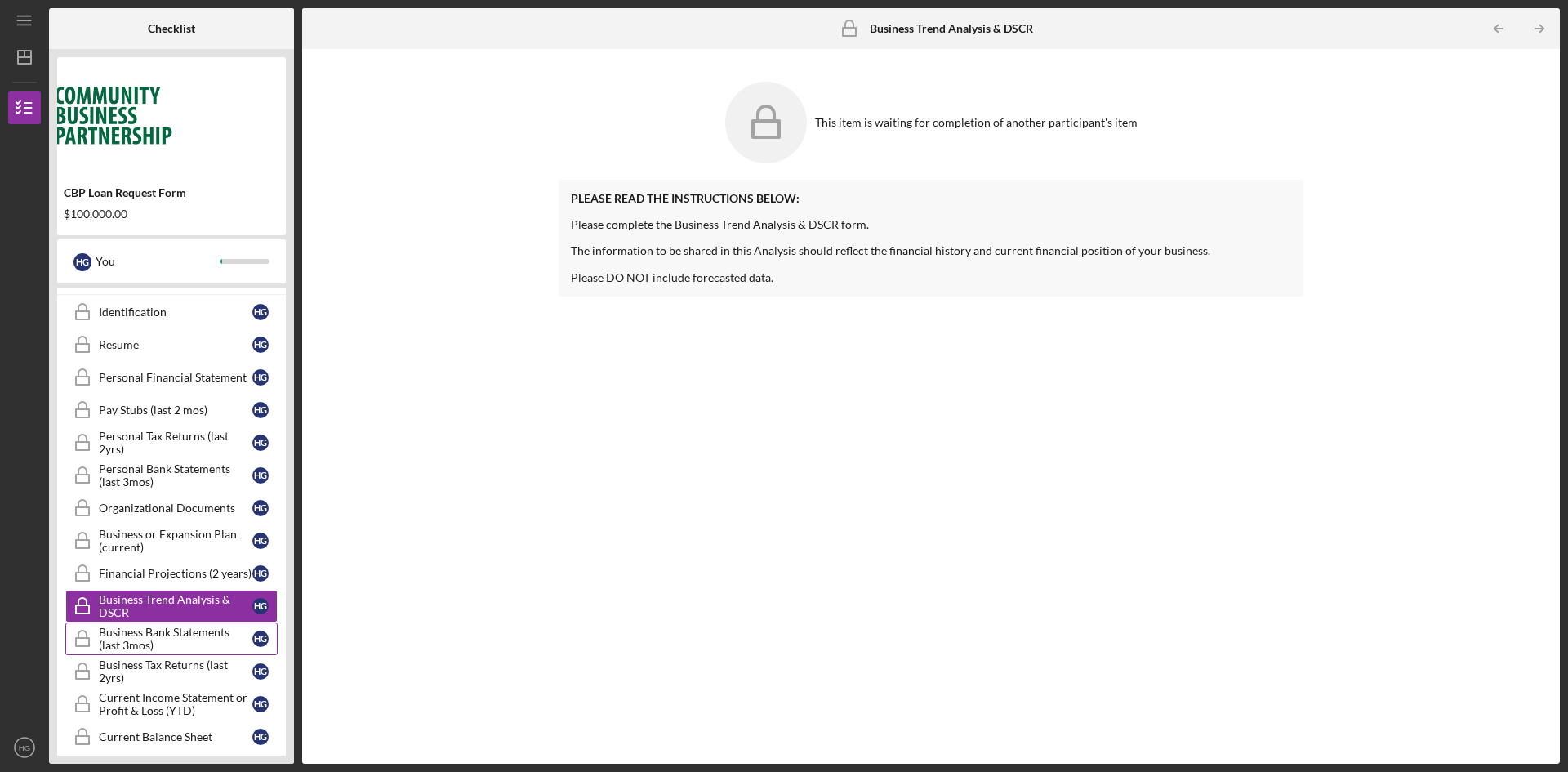
click at [162, 651] on div "Business Bank Statements (last 3mos)" at bounding box center [176, 638] width 154 height 26
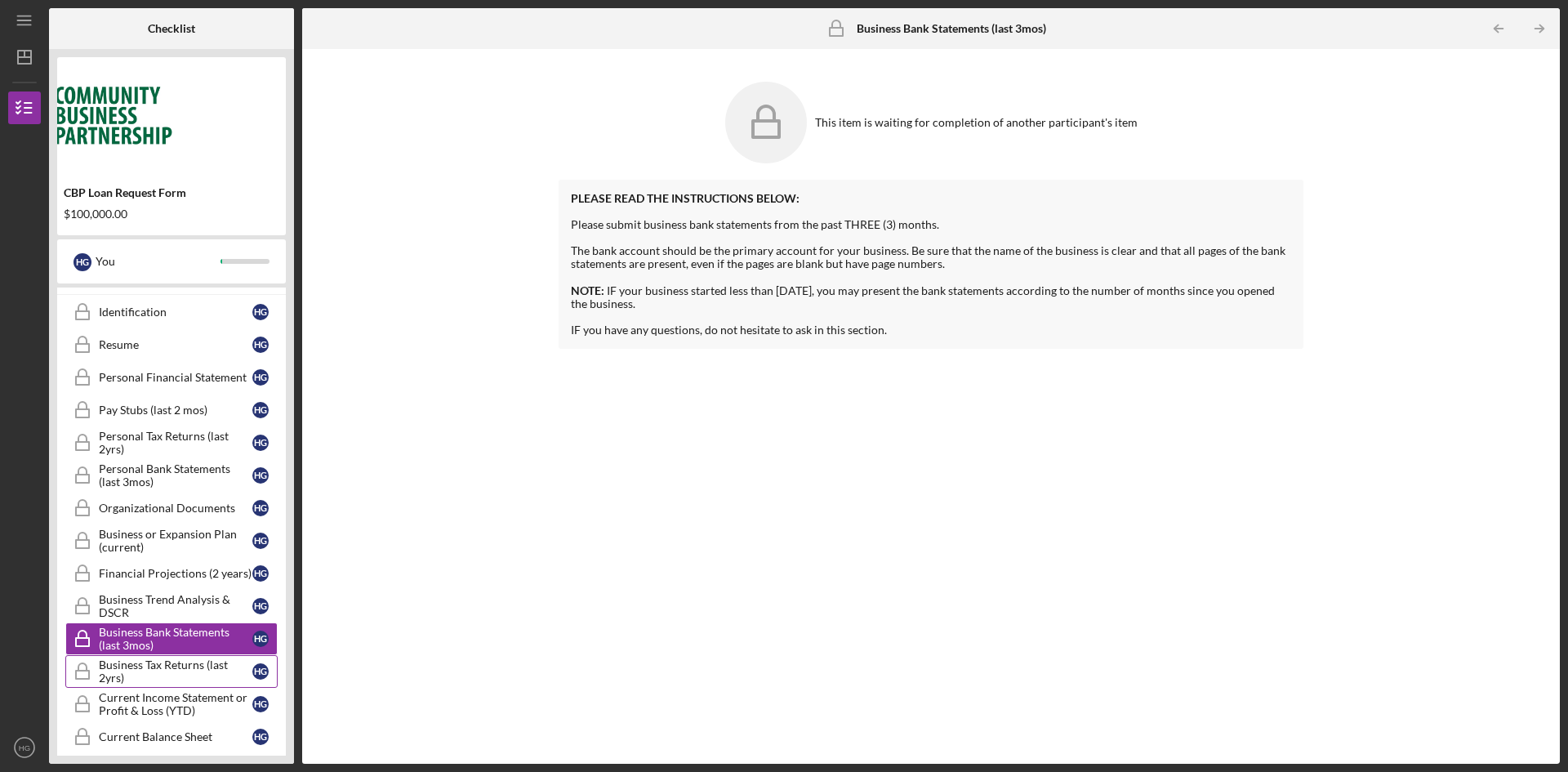
click at [157, 665] on div "Business Tax Returns (last 2yrs)" at bounding box center [176, 671] width 154 height 26
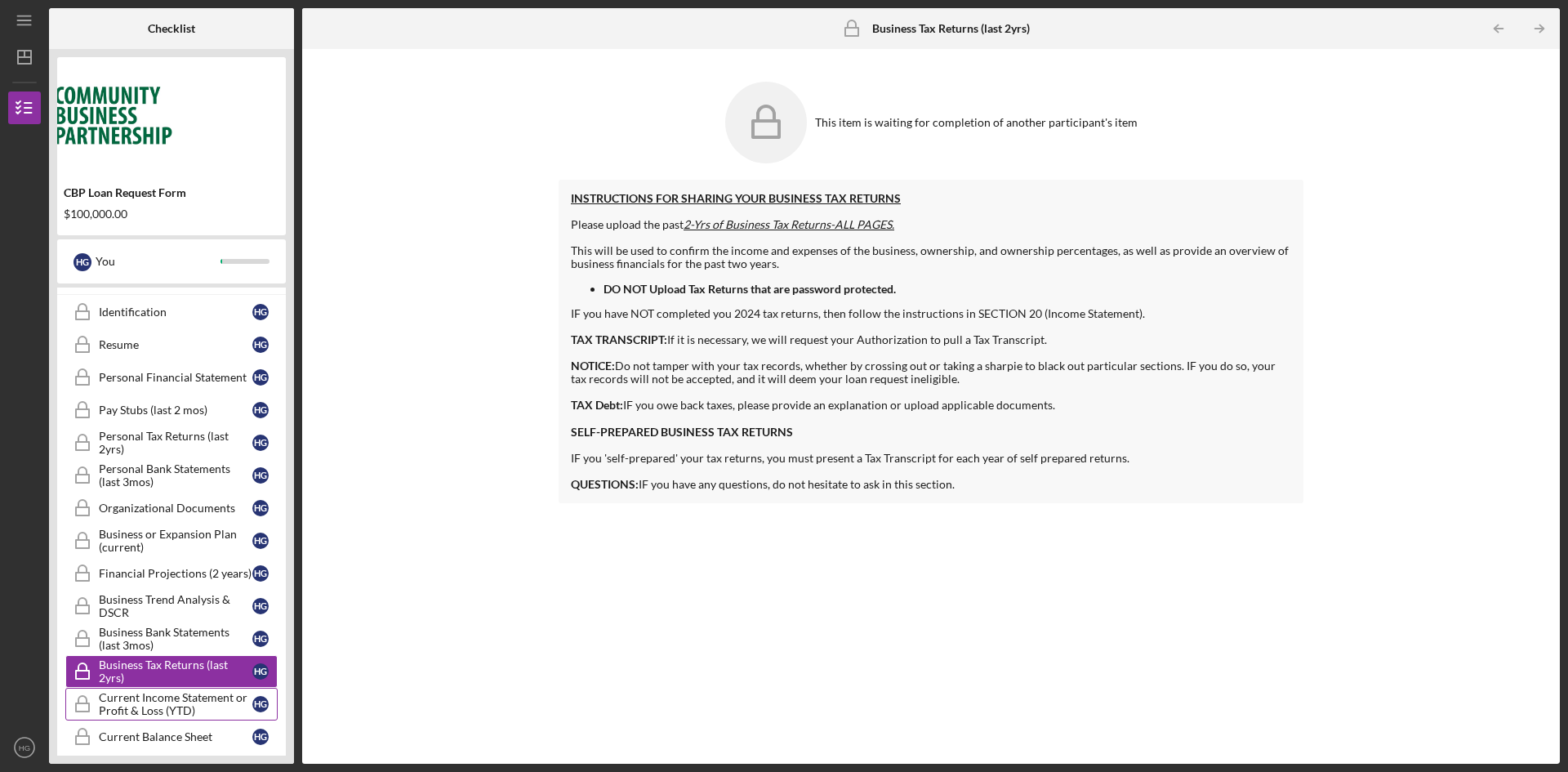
click at [166, 708] on div "Current Income Statement or Profit & Loss (YTD)" at bounding box center [176, 703] width 154 height 26
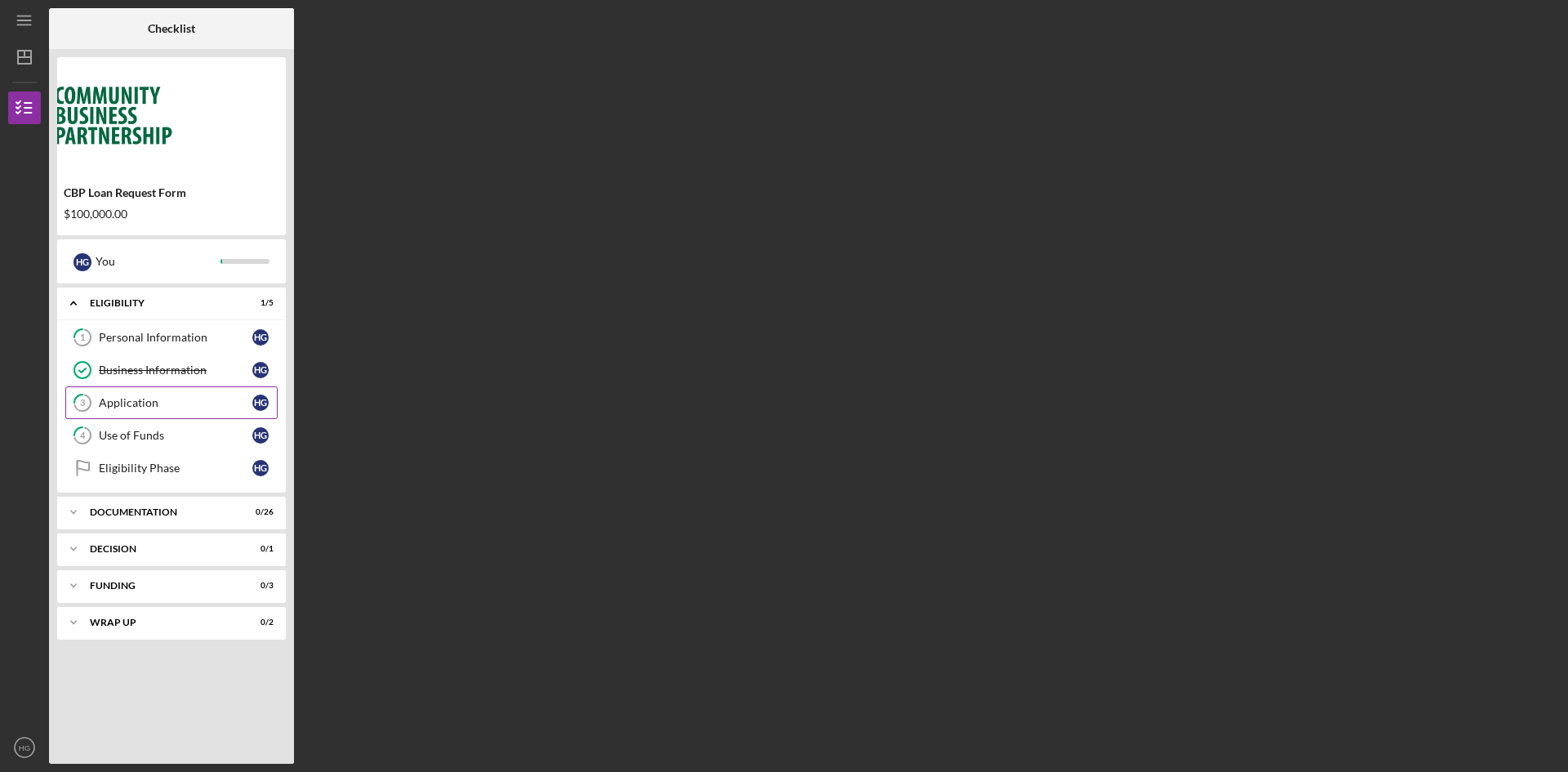
click at [157, 408] on div "Application" at bounding box center [176, 403] width 154 height 13
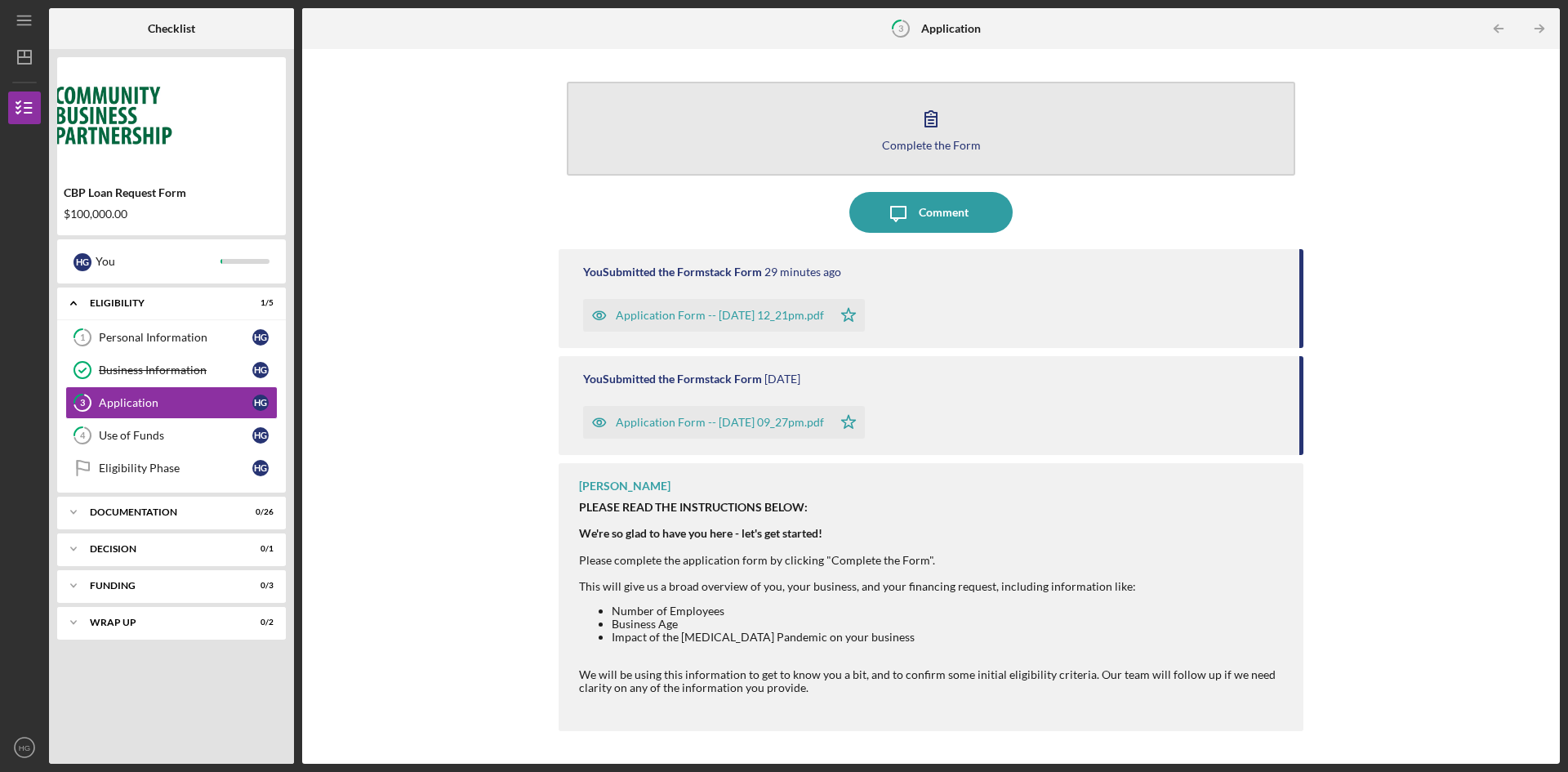
click at [909, 133] on button "Complete the Form Form" at bounding box center [931, 129] width 728 height 94
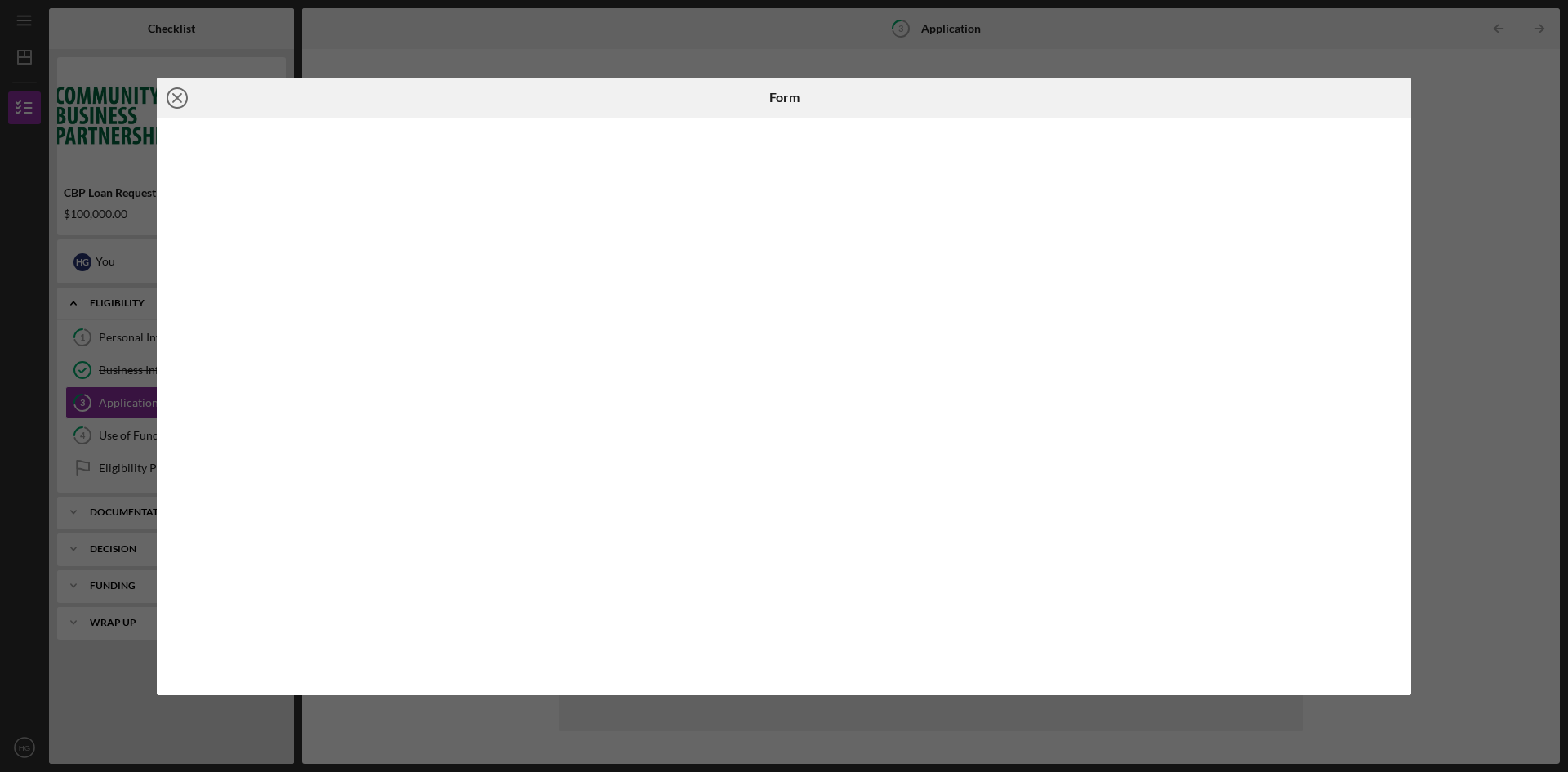
click at [181, 100] on icon "Icon/Close" at bounding box center [177, 98] width 41 height 41
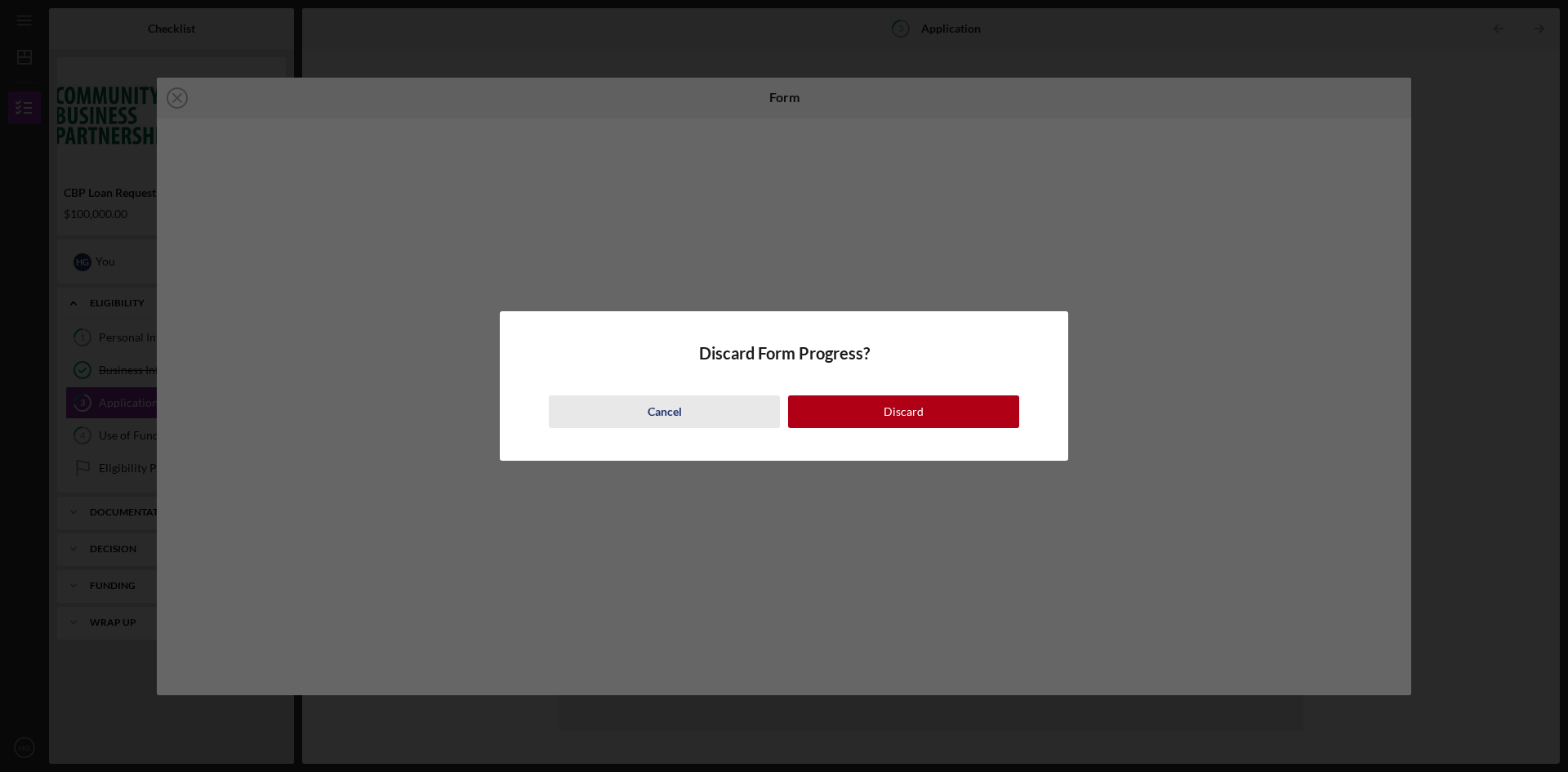
click at [678, 415] on div "Cancel" at bounding box center [664, 412] width 34 height 33
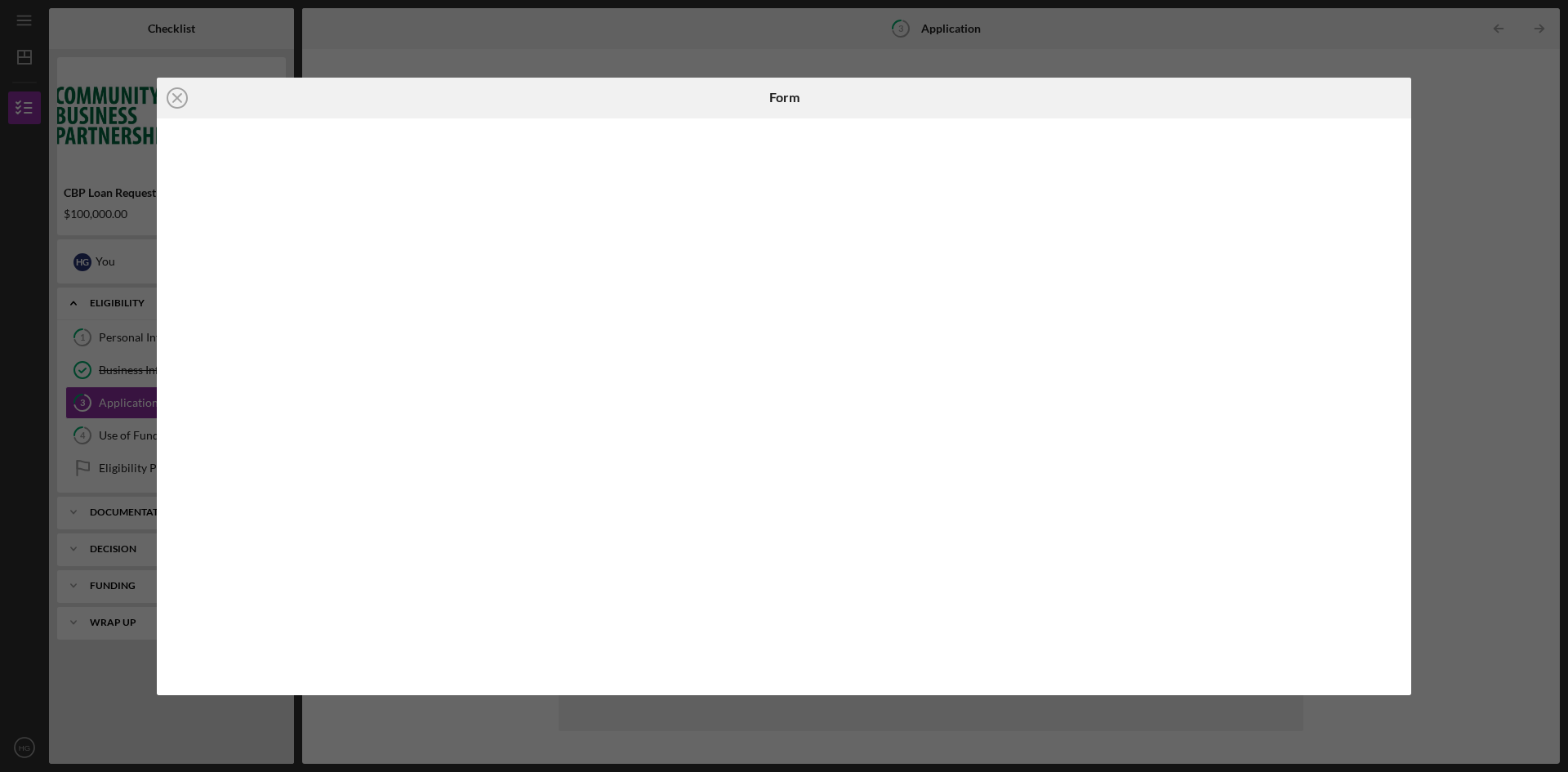
click at [1428, 117] on div "Icon/Close Form" at bounding box center [784, 386] width 1568 height 772
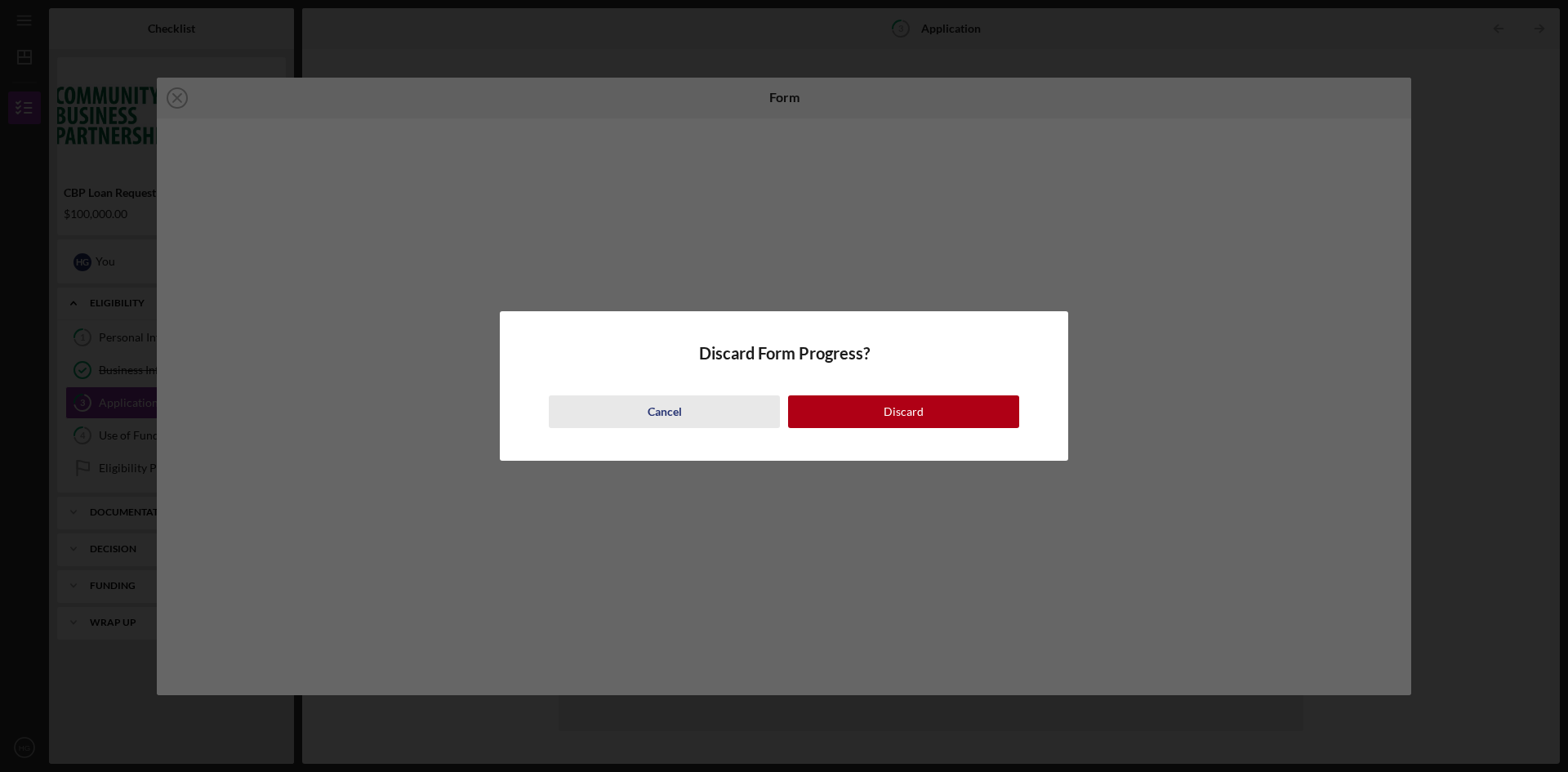
click at [702, 426] on button "Cancel" at bounding box center [664, 412] width 231 height 33
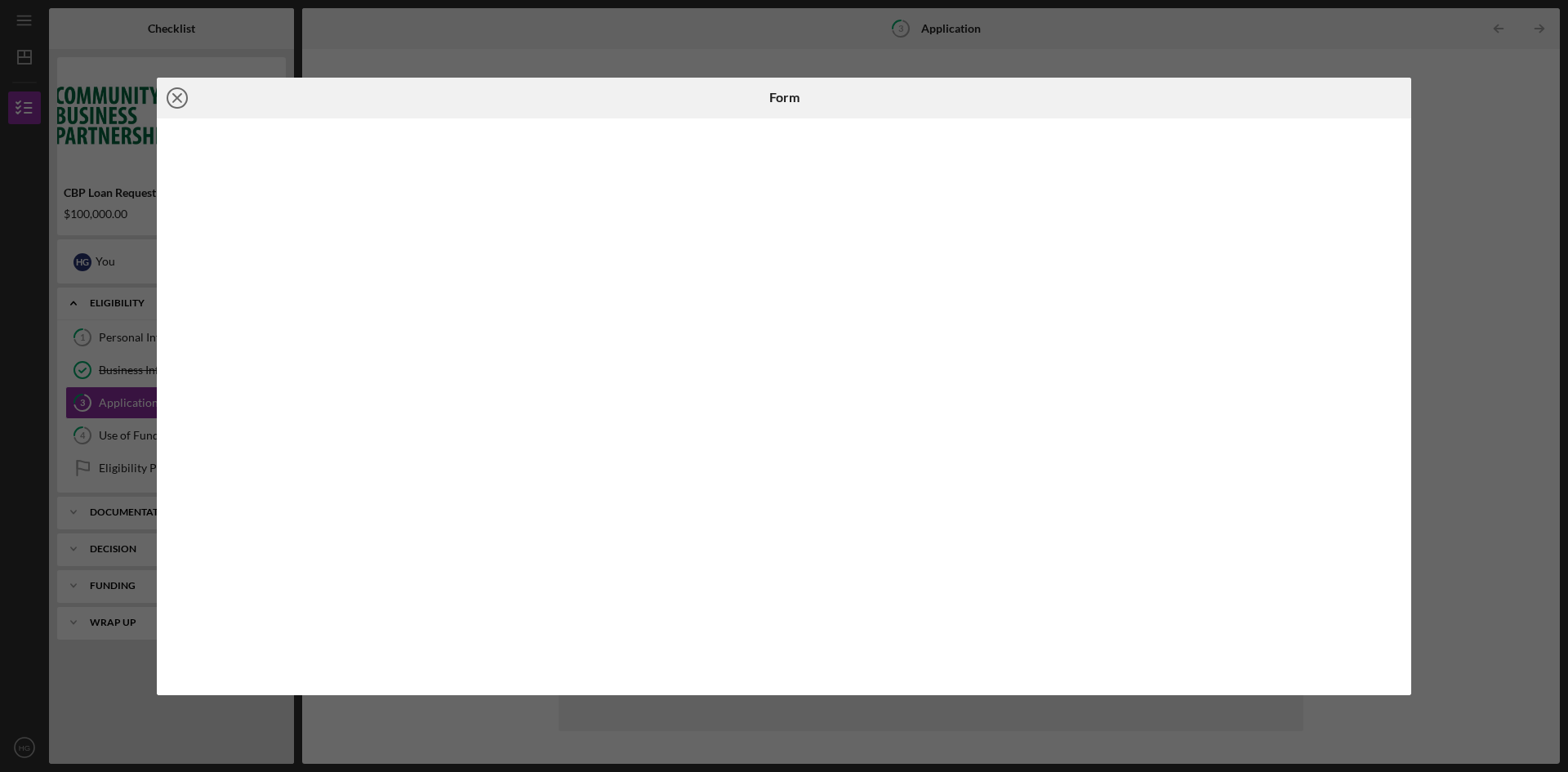
click at [173, 103] on icon "Icon/Close" at bounding box center [177, 98] width 41 height 41
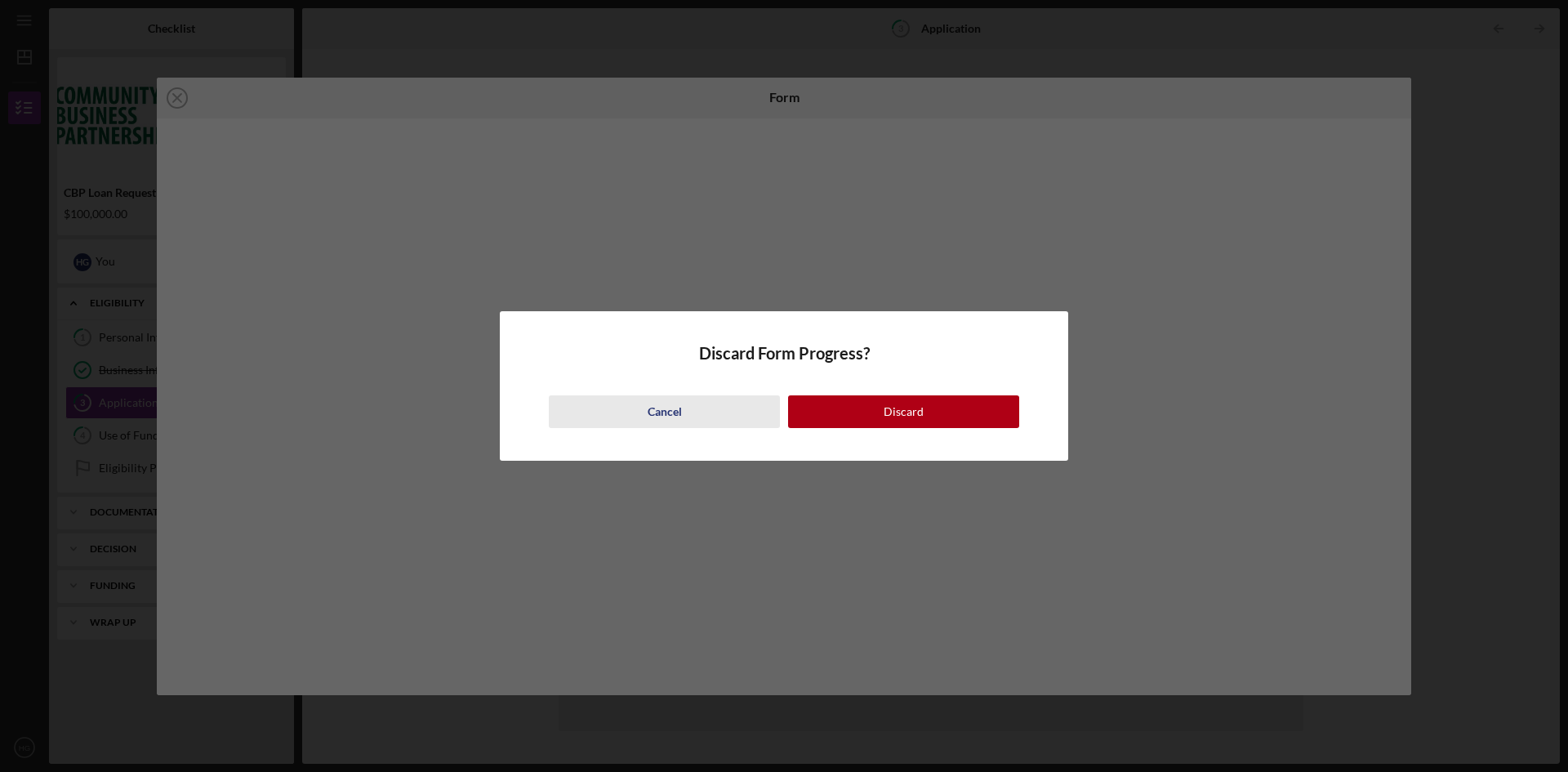
click at [680, 415] on div "Cancel" at bounding box center [664, 412] width 34 height 33
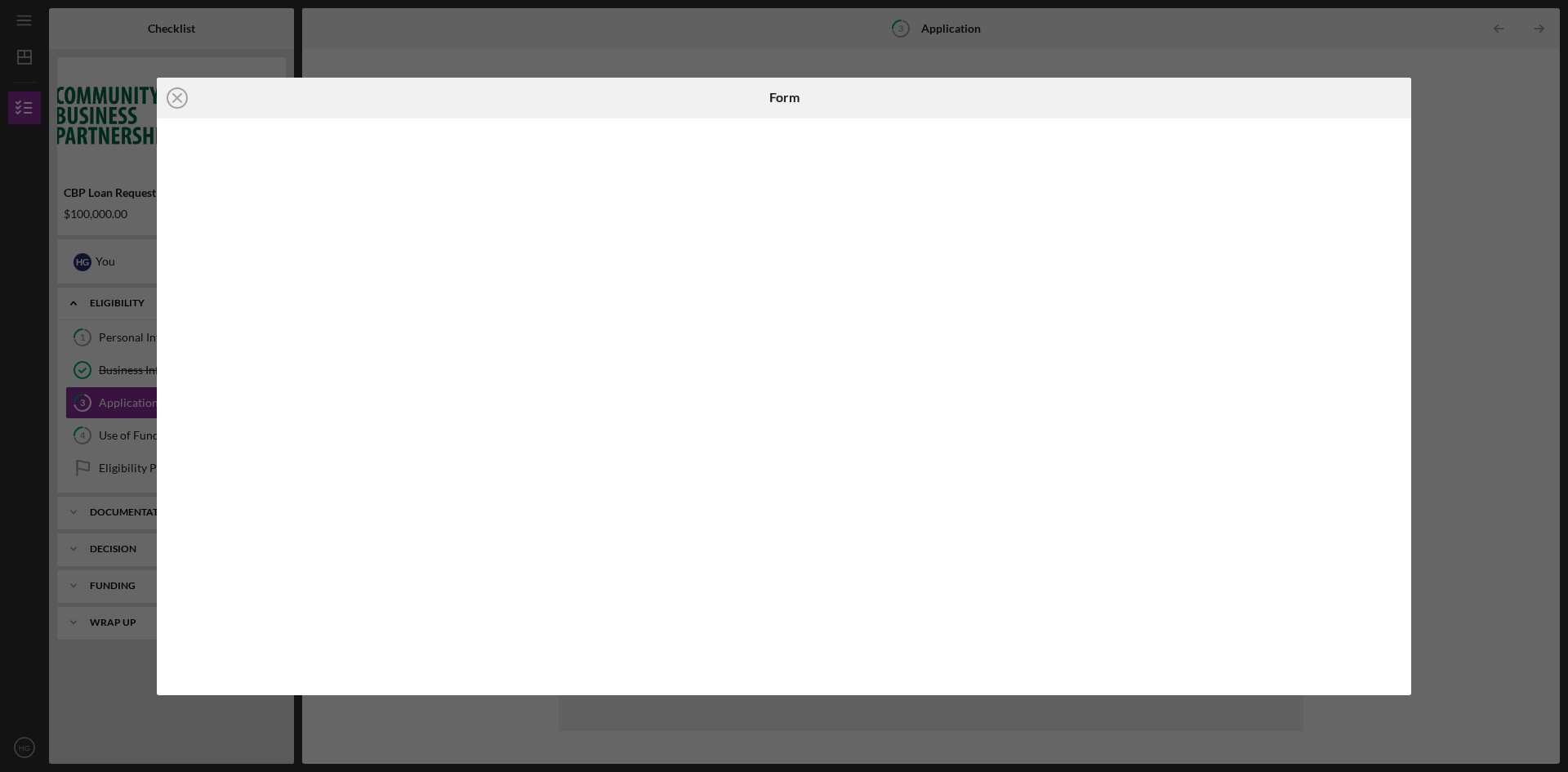
click at [1496, 142] on div "Icon/Close Form" at bounding box center [784, 386] width 1568 height 772
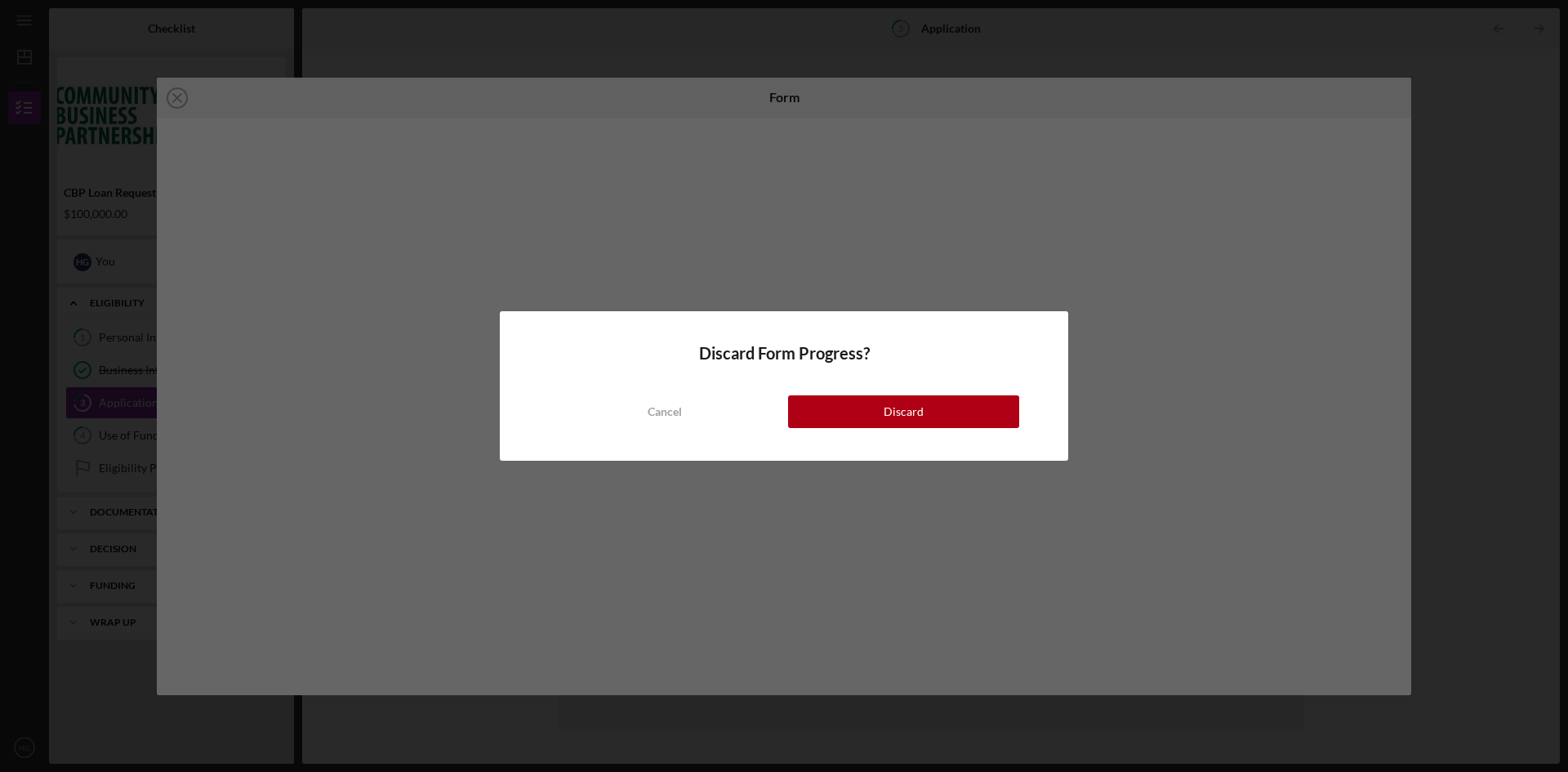
click at [1496, 142] on div "Discard Form Progress? Cancel Discard" at bounding box center [784, 386] width 1568 height 772
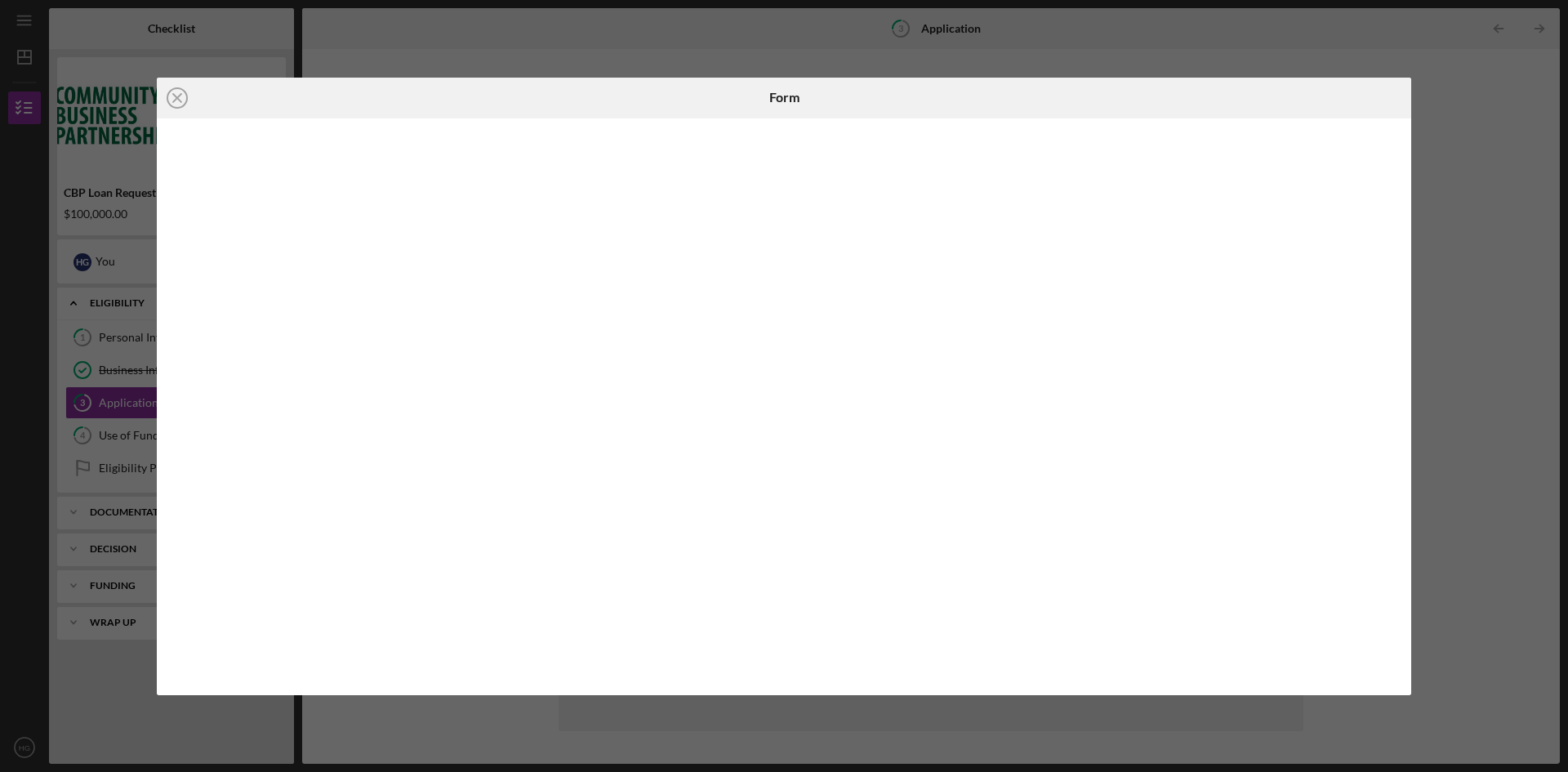
click at [1496, 142] on div "Icon/Close Form" at bounding box center [784, 386] width 1568 height 772
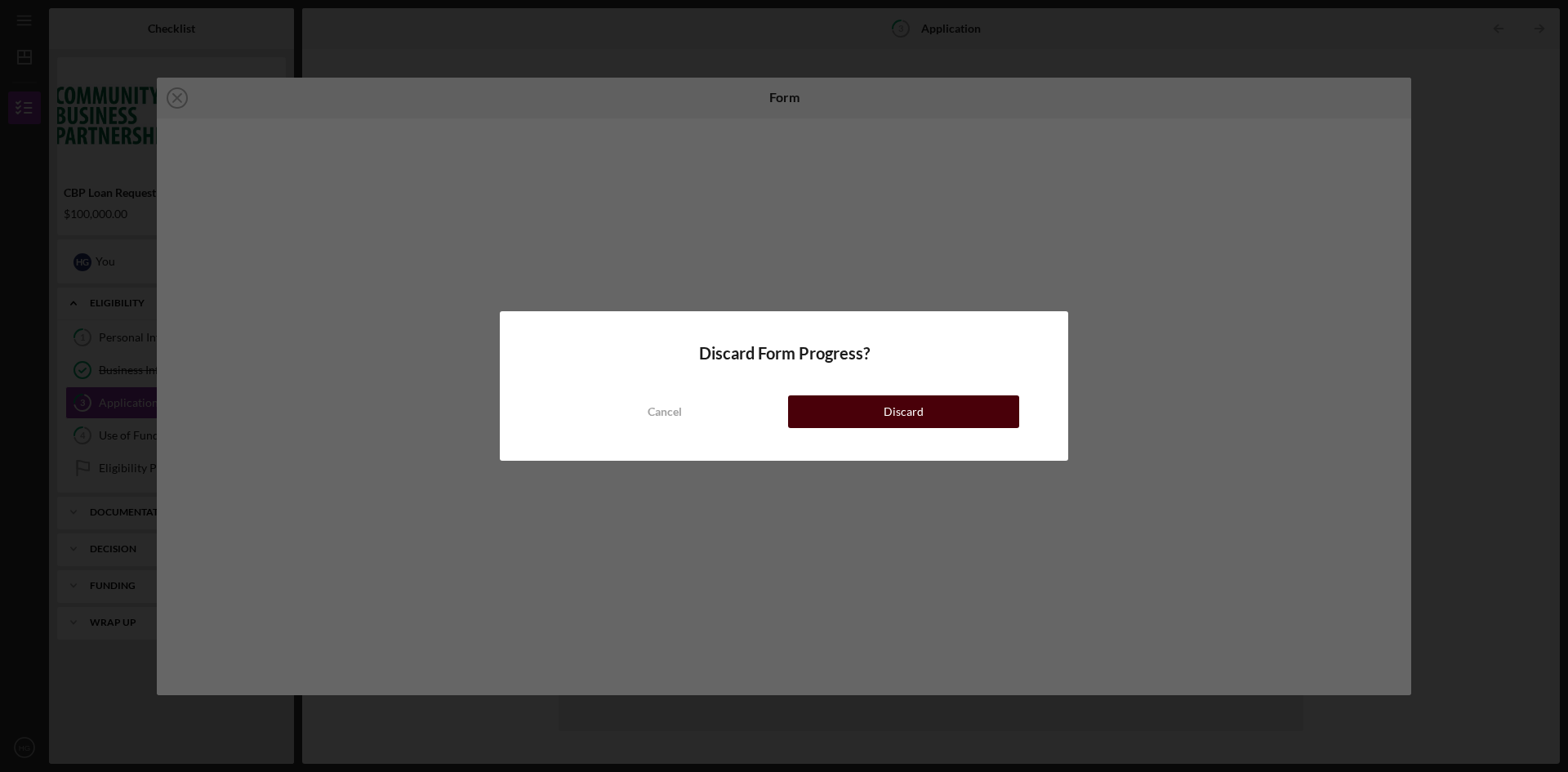
click at [880, 412] on button "Discard" at bounding box center [903, 412] width 231 height 33
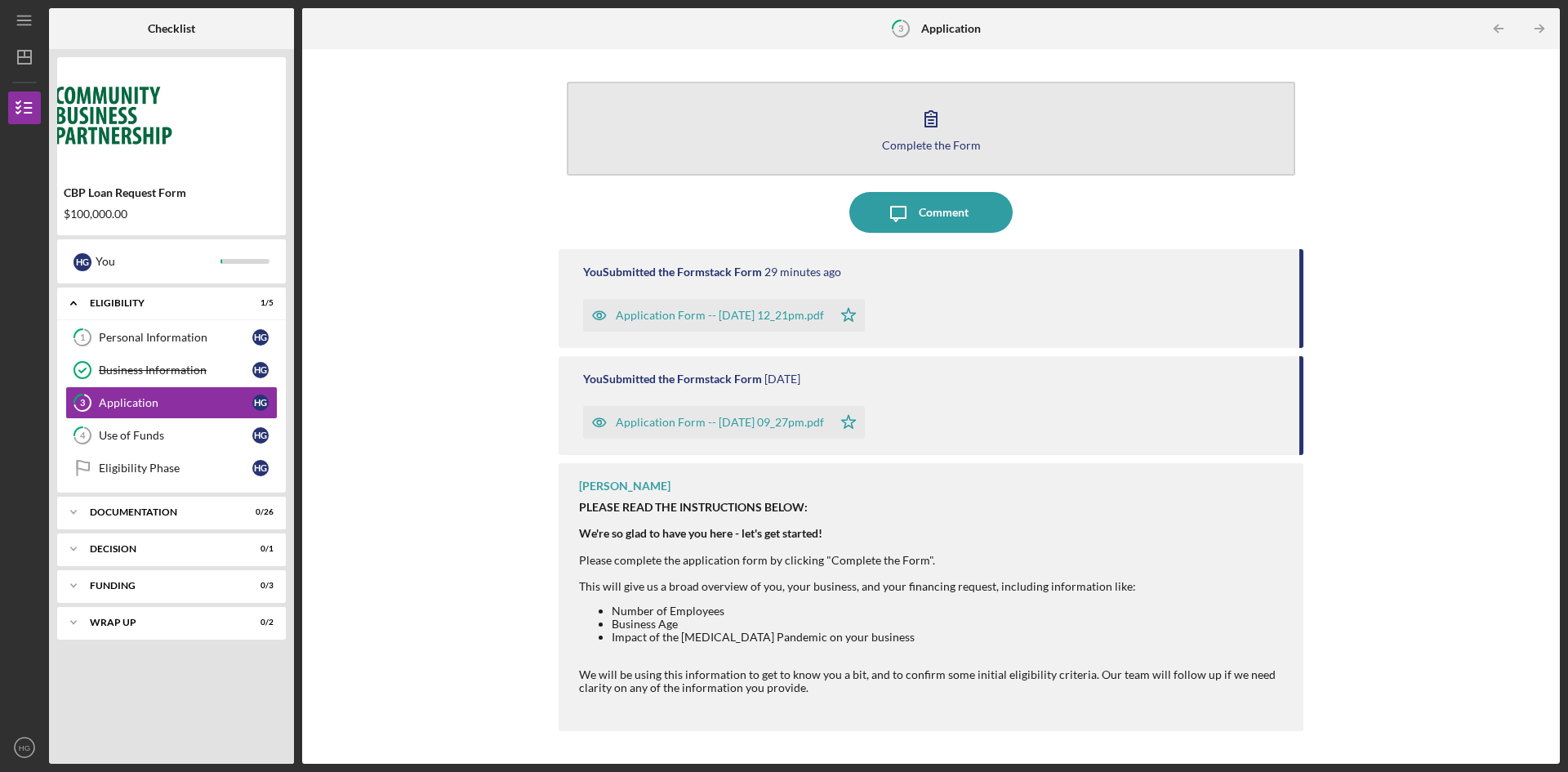
click at [965, 149] on div "Complete the Form" at bounding box center [932, 145] width 99 height 13
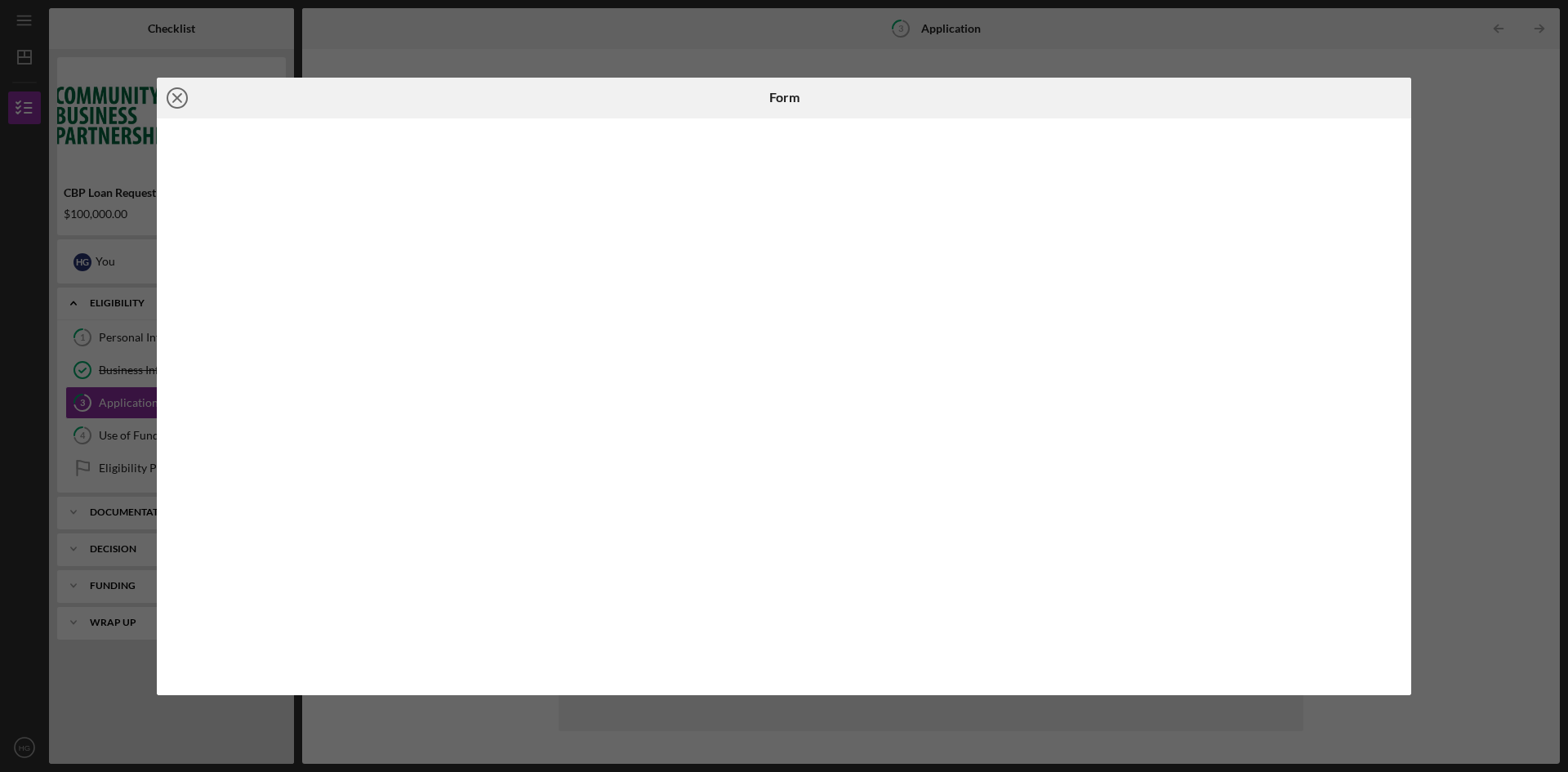
click at [166, 98] on icon "Icon/Close" at bounding box center [177, 98] width 41 height 41
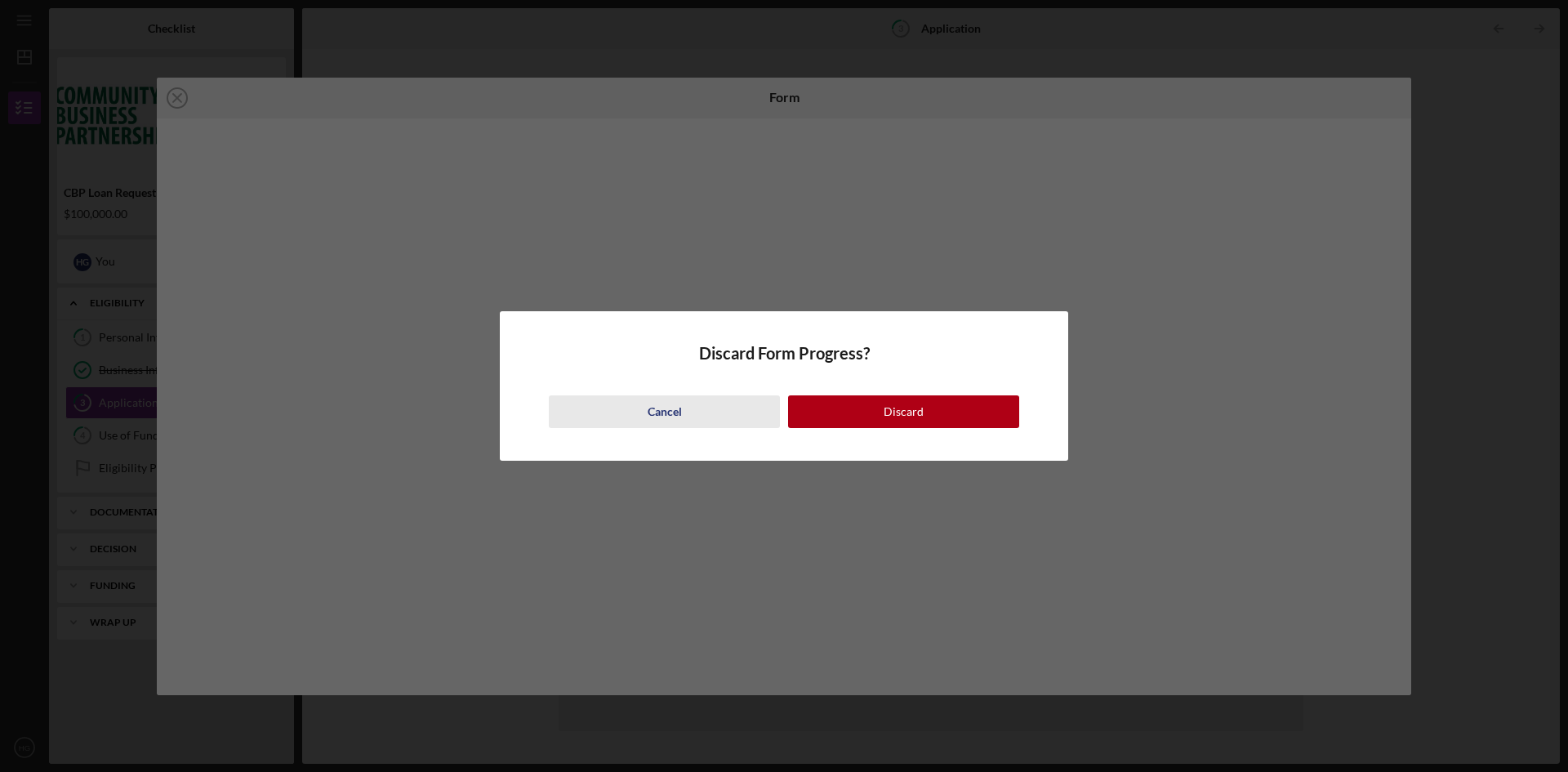
click at [639, 420] on button "Cancel" at bounding box center [664, 412] width 231 height 33
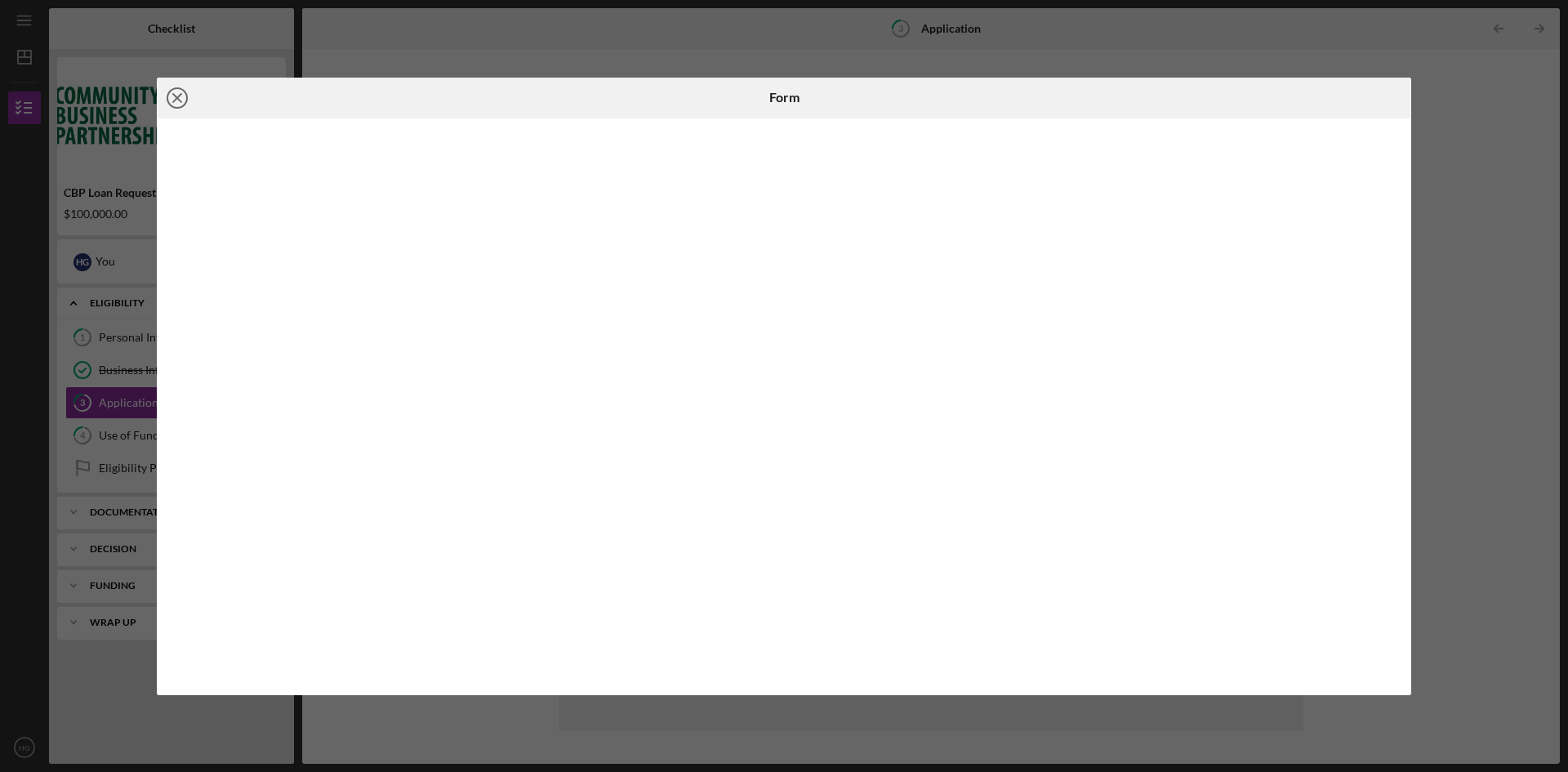
click at [180, 102] on icon "Icon/Close" at bounding box center [177, 98] width 41 height 41
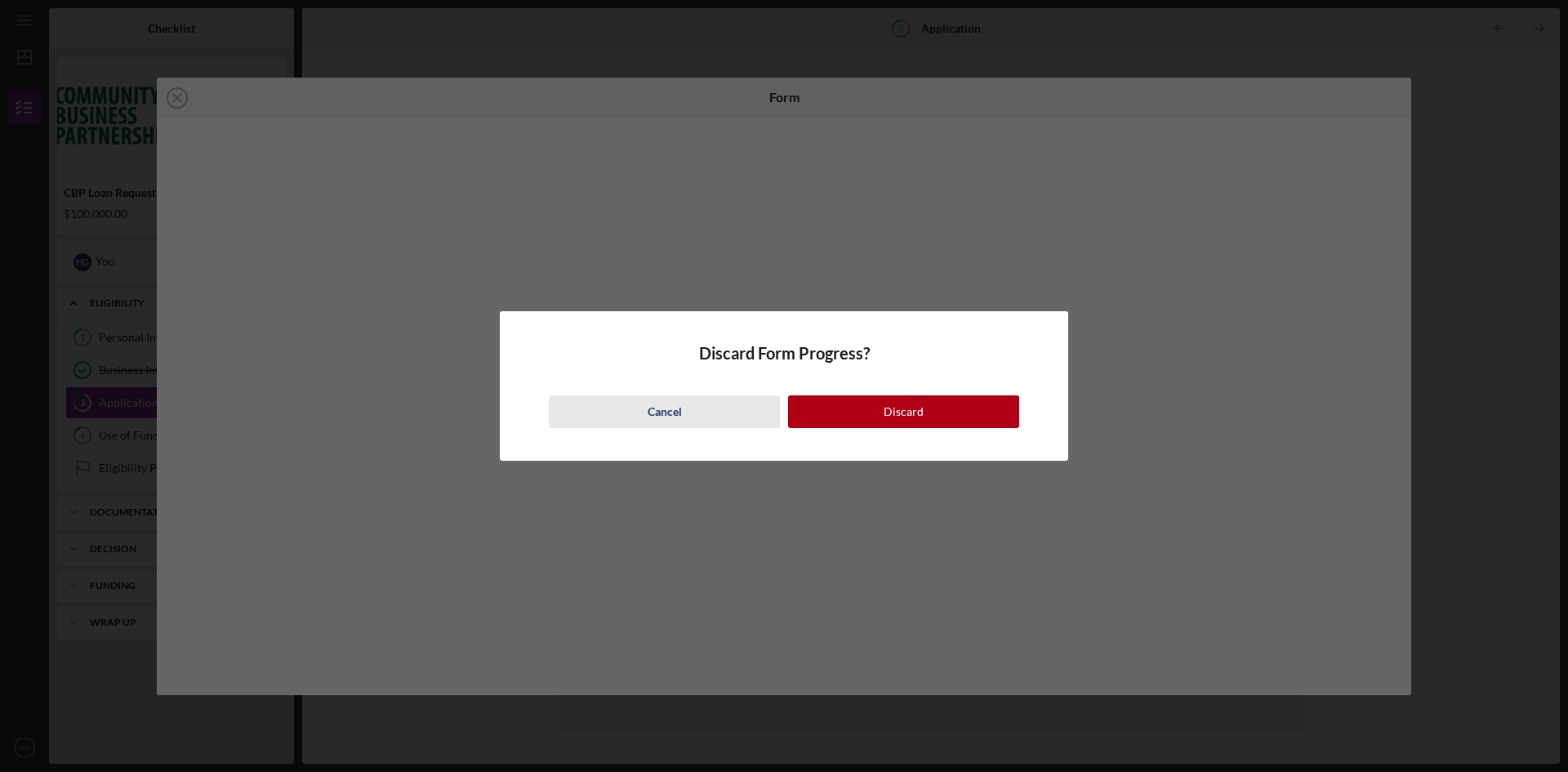
click at [703, 413] on button "Cancel" at bounding box center [664, 412] width 231 height 33
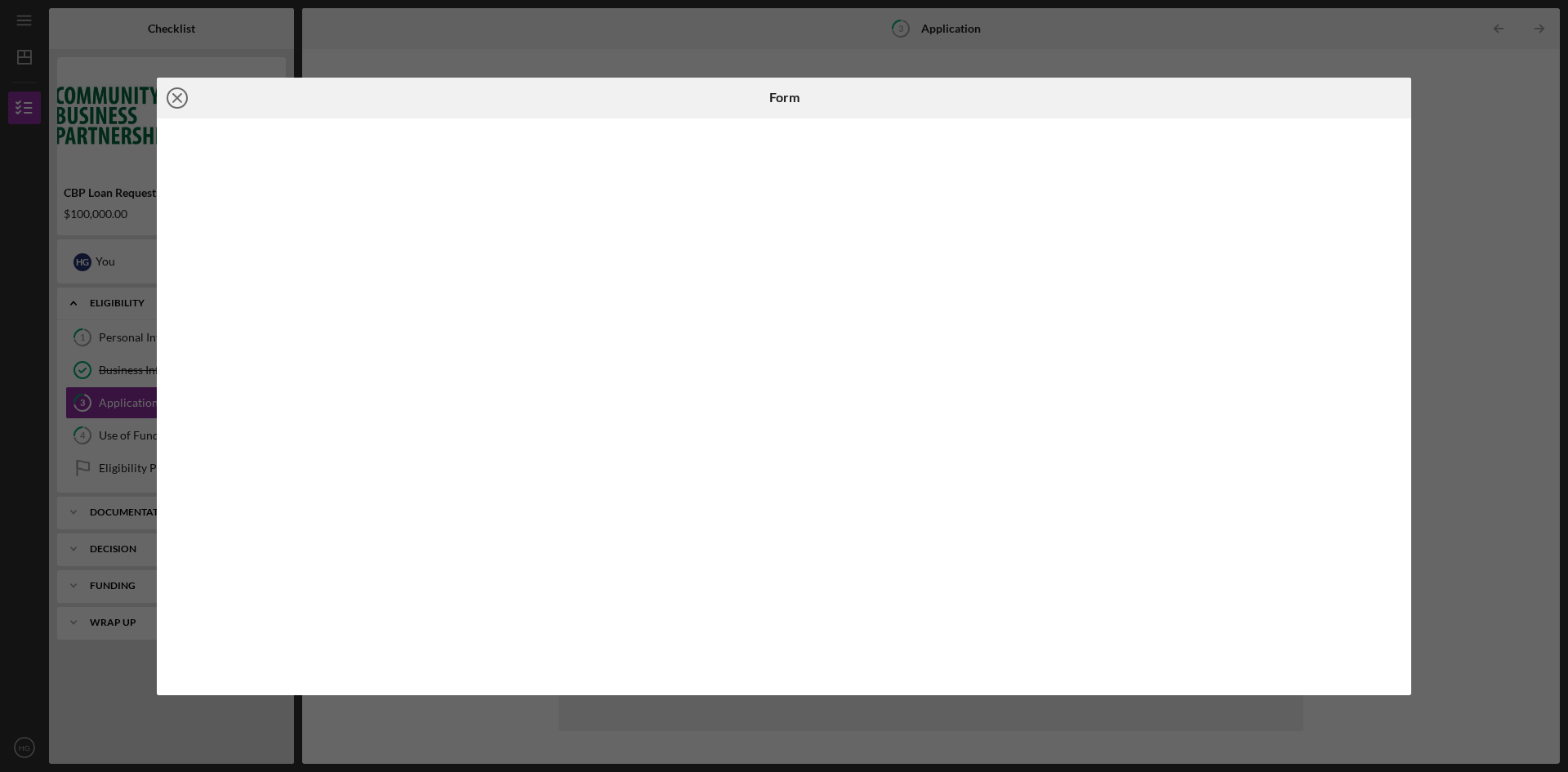
click at [186, 103] on circle at bounding box center [176, 97] width 19 height 19
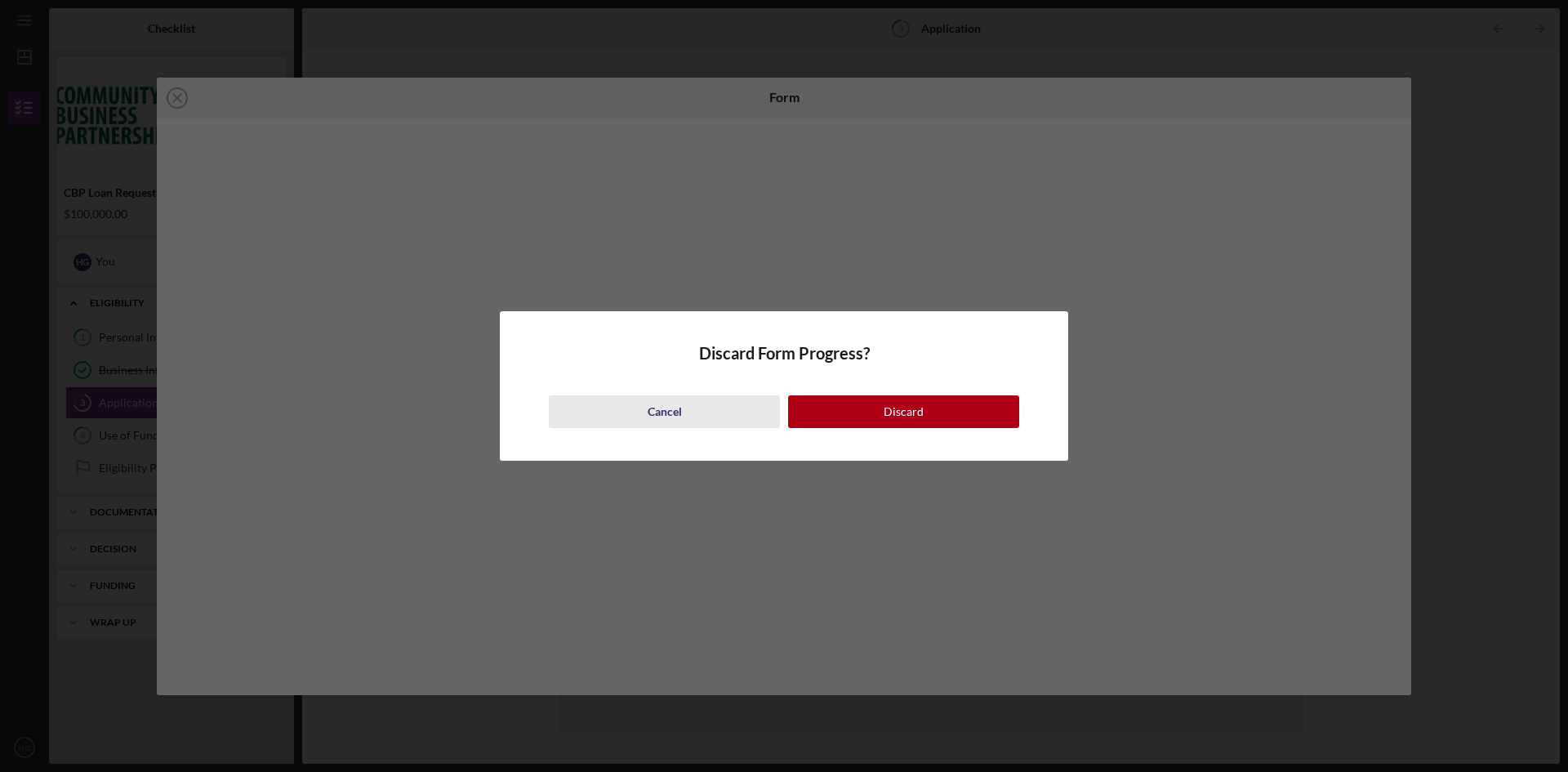
click at [698, 414] on button "Cancel" at bounding box center [664, 412] width 231 height 33
